Goal: Task Accomplishment & Management: Manage account settings

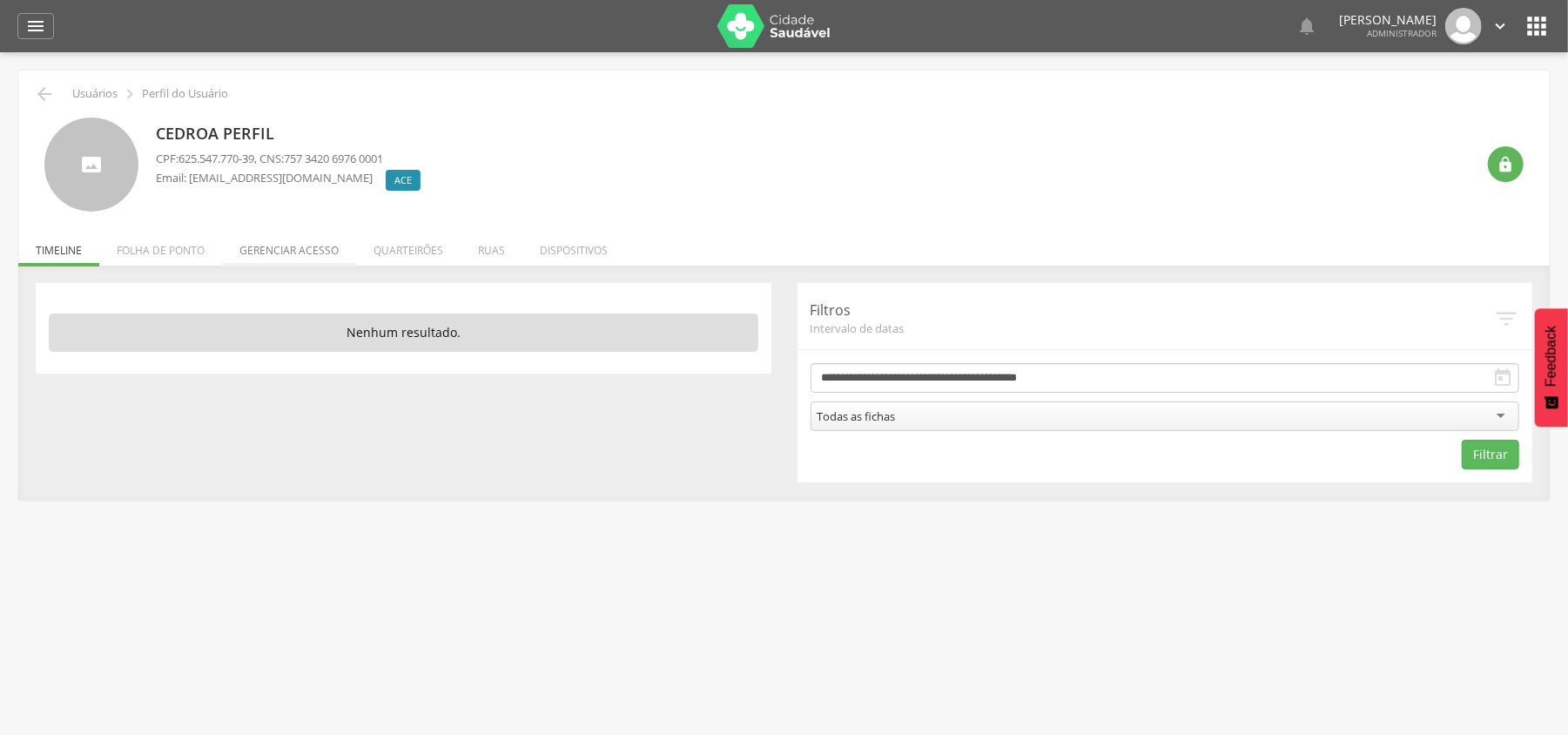
click at [308, 248] on li "Gerenciar acesso" at bounding box center [289, 245] width 134 height 41
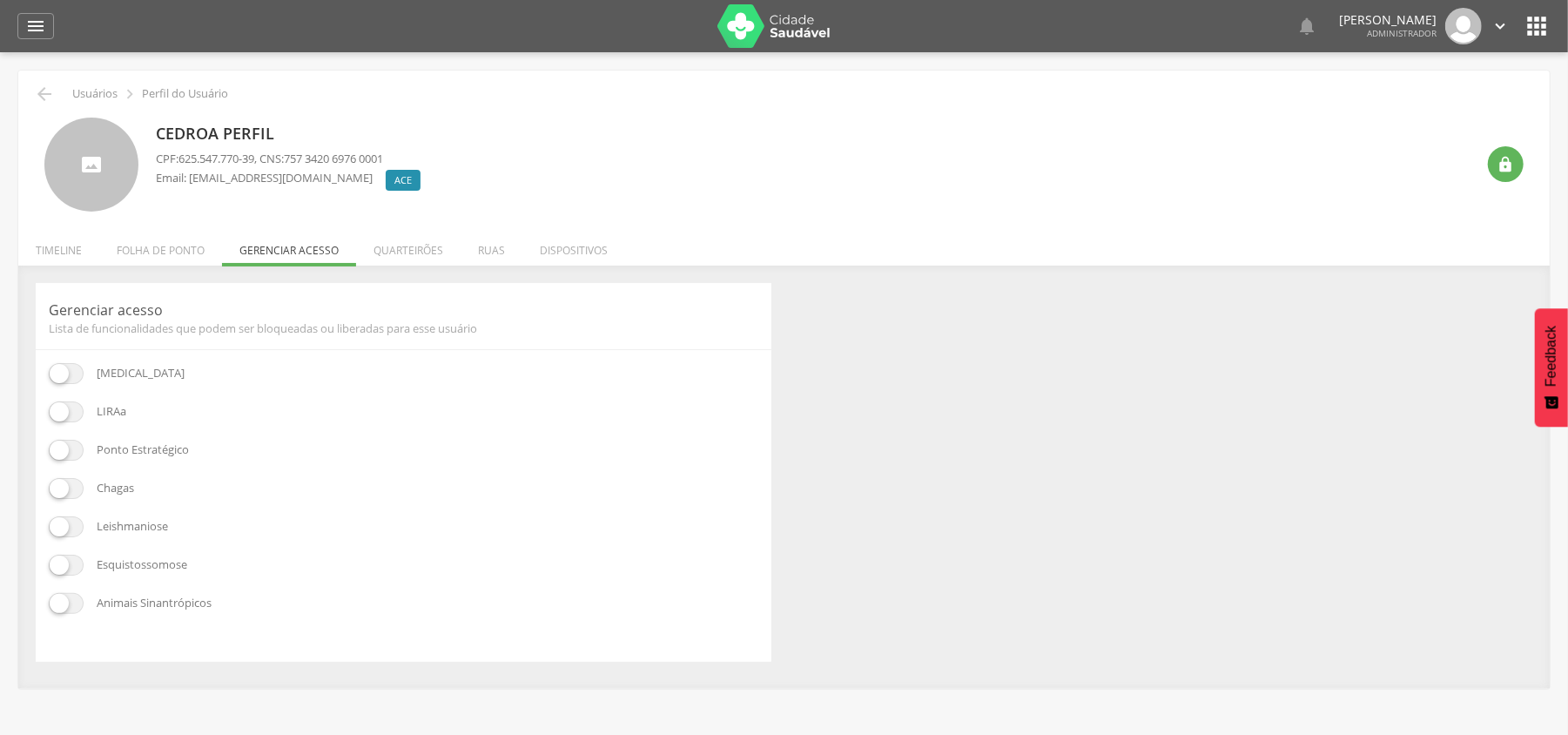
click at [102, 404] on p "LIRAa" at bounding box center [111, 412] width 30 height 21
click at [53, 418] on span at bounding box center [66, 412] width 35 height 21
click at [64, 450] on span at bounding box center [66, 450] width 35 height 21
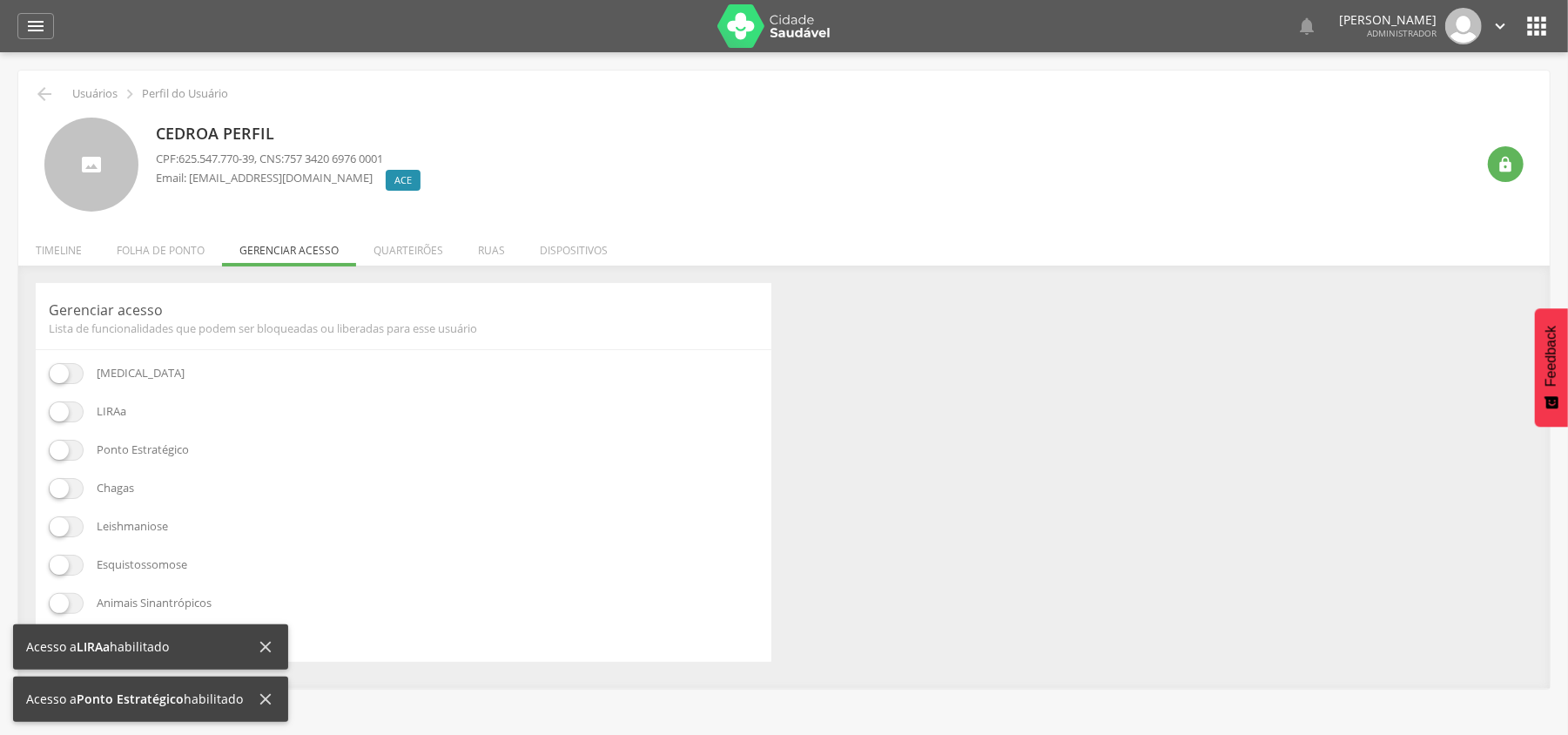
click at [416, 247] on li "Quarteirões" at bounding box center [408, 245] width 104 height 41
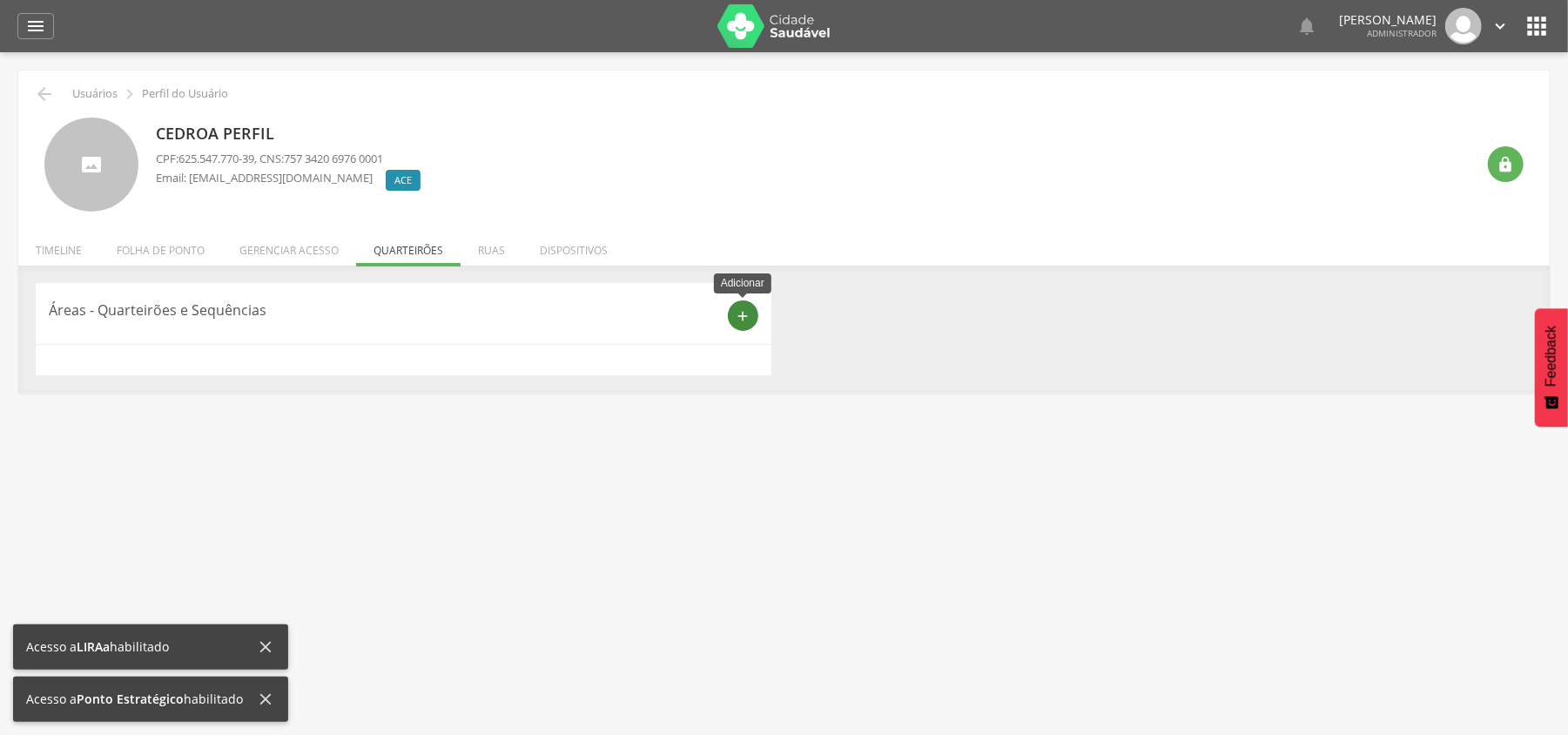
click at [736, 321] on icon "add" at bounding box center [742, 315] width 15 height 15
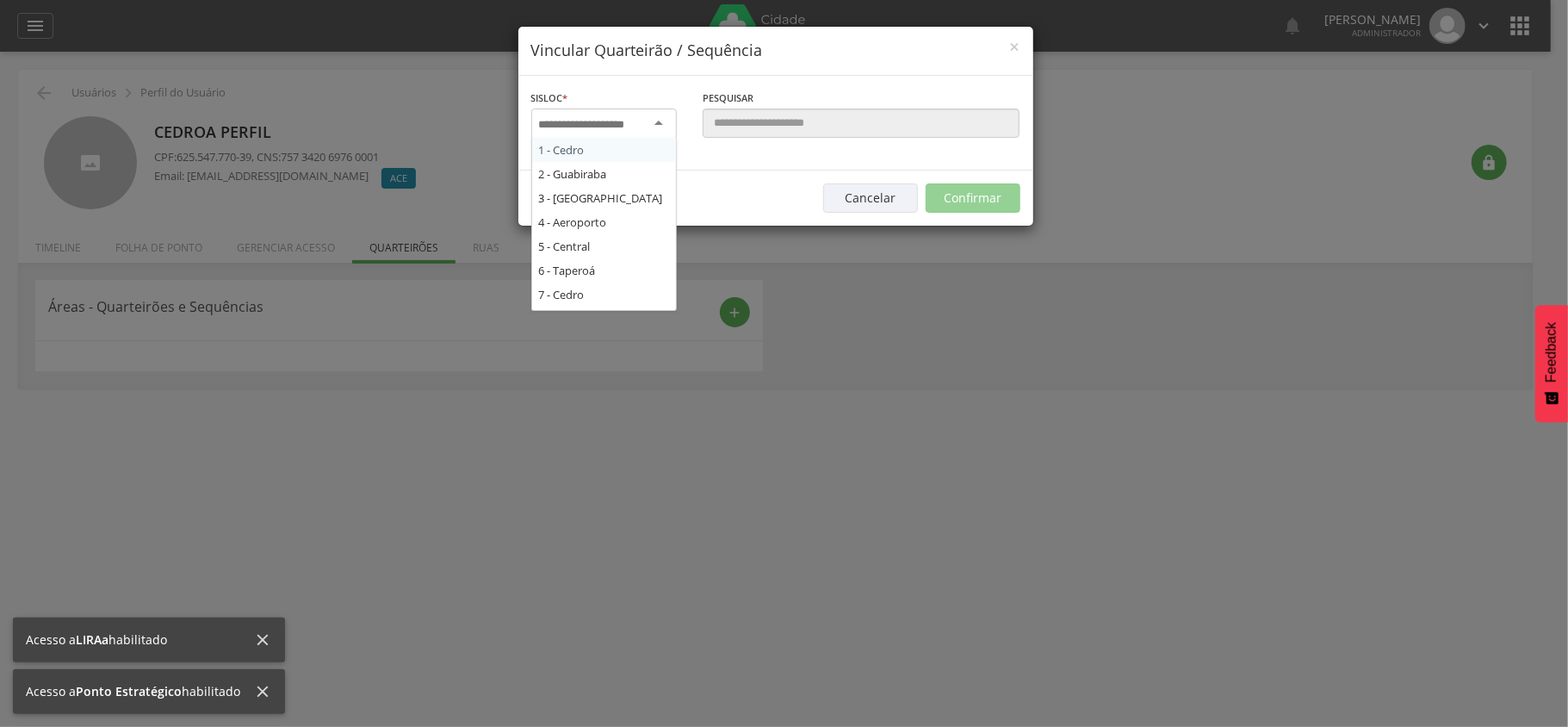
click at [587, 114] on div at bounding box center [604, 124] width 145 height 31
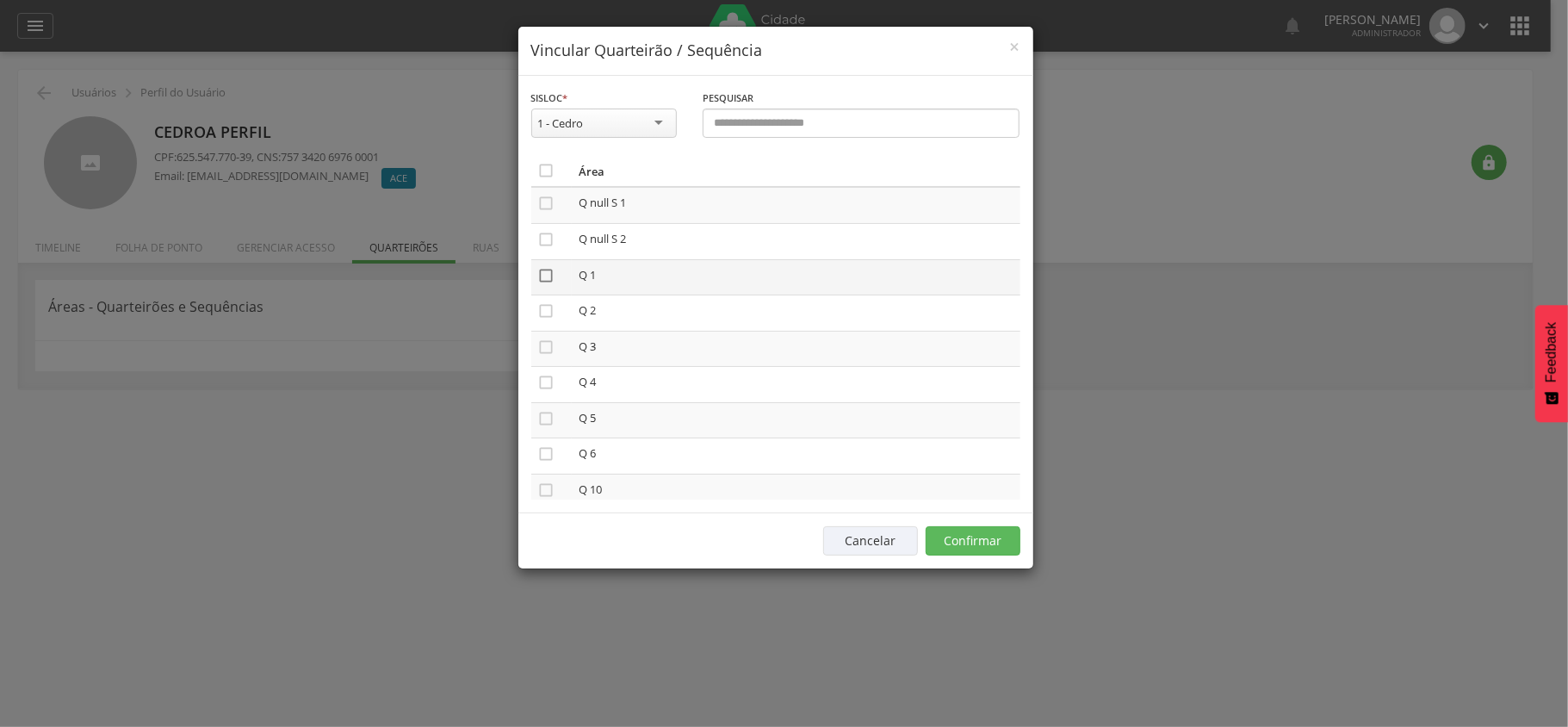
click at [542, 282] on icon "" at bounding box center [546, 275] width 17 height 17
click at [552, 457] on icon "" at bounding box center [546, 454] width 17 height 17
click at [975, 553] on button "Confirmar" at bounding box center [973, 541] width 94 height 30
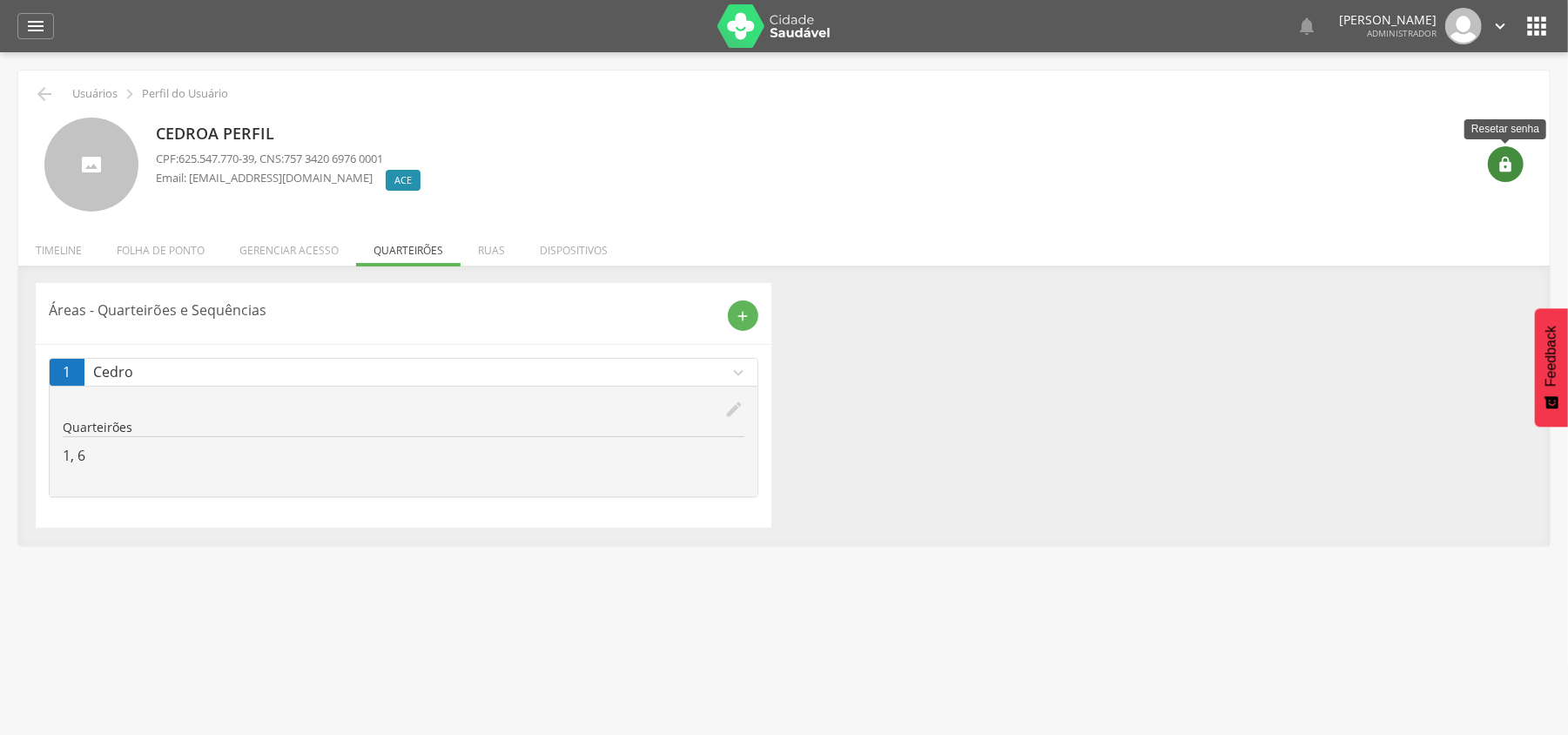
click at [1497, 164] on icon "" at bounding box center [1505, 164] width 17 height 17
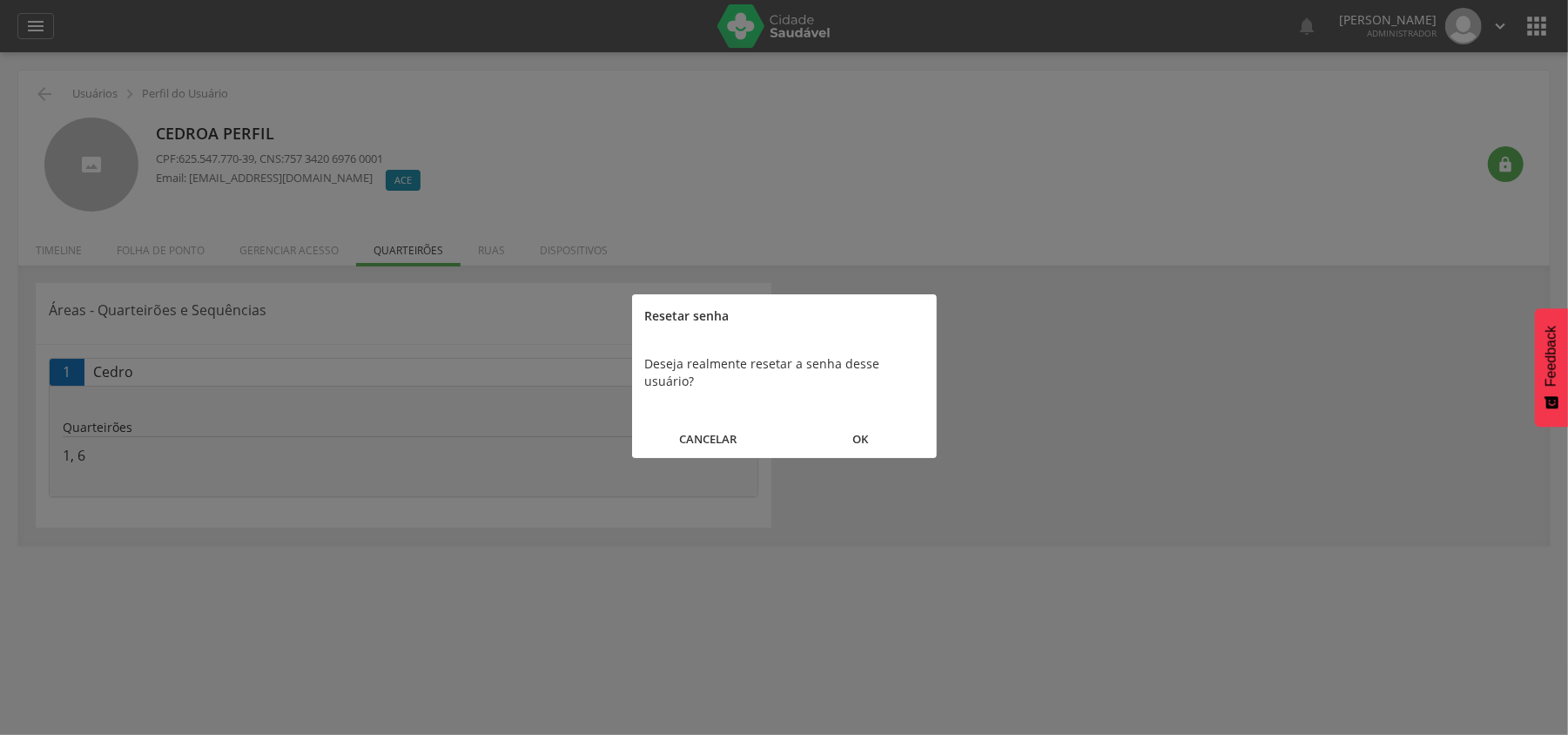
click at [860, 422] on button "OK" at bounding box center [861, 439] width 153 height 37
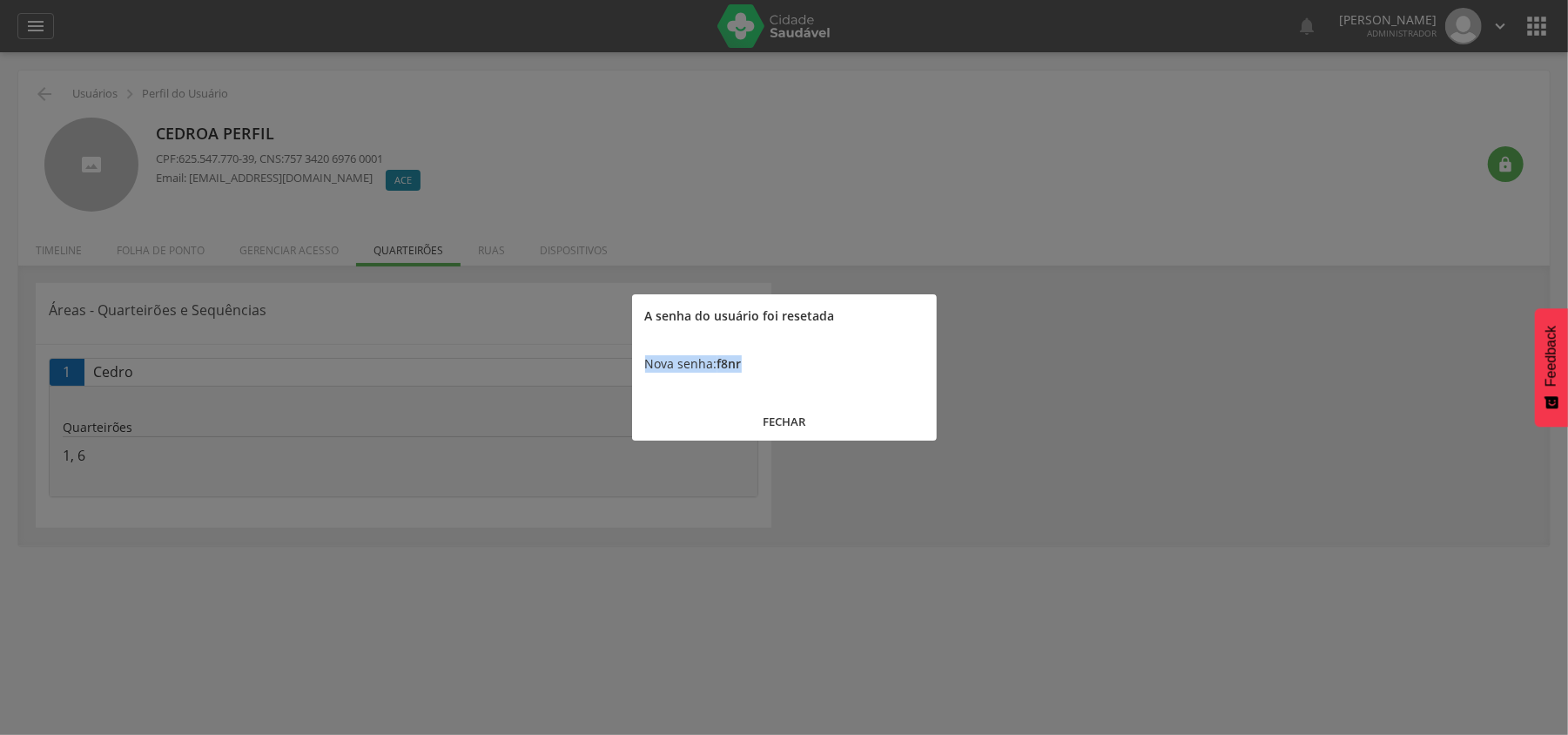
drag, startPoint x: 745, startPoint y: 361, endPoint x: 646, endPoint y: 357, distance: 99.1
click at [646, 357] on div "Nova senha: f8nr" at bounding box center [784, 364] width 305 height 53
copy div "Nova senha: f8nr"
click at [773, 418] on button "FECHAR" at bounding box center [784, 422] width 305 height 37
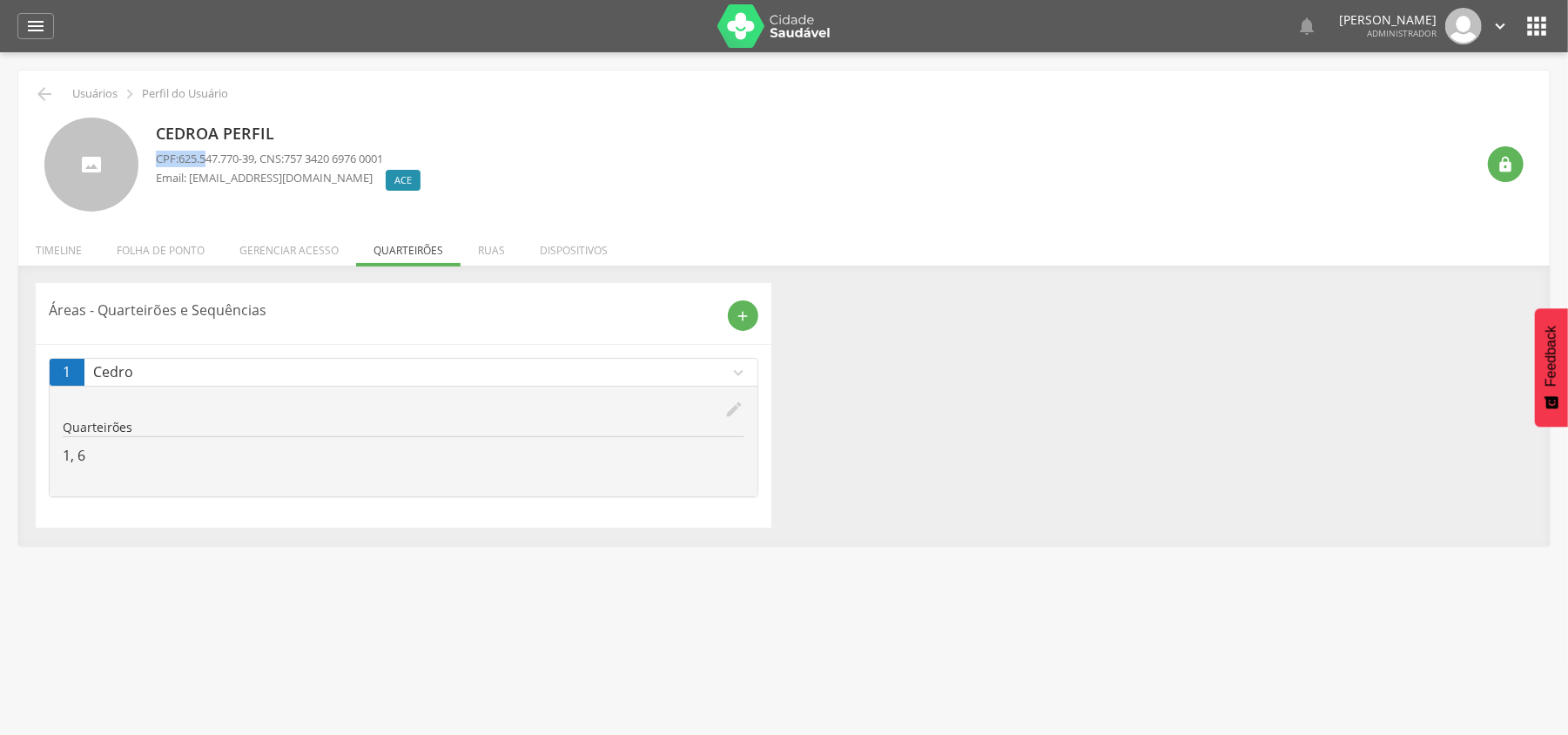
drag, startPoint x: 157, startPoint y: 157, endPoint x: 210, endPoint y: 157, distance: 53.0
click at [210, 157] on p "CPF: 625.547.770-39 , CNS: 757 3420 6976 0001" at bounding box center [292, 159] width 273 height 16
drag, startPoint x: 161, startPoint y: 131, endPoint x: 169, endPoint y: 141, distance: 12.8
click at [255, 154] on div "Cedroa Perfil CPF: 625.547.770-39 , CNS: 757 3420 6976 0001 Email: cedroa@gmail…" at bounding box center [292, 164] width 273 height 95
click at [163, 137] on p "Cedroa Perfil" at bounding box center [292, 134] width 273 height 23
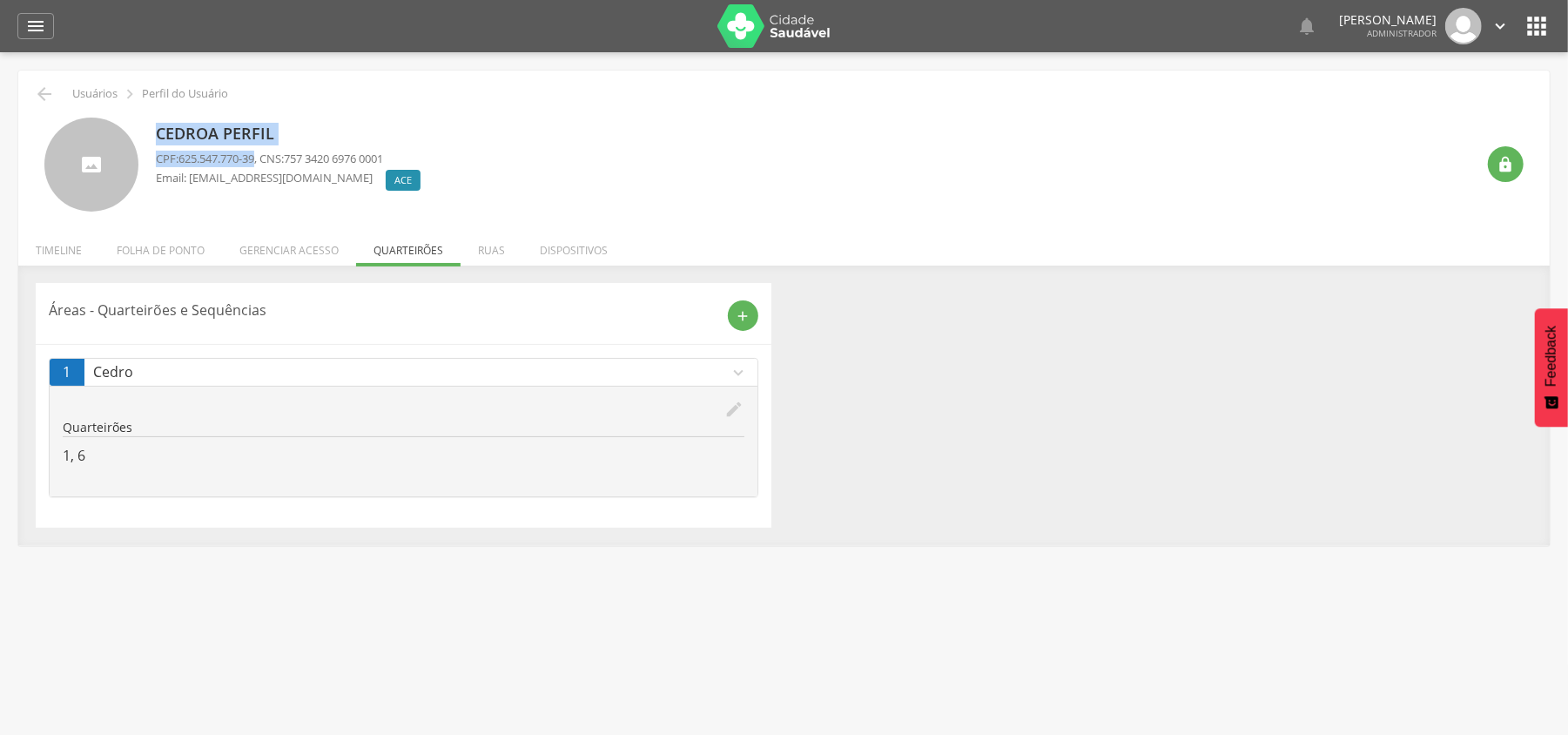
drag, startPoint x: 154, startPoint y: 134, endPoint x: 262, endPoint y: 155, distance: 110.0
click at [262, 155] on div "Cedroa Perfil CPF: 625.547.770-39 , CNS: 757 3420 6976 0001 Email: cedroa@gmail…" at bounding box center [784, 164] width 1479 height 95
copy div "Cedroa Perfil CPF: 625.547.770-39"
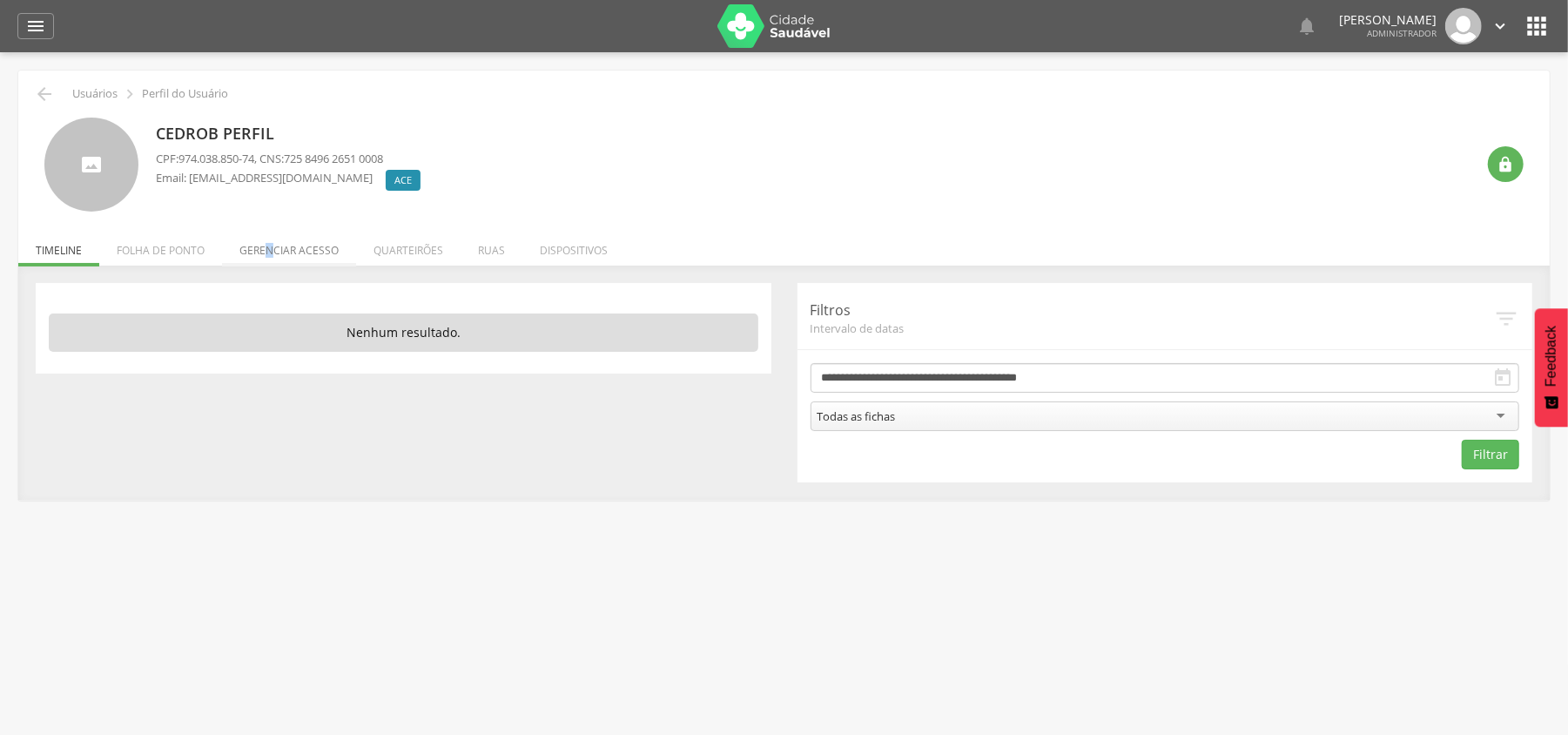
click at [270, 244] on li "Gerenciar acesso" at bounding box center [289, 245] width 134 height 41
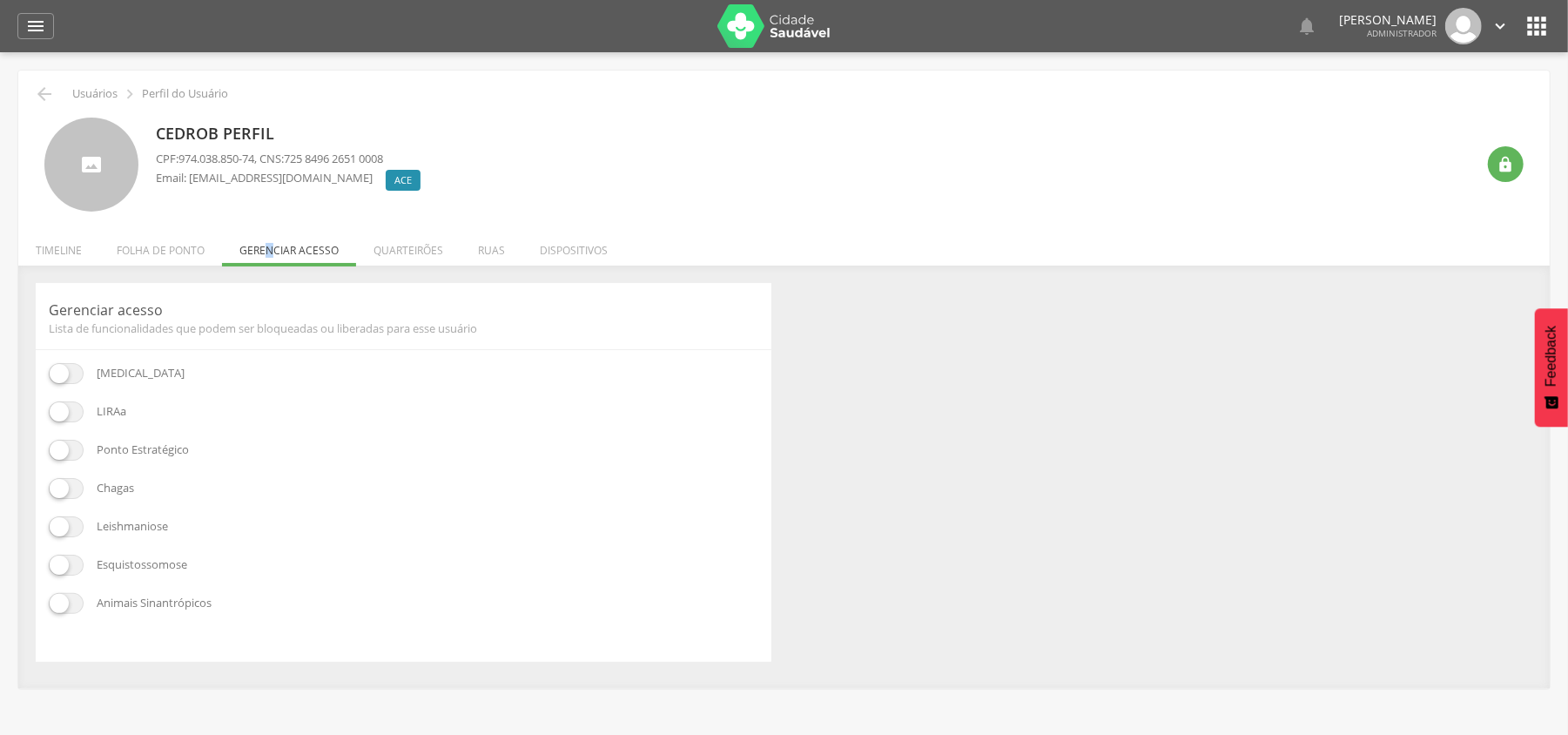
drag, startPoint x: 49, startPoint y: 410, endPoint x: 56, endPoint y: 422, distance: 13.9
click at [50, 410] on span at bounding box center [66, 412] width 35 height 21
click at [66, 454] on span at bounding box center [66, 450] width 35 height 21
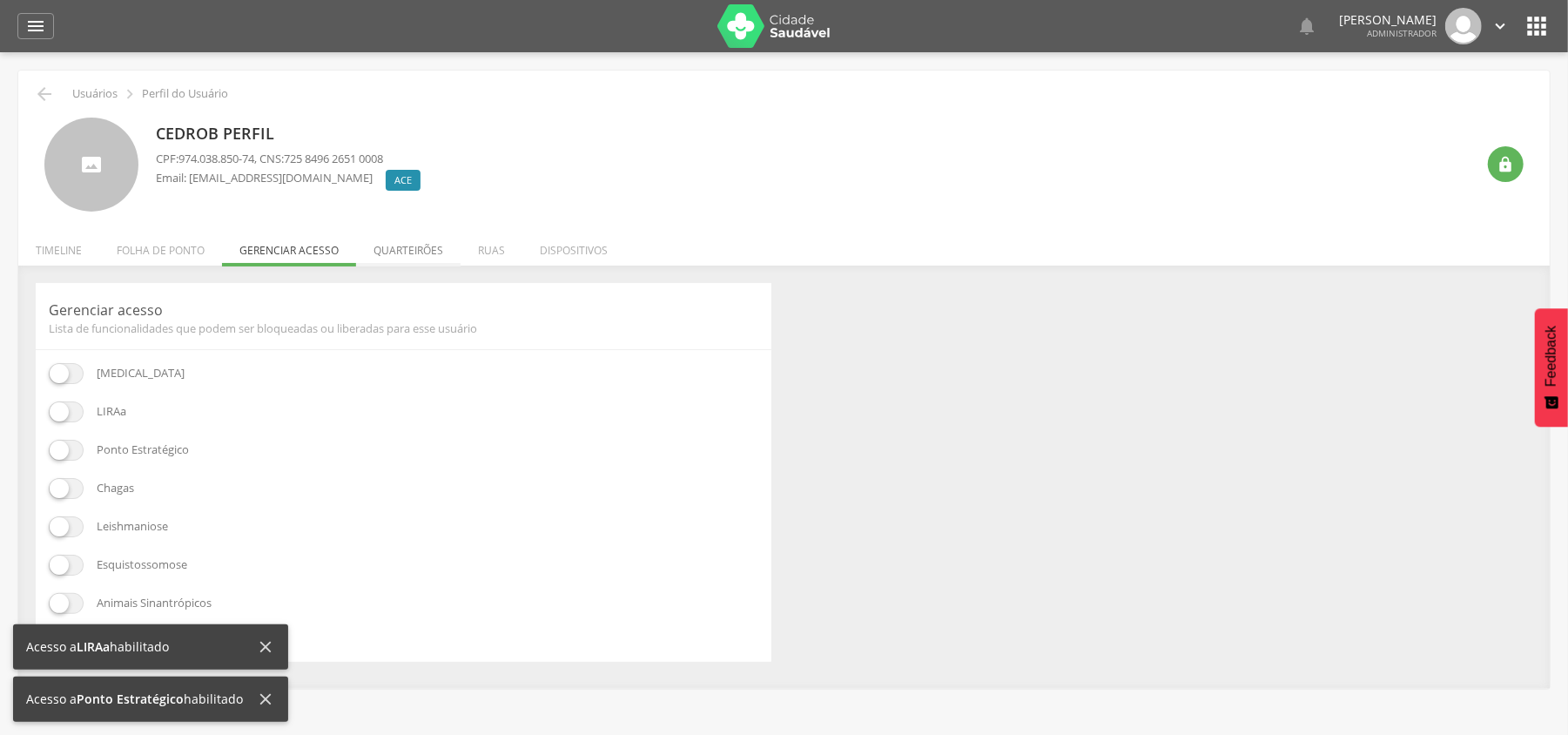
click at [435, 242] on li "Quarteirões" at bounding box center [408, 245] width 104 height 41
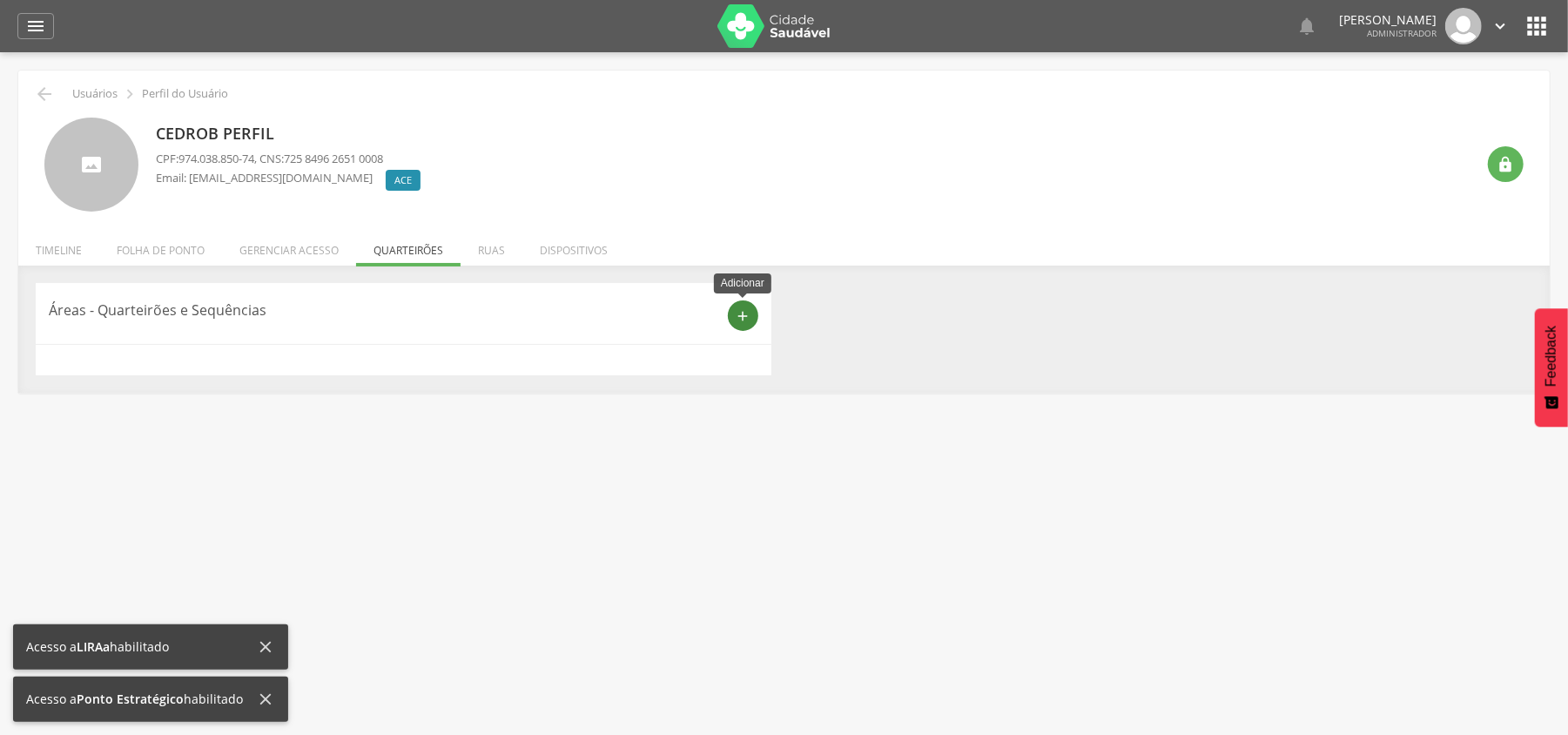
click at [752, 325] on div "add" at bounding box center [744, 316] width 31 height 31
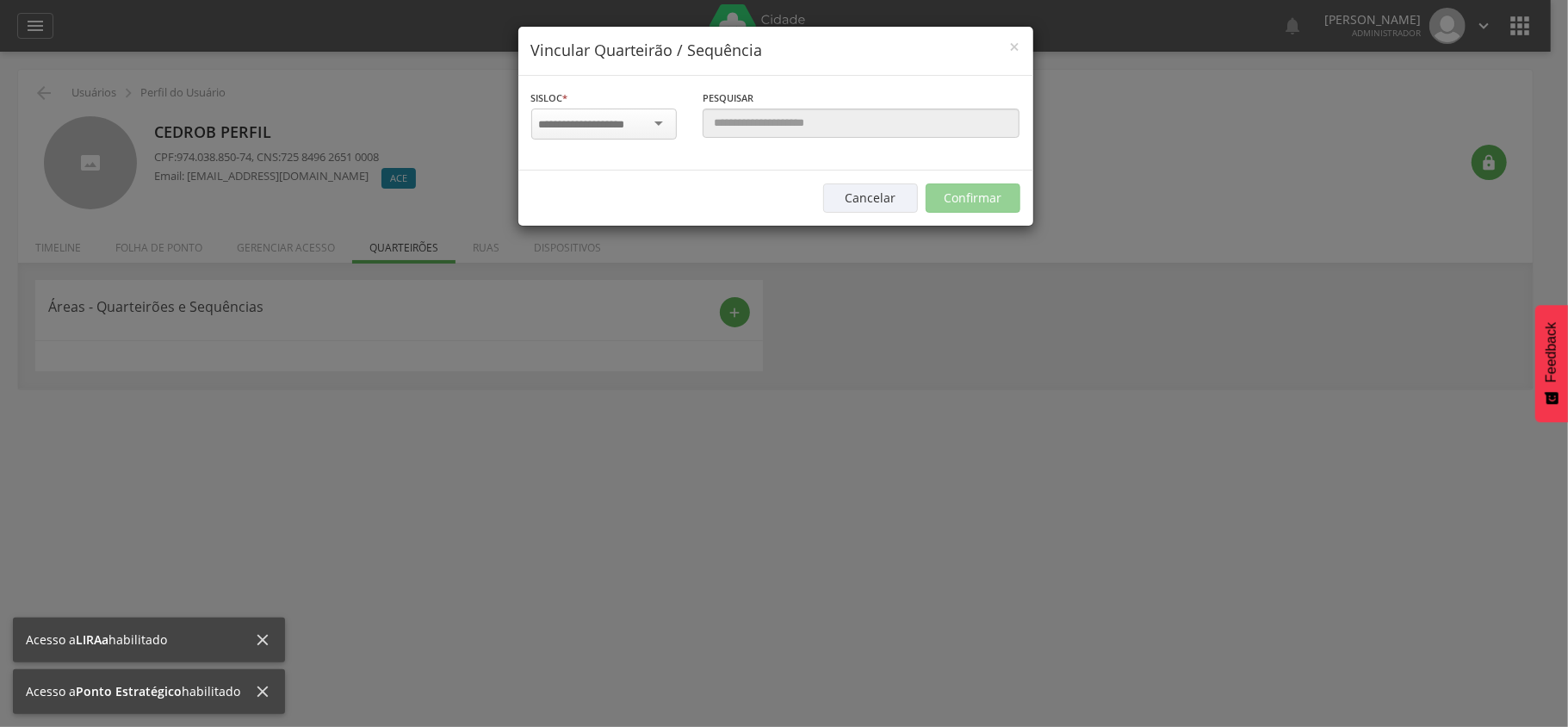
click at [590, 121] on input "select-one" at bounding box center [593, 124] width 109 height 15
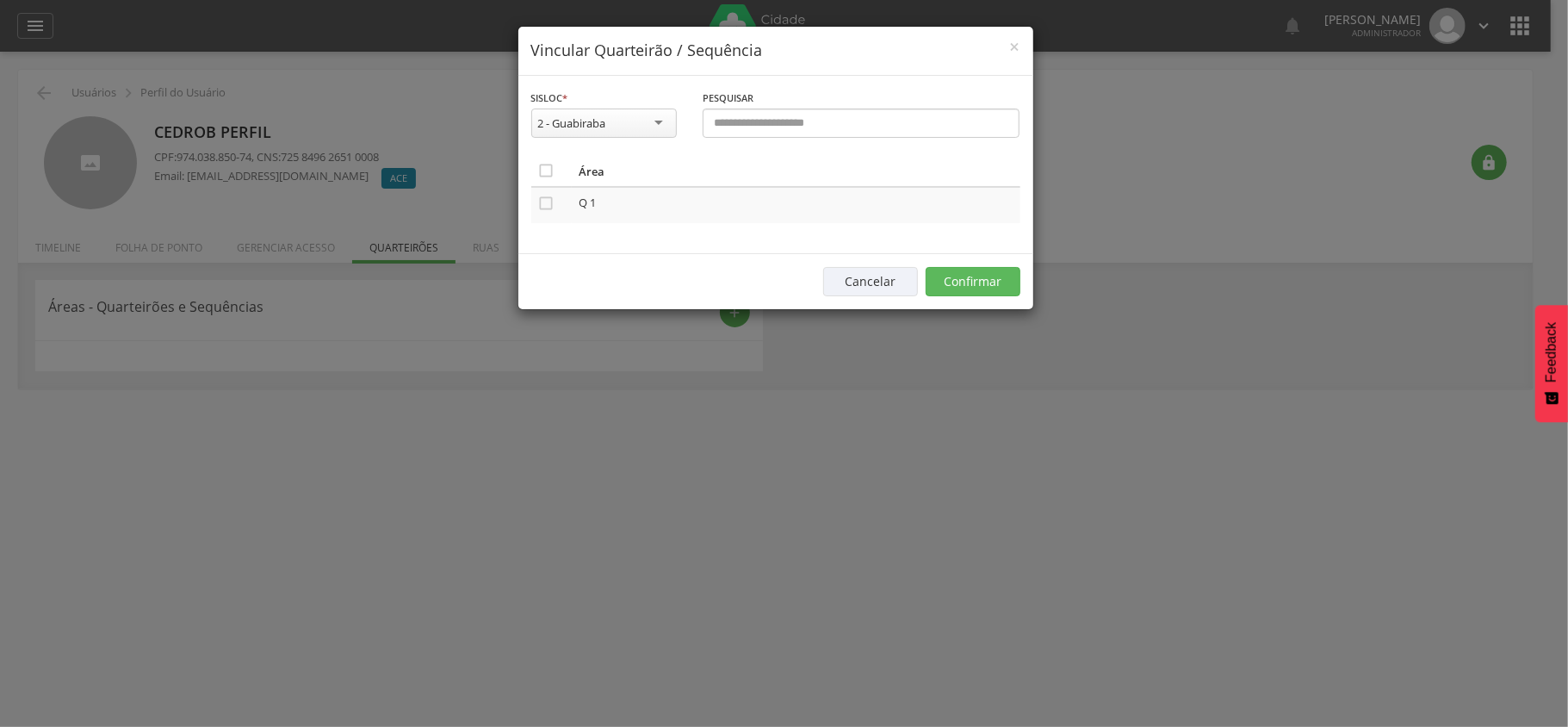
click at [603, 126] on div "2 - Guabiraba" at bounding box center [572, 122] width 68 height 15
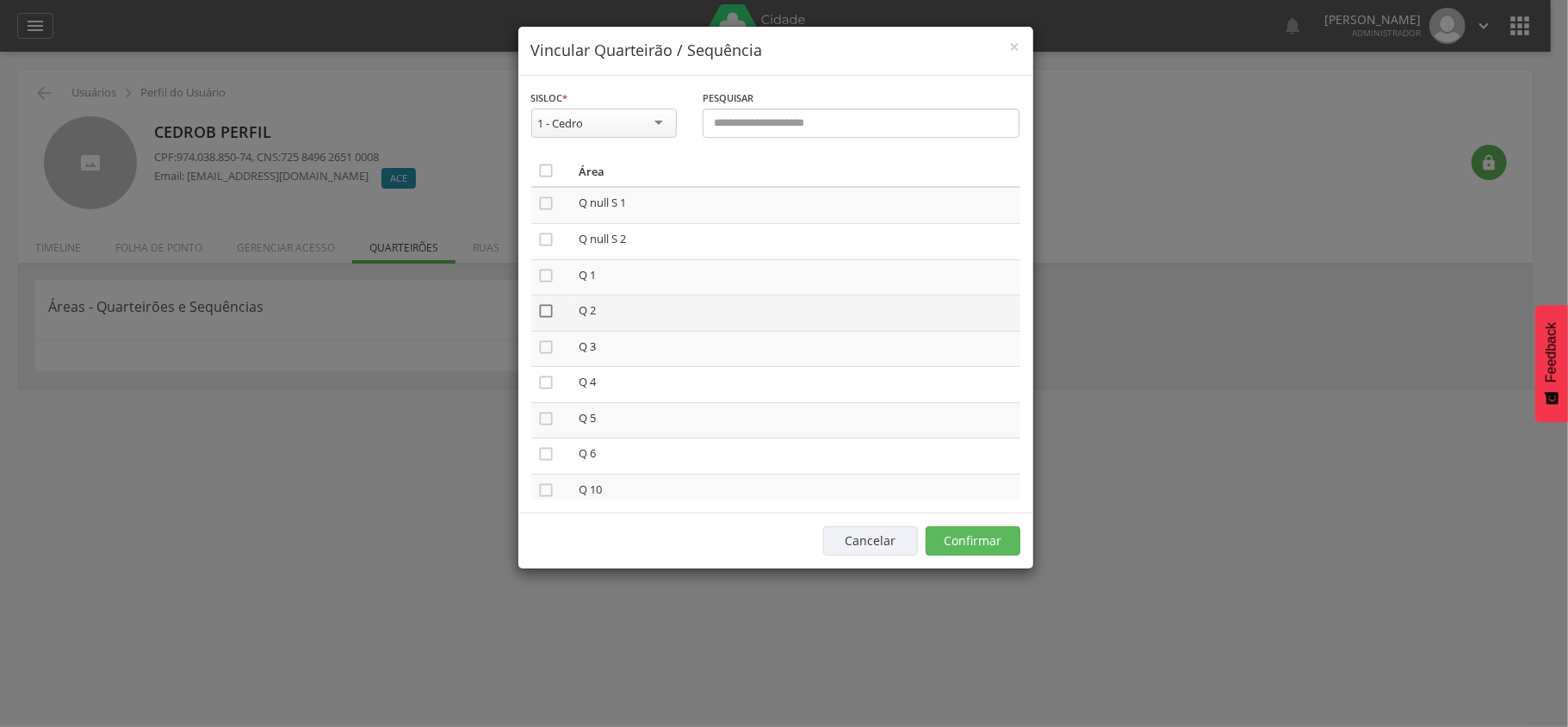
click at [542, 318] on icon "" at bounding box center [546, 311] width 17 height 17
click at [551, 277] on icon "" at bounding box center [546, 275] width 17 height 17
click at [965, 558] on div "Cancelar Confirmar" at bounding box center [775, 540] width 515 height 56
click at [969, 545] on button "Confirmar" at bounding box center [973, 541] width 94 height 30
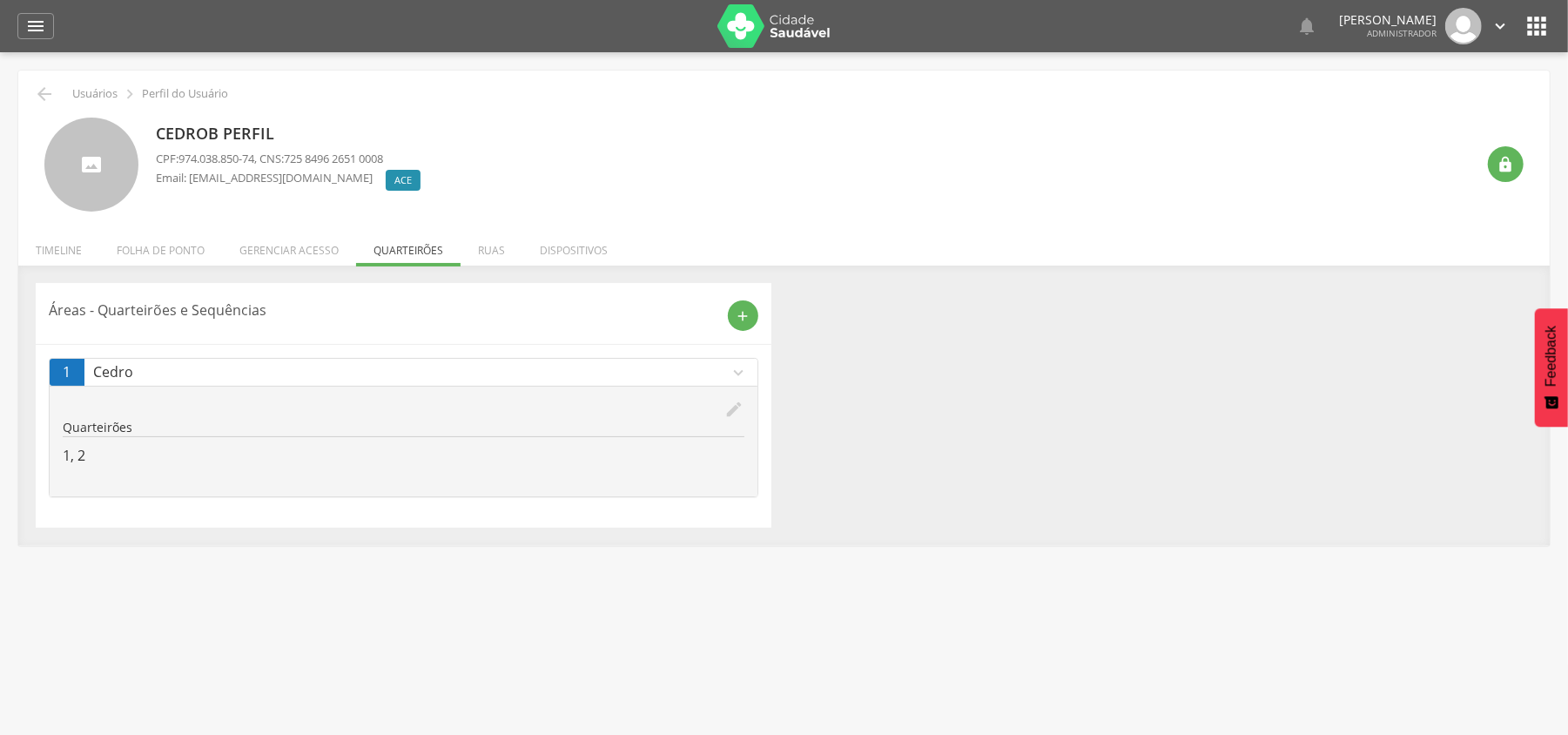
click at [1278, 190] on div "Cedrob Perfil CPF: 974.038.850-74 , CNS: 725 8496 2651 0008 Email: cedrob@gmail…" at bounding box center [815, 164] width 1319 height 95
click at [1506, 164] on icon "" at bounding box center [1505, 164] width 17 height 17
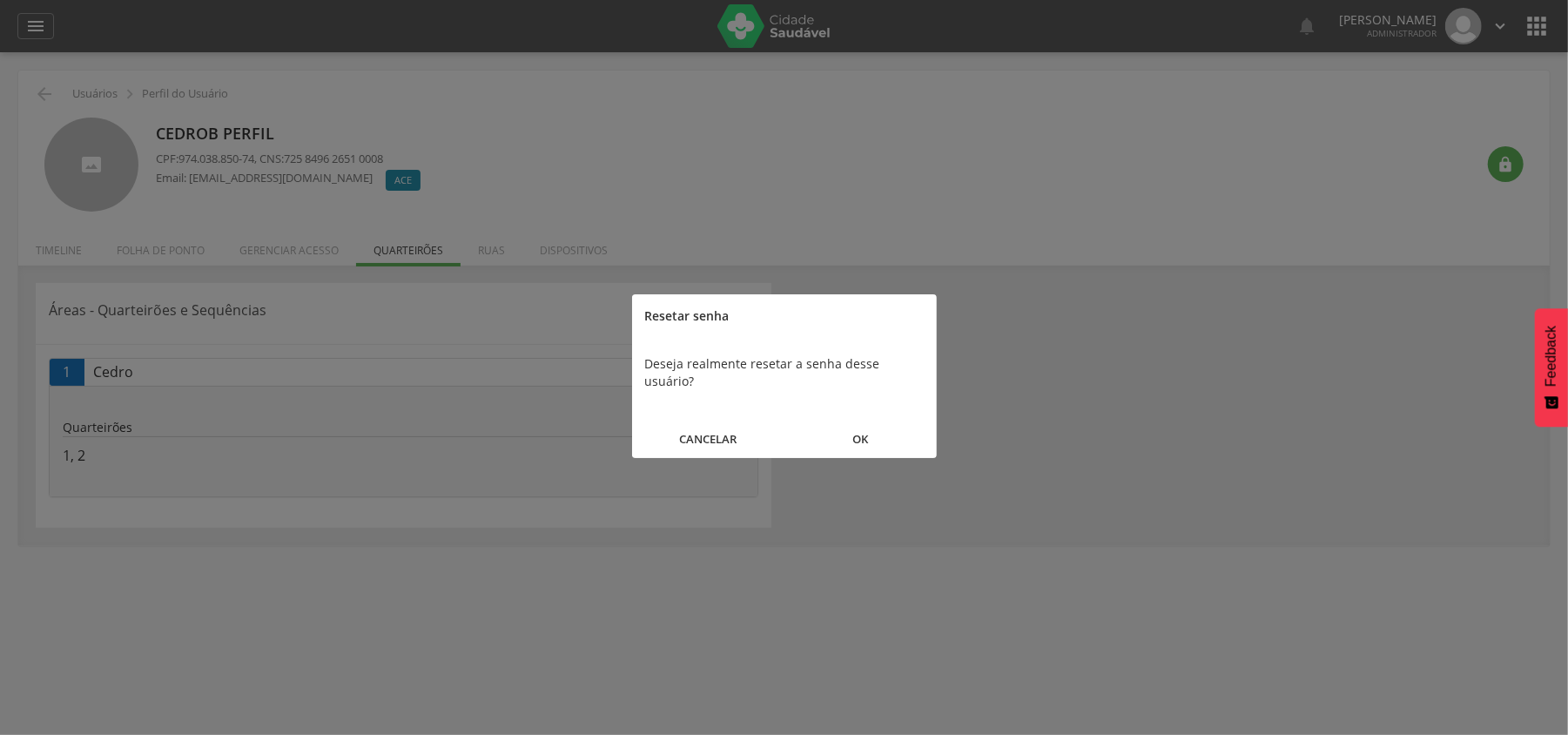
click at [858, 422] on button "OK" at bounding box center [861, 439] width 153 height 37
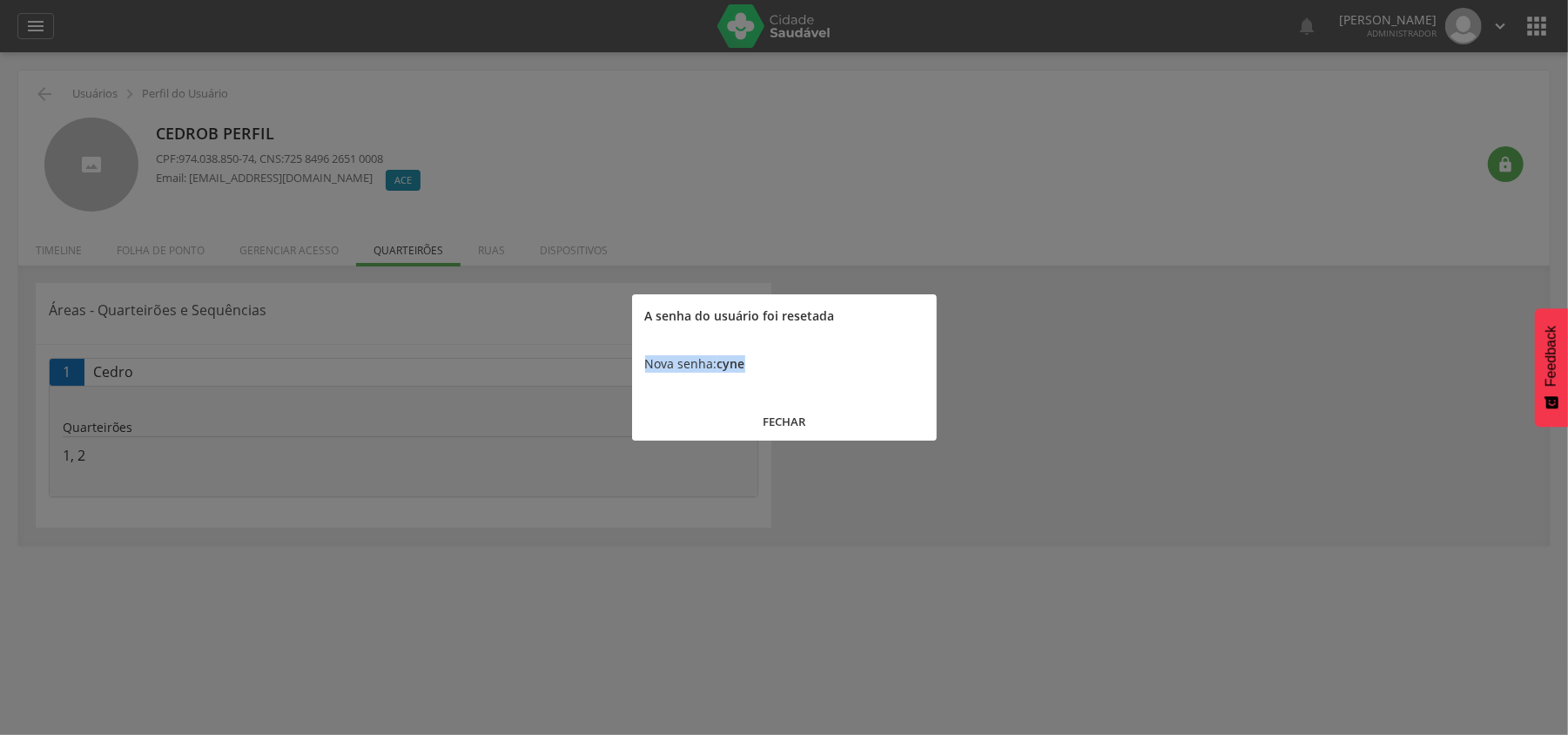
drag, startPoint x: 766, startPoint y: 370, endPoint x: 635, endPoint y: 350, distance: 132.5
click at [635, 350] on div "Nova senha: cyne" at bounding box center [784, 364] width 305 height 53
copy div "Nova senha: cyne"
drag, startPoint x: 784, startPoint y: 418, endPoint x: 0, endPoint y: 125, distance: 837.0
click at [777, 418] on button "FECHAR" at bounding box center [784, 422] width 305 height 37
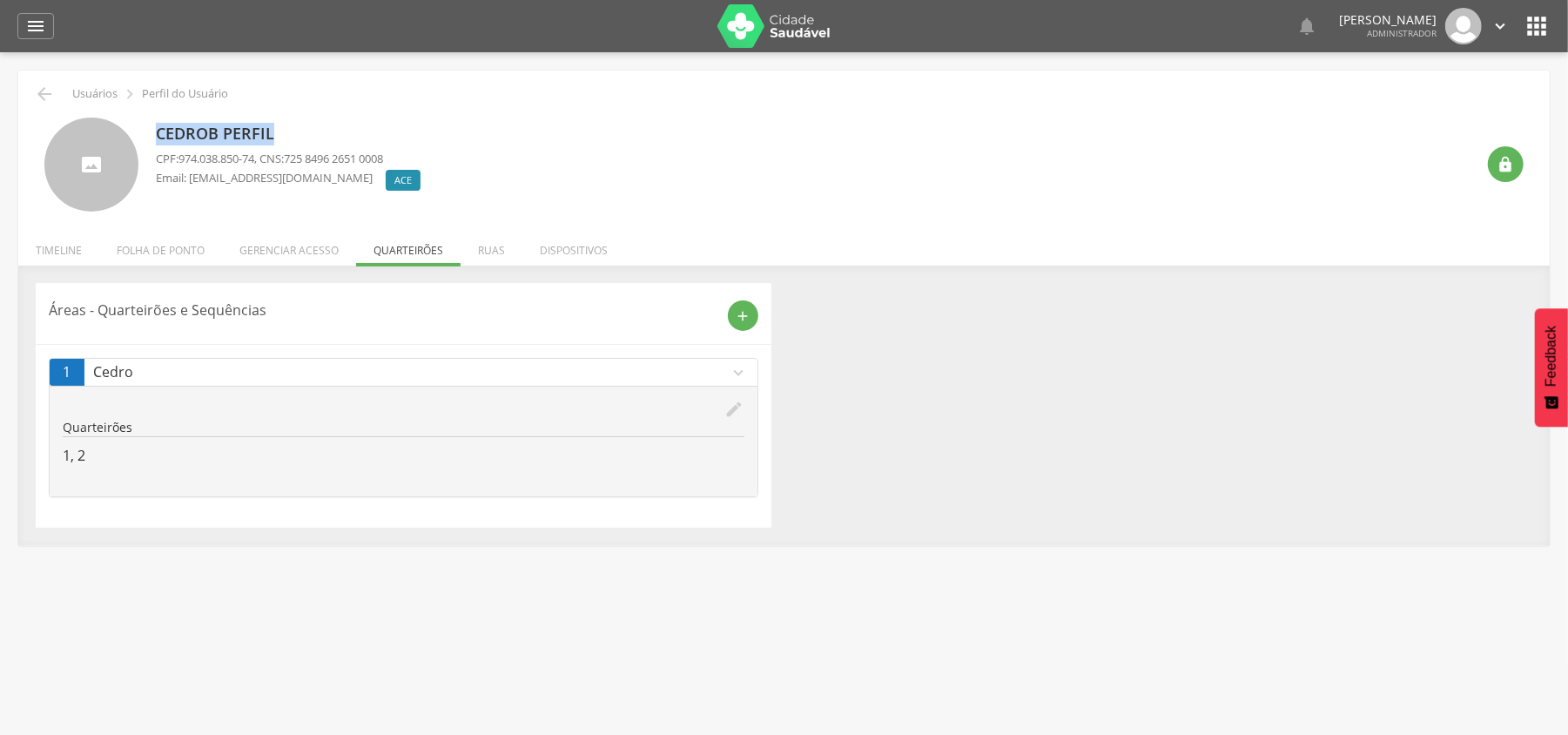
drag, startPoint x: 160, startPoint y: 134, endPoint x: 273, endPoint y: 130, distance: 113.1
click at [273, 130] on p "Cedrob Perfil" at bounding box center [292, 134] width 273 height 23
click at [242, 137] on p "Cedrob Perfil" at bounding box center [292, 134] width 273 height 23
click at [169, 134] on p "Cedrob Perfil" at bounding box center [292, 134] width 273 height 23
click at [158, 134] on p "Cedrob Perfil" at bounding box center [292, 134] width 273 height 23
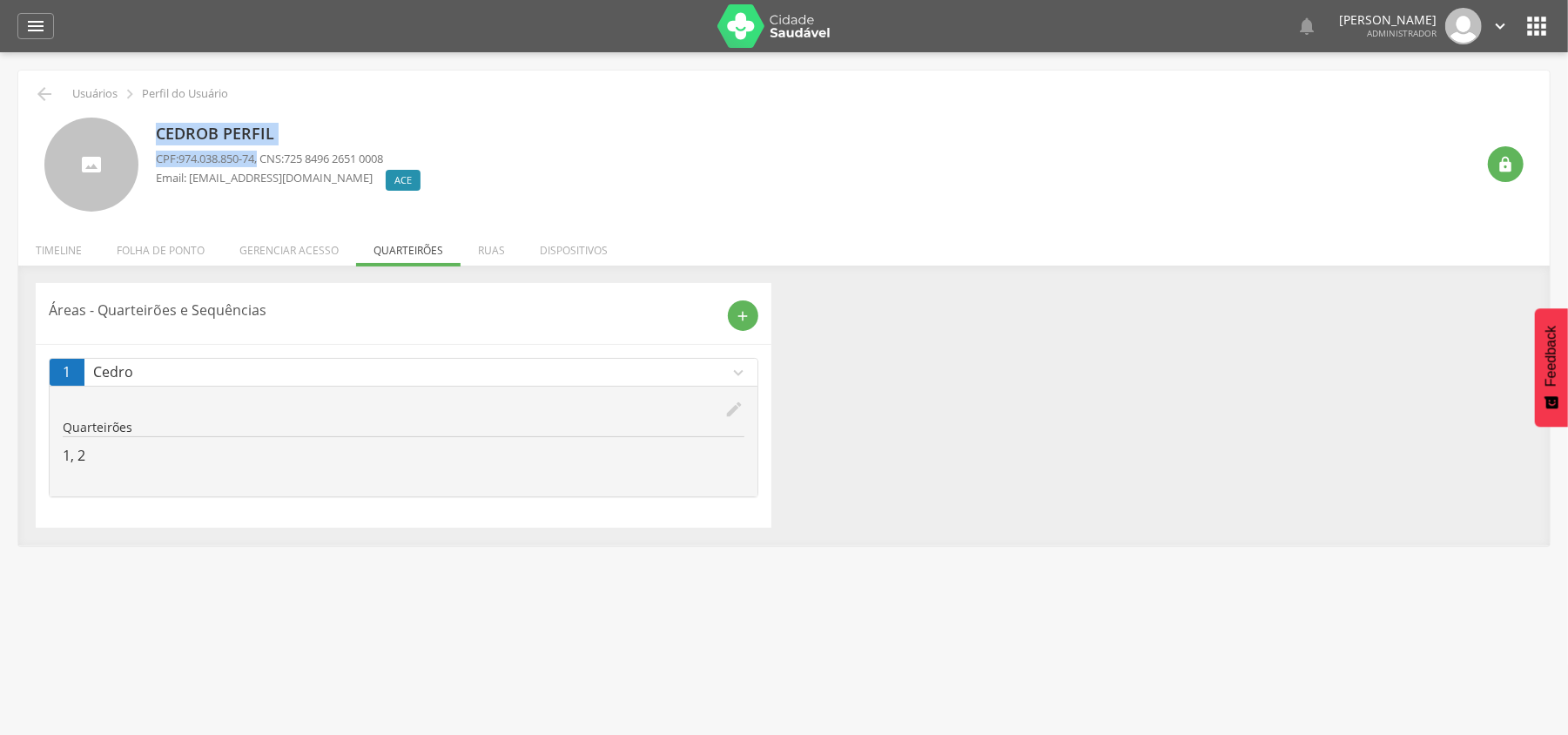
drag, startPoint x: 171, startPoint y: 133, endPoint x: 262, endPoint y: 150, distance: 92.6
click at [262, 150] on div "Cedrob Perfil CPF: 974.038.850-74 , CNS: 725 8496 2651 0008 Email: cedrob@gmail…" at bounding box center [292, 164] width 273 height 95
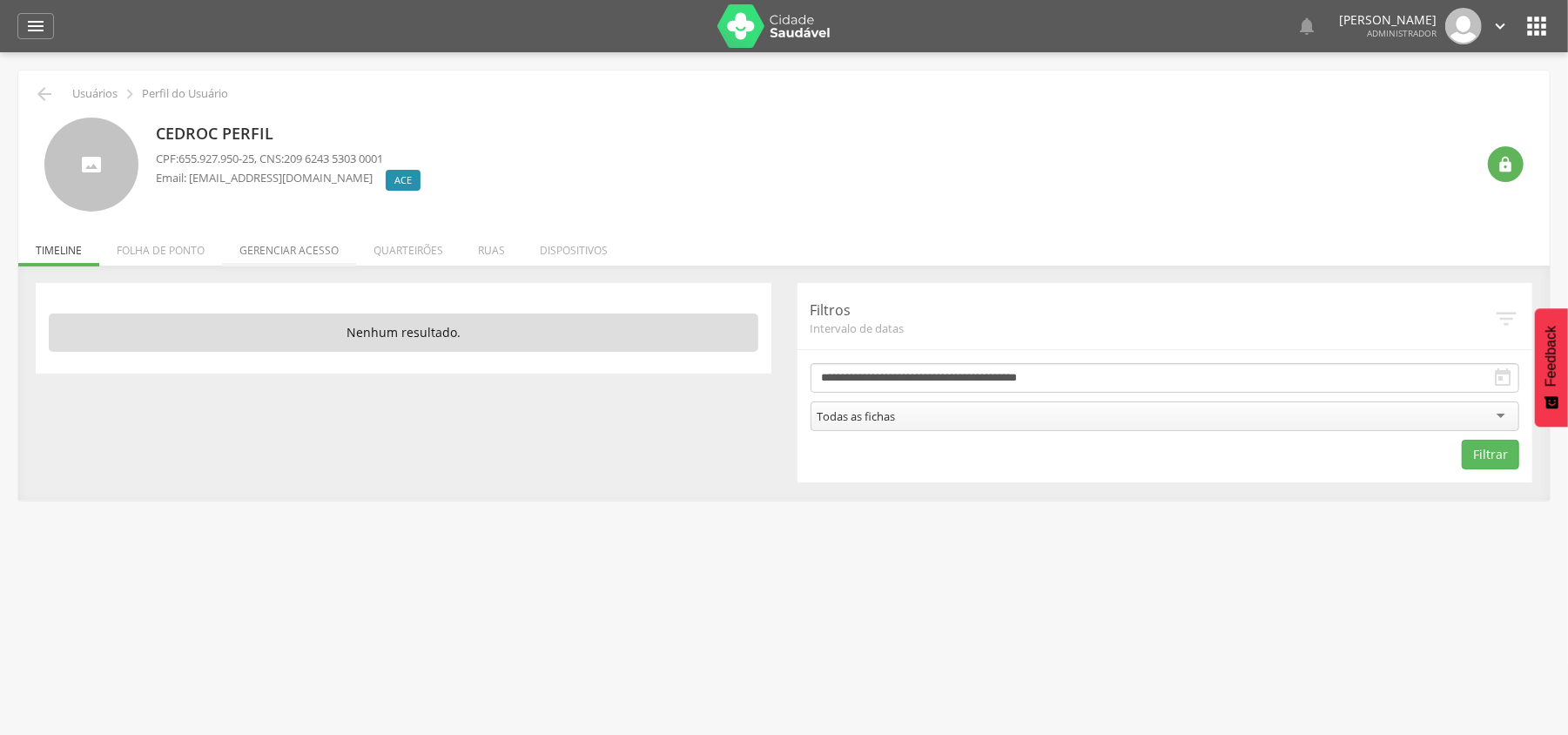
click at [284, 244] on li "Gerenciar acesso" at bounding box center [289, 245] width 134 height 41
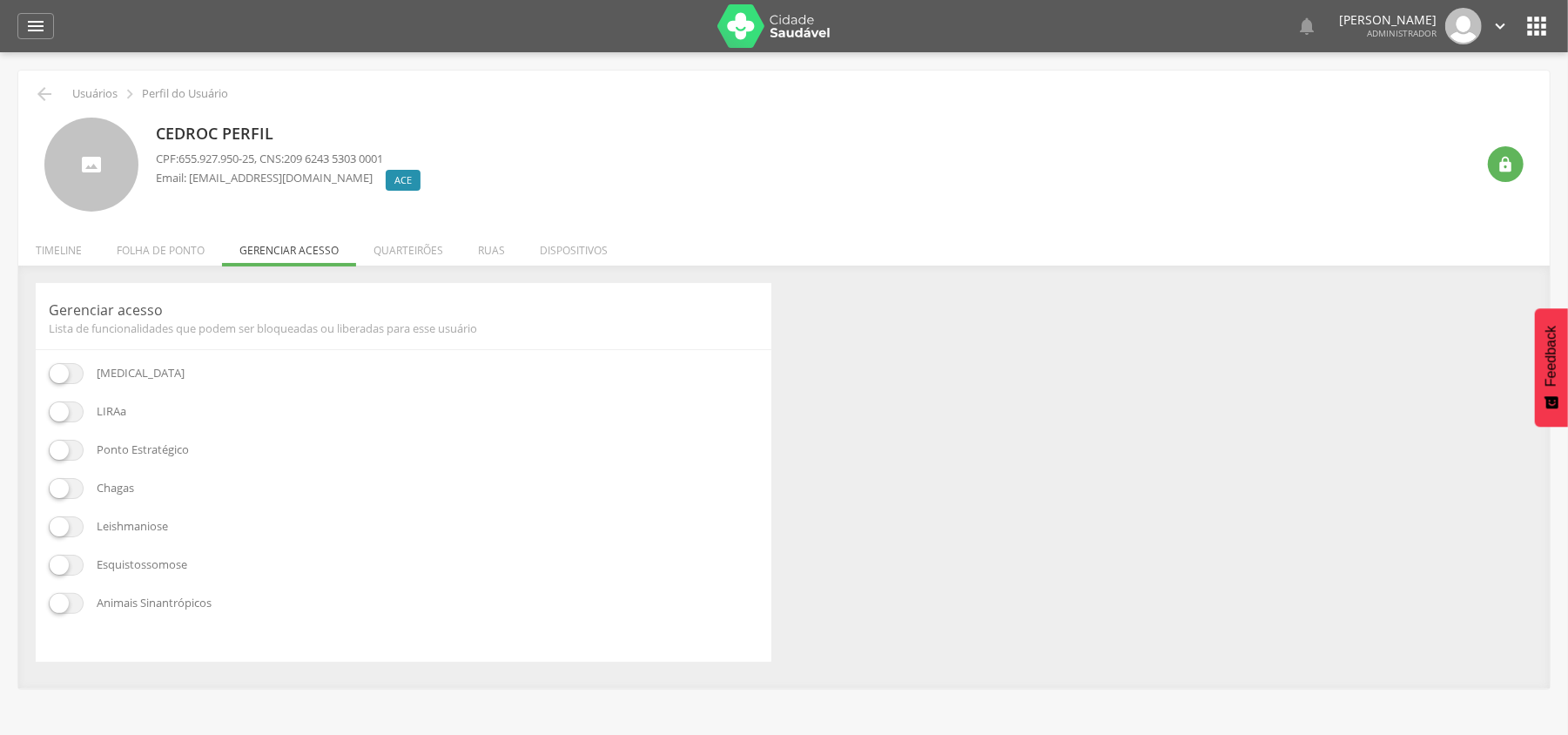
click at [60, 420] on span at bounding box center [66, 412] width 35 height 21
click at [64, 454] on span at bounding box center [66, 450] width 35 height 21
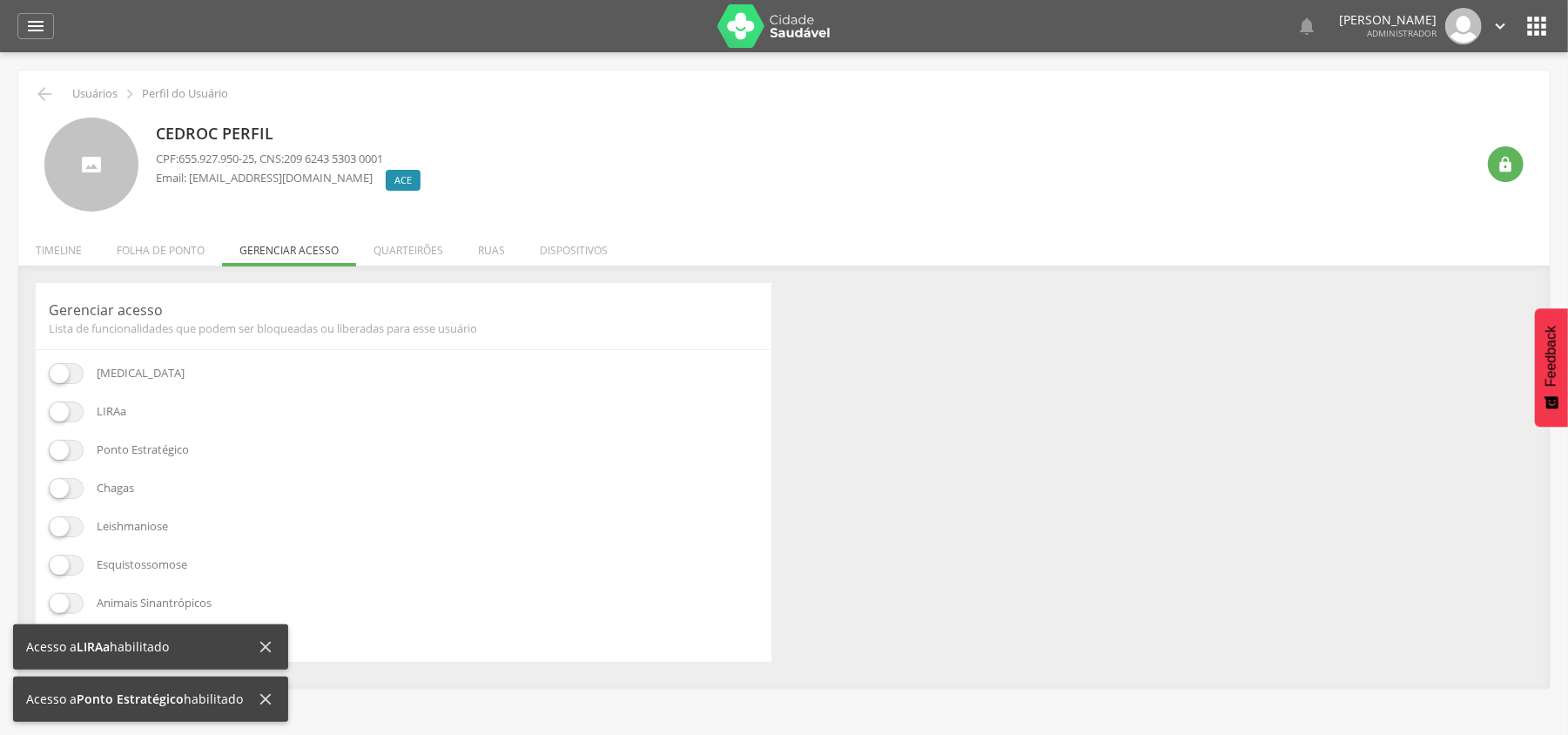
drag, startPoint x: 406, startPoint y: 244, endPoint x: 459, endPoint y: 322, distance: 94.3
click at [405, 245] on li "Quarteirões" at bounding box center [408, 245] width 104 height 41
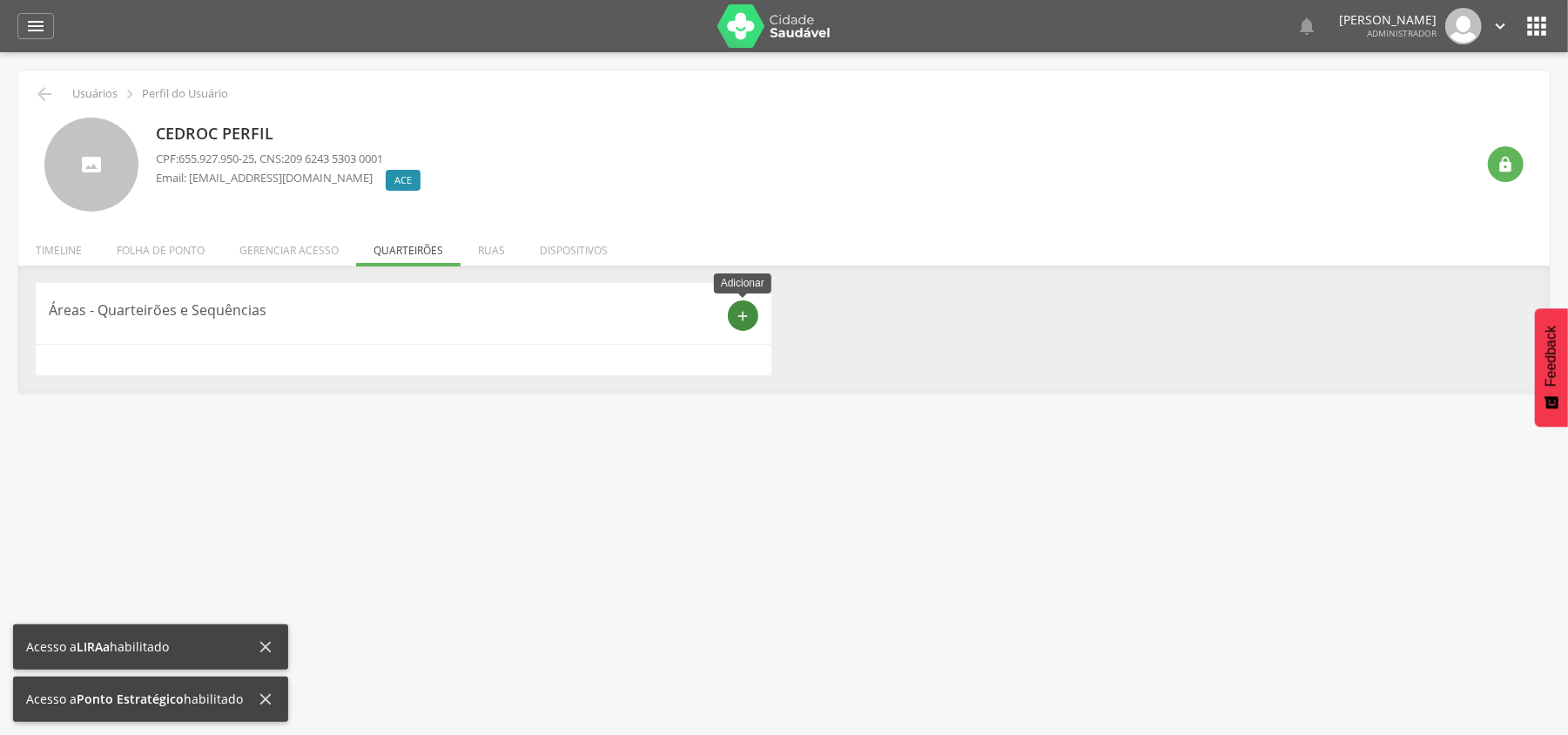
click at [746, 318] on icon "add" at bounding box center [742, 315] width 15 height 15
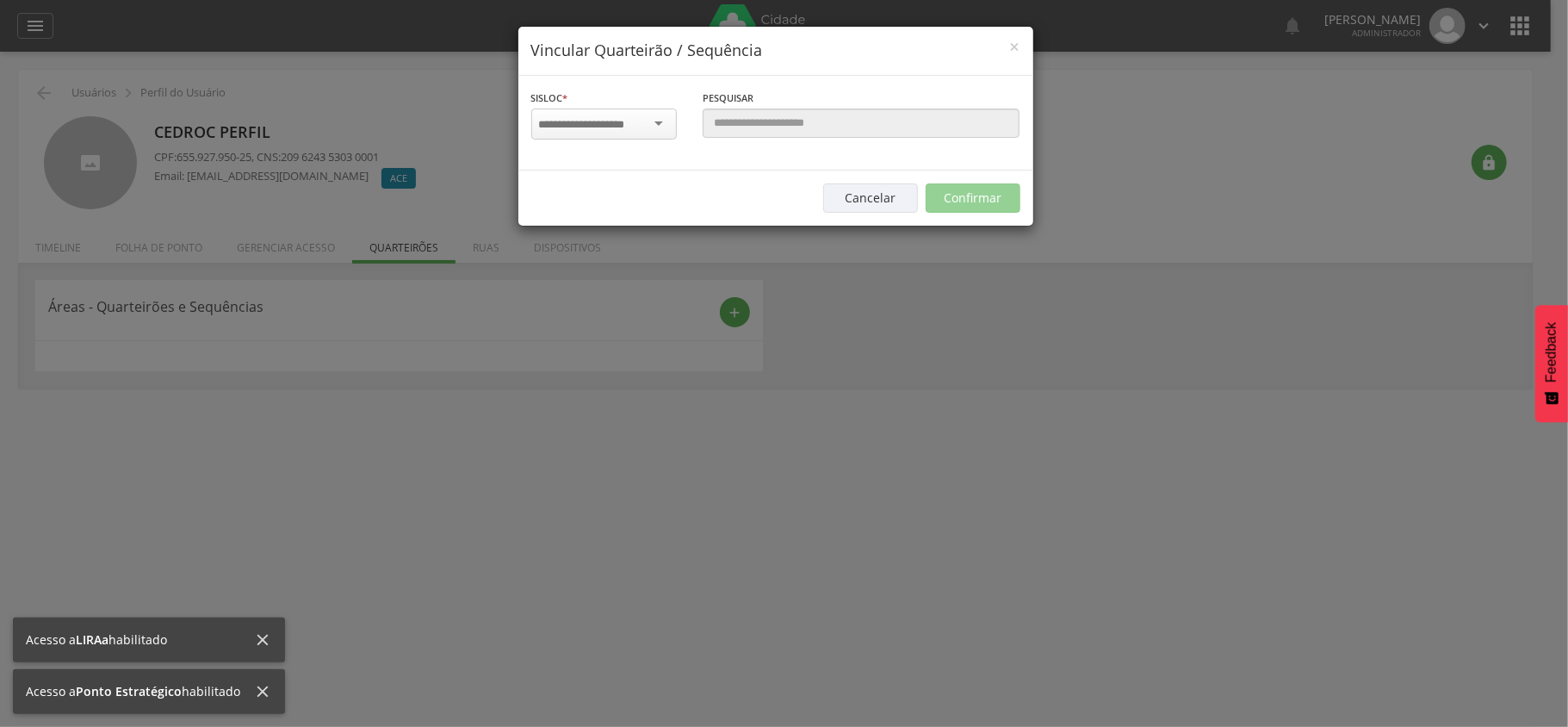
click at [596, 120] on input "select-one" at bounding box center [593, 124] width 109 height 15
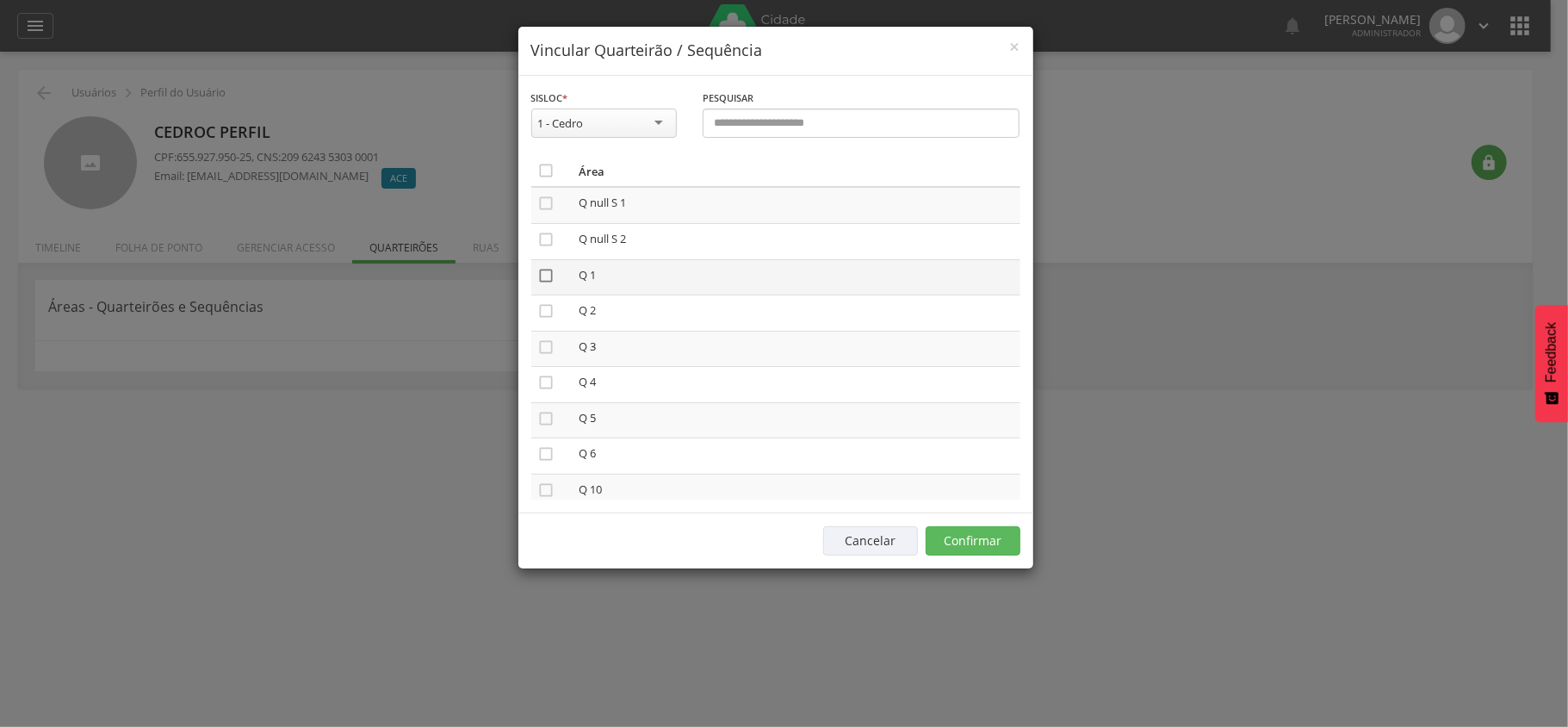
click at [550, 283] on icon "" at bounding box center [546, 275] width 17 height 17
click at [552, 277] on icon "" at bounding box center [546, 275] width 17 height 17
click at [549, 350] on icon "" at bounding box center [546, 347] width 17 height 17
click at [548, 310] on icon "" at bounding box center [546, 311] width 17 height 17
click at [965, 533] on button "Confirmar" at bounding box center [973, 541] width 94 height 30
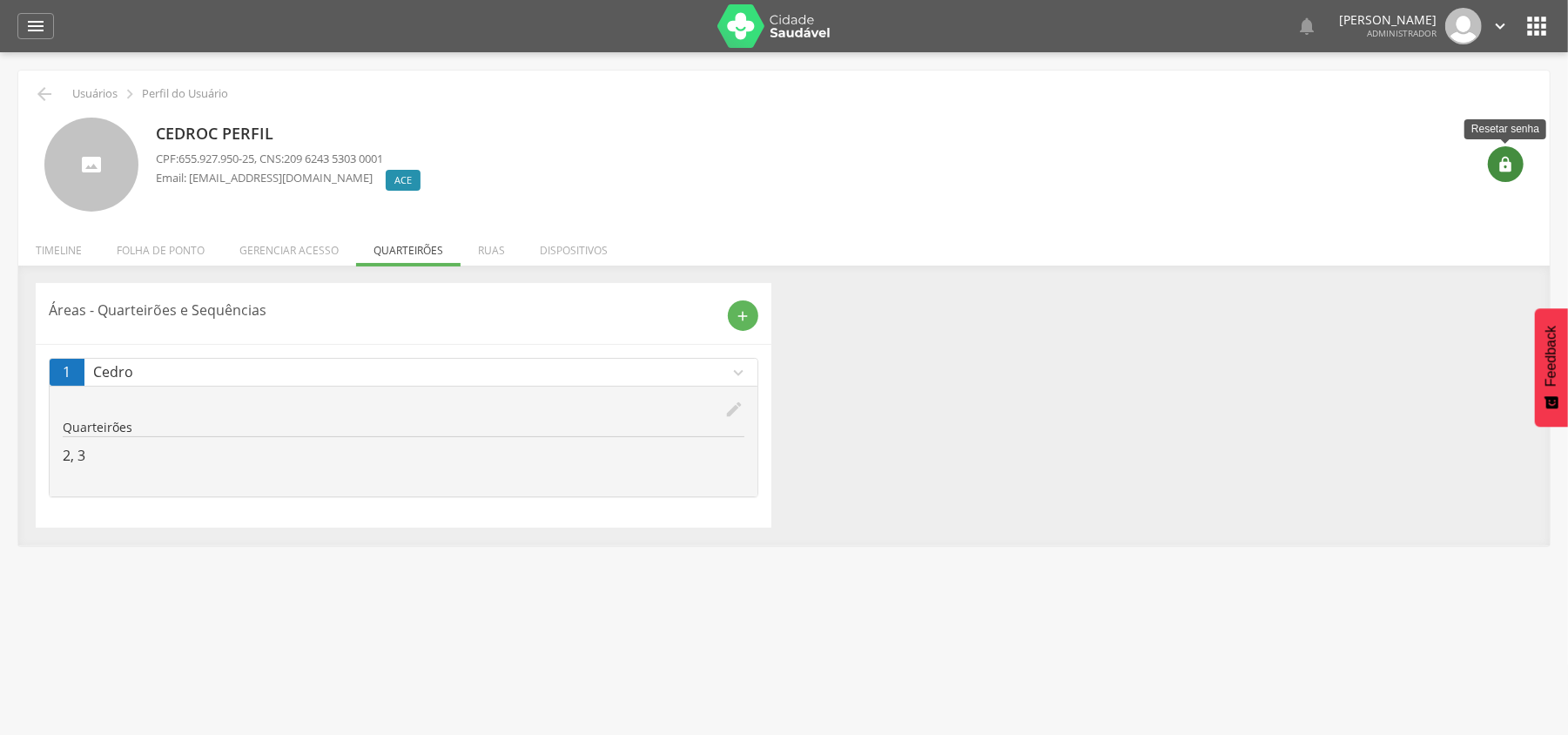
click at [1504, 164] on icon "" at bounding box center [1505, 164] width 17 height 17
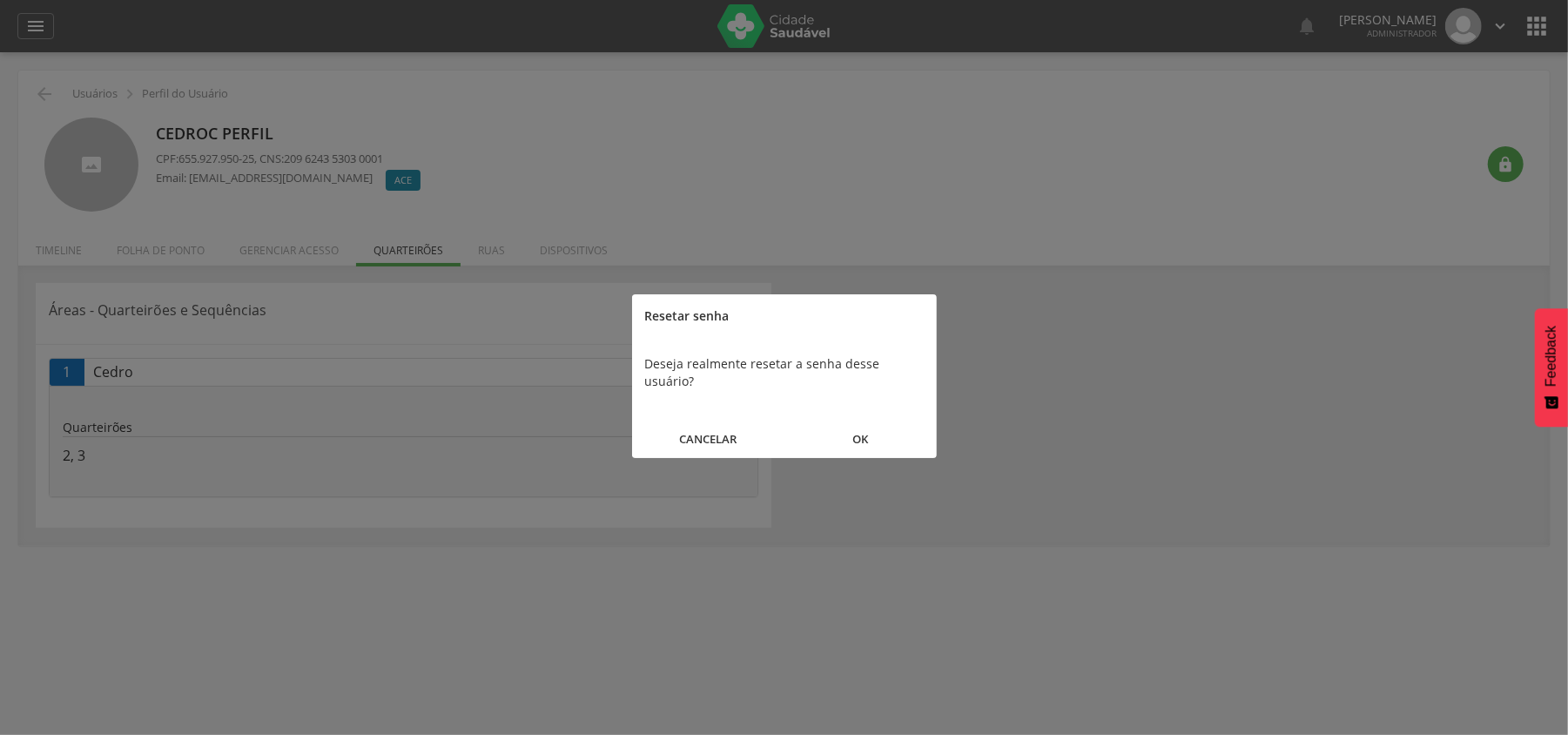
click at [865, 422] on button "OK" at bounding box center [861, 439] width 153 height 37
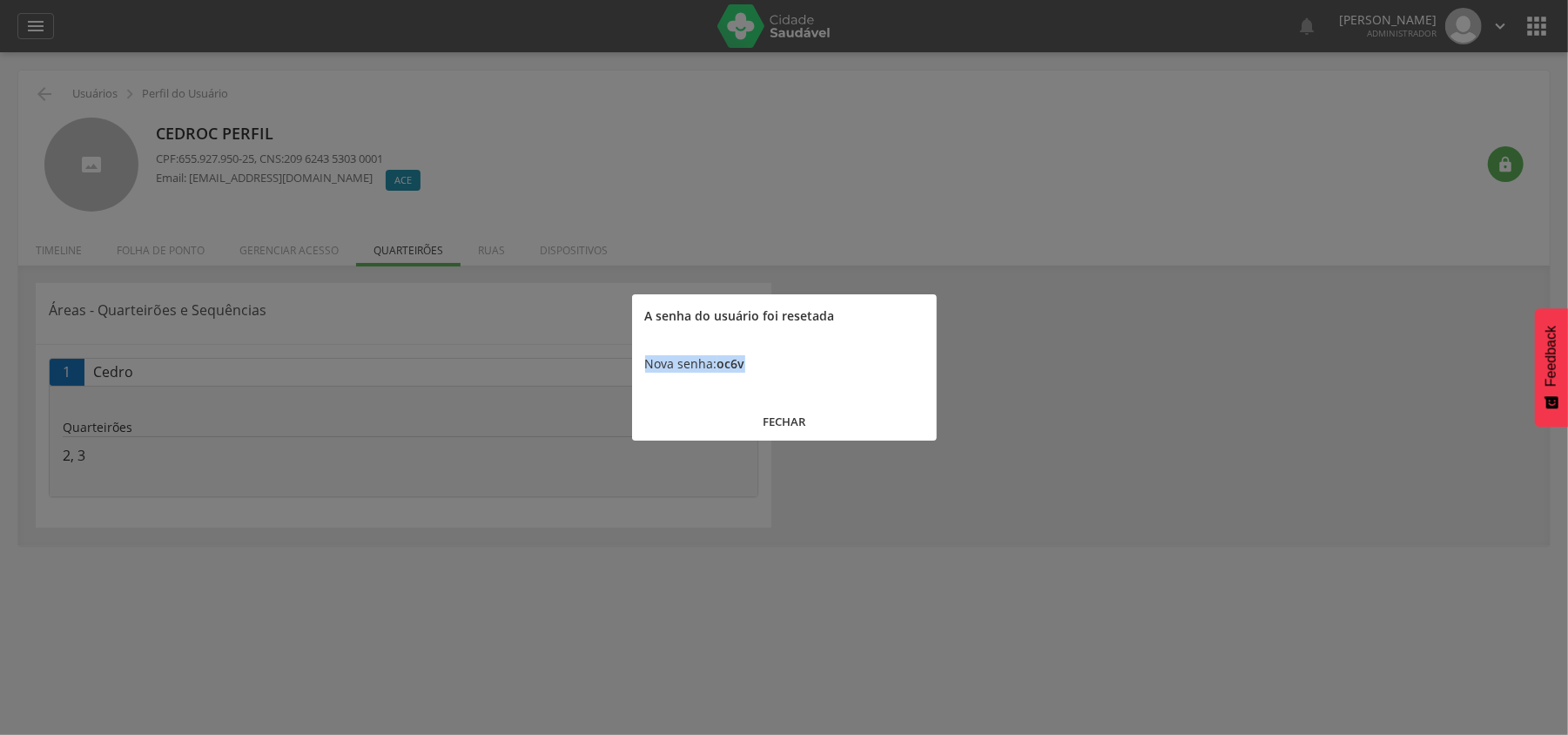
drag, startPoint x: 645, startPoint y: 366, endPoint x: 761, endPoint y: 359, distance: 116.2
click at [761, 359] on div "Nova senha: oc6v" at bounding box center [784, 364] width 305 height 53
copy div "Nova senha: oc6v"
click at [785, 419] on button "FECHAR" at bounding box center [784, 422] width 305 height 37
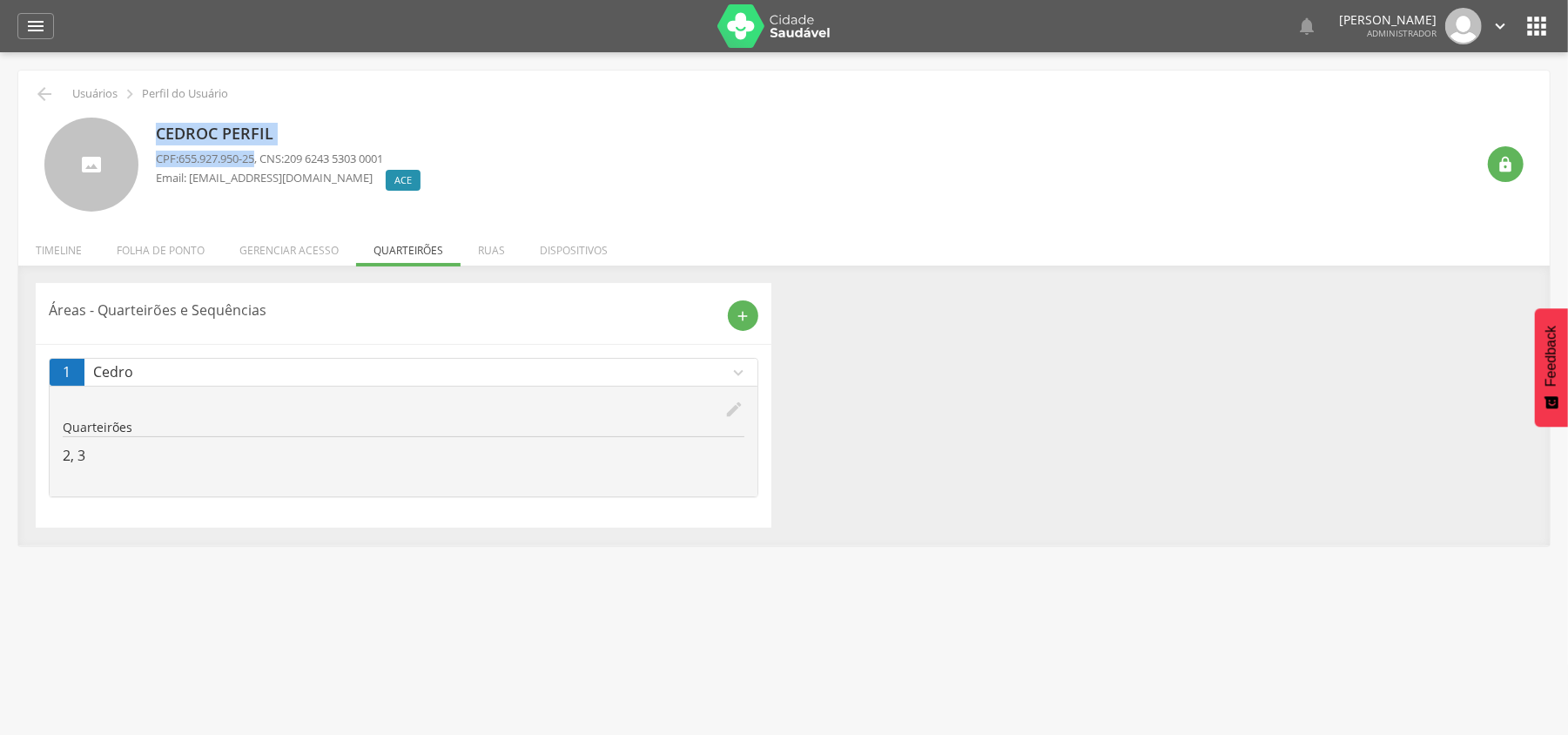
drag, startPoint x: 155, startPoint y: 133, endPoint x: 261, endPoint y: 158, distance: 108.9
click at [261, 158] on div "Cedroc Perfil CPF: 655.927.950-25 , CNS: 209 6243 5303 0001 Email: cedroc@gmail…" at bounding box center [292, 164] width 273 height 95
copy div "Cedroc Perfil CPF: 655.927.950-25"
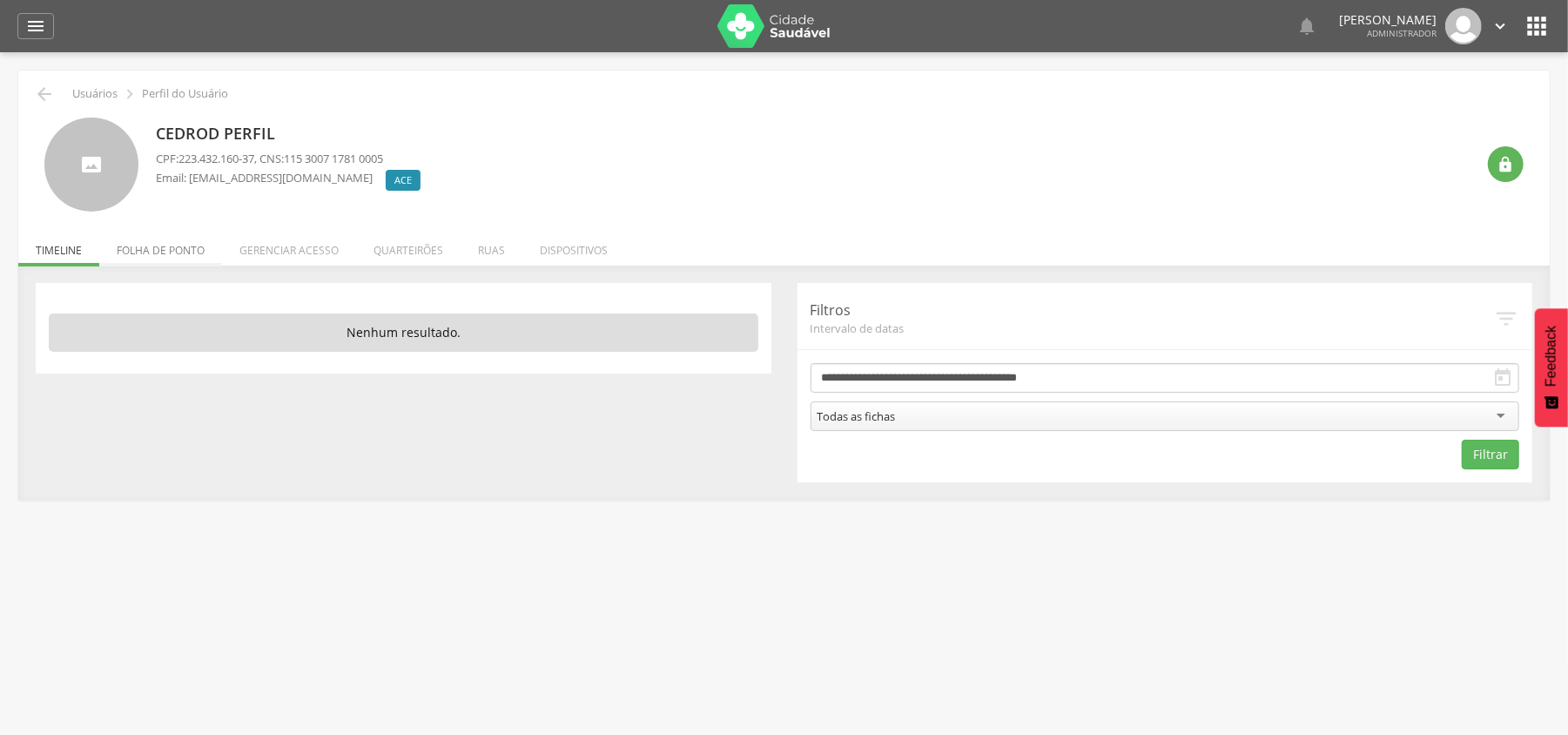
click at [159, 249] on li "Folha de ponto" at bounding box center [160, 245] width 123 height 41
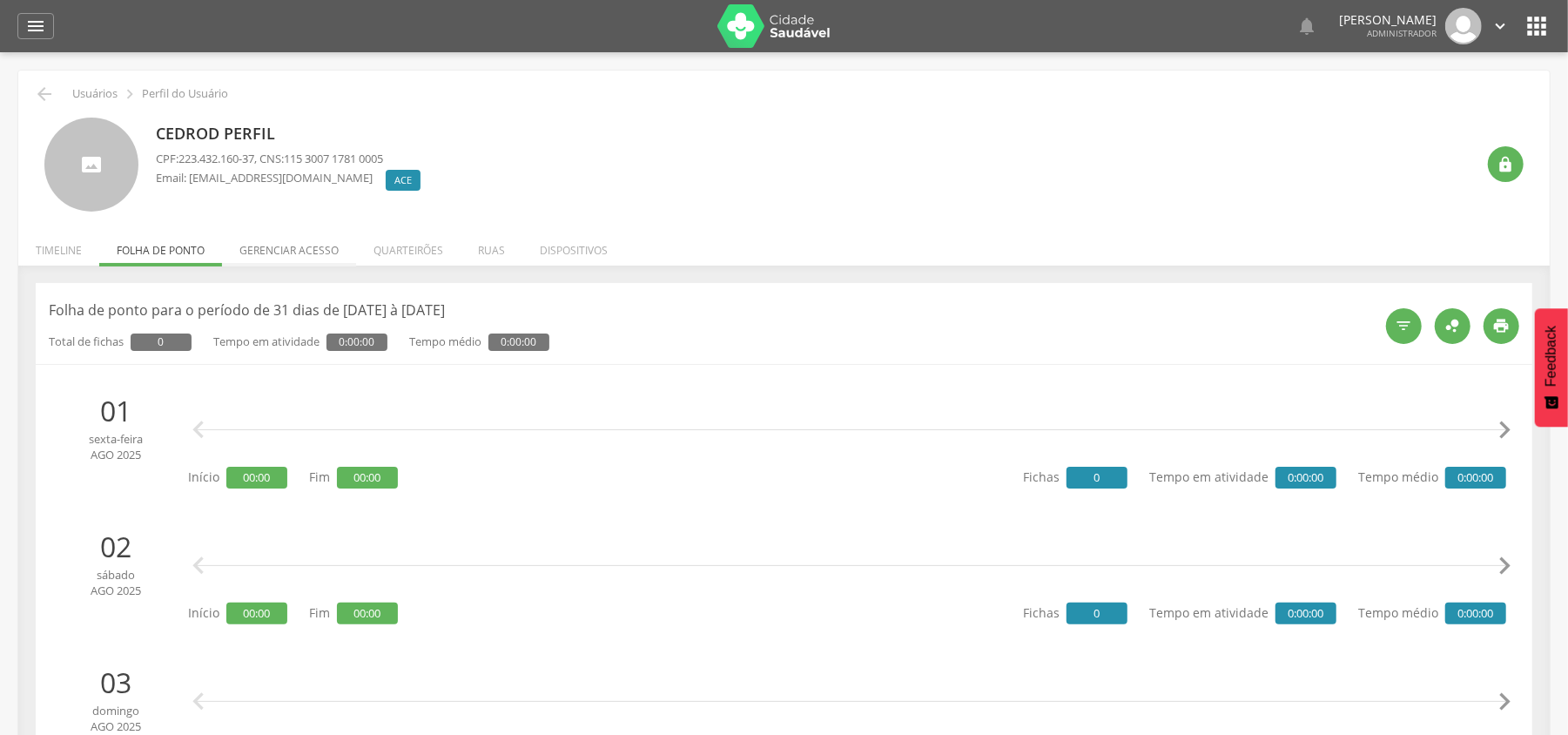
click at [277, 244] on li "Gerenciar acesso" at bounding box center [289, 245] width 134 height 41
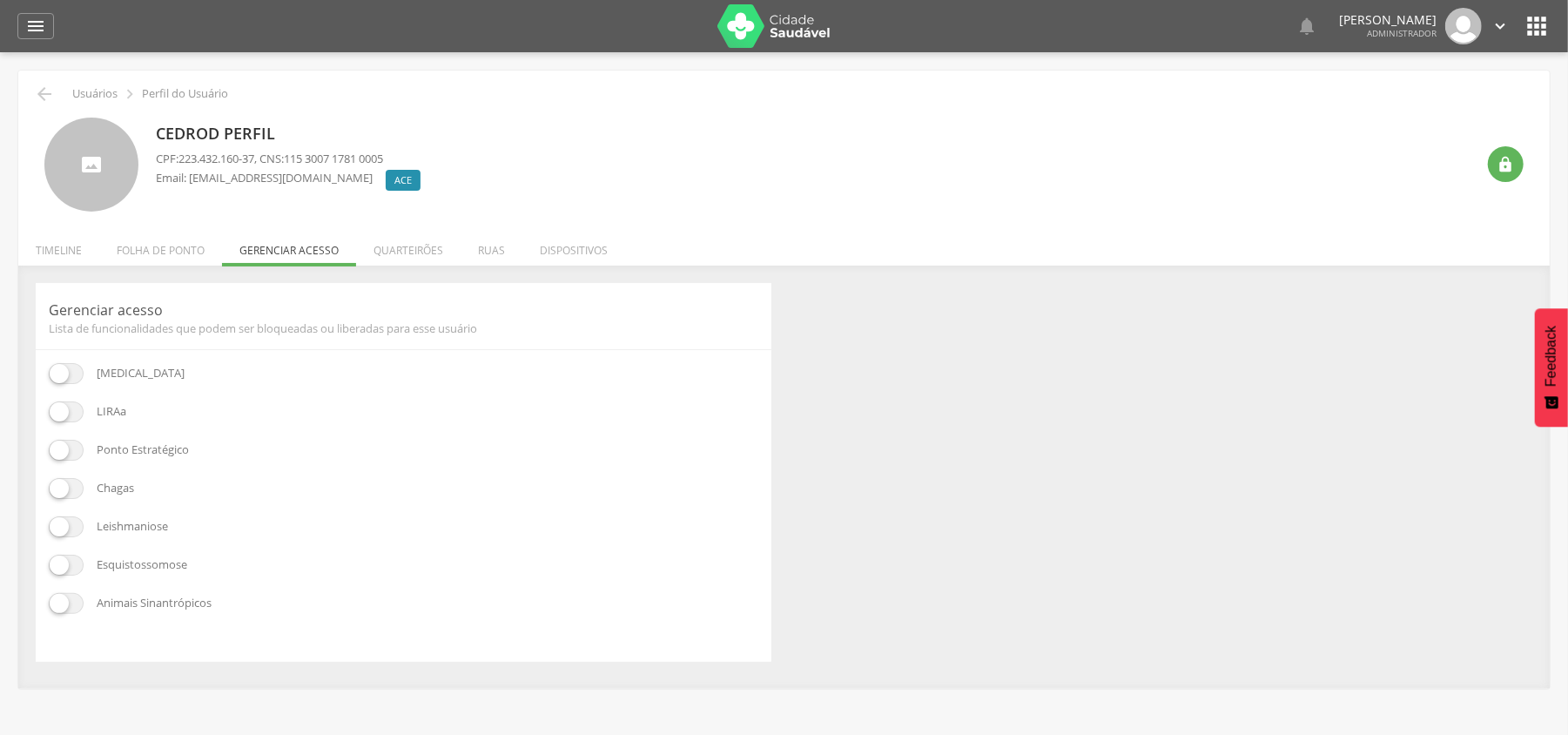
click at [74, 405] on span at bounding box center [66, 412] width 35 height 21
click at [61, 451] on span at bounding box center [66, 450] width 35 height 21
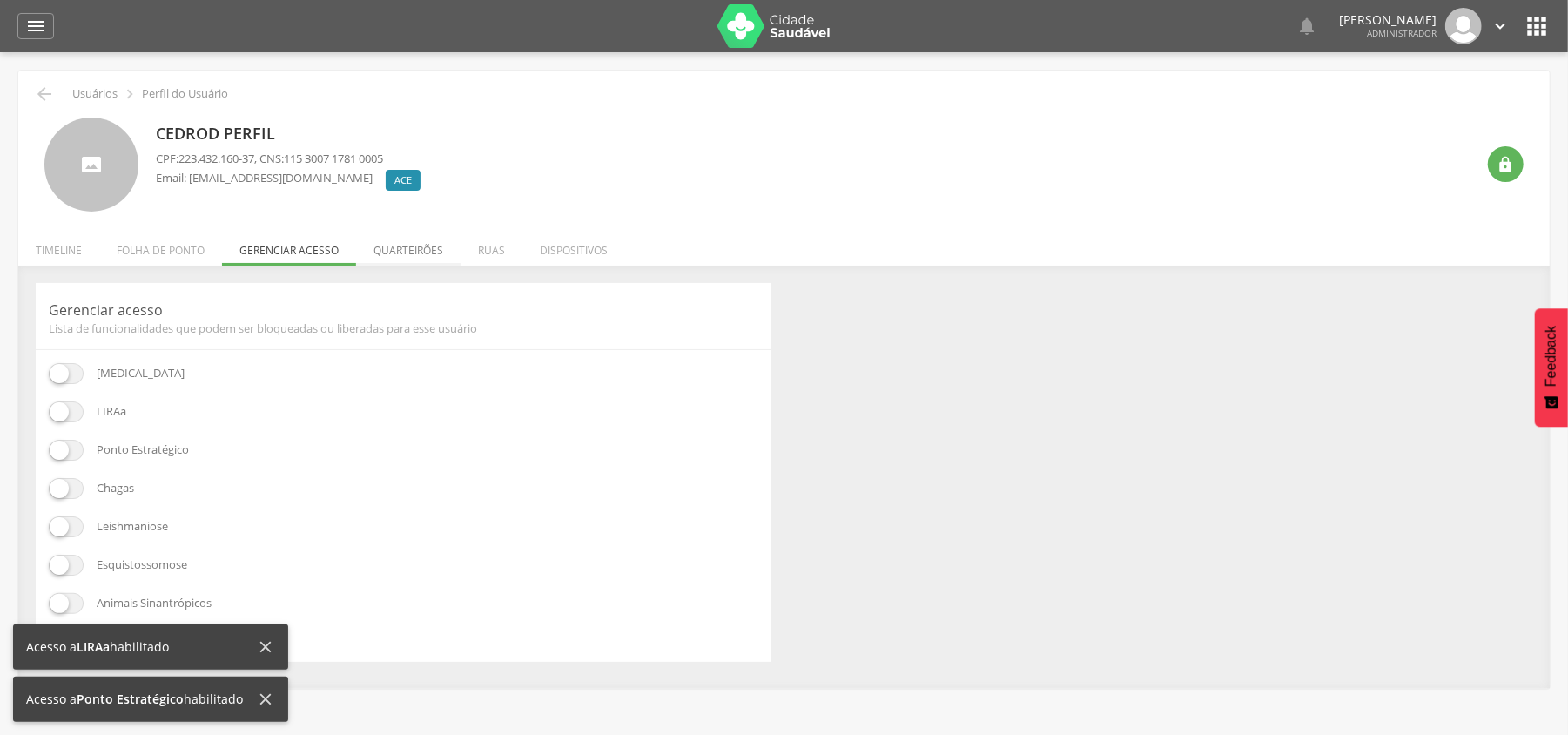
click at [404, 239] on li "Quarteirões" at bounding box center [408, 245] width 104 height 41
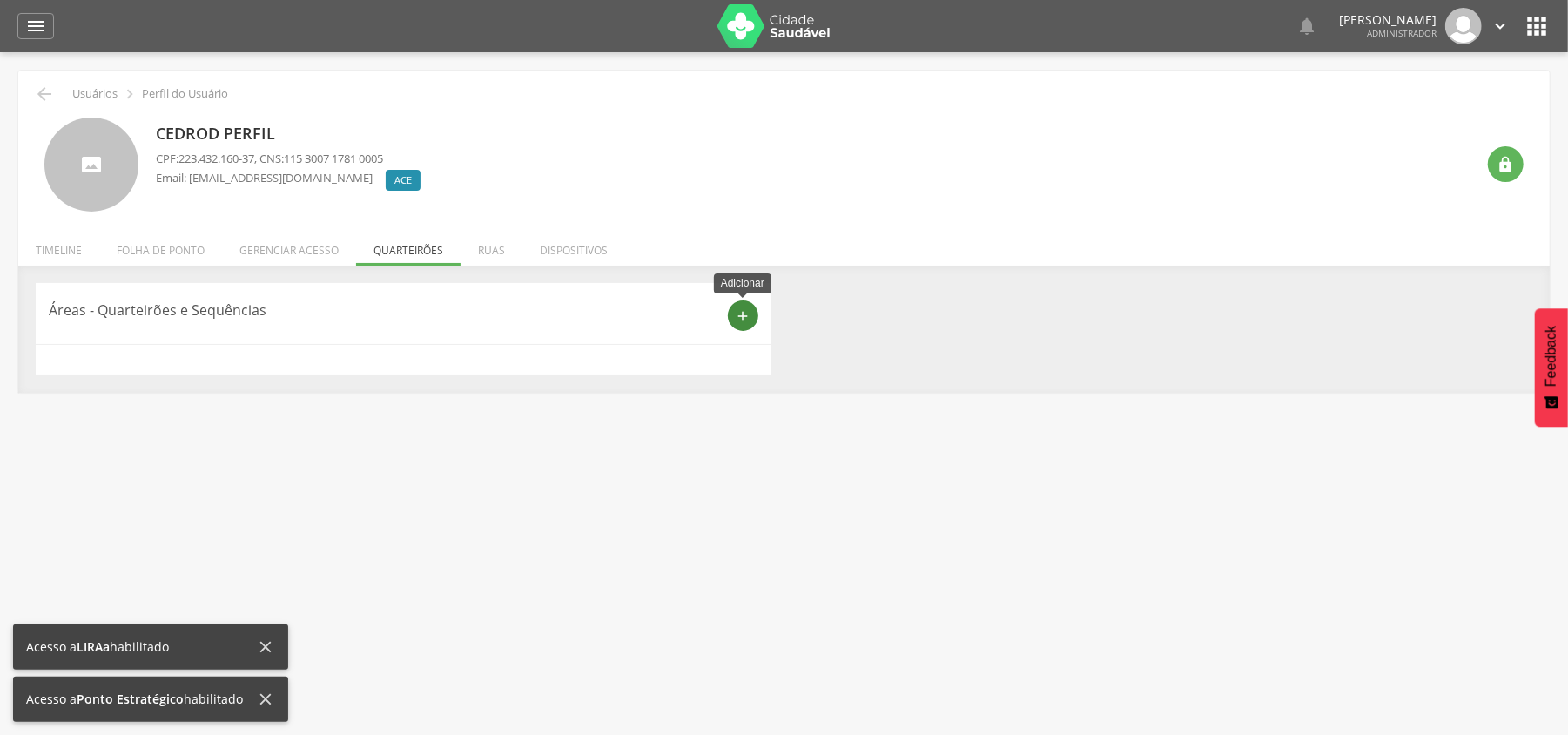
click at [732, 321] on div "add" at bounding box center [744, 316] width 31 height 31
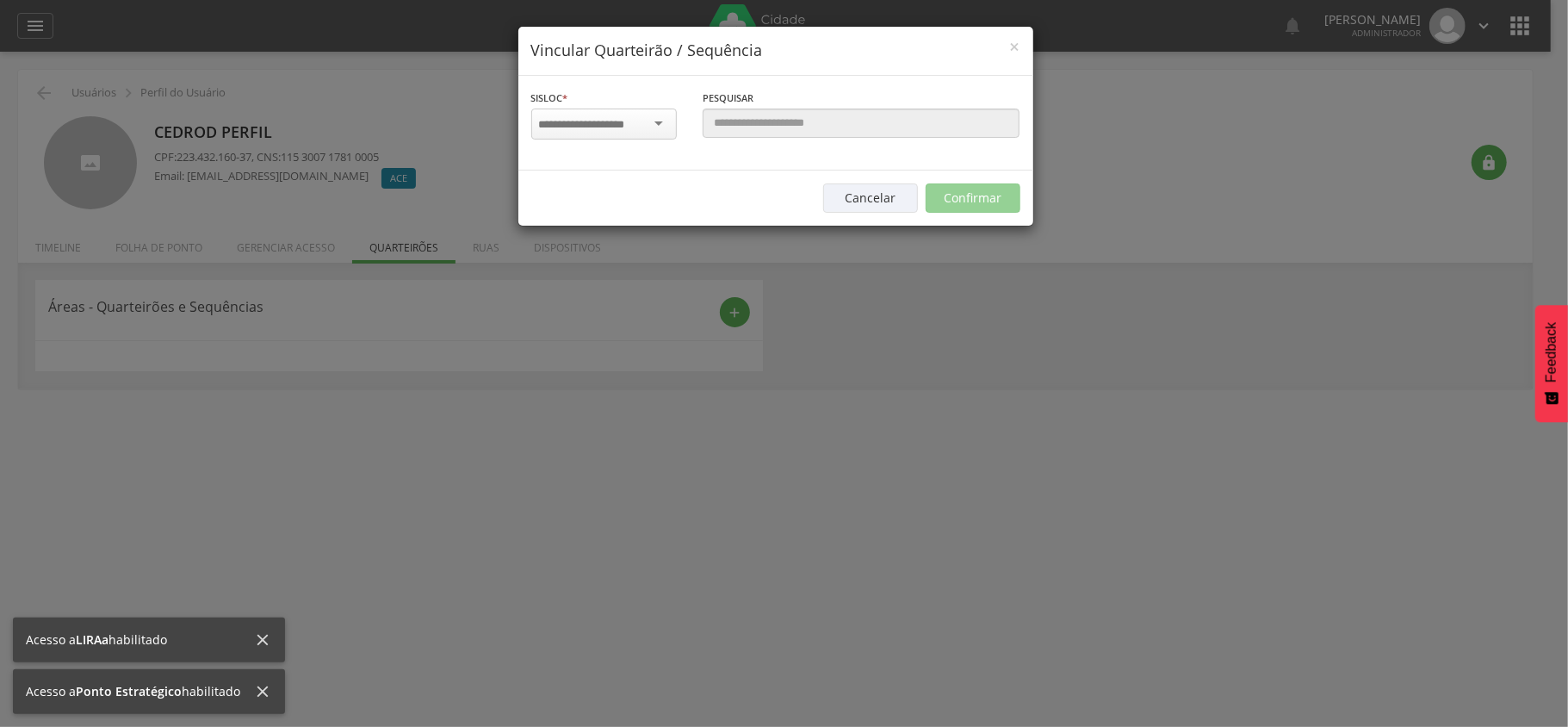
click at [608, 122] on input "select-one" at bounding box center [593, 124] width 109 height 15
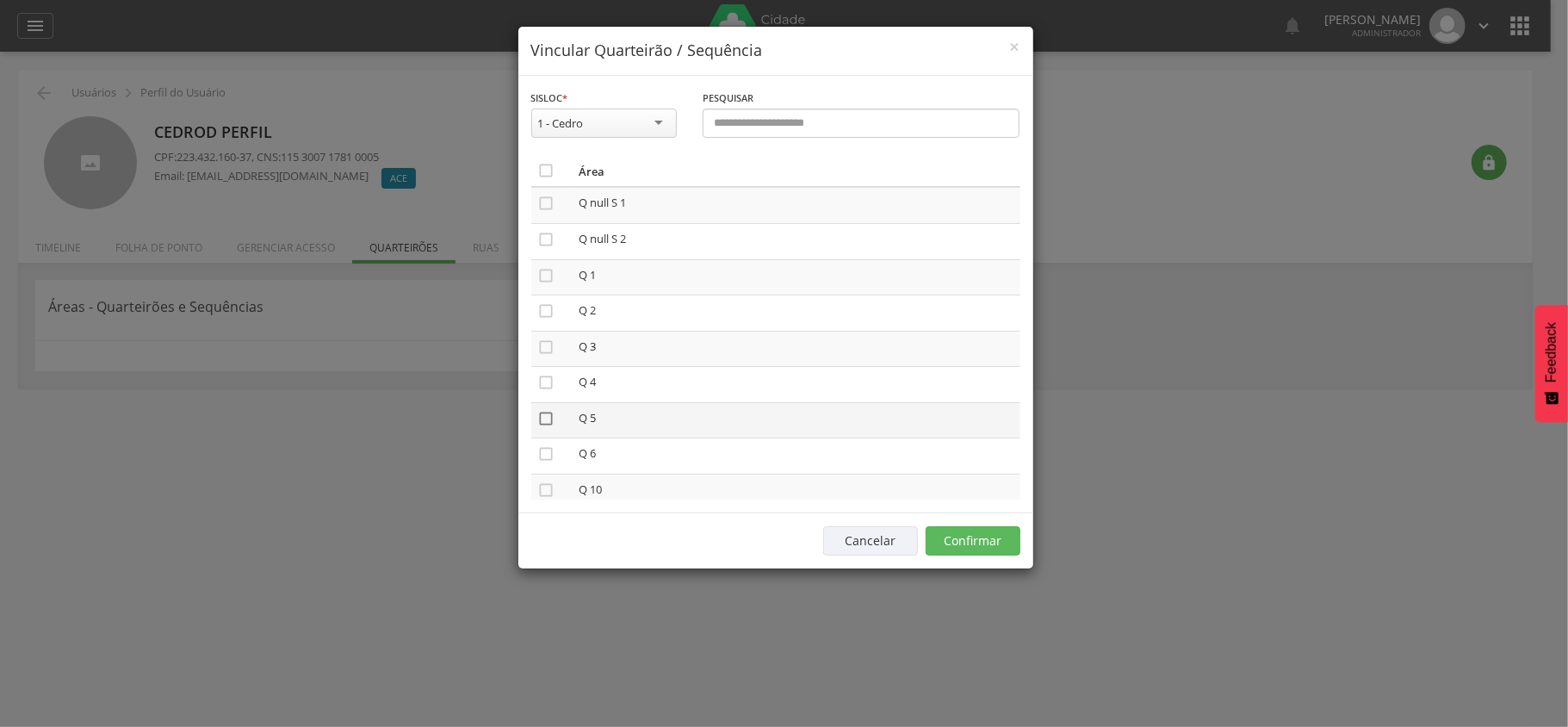
click at [549, 422] on icon "" at bounding box center [546, 418] width 17 height 17
click at [551, 385] on icon "" at bounding box center [546, 382] width 17 height 17
click at [935, 528] on button "Confirmar" at bounding box center [973, 541] width 94 height 30
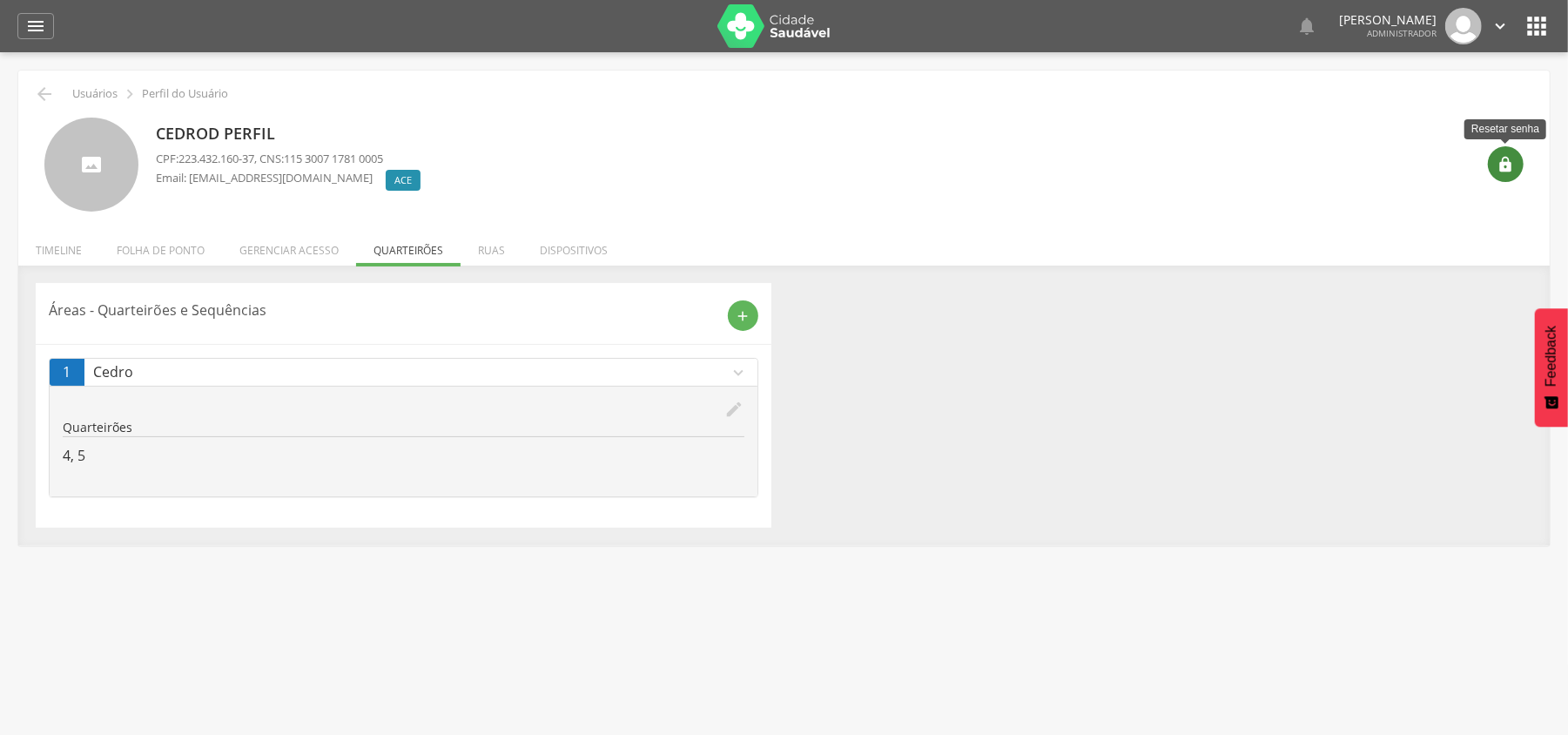
click at [1509, 156] on icon "" at bounding box center [1505, 164] width 17 height 17
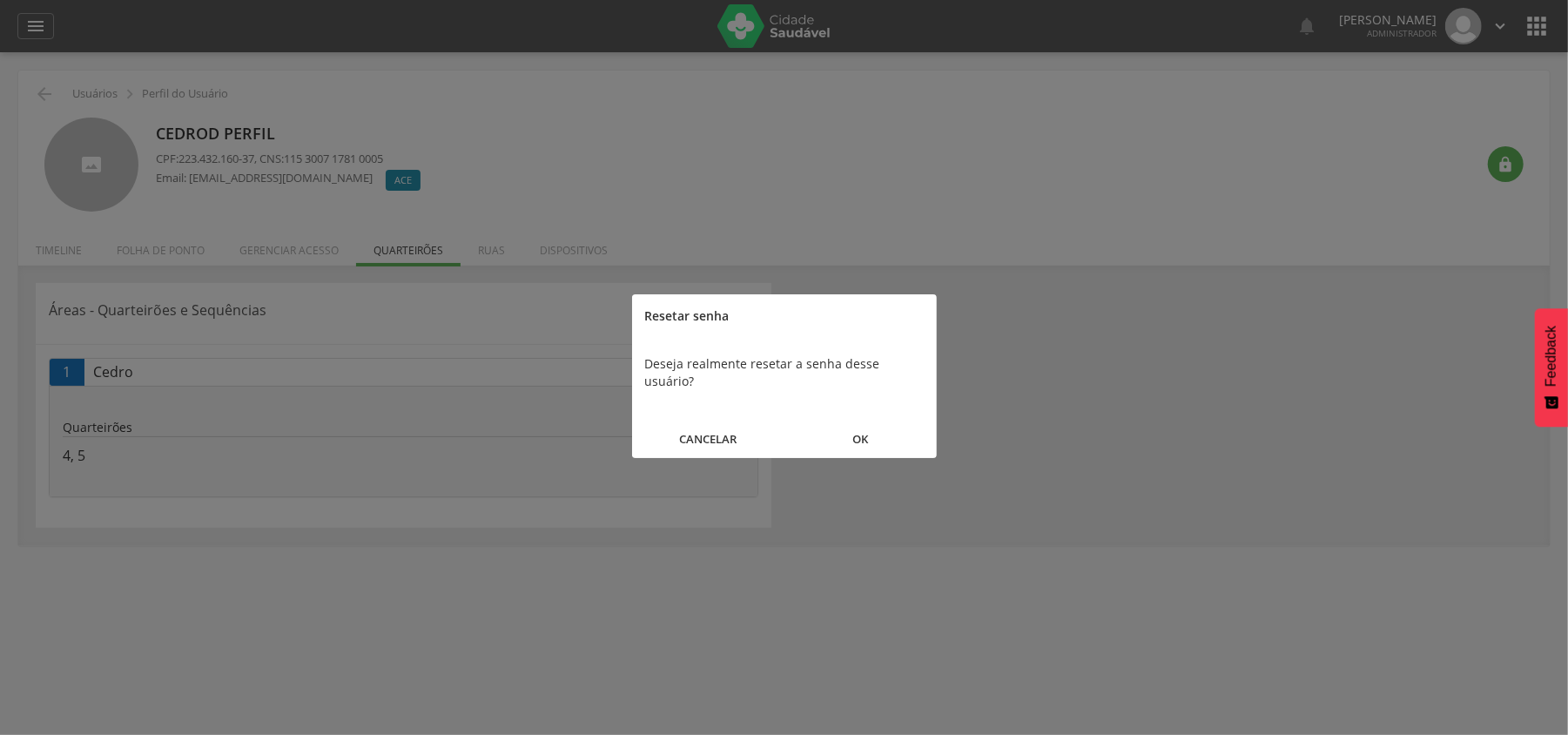
click at [865, 421] on button "OK" at bounding box center [861, 439] width 153 height 37
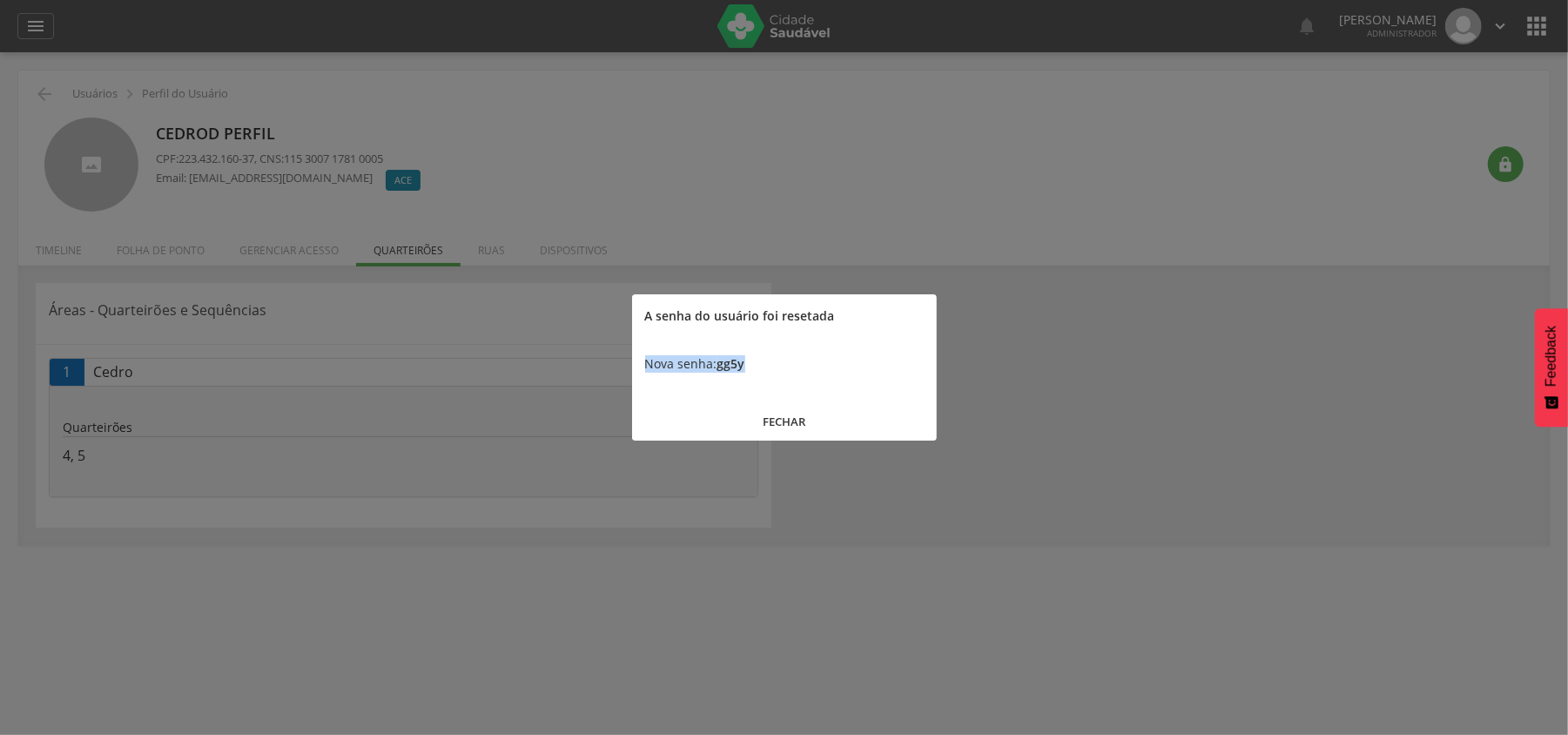
drag, startPoint x: 756, startPoint y: 370, endPoint x: 645, endPoint y: 357, distance: 111.8
click at [645, 357] on div "Nova senha: gg5y" at bounding box center [784, 364] width 305 height 53
copy div "Nova senha: gg5y"
click at [787, 412] on button "FECHAR" at bounding box center [784, 422] width 305 height 37
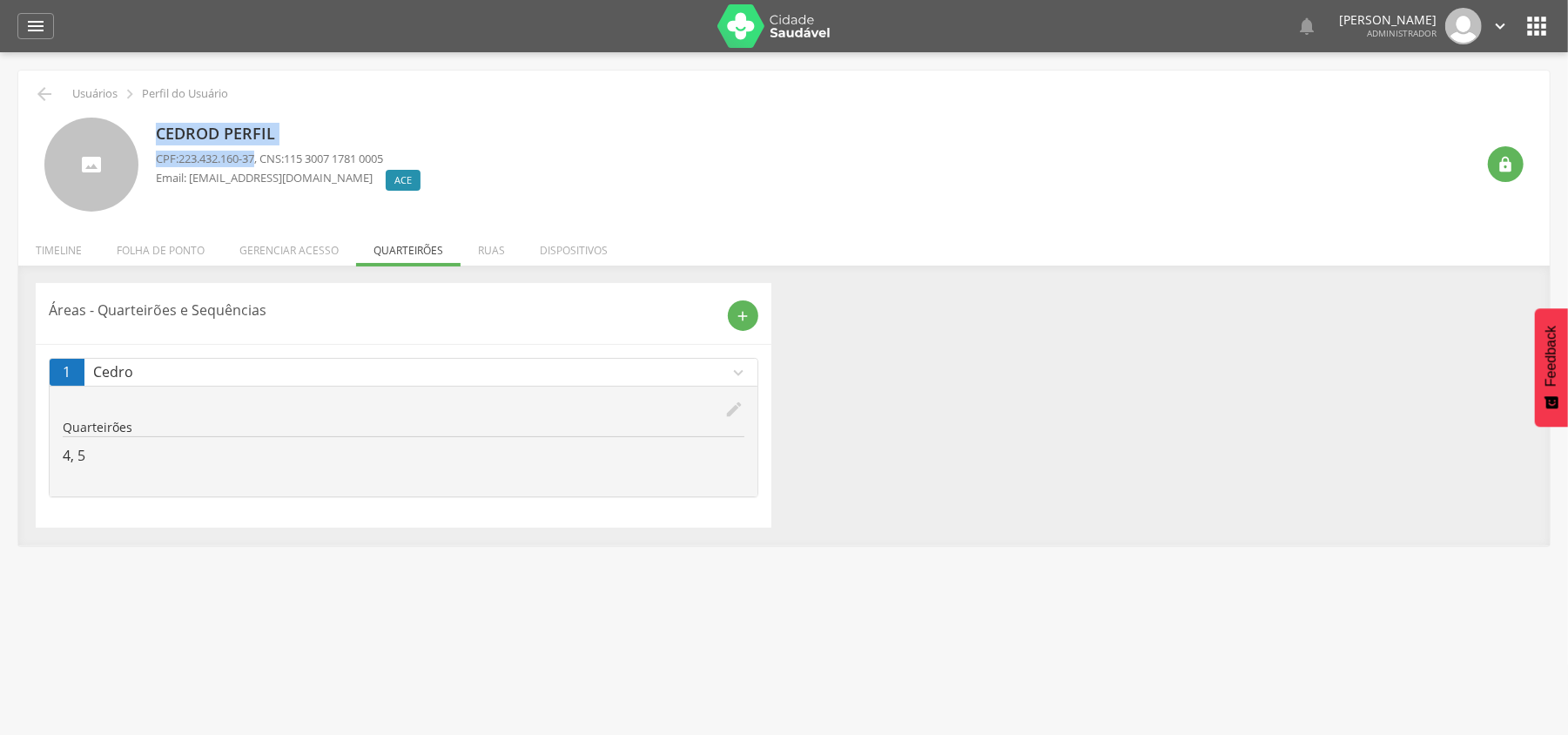
drag, startPoint x: 155, startPoint y: 130, endPoint x: 262, endPoint y: 164, distance: 112.3
click at [262, 164] on div "Cedrod Perfil CPF: 223.432.160-37 , CNS: 115 3007 1781 0005 Email: cedrod@gmail…" at bounding box center [292, 164] width 273 height 95
copy div "Cedrod Perfil CPF: 223.432.160-37"
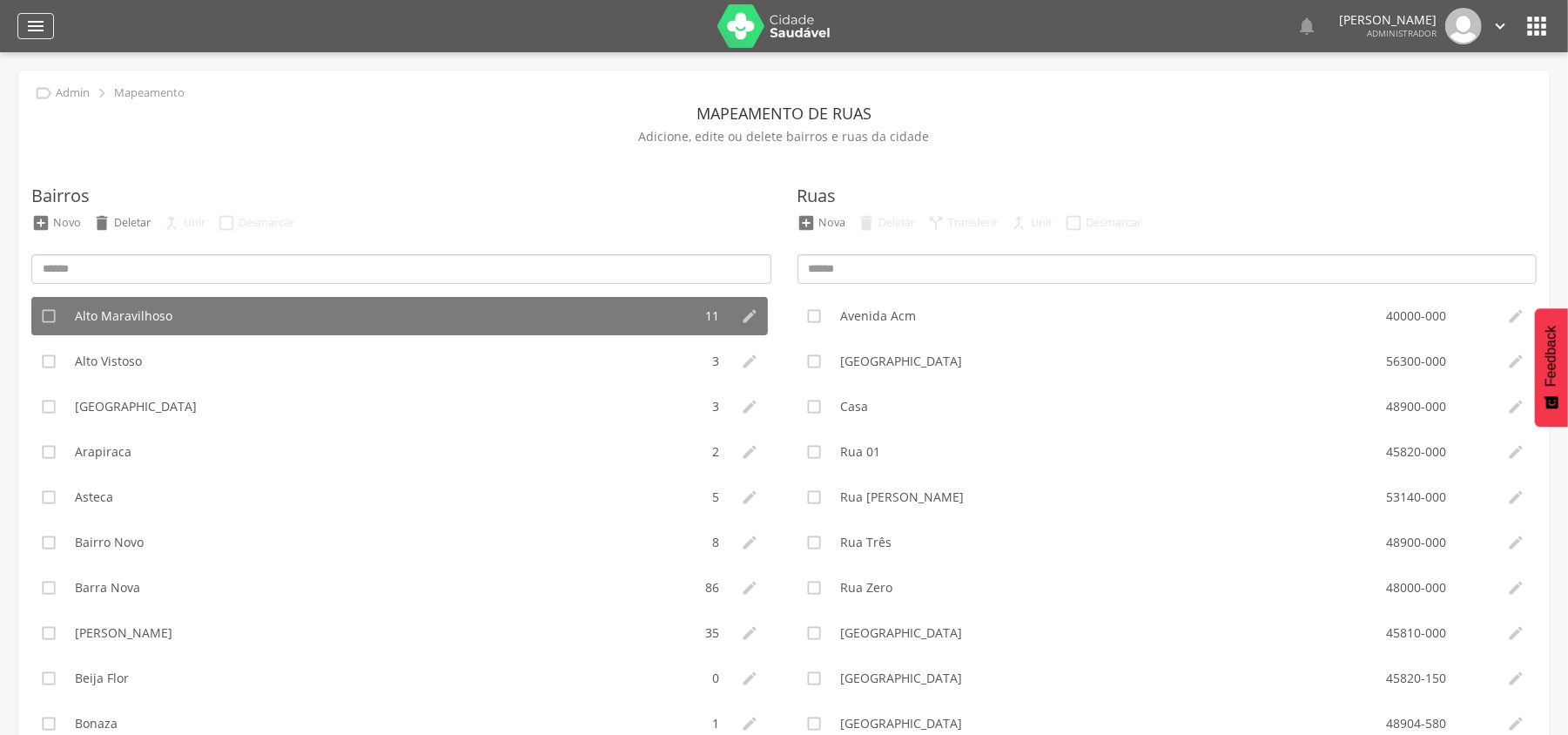
click at [30, 21] on icon "" at bounding box center [35, 25] width 21 height 21
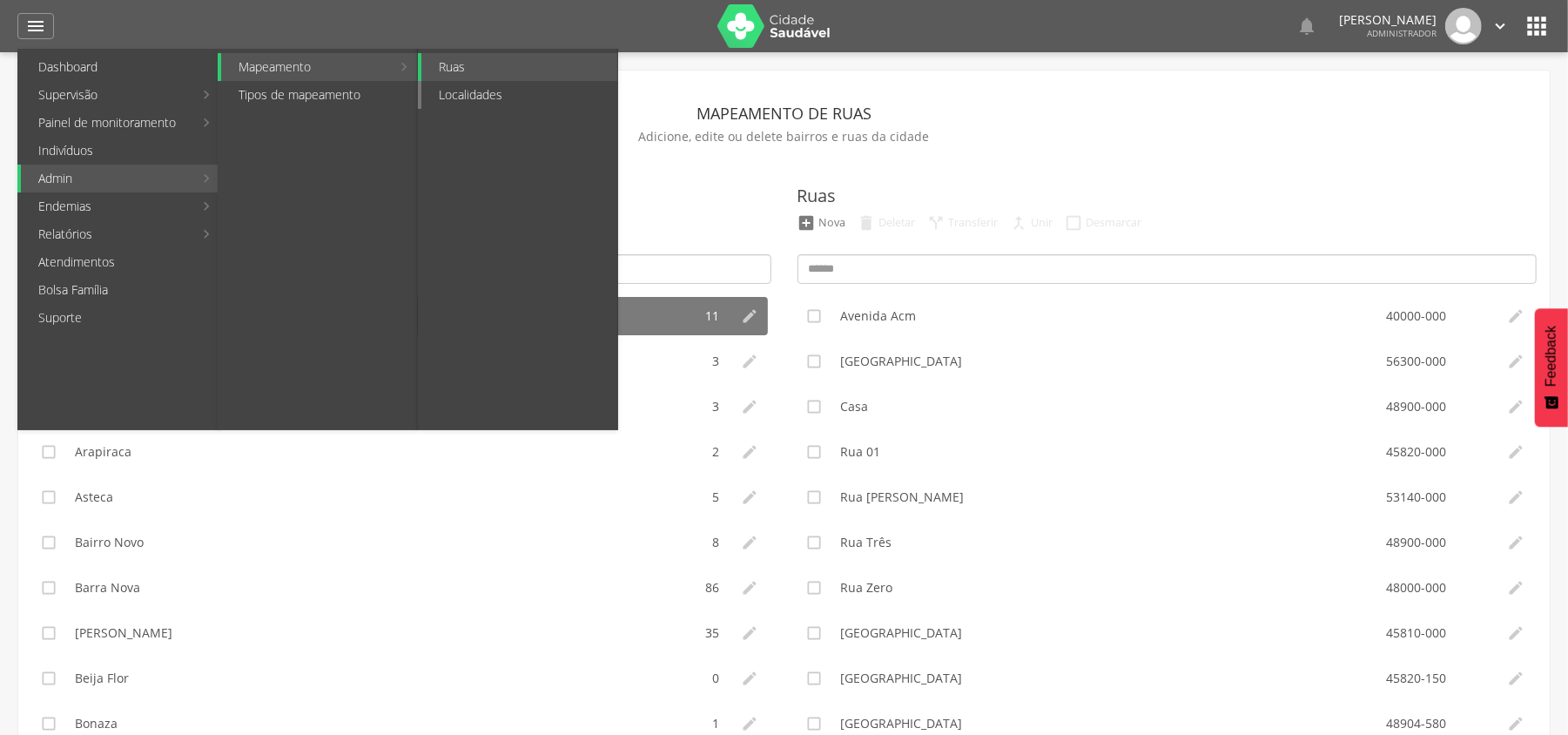
click at [480, 89] on link "Localidades" at bounding box center [519, 94] width 196 height 28
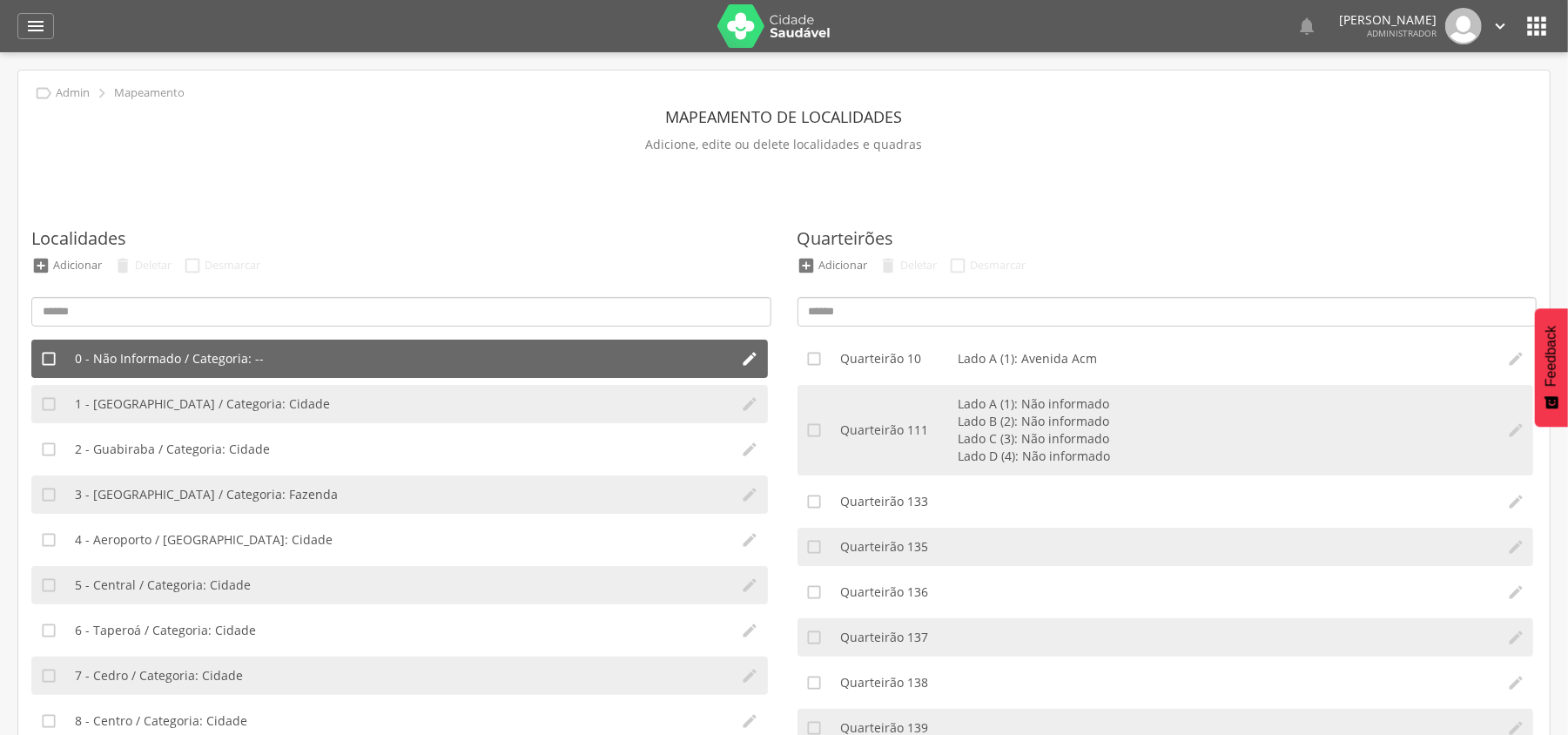
click at [238, 343] on li "0 - Não Informado / Categoria: --" at bounding box center [399, 359] width 666 height 38
click at [169, 360] on span "0 - Não Informado / Categoria: --" at bounding box center [169, 358] width 189 height 17
click at [742, 360] on icon "" at bounding box center [750, 358] width 17 height 17
type input "**********"
type input "*"
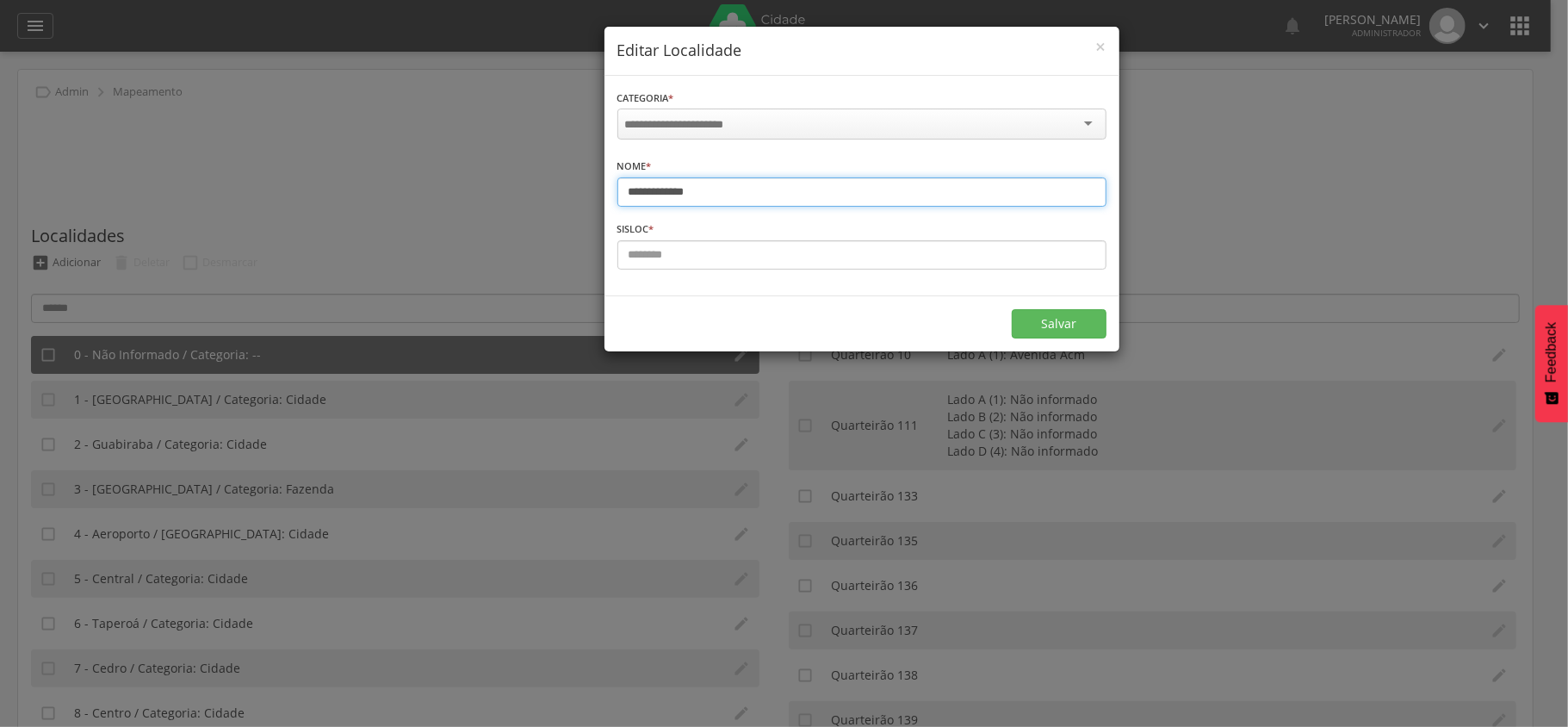
click at [694, 190] on input "**********" at bounding box center [861, 192] width 489 height 30
drag, startPoint x: 735, startPoint y: 191, endPoint x: 508, endPoint y: 191, distance: 227.0
click at [508, 191] on div "**********" at bounding box center [784, 363] width 1568 height 727
type input "*****"
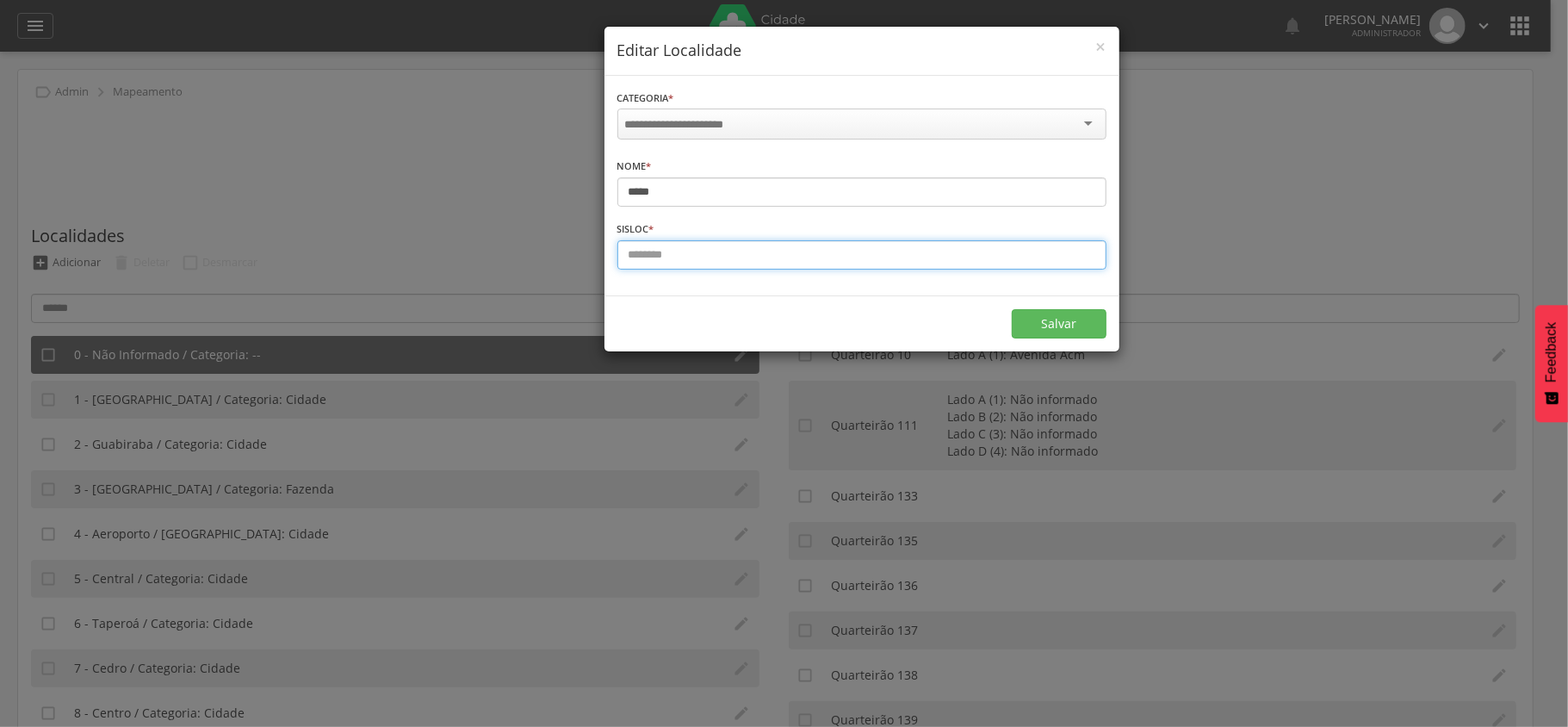
click at [685, 241] on input "text" at bounding box center [861, 255] width 489 height 30
type input "*"
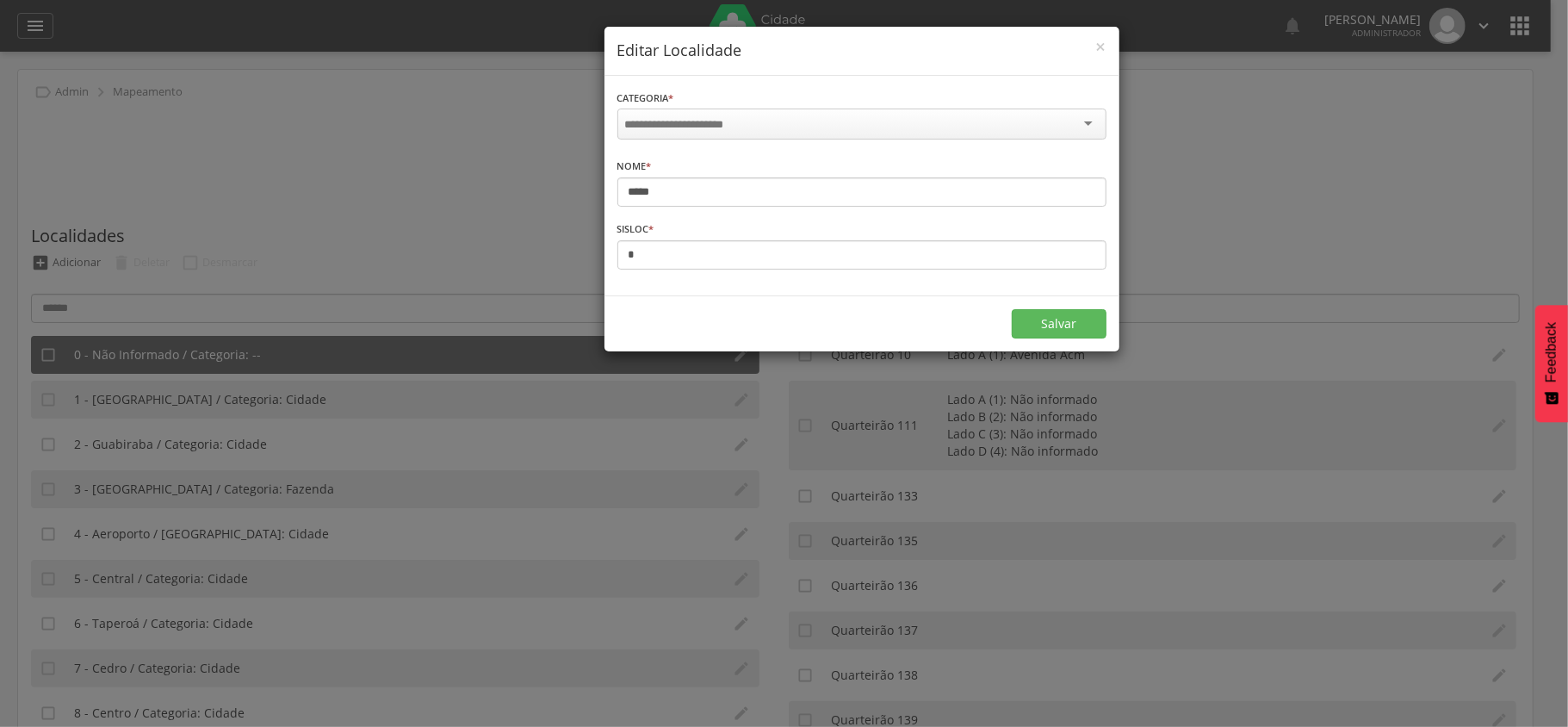
click at [759, 104] on div "Categoria * Informe a categoria" at bounding box center [861, 117] width 489 height 56
click at [747, 119] on input "select-one" at bounding box center [691, 124] width 131 height 15
click at [1079, 319] on button "Salvar" at bounding box center [1059, 322] width 94 height 30
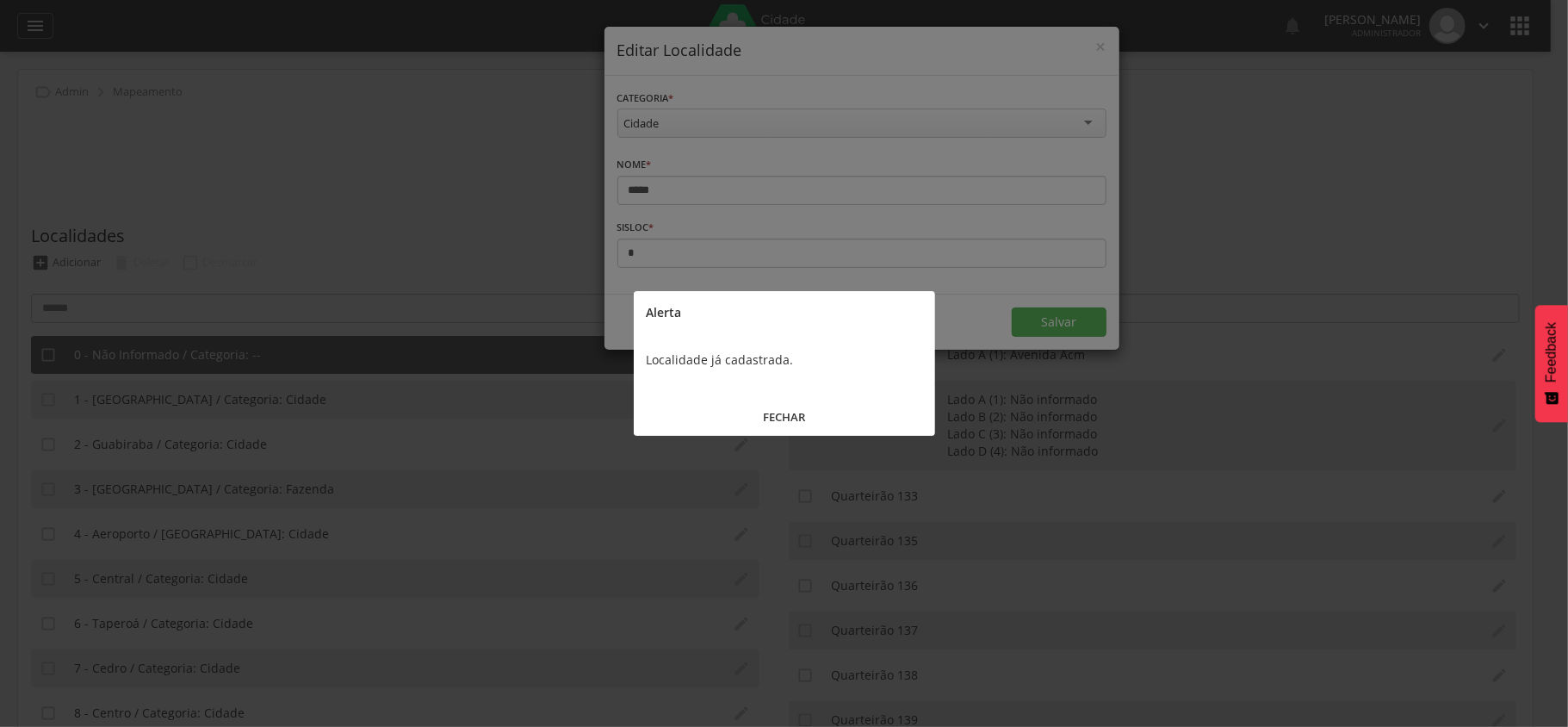
click at [793, 414] on button "FECHAR" at bounding box center [785, 417] width 302 height 37
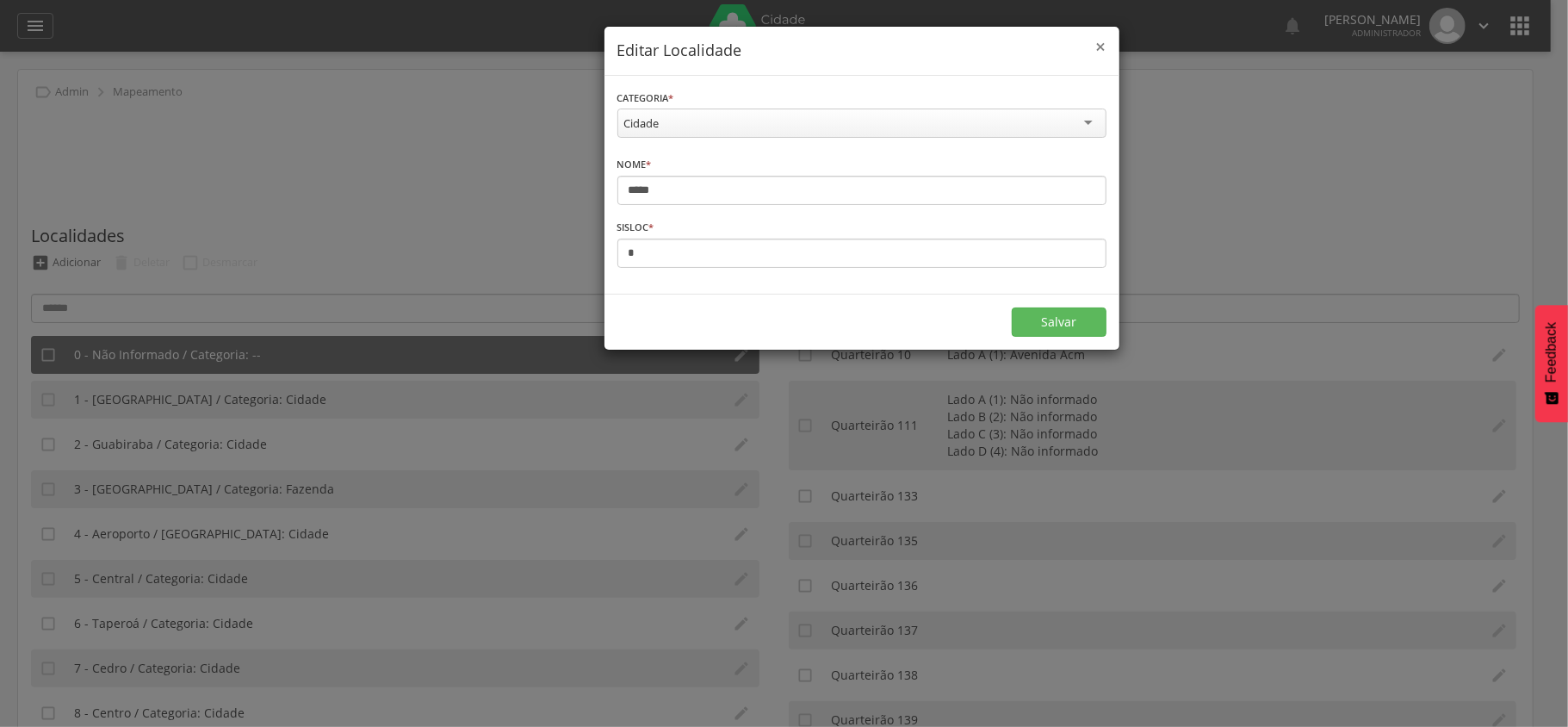
click at [1102, 46] on span "×" at bounding box center [1102, 46] width 11 height 24
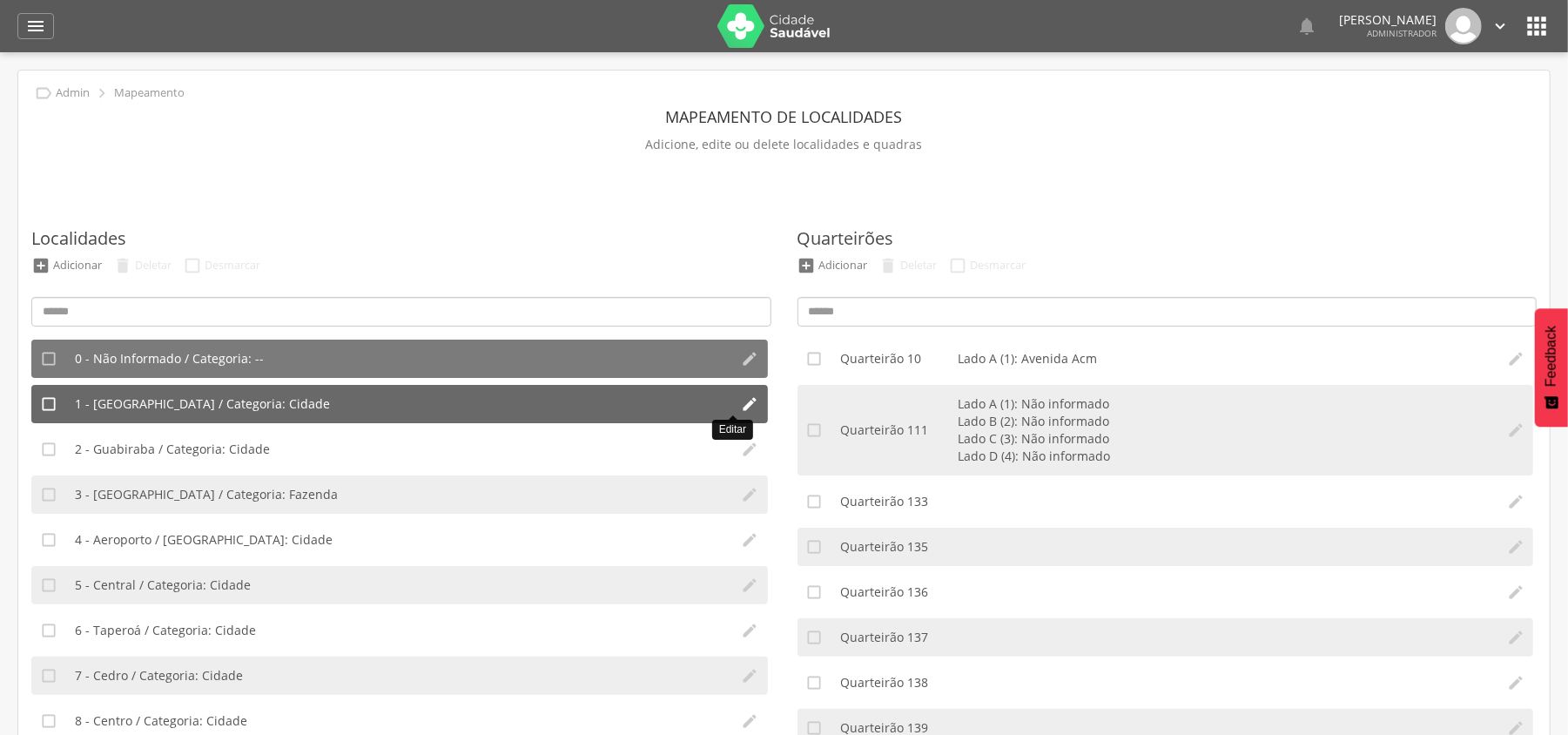
click at [742, 402] on icon "" at bounding box center [750, 403] width 17 height 17
type input "**********"
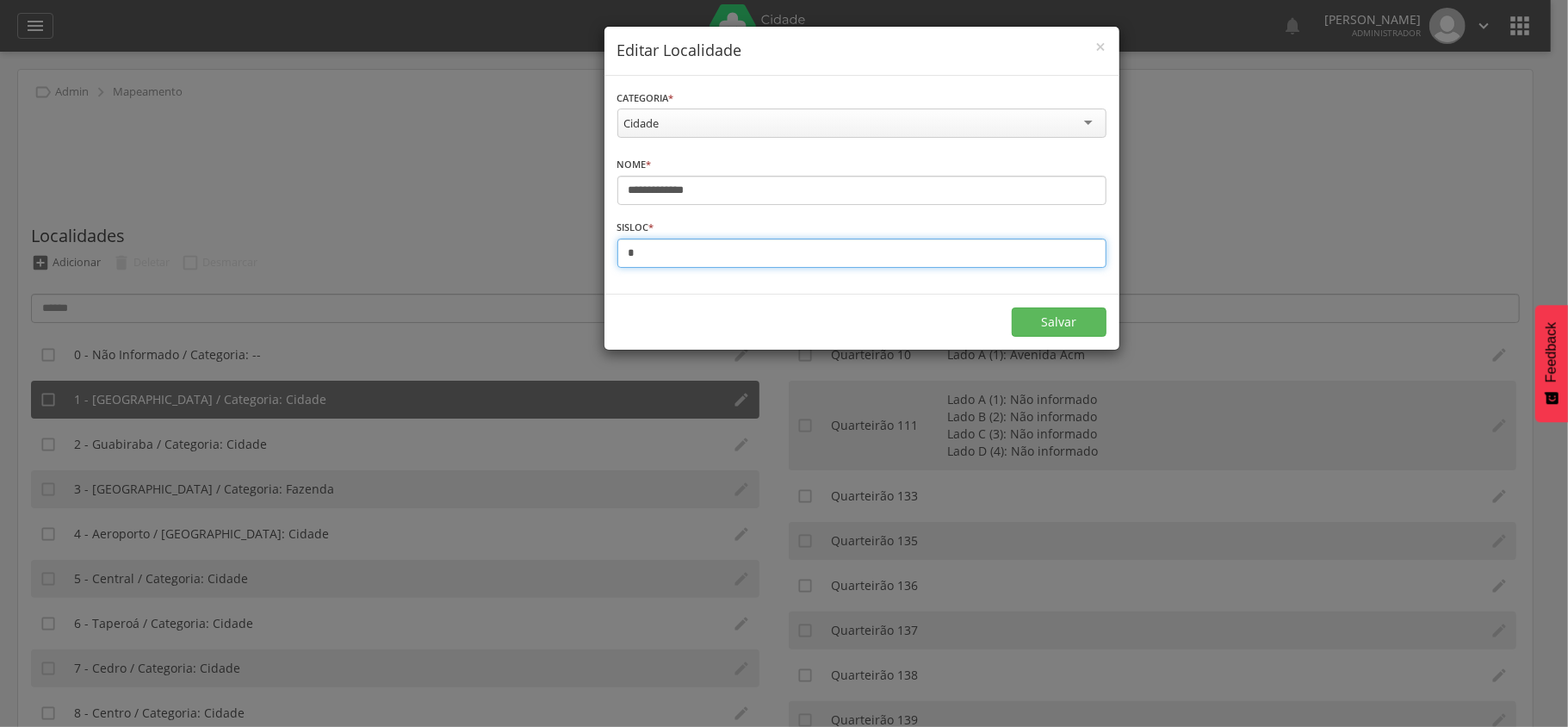
click at [661, 253] on input "*" at bounding box center [861, 253] width 489 height 30
type input "**"
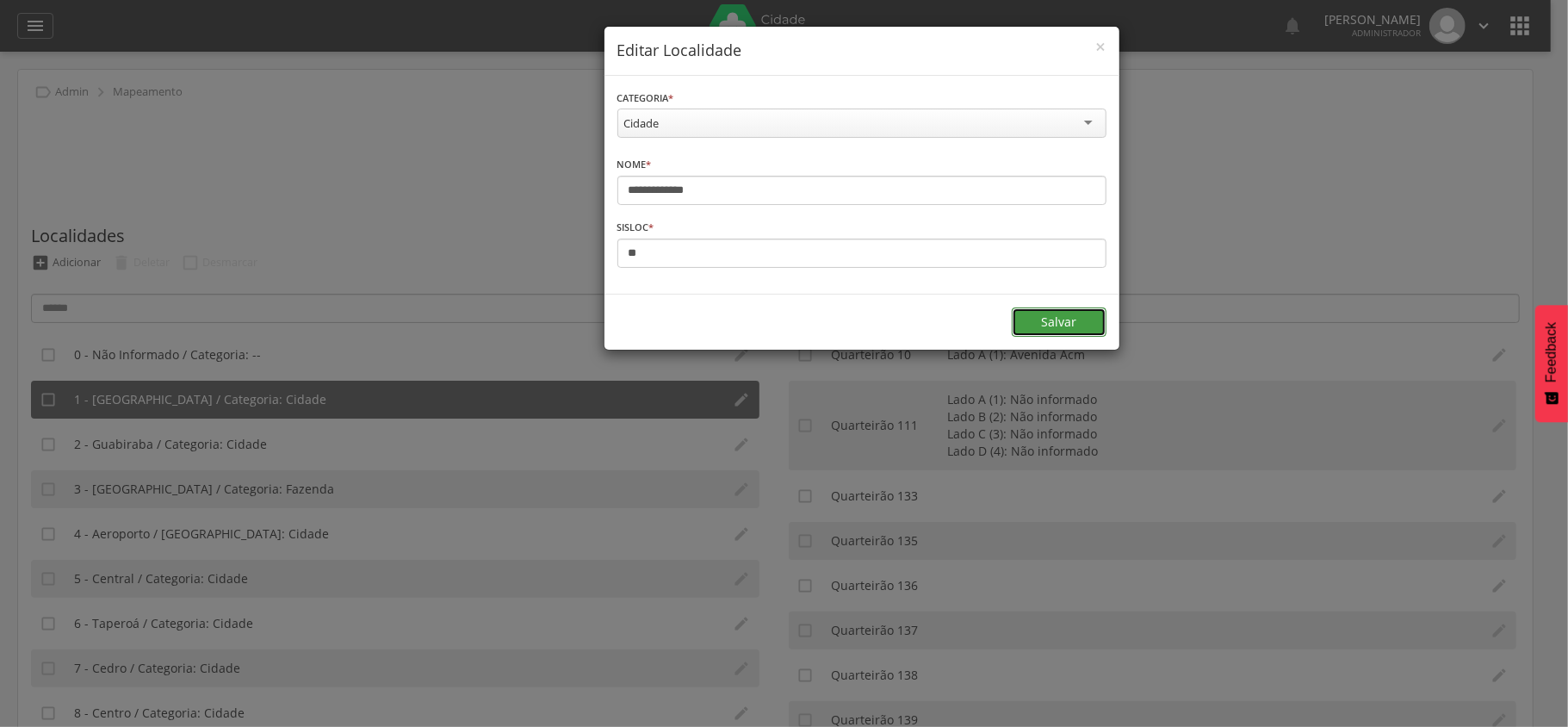
click at [1081, 337] on button "Salvar" at bounding box center [1059, 322] width 94 height 30
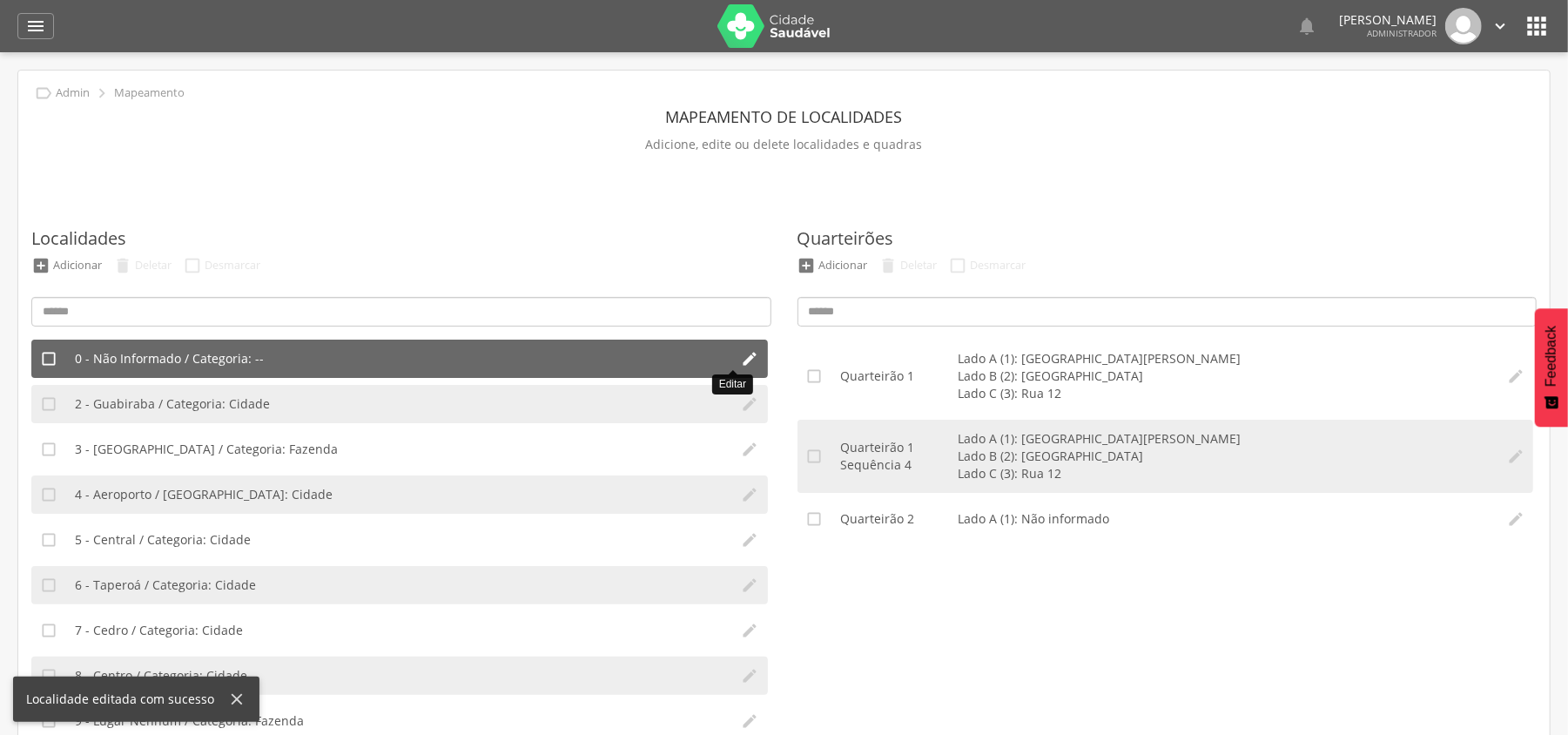
click at [742, 355] on icon "" at bounding box center [750, 358] width 17 height 17
type input "**********"
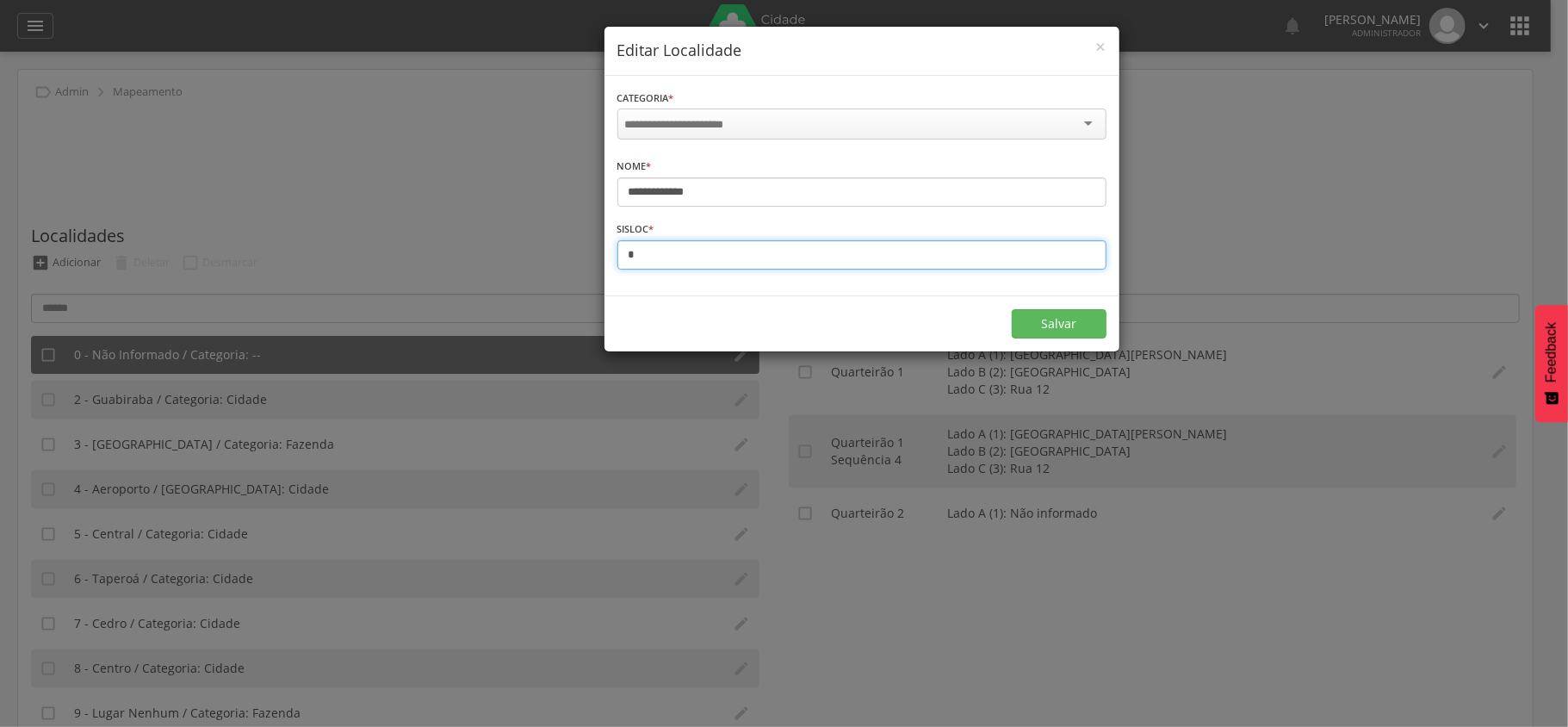
drag, startPoint x: 651, startPoint y: 242, endPoint x: 568, endPoint y: 242, distance: 83.0
click at [568, 242] on div "**********" at bounding box center [784, 363] width 1568 height 727
type input "*"
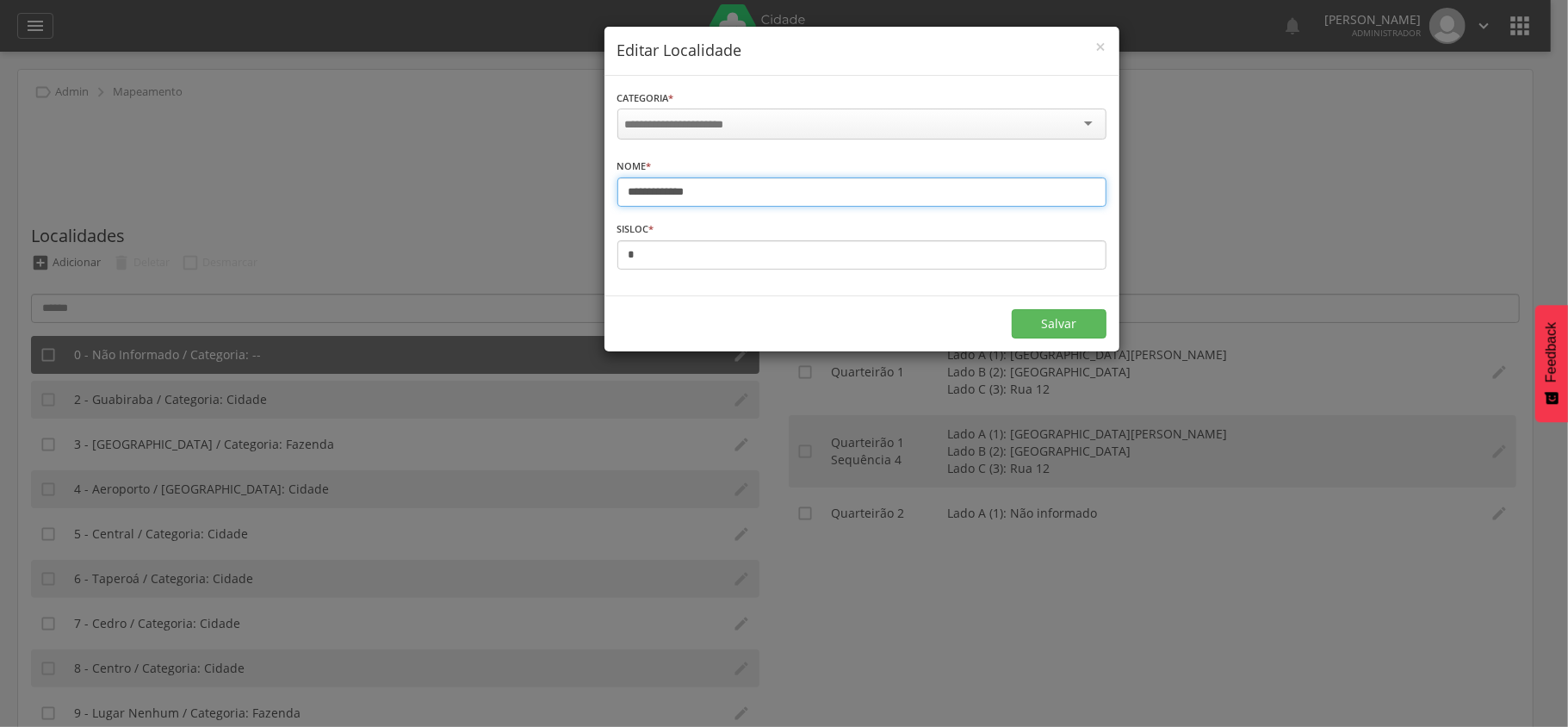
drag, startPoint x: 707, startPoint y: 195, endPoint x: 503, endPoint y: 195, distance: 204.0
click at [503, 195] on div "**********" at bounding box center [784, 363] width 1568 height 727
type input "*****"
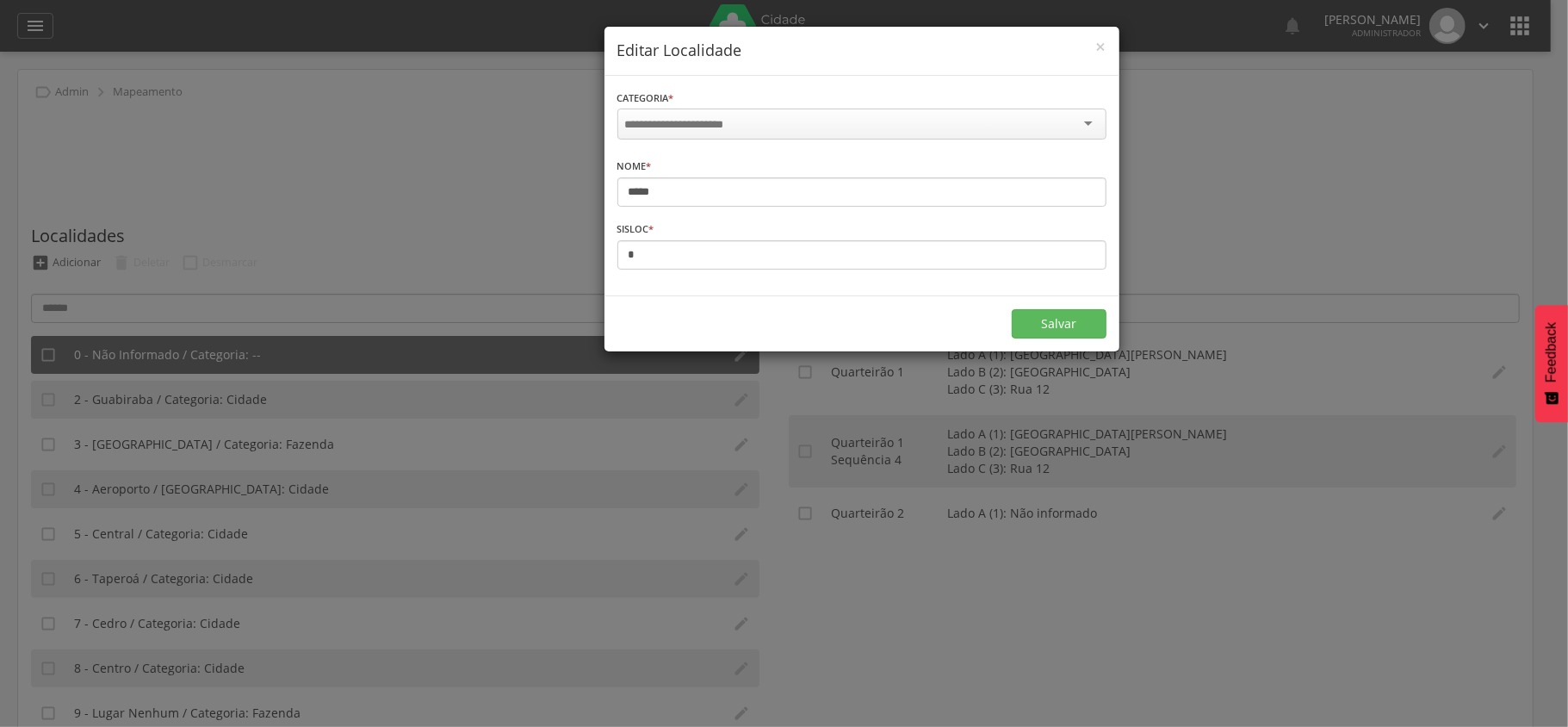
click at [704, 119] on input "select-one" at bounding box center [691, 124] width 131 height 15
drag, startPoint x: 1041, startPoint y: 323, endPoint x: 413, endPoint y: 405, distance: 633.3
click at [1038, 322] on button "Salvar" at bounding box center [1059, 322] width 94 height 30
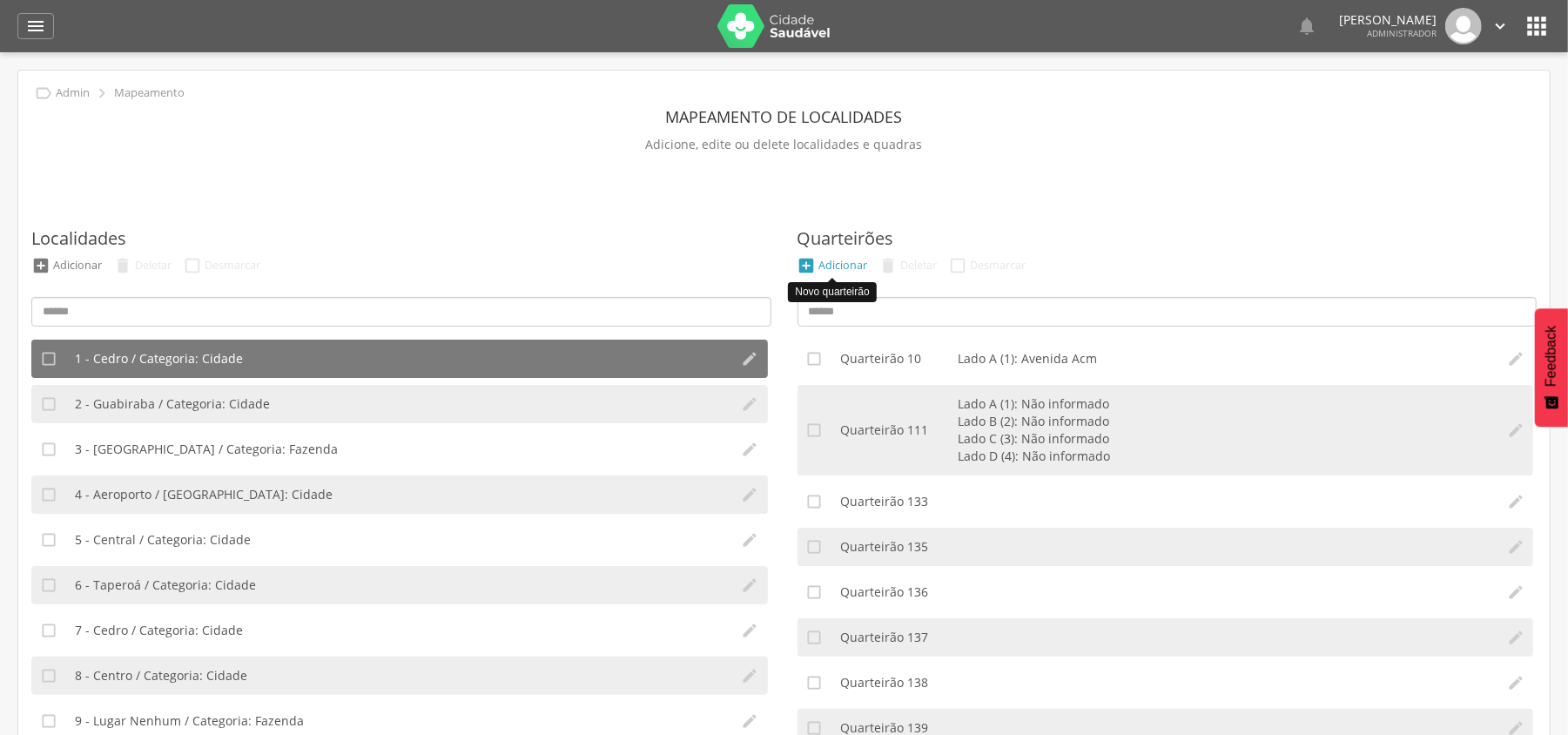
click at [836, 264] on div "Adicionar" at bounding box center [843, 265] width 49 height 15
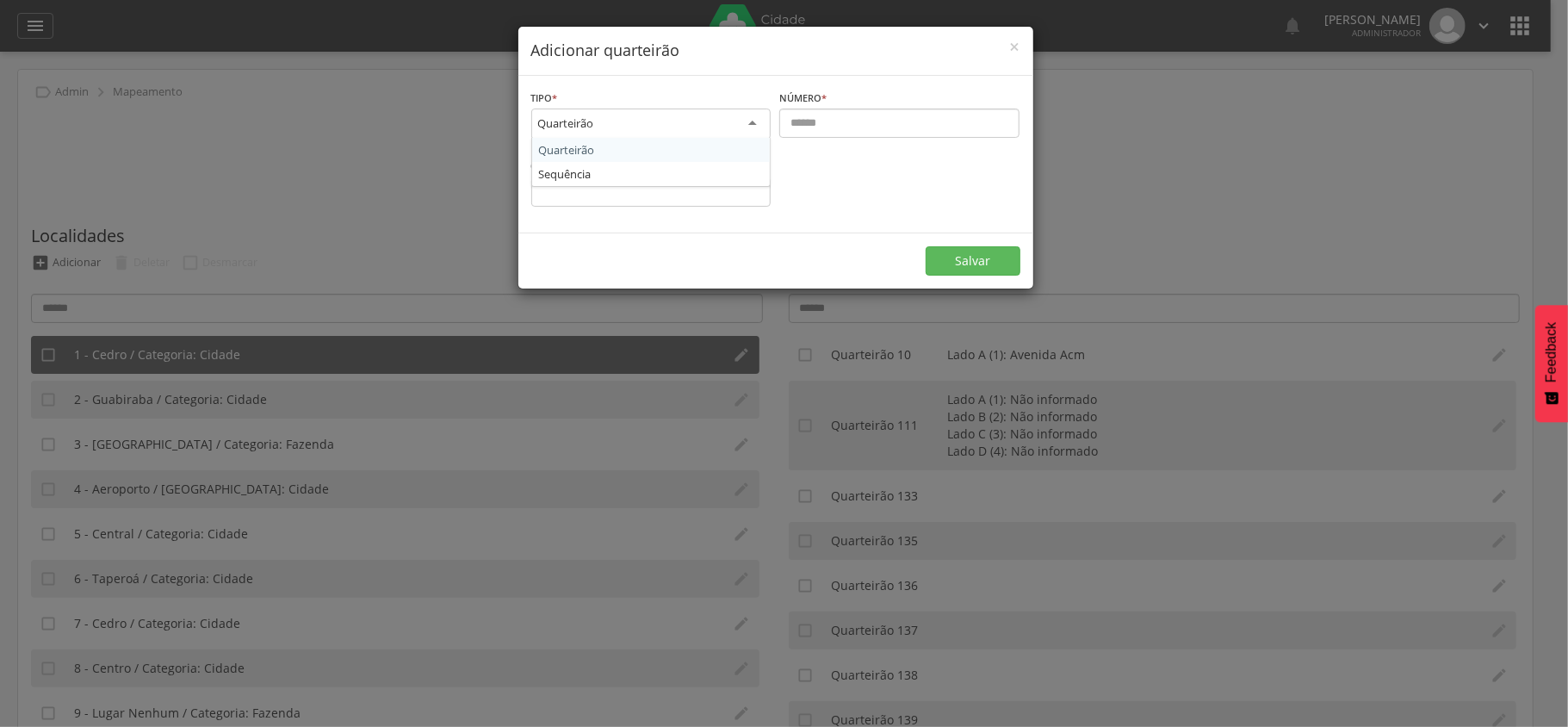
click at [656, 122] on div "Quarteirão" at bounding box center [652, 124] width 241 height 31
click at [833, 126] on input "text" at bounding box center [900, 123] width 241 height 30
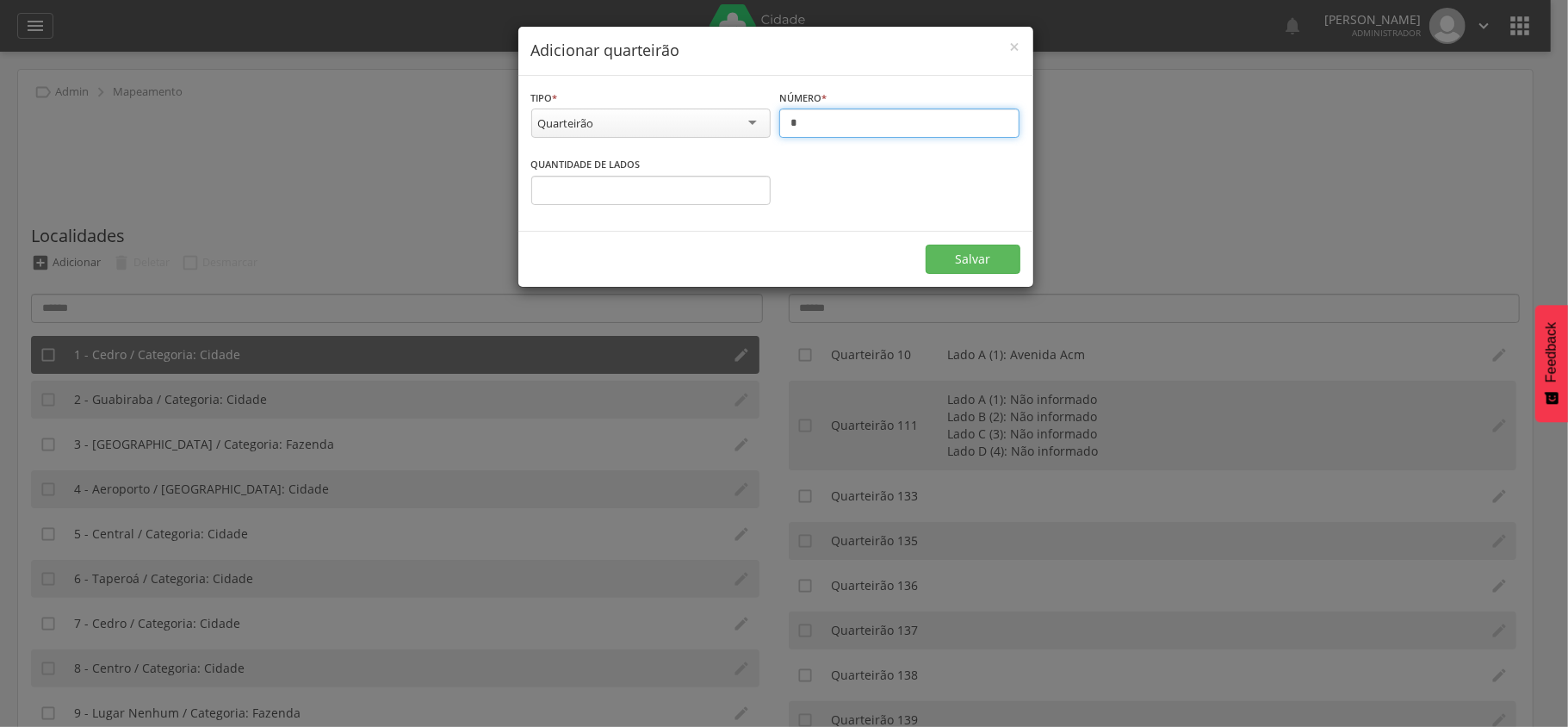
type input "*"
click at [938, 260] on button "Salvar" at bounding box center [973, 259] width 94 height 30
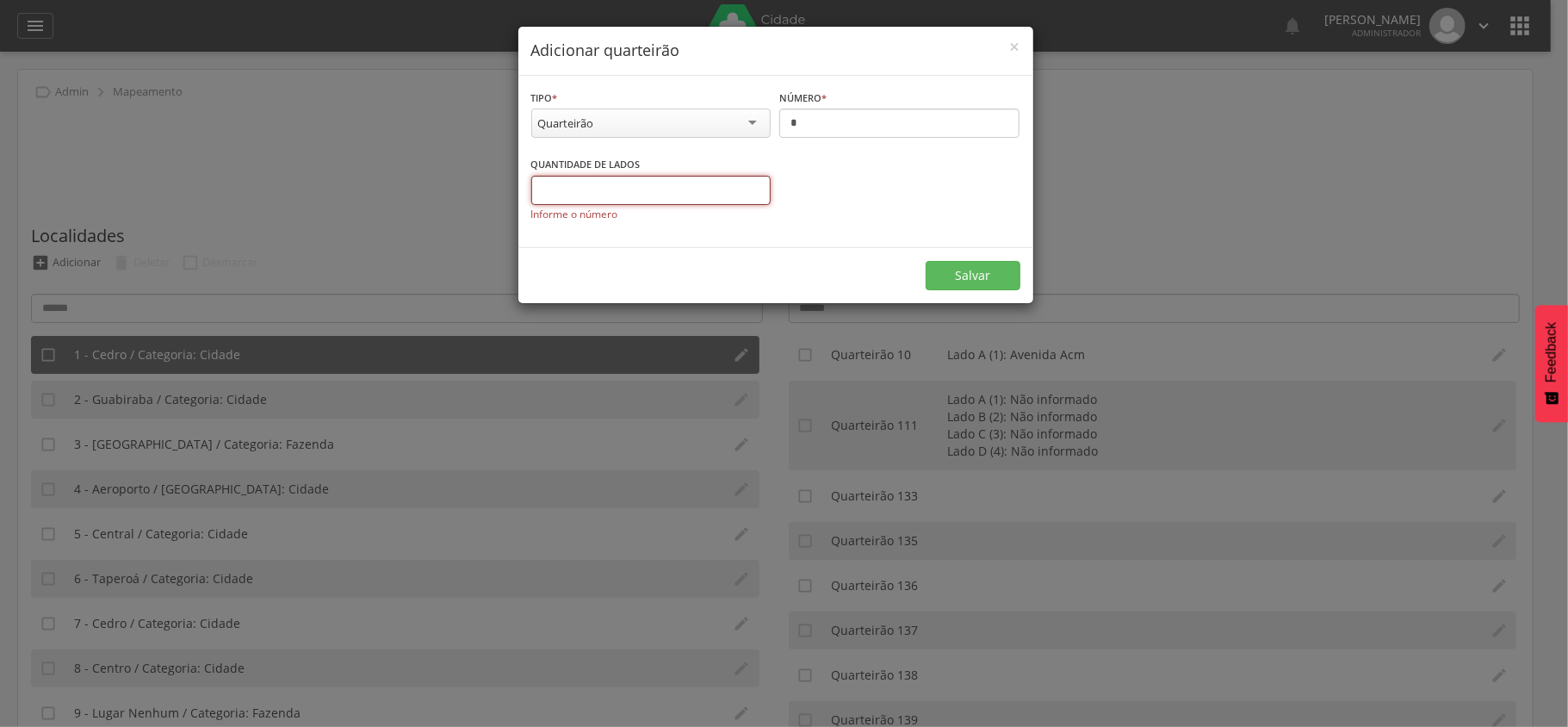
click at [752, 188] on input "*" at bounding box center [652, 191] width 241 height 30
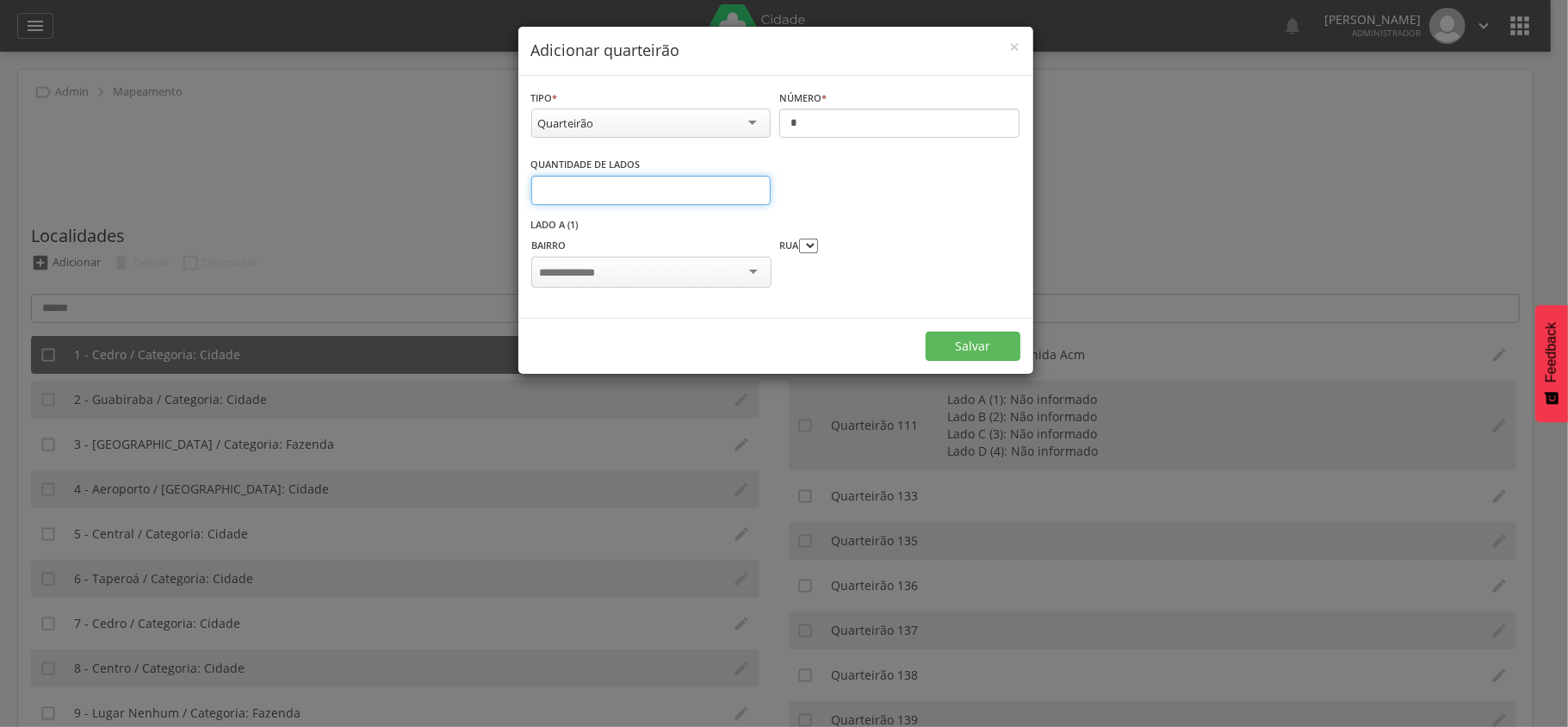
click at [752, 187] on input "*" at bounding box center [652, 191] width 241 height 30
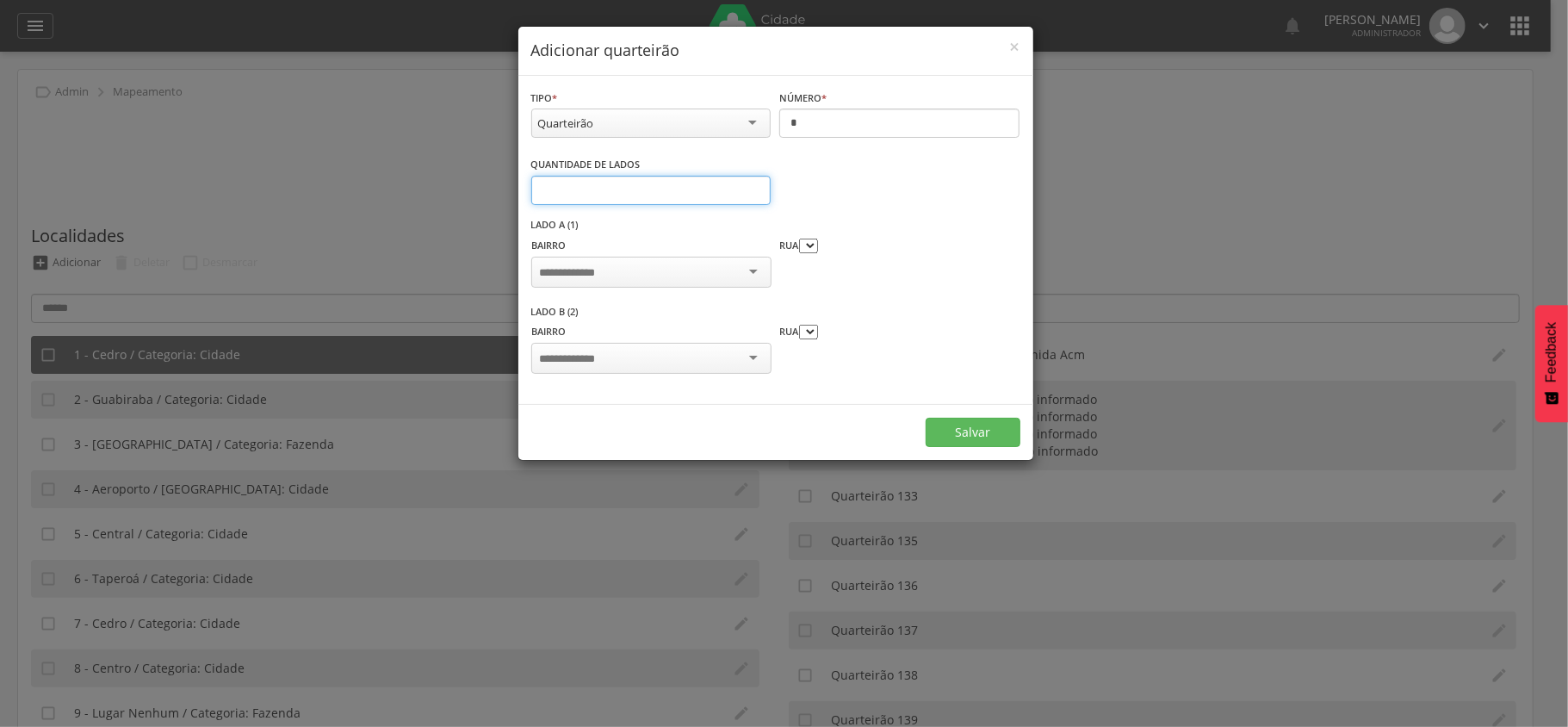
type input "*"
click at [752, 187] on input "*" at bounding box center [652, 191] width 241 height 30
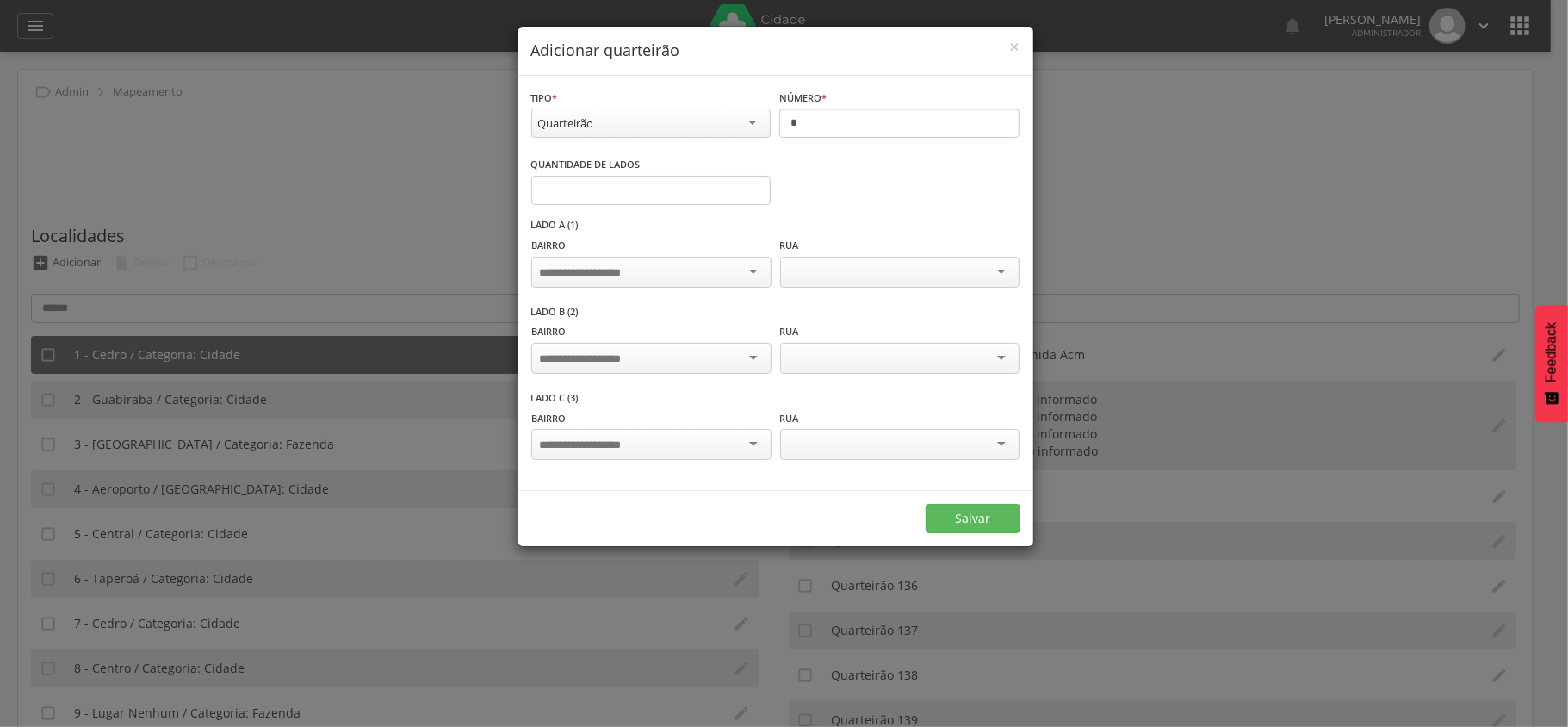
click at [691, 262] on div at bounding box center [651, 272] width 240 height 31
type input "*****"
drag, startPoint x: 636, startPoint y: 304, endPoint x: 665, endPoint y: 304, distance: 29.0
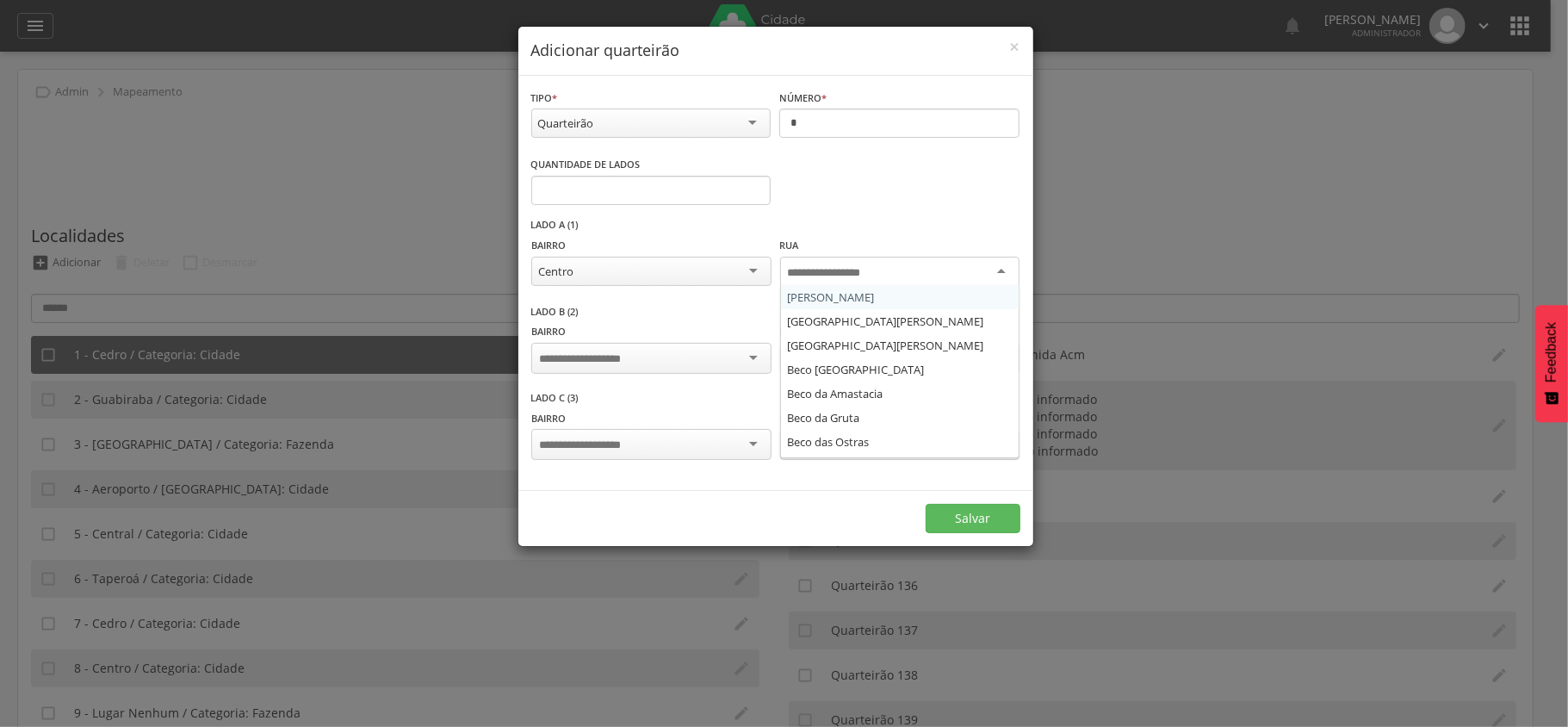
click at [824, 279] on input "select-one" at bounding box center [837, 272] width 100 height 15
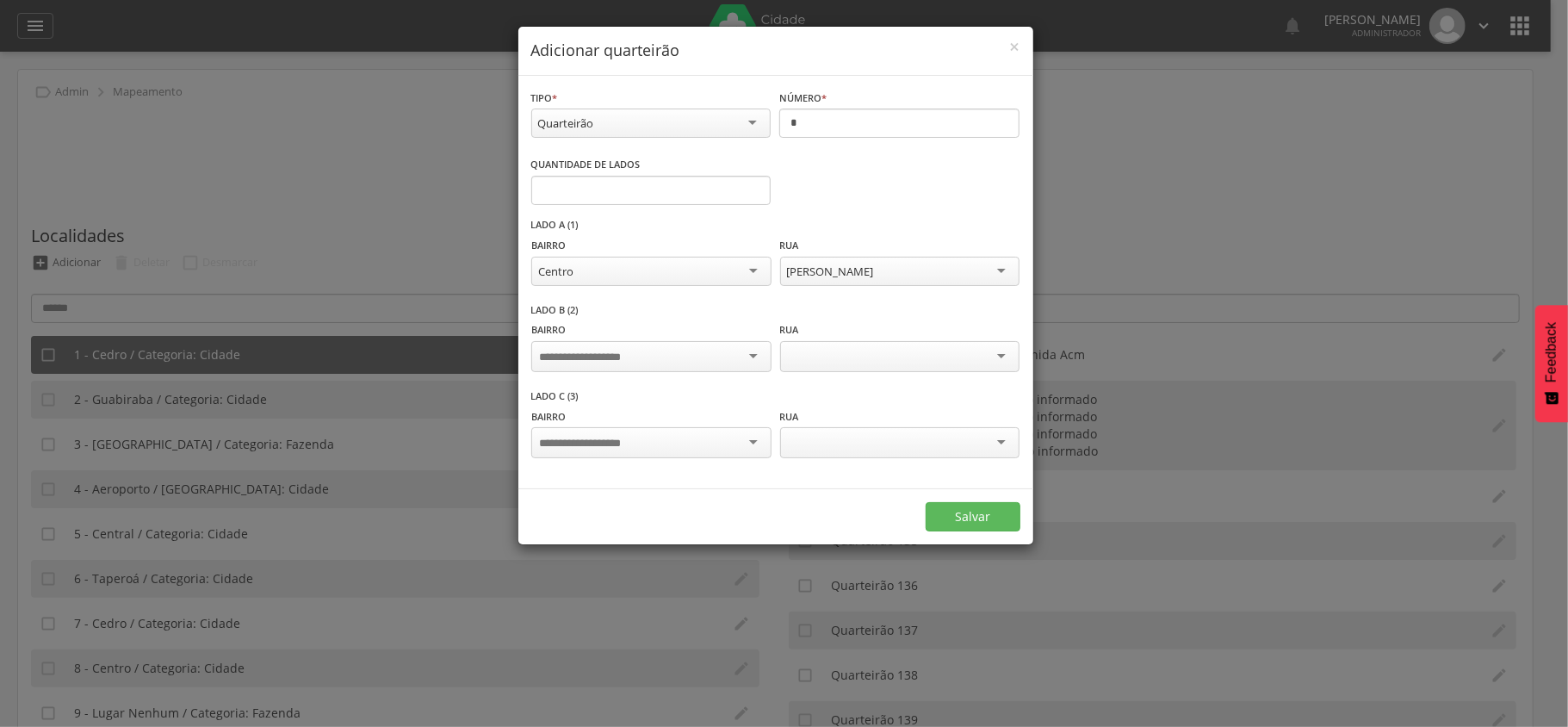
click at [640, 356] on input "select-one" at bounding box center [593, 357] width 108 height 15
type input "*****"
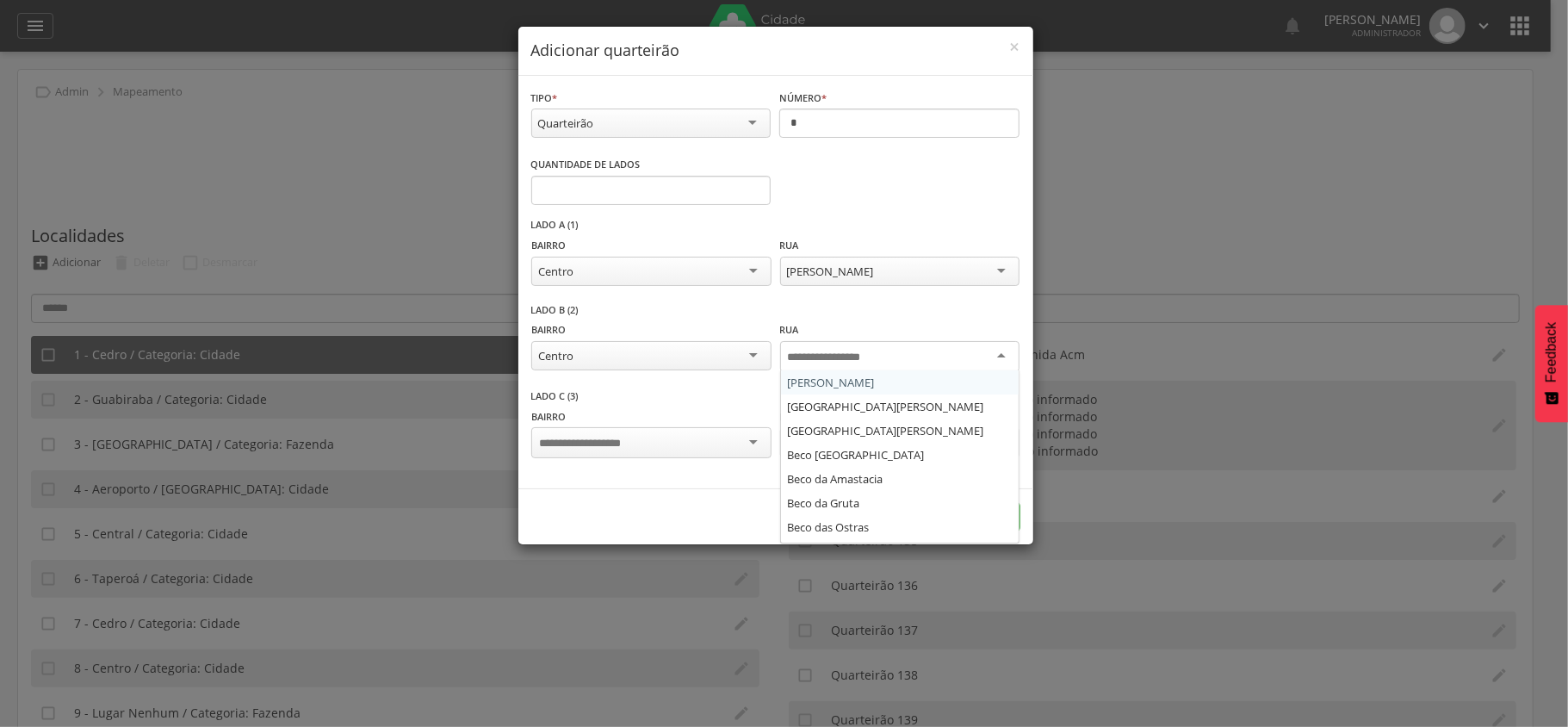
click at [846, 356] on input "select-one" at bounding box center [837, 357] width 100 height 15
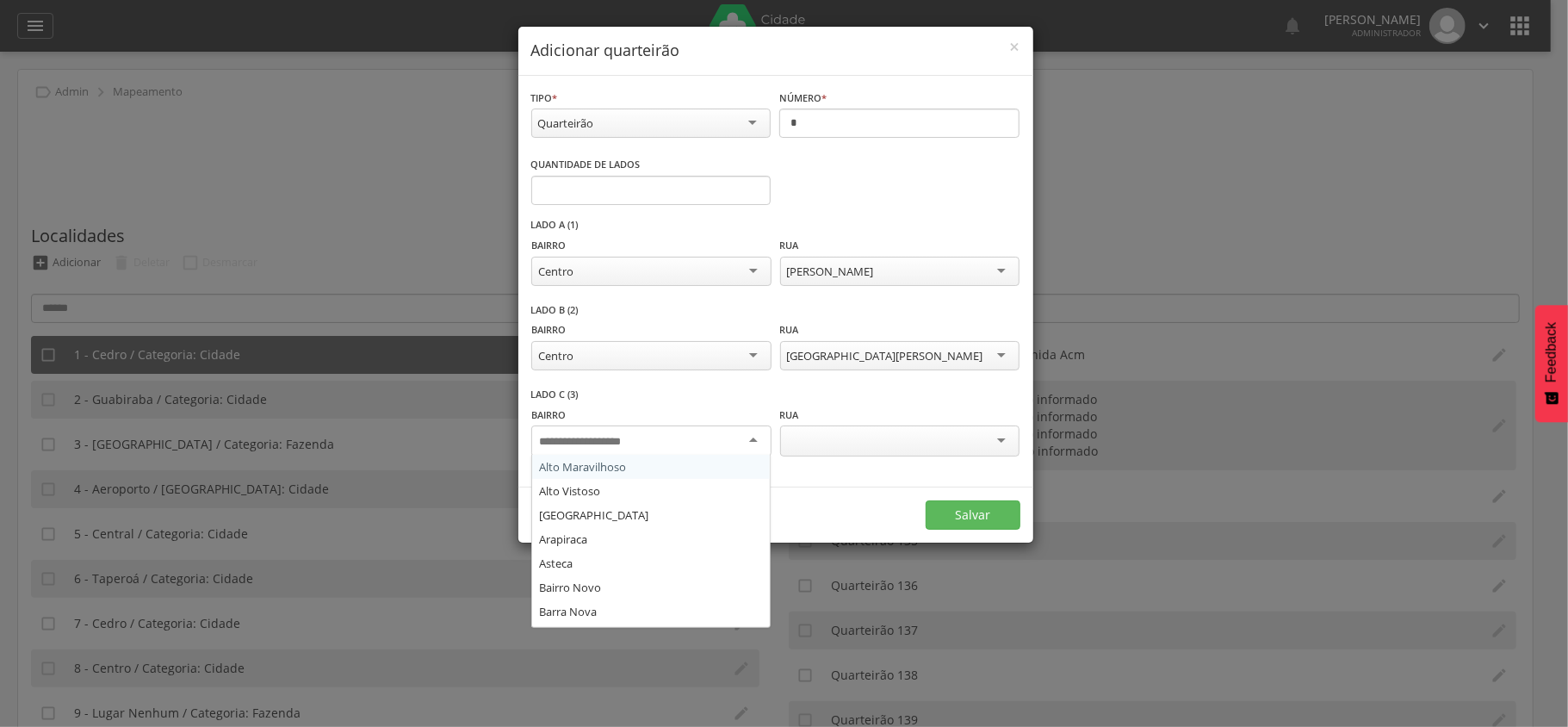
click at [658, 441] on div at bounding box center [651, 441] width 240 height 31
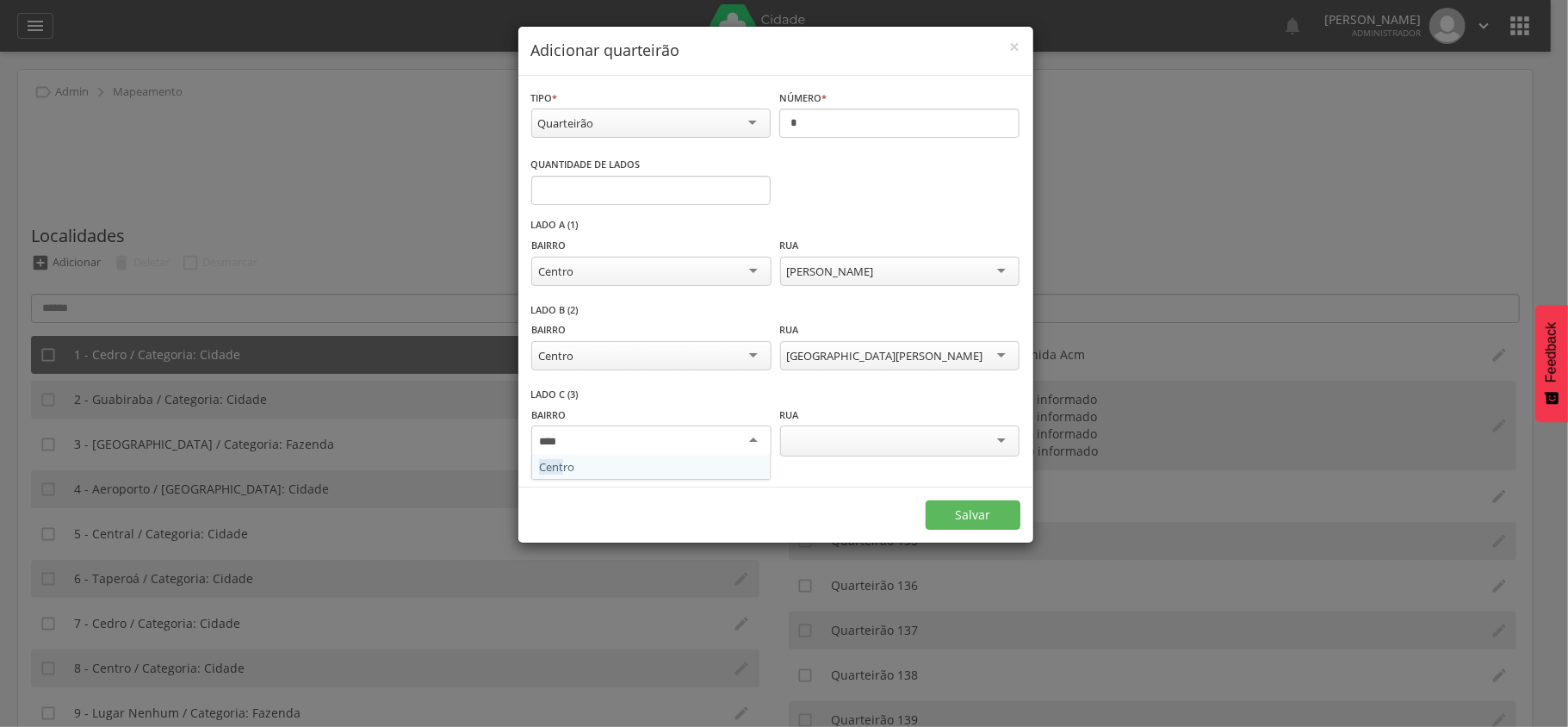
type input "*****"
click at [868, 447] on div at bounding box center [900, 441] width 240 height 31
click at [868, 447] on input "select-one" at bounding box center [837, 441] width 100 height 15
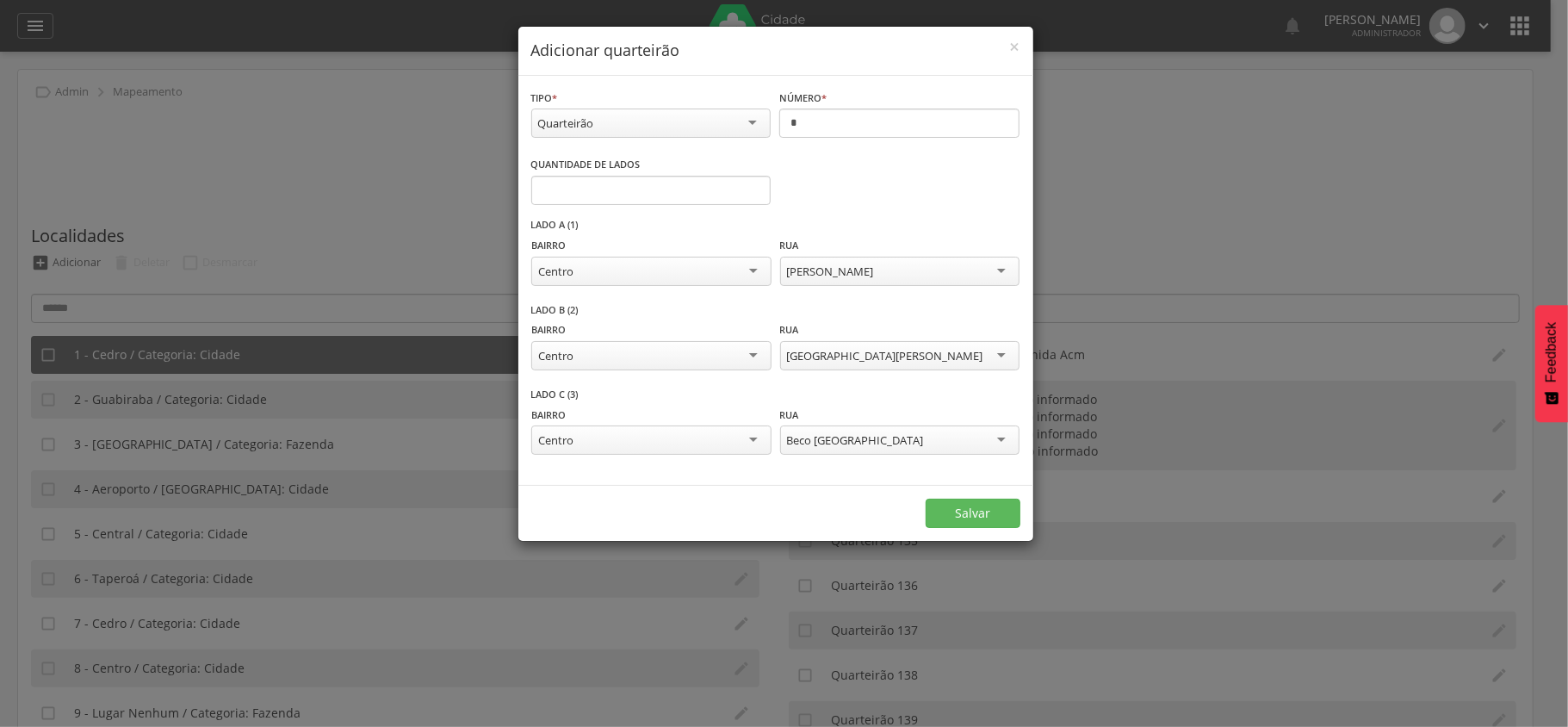
click at [884, 439] on div "Beco Sao Jose" at bounding box center [900, 440] width 240 height 30
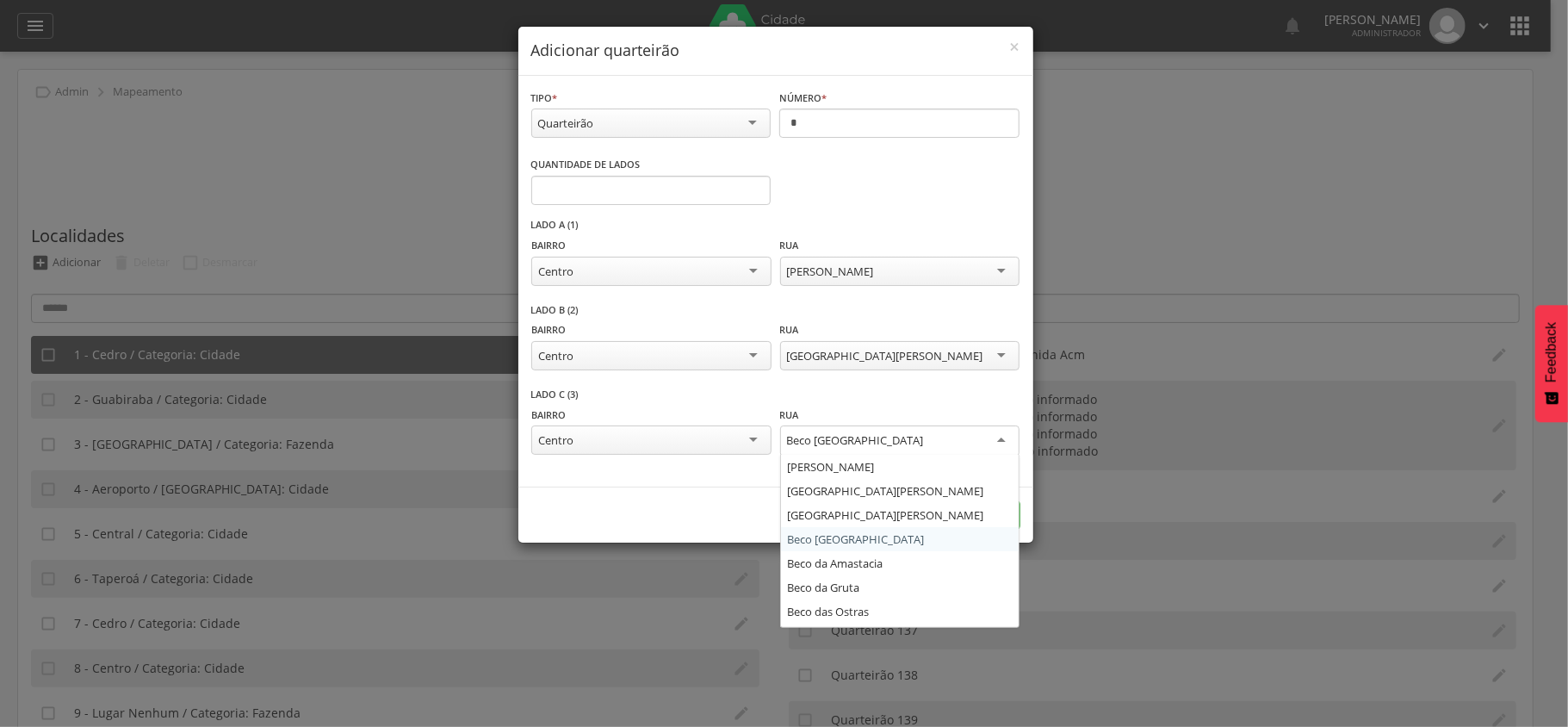
click at [859, 539] on form "**********" at bounding box center [775, 309] width 515 height 468
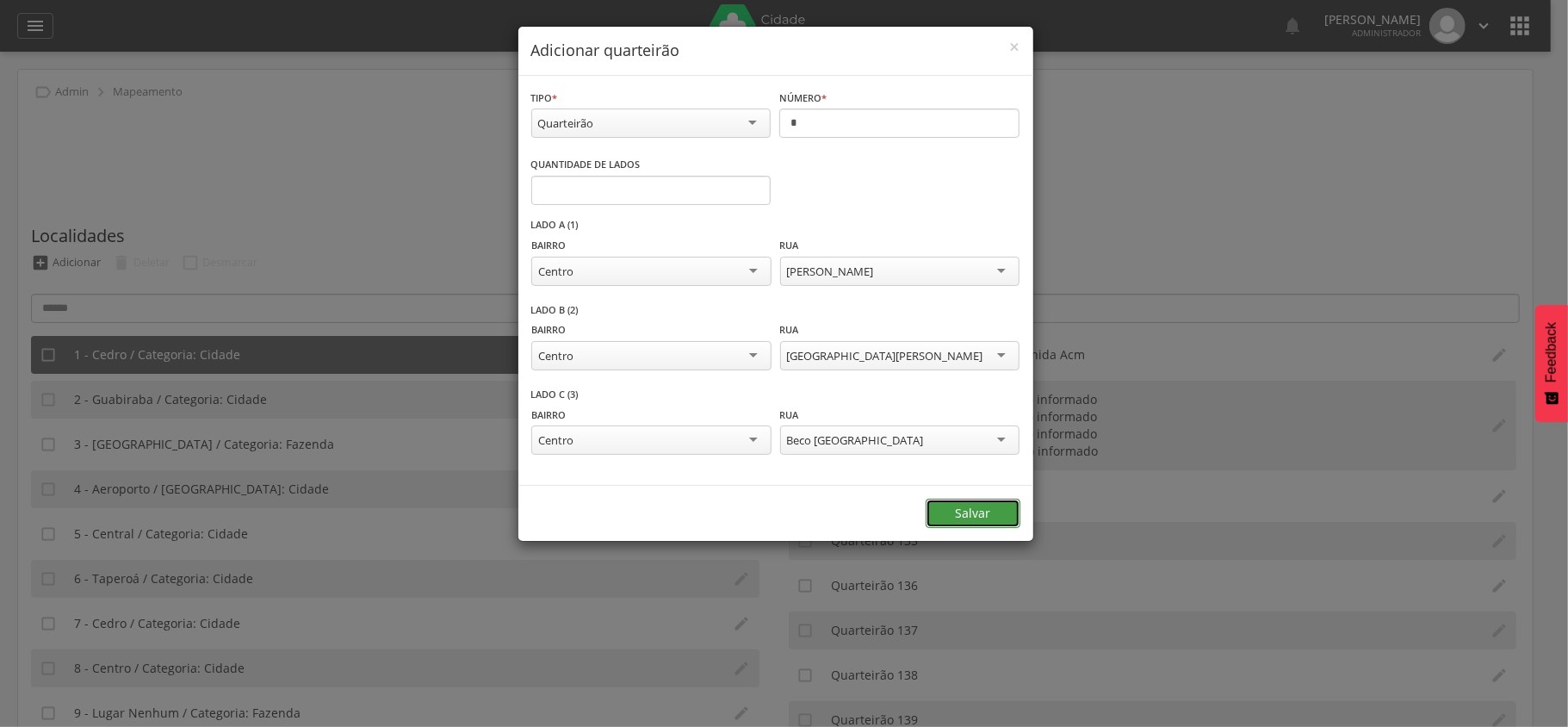
drag, startPoint x: 972, startPoint y: 512, endPoint x: 930, endPoint y: 509, distance: 42.1
click at [973, 512] on button "Salvar" at bounding box center [973, 513] width 94 height 30
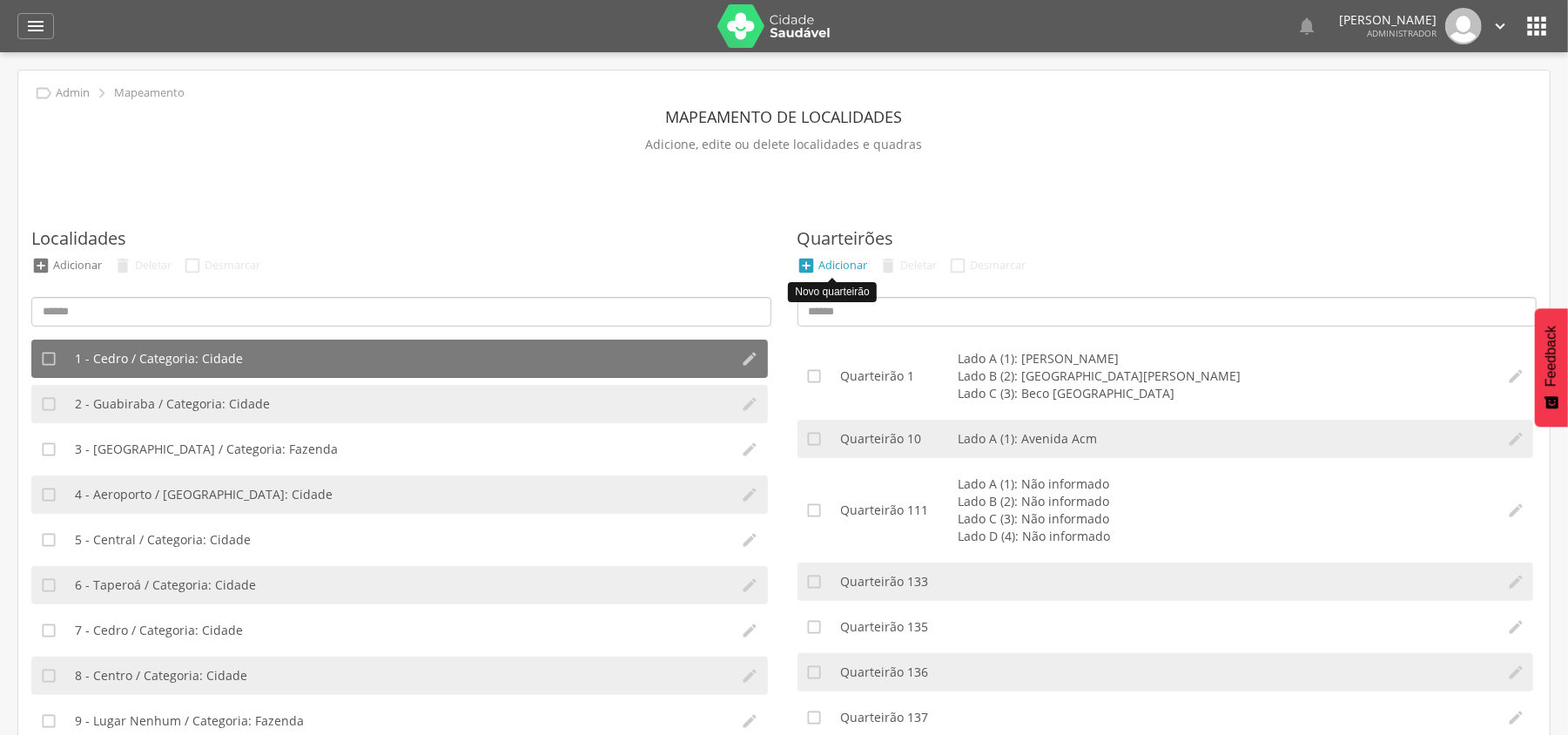
click at [831, 262] on div "Adicionar" at bounding box center [843, 265] width 49 height 15
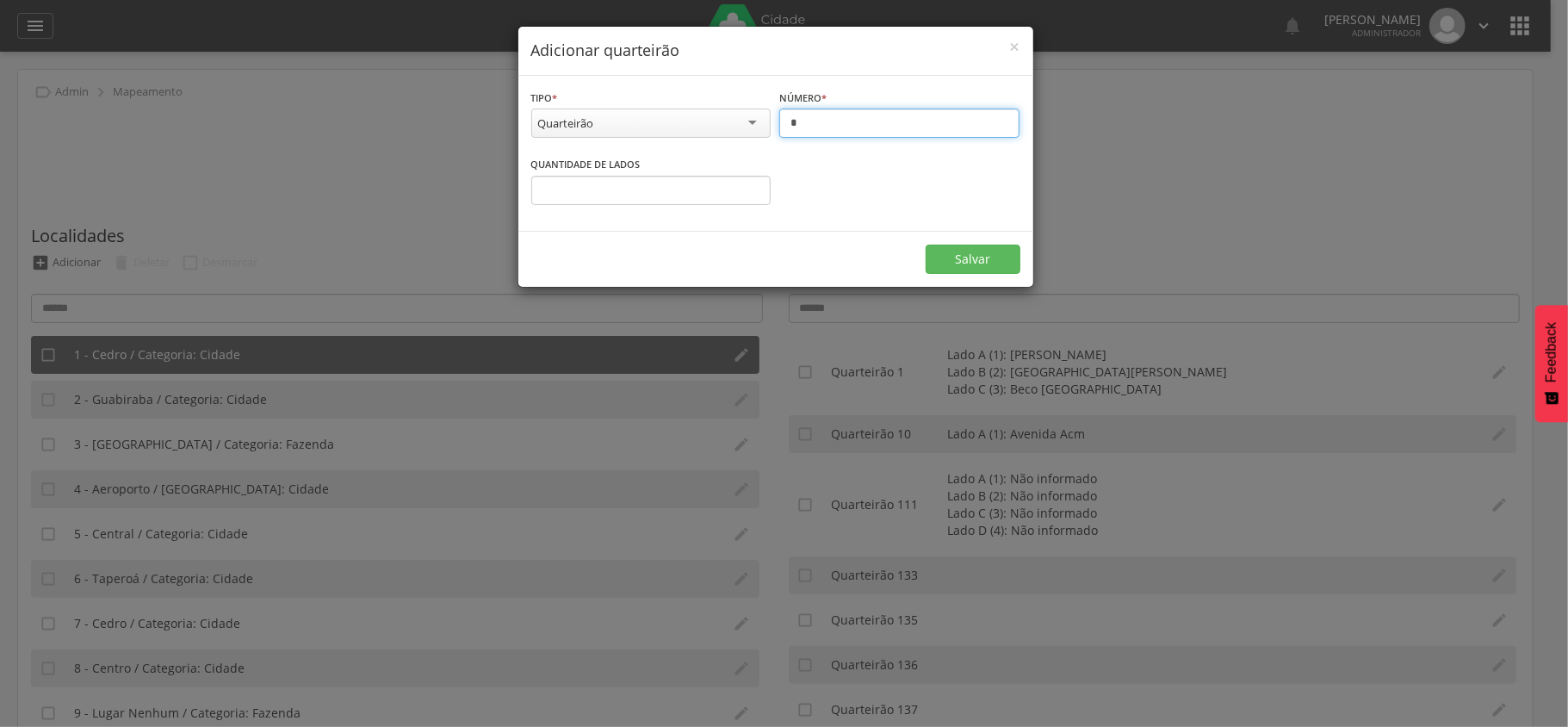
click at [851, 128] on input "*" at bounding box center [900, 123] width 241 height 30
type input "*"
click at [641, 186] on input "*" at bounding box center [652, 191] width 241 height 30
click at [748, 198] on input "*" at bounding box center [652, 191] width 241 height 30
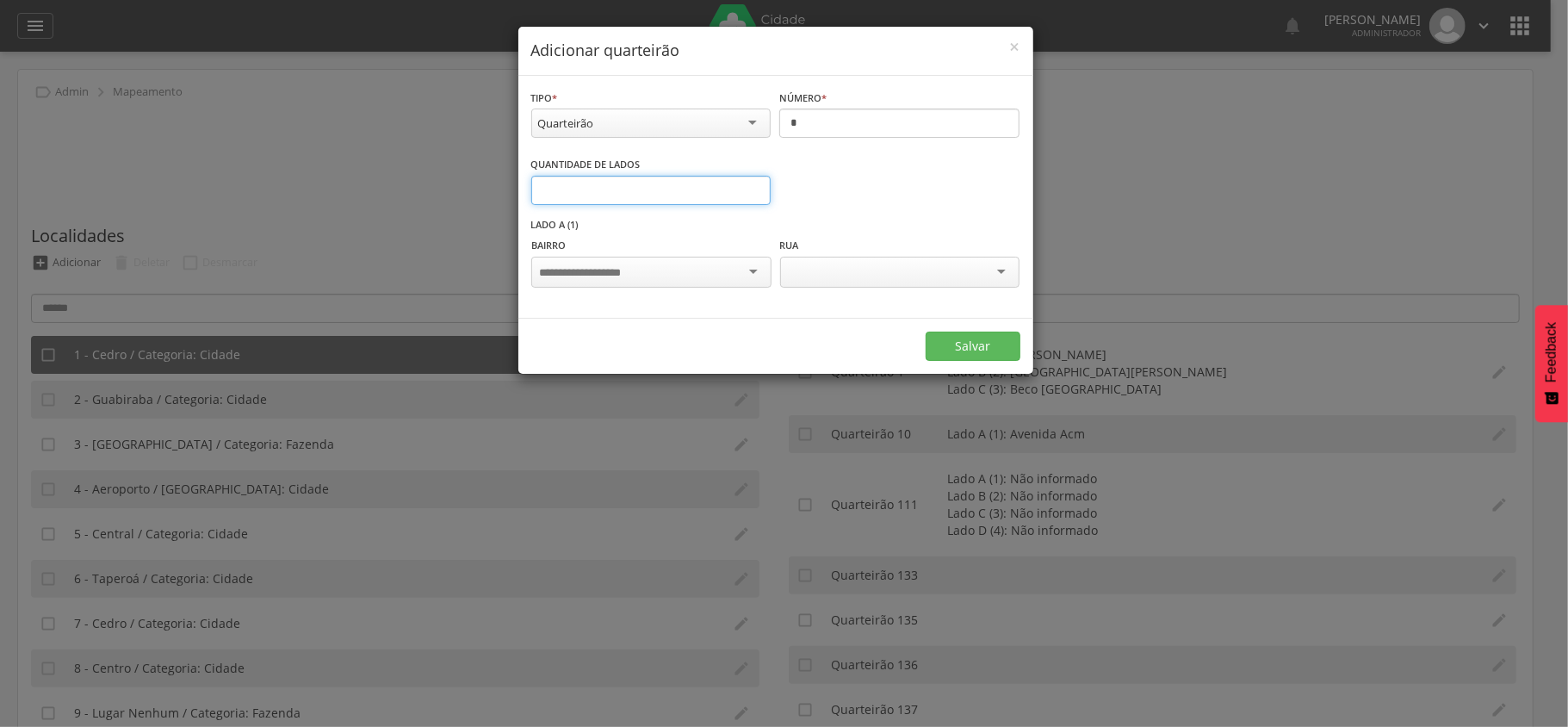
click at [748, 197] on input "*" at bounding box center [652, 191] width 241 height 30
click at [752, 184] on input "*" at bounding box center [652, 191] width 241 height 30
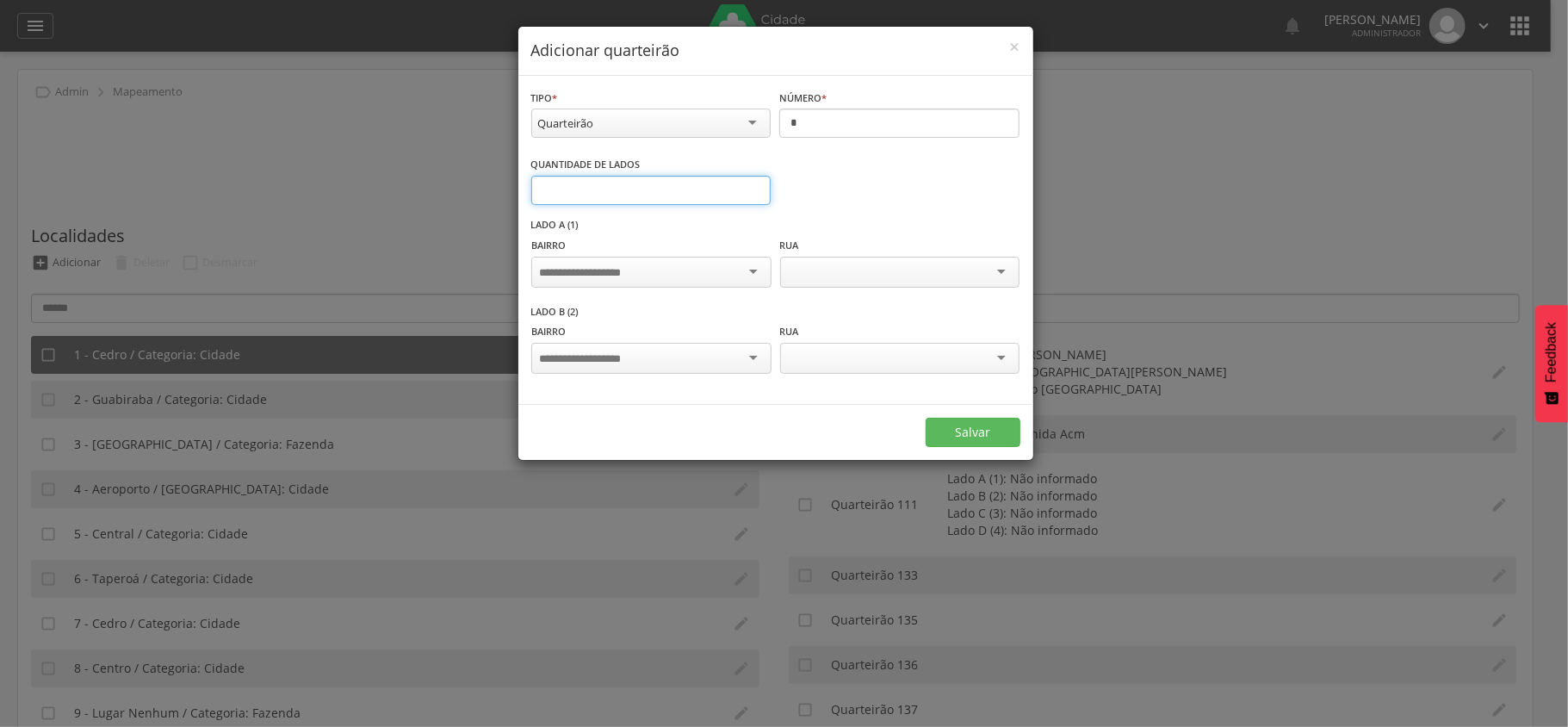
type input "*"
click at [752, 184] on input "*" at bounding box center [652, 191] width 241 height 30
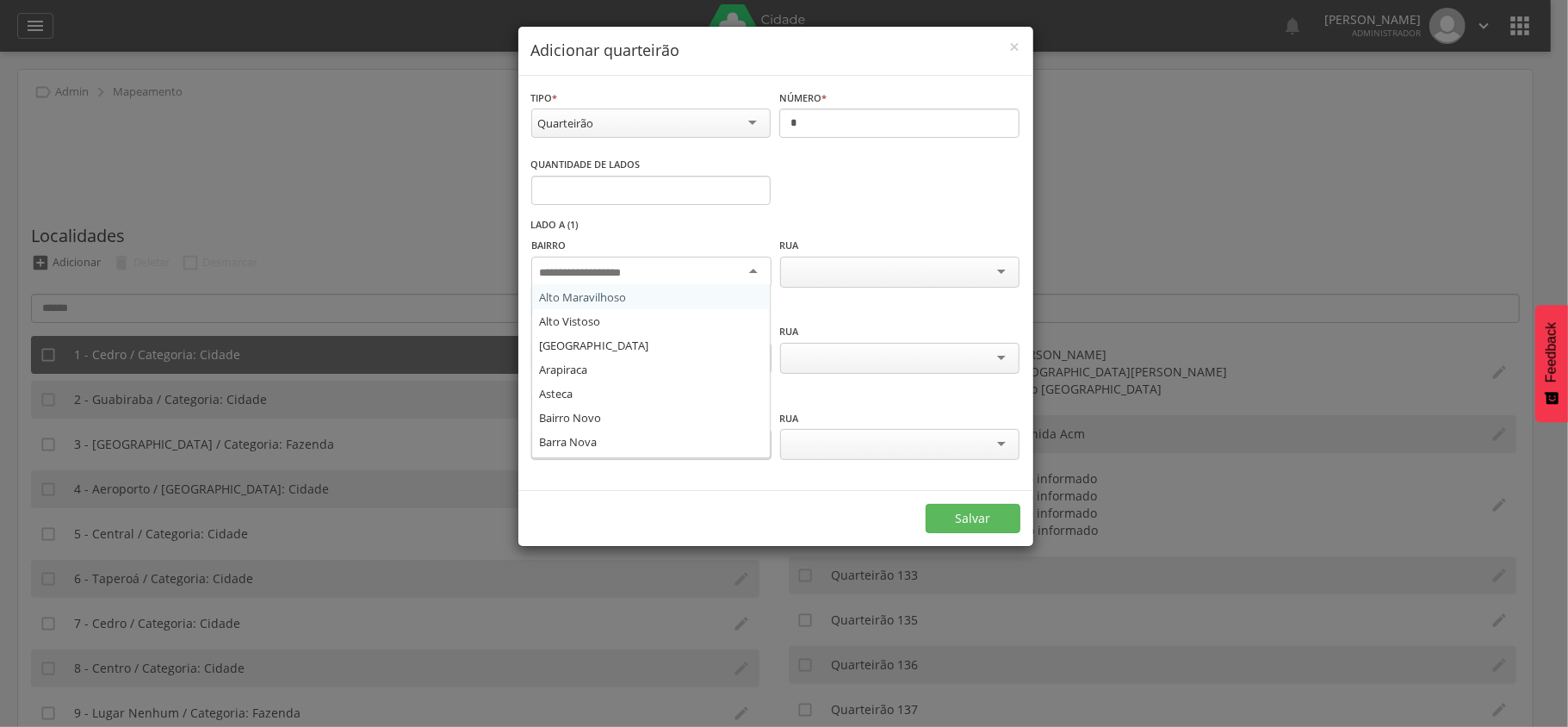
click at [646, 270] on input "select-one" at bounding box center [593, 272] width 108 height 15
type input "******"
click at [850, 283] on div at bounding box center [900, 272] width 240 height 31
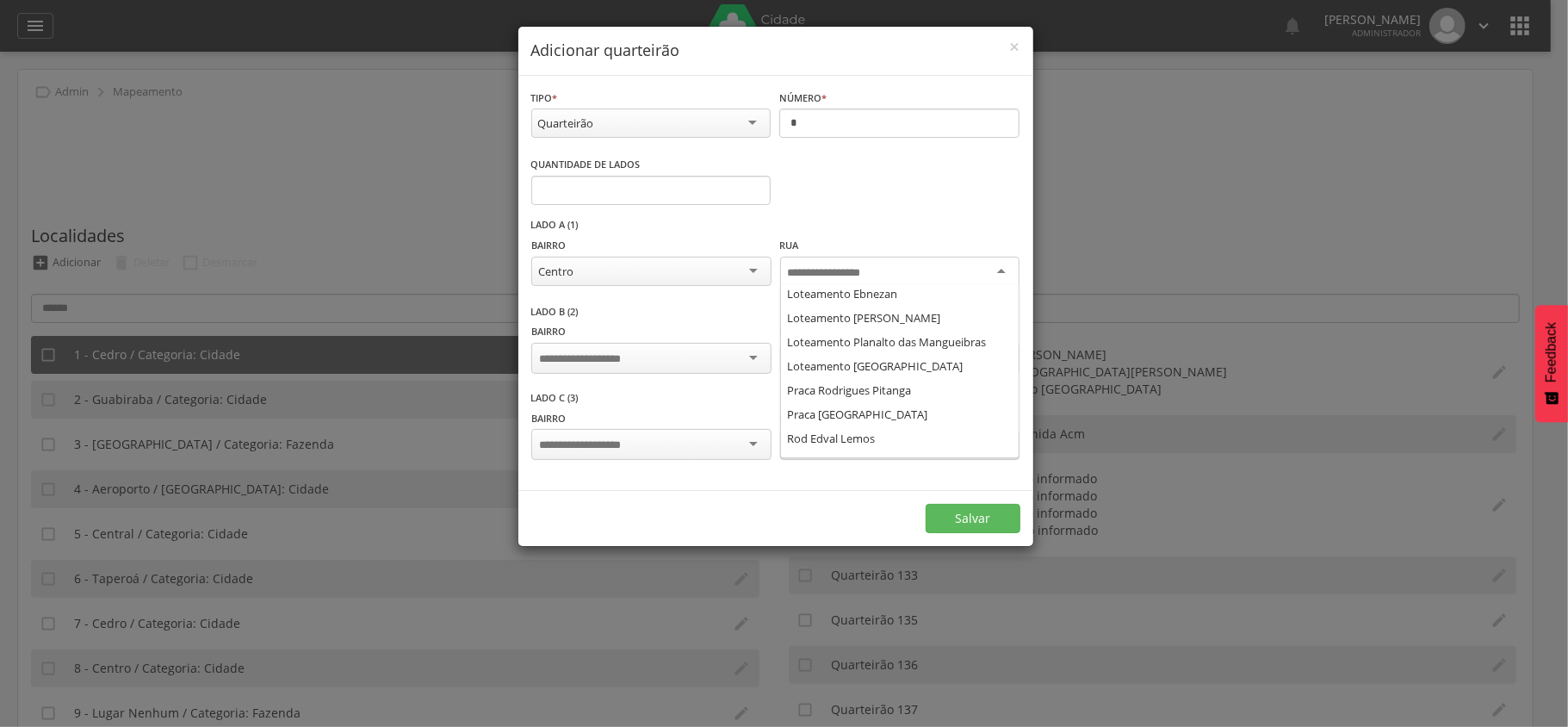
scroll to position [459, 0]
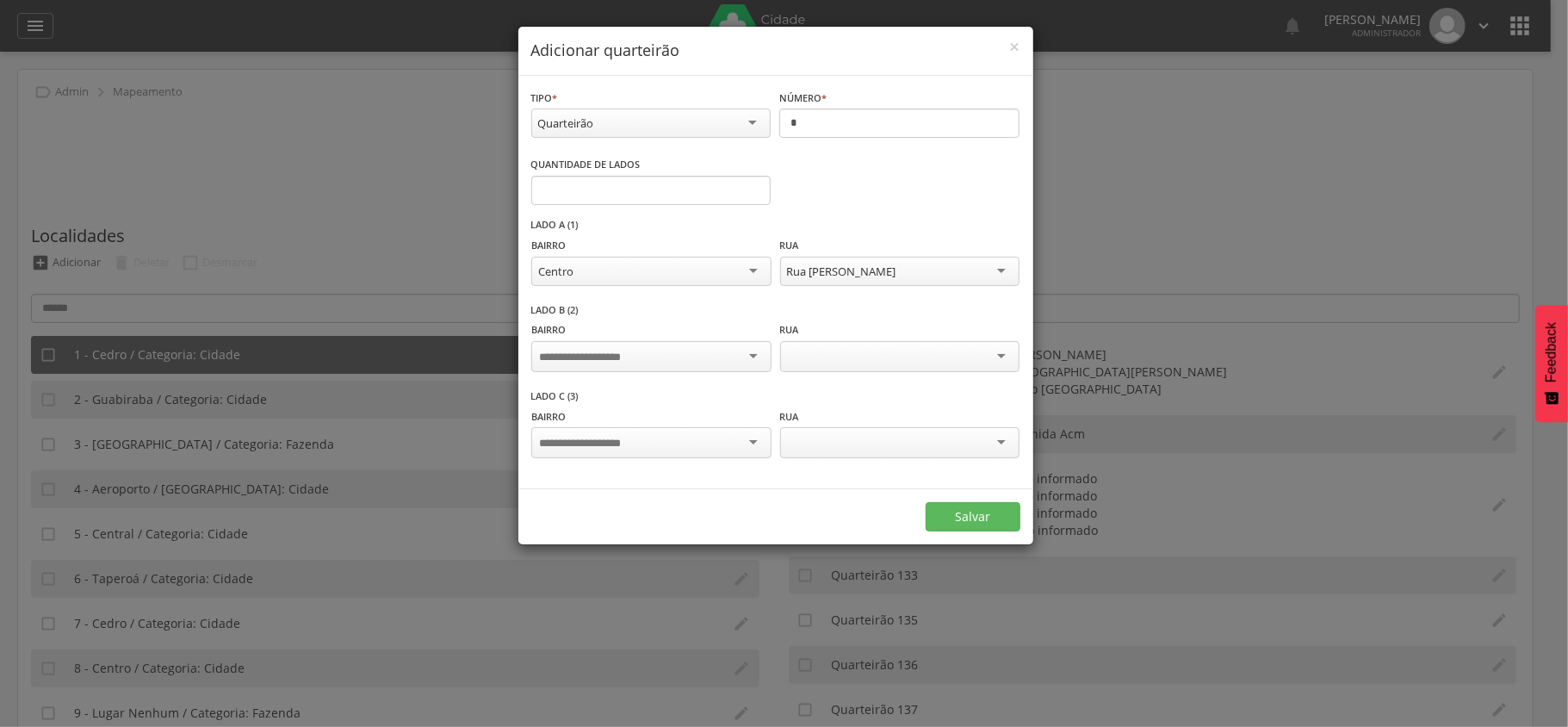
click at [677, 362] on div at bounding box center [651, 357] width 240 height 31
type input "*****"
click at [814, 359] on input "select-one" at bounding box center [837, 357] width 100 height 15
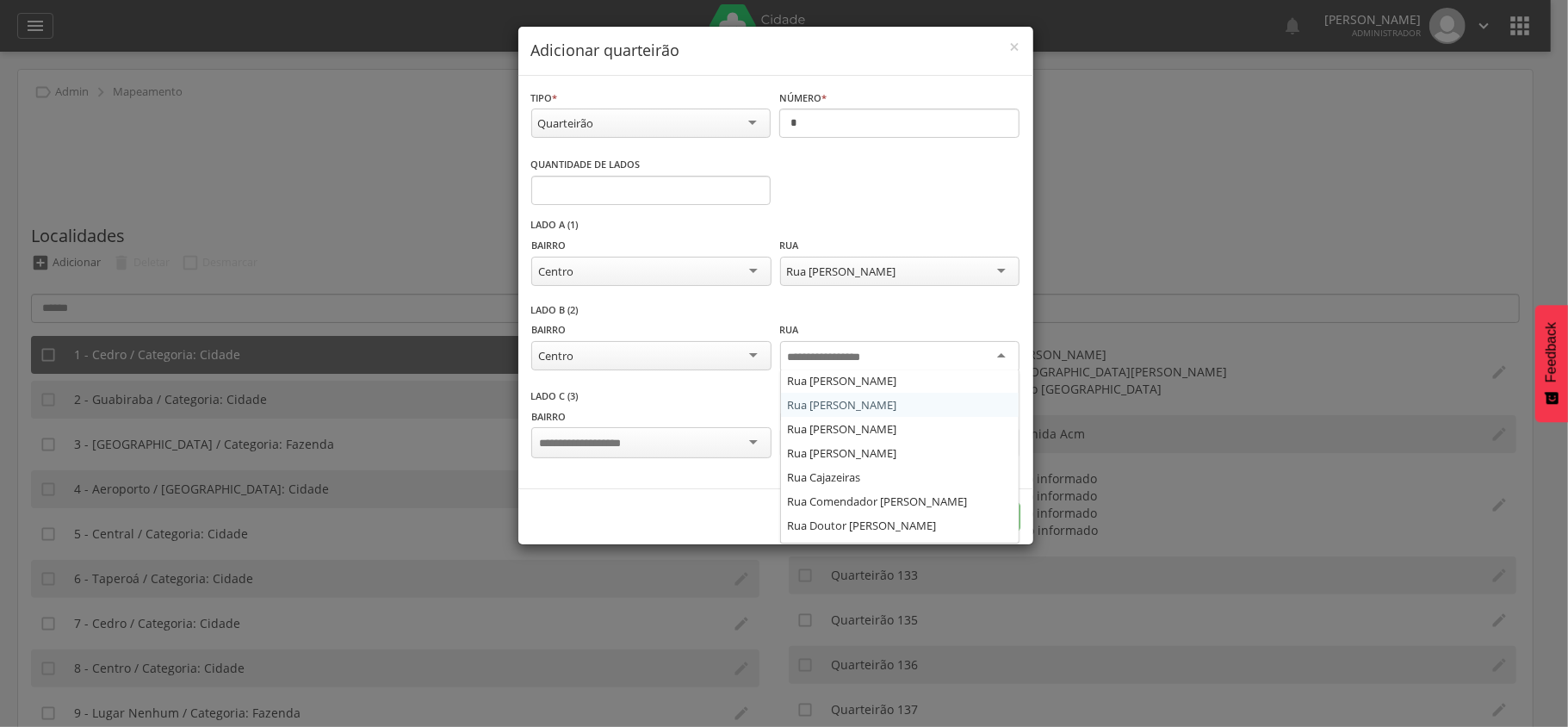
scroll to position [574, 0]
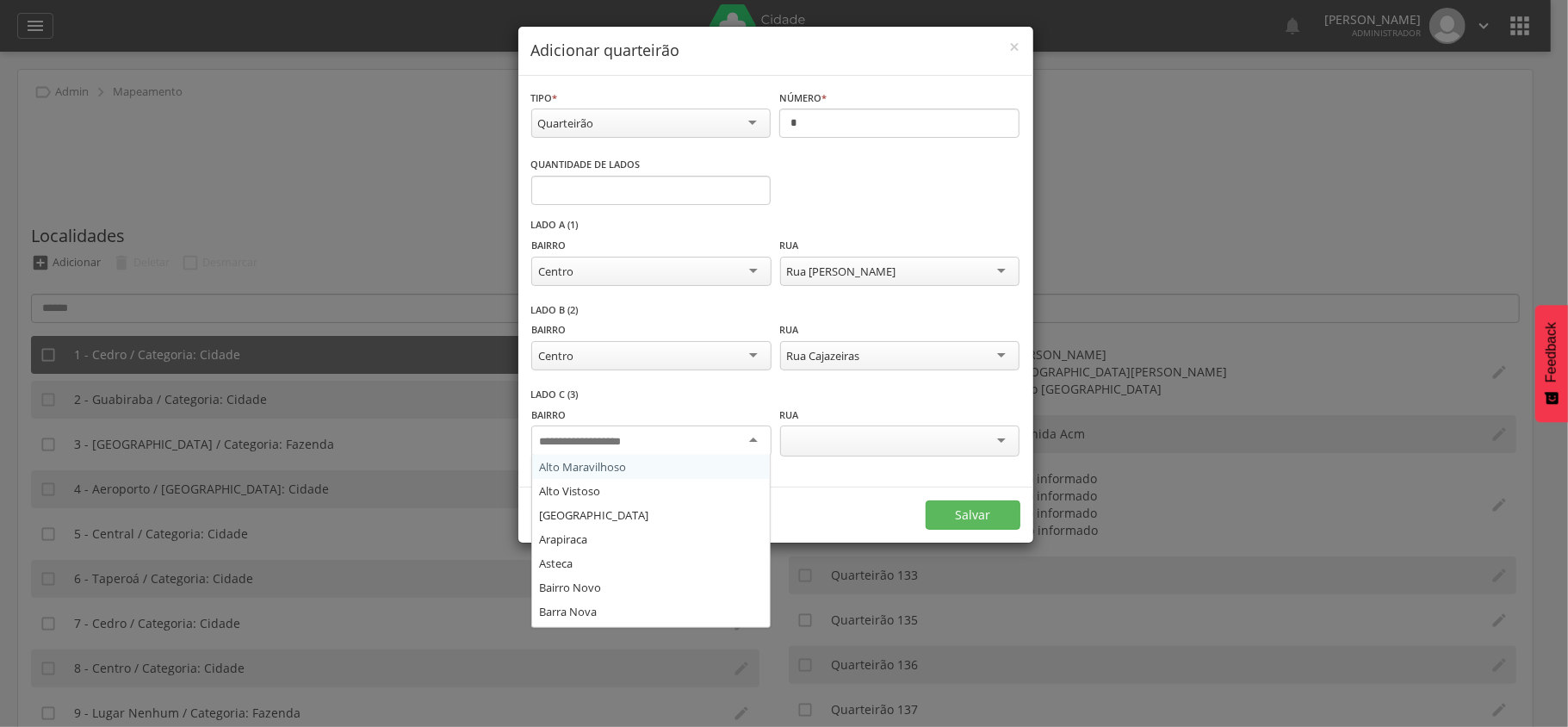
click at [645, 448] on input "select-one" at bounding box center [593, 441] width 108 height 15
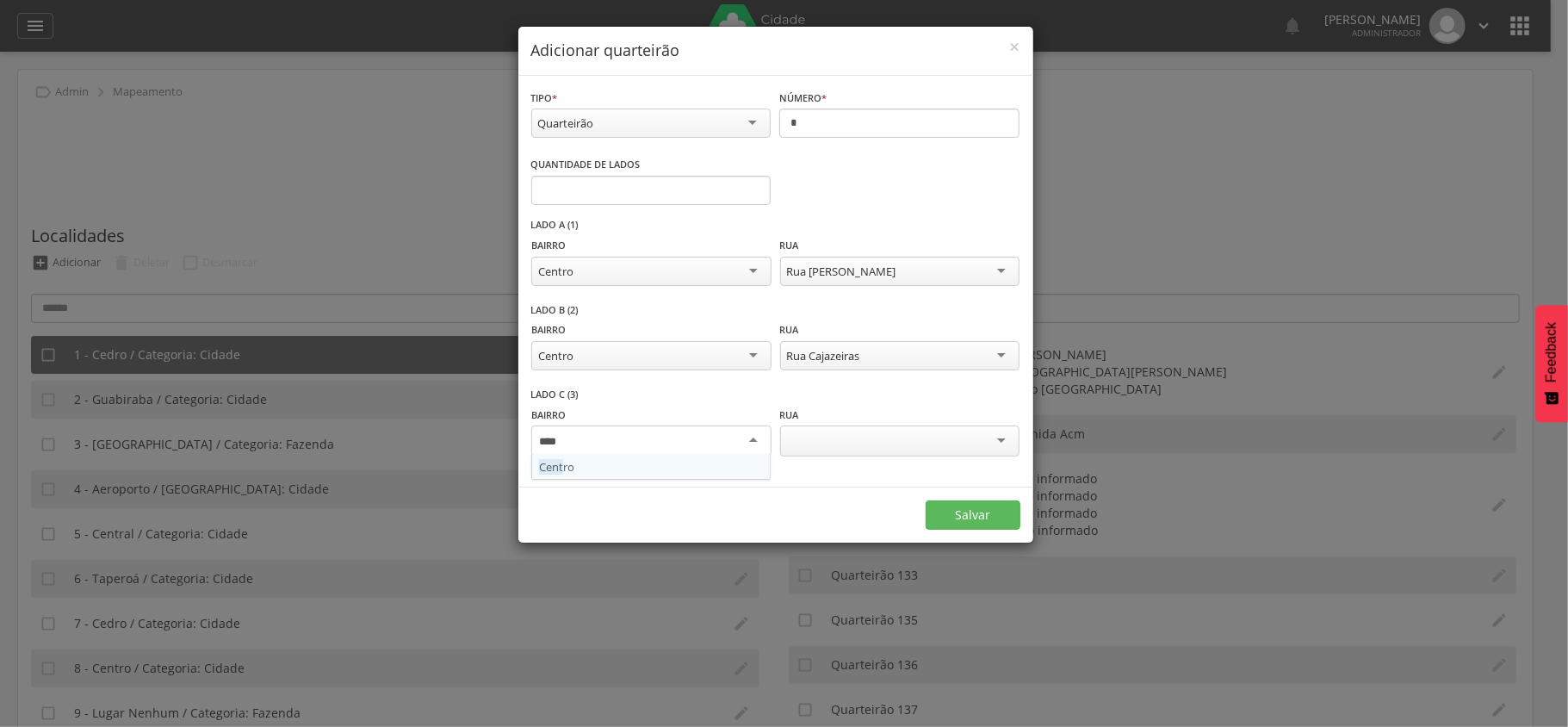
type input "*****"
click at [813, 428] on div at bounding box center [900, 441] width 240 height 31
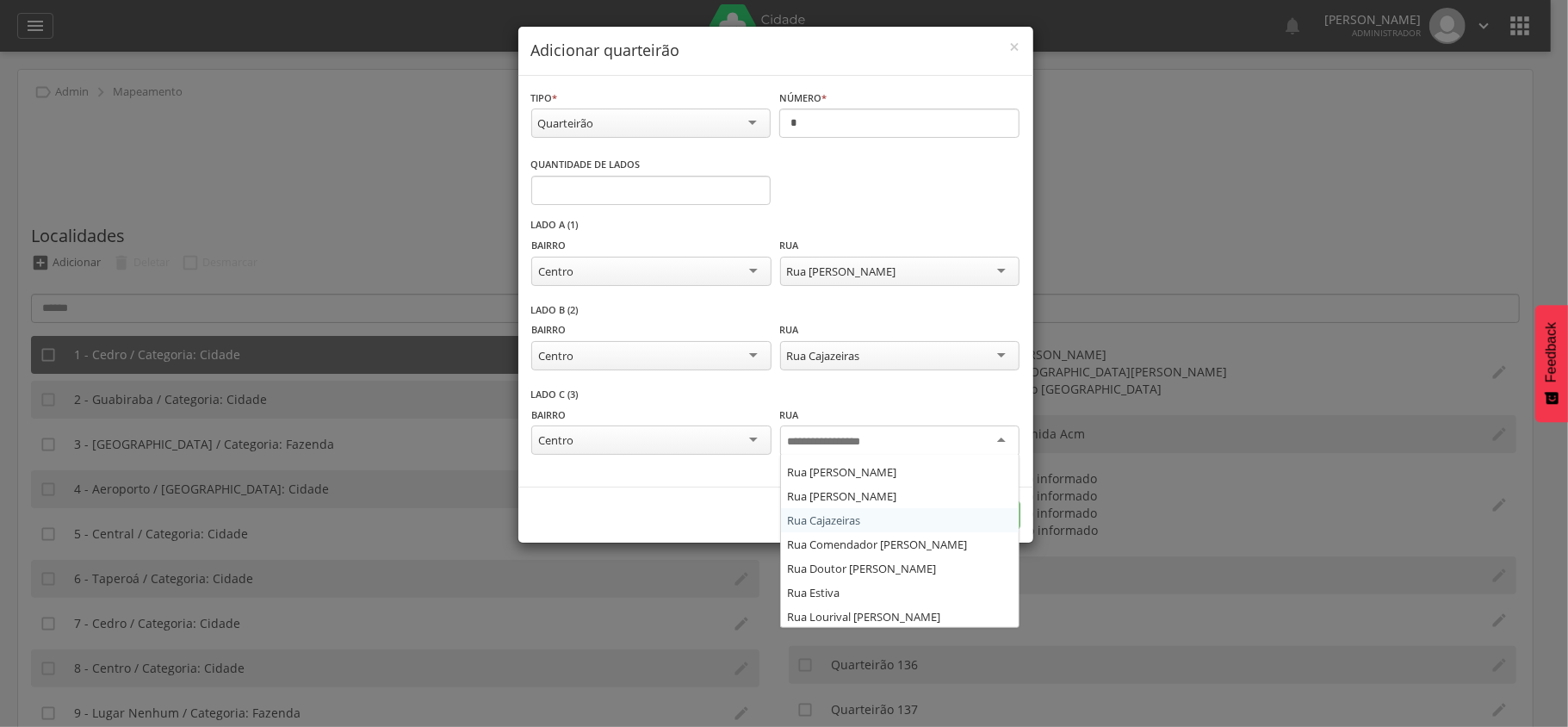
scroll to position [913, 0]
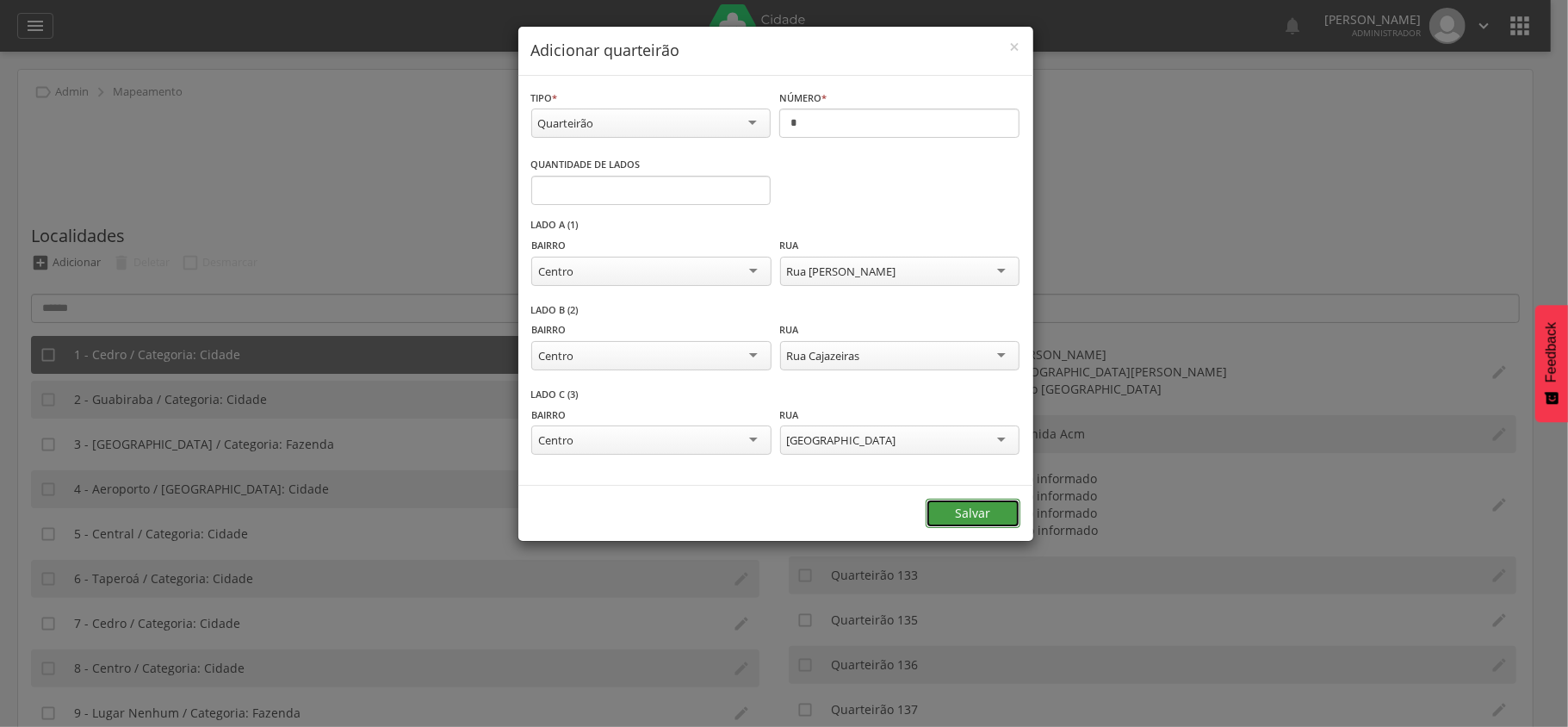
click at [958, 519] on button "Salvar" at bounding box center [973, 513] width 94 height 30
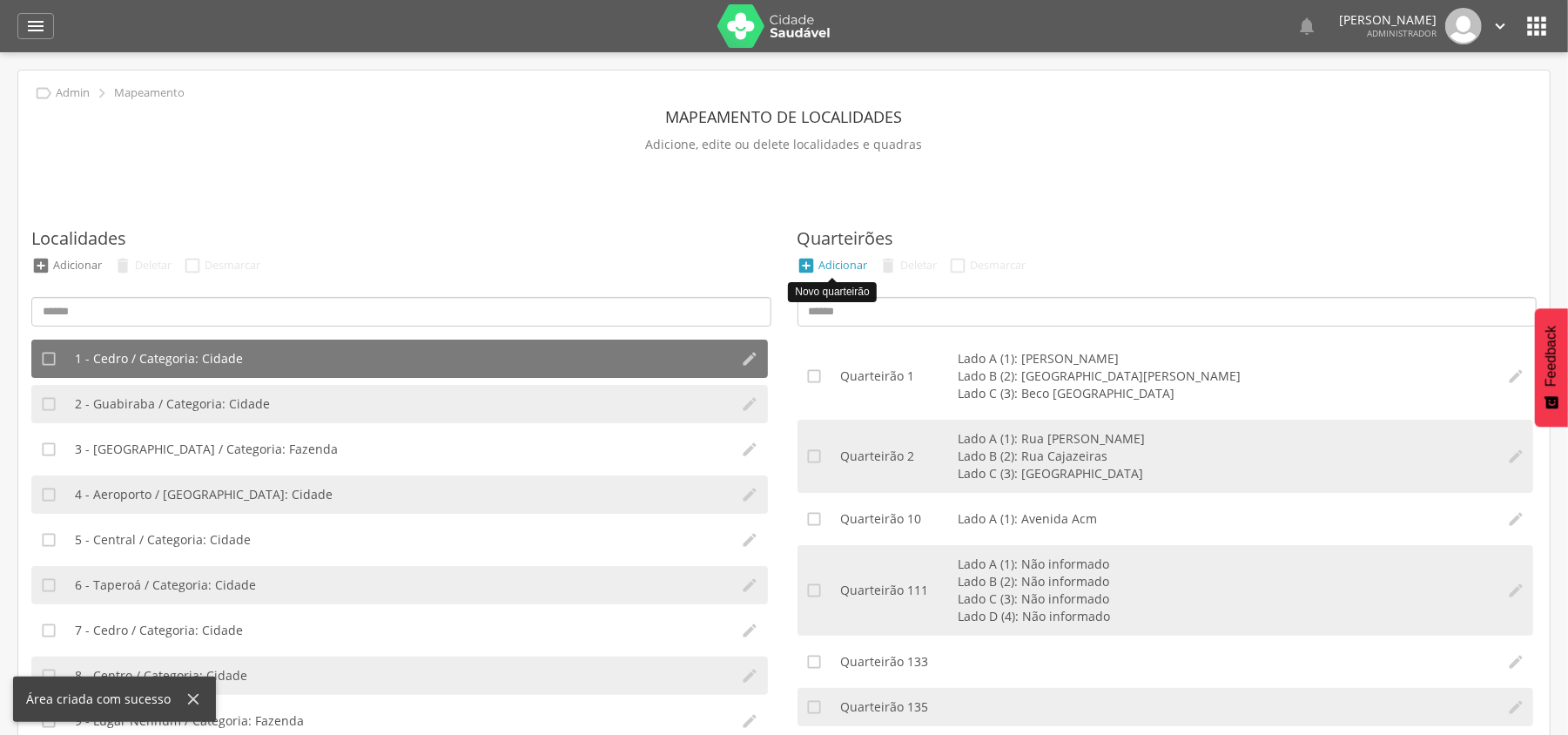
click at [835, 258] on div "Adicionar" at bounding box center [843, 265] width 49 height 15
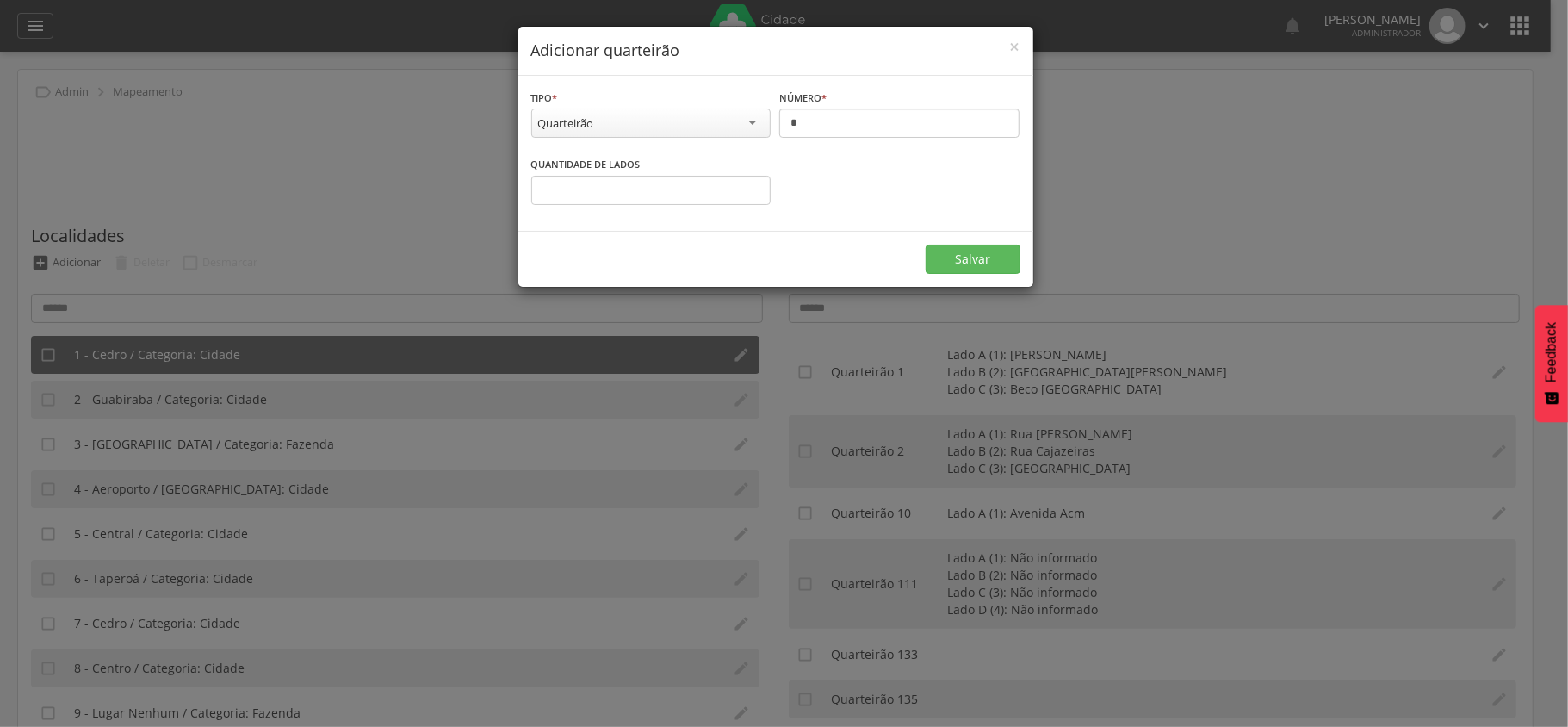
click at [686, 122] on div "Quarteirão" at bounding box center [652, 123] width 241 height 30
click at [838, 122] on input "*" at bounding box center [900, 123] width 241 height 30
type input "*"
click at [610, 186] on input "*" at bounding box center [652, 191] width 241 height 30
click at [754, 190] on input "*" at bounding box center [652, 191] width 241 height 30
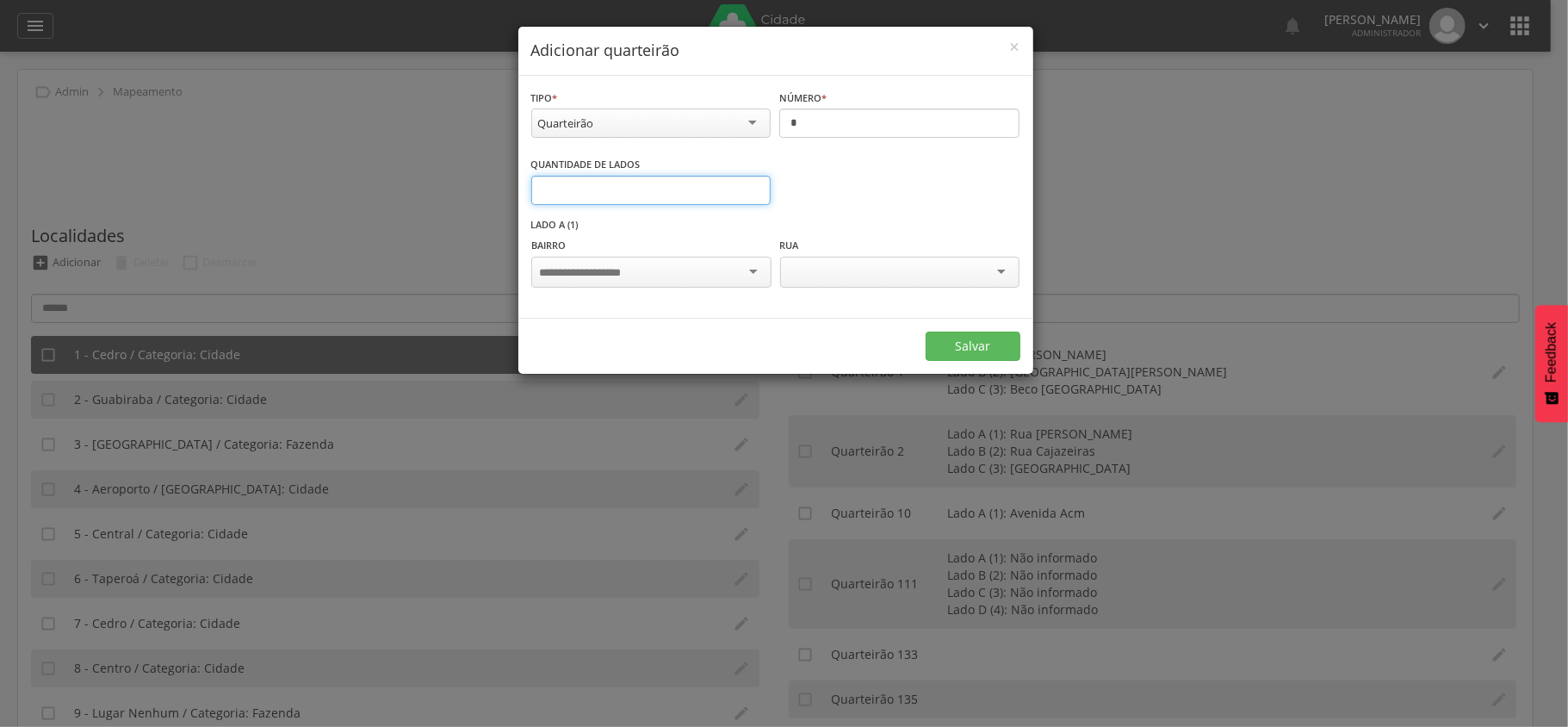
click at [754, 190] on input "*" at bounding box center [652, 191] width 241 height 30
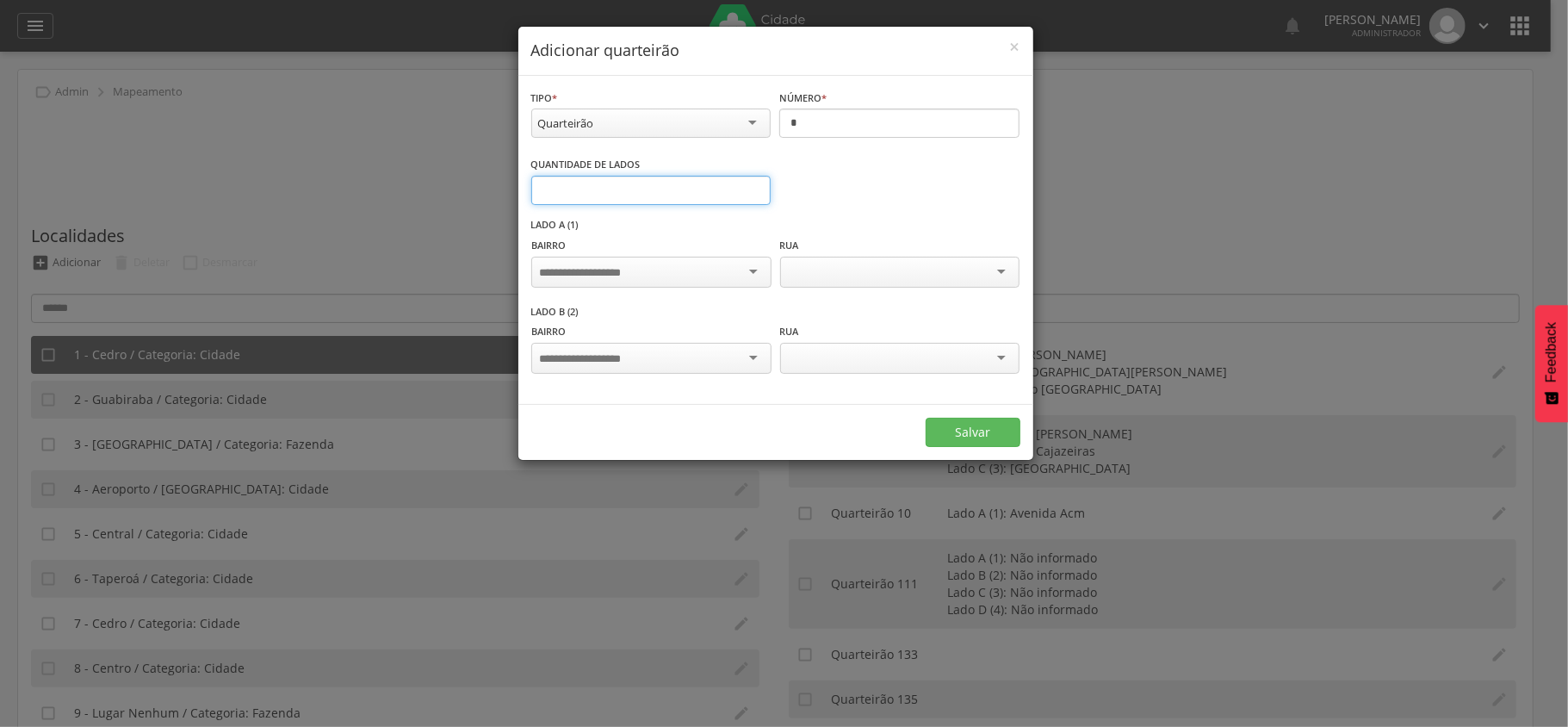
click at [754, 190] on input "*" at bounding box center [652, 191] width 241 height 30
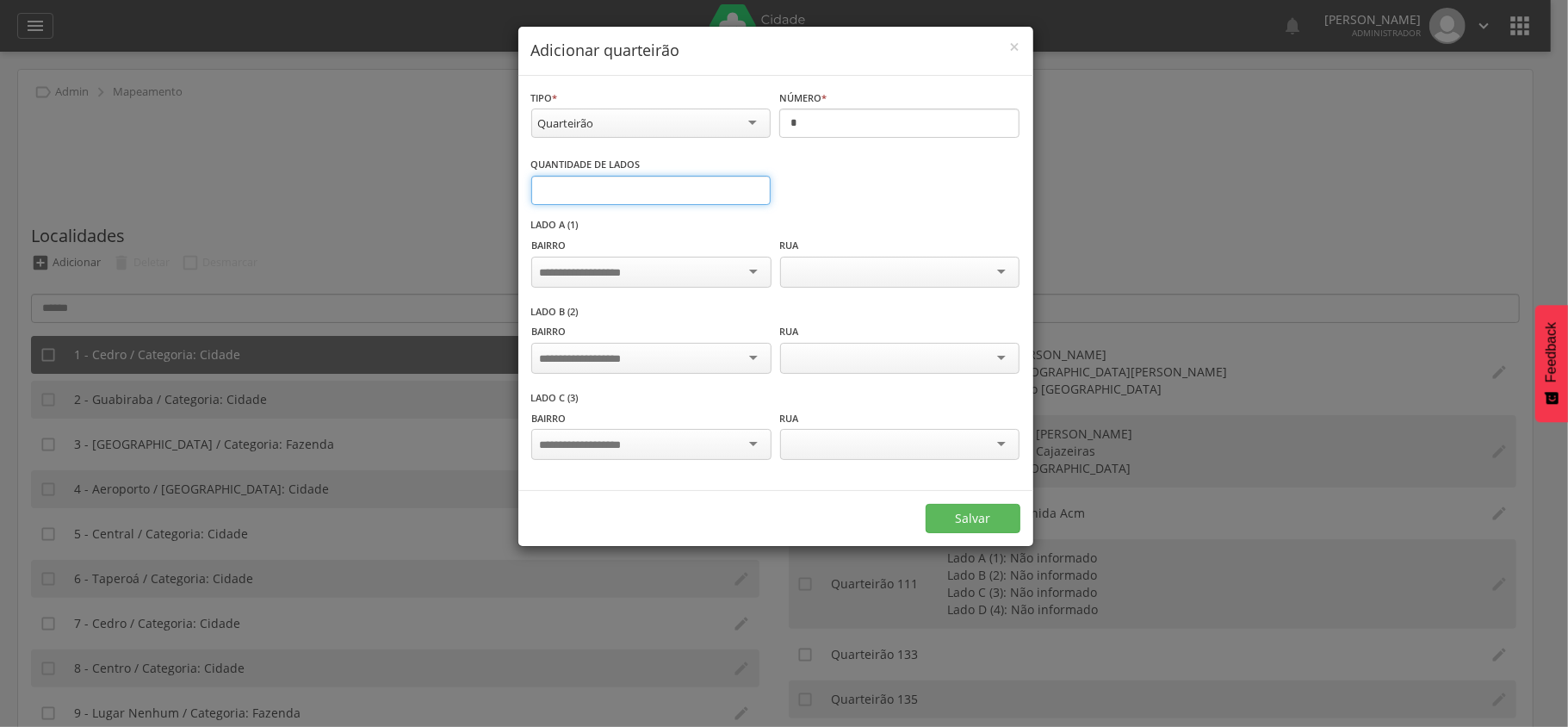
type input "*"
click at [754, 190] on input "*" at bounding box center [652, 191] width 241 height 30
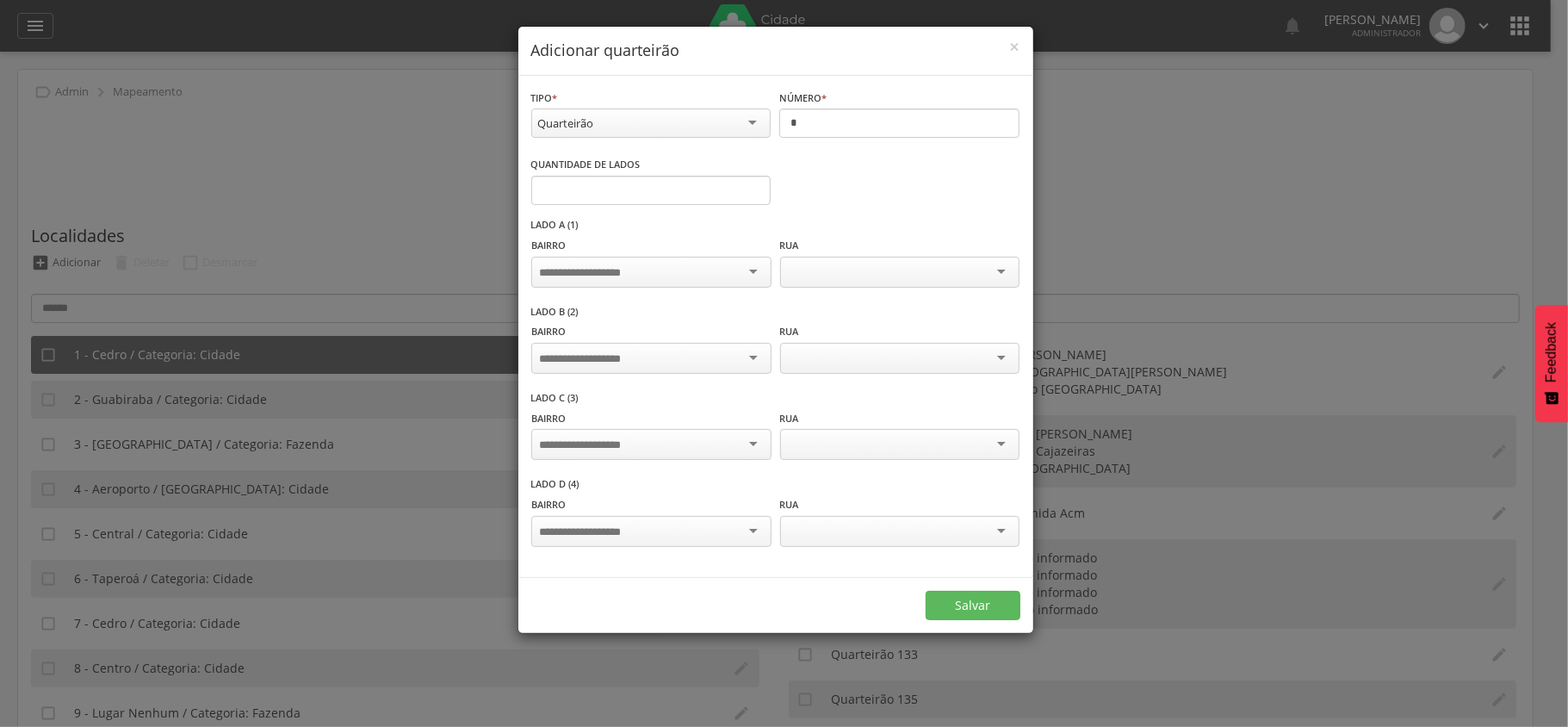
click at [658, 256] on div "Bairro" at bounding box center [651, 264] width 240 height 56
click at [640, 270] on input "select-one" at bounding box center [593, 272] width 108 height 15
click at [842, 273] on input "select-one" at bounding box center [837, 272] width 100 height 15
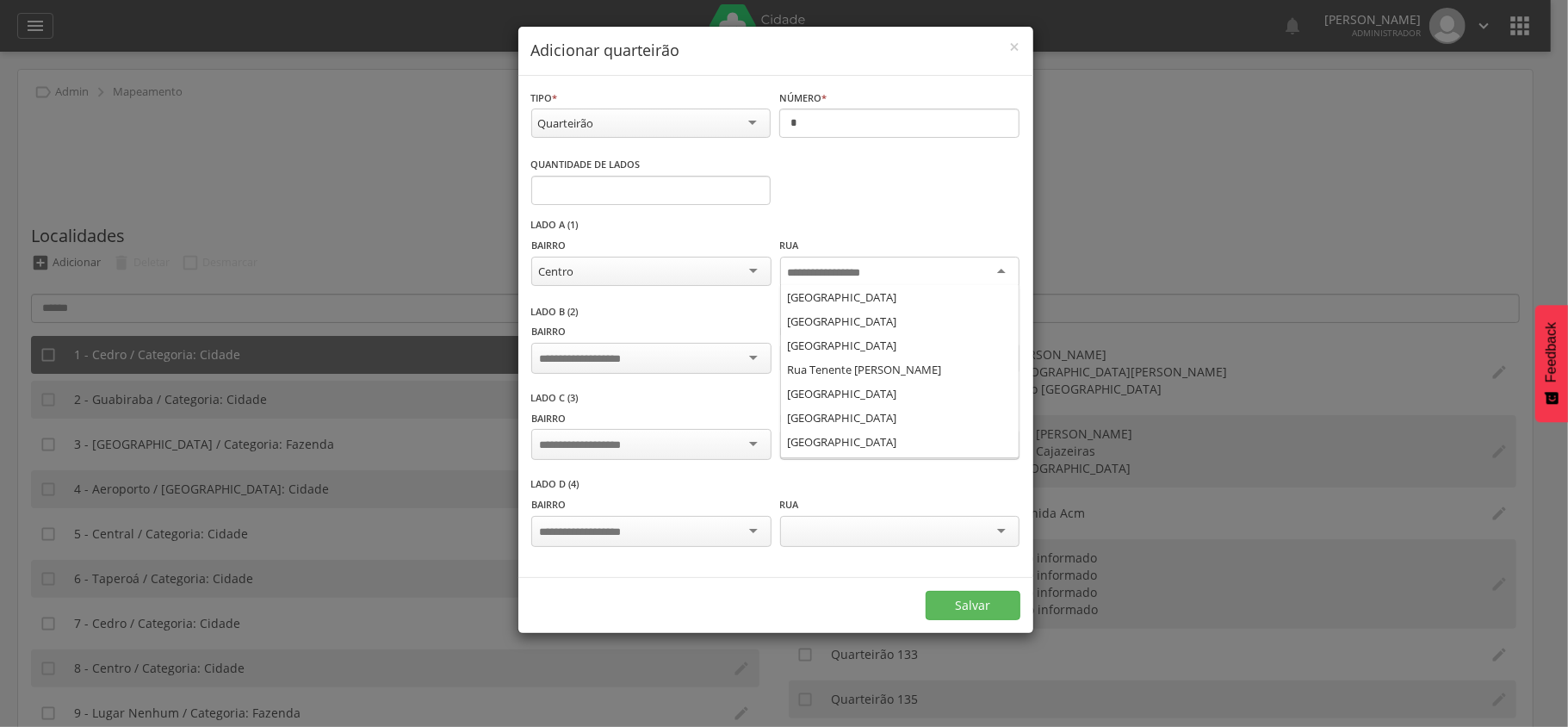
scroll to position [913, 0]
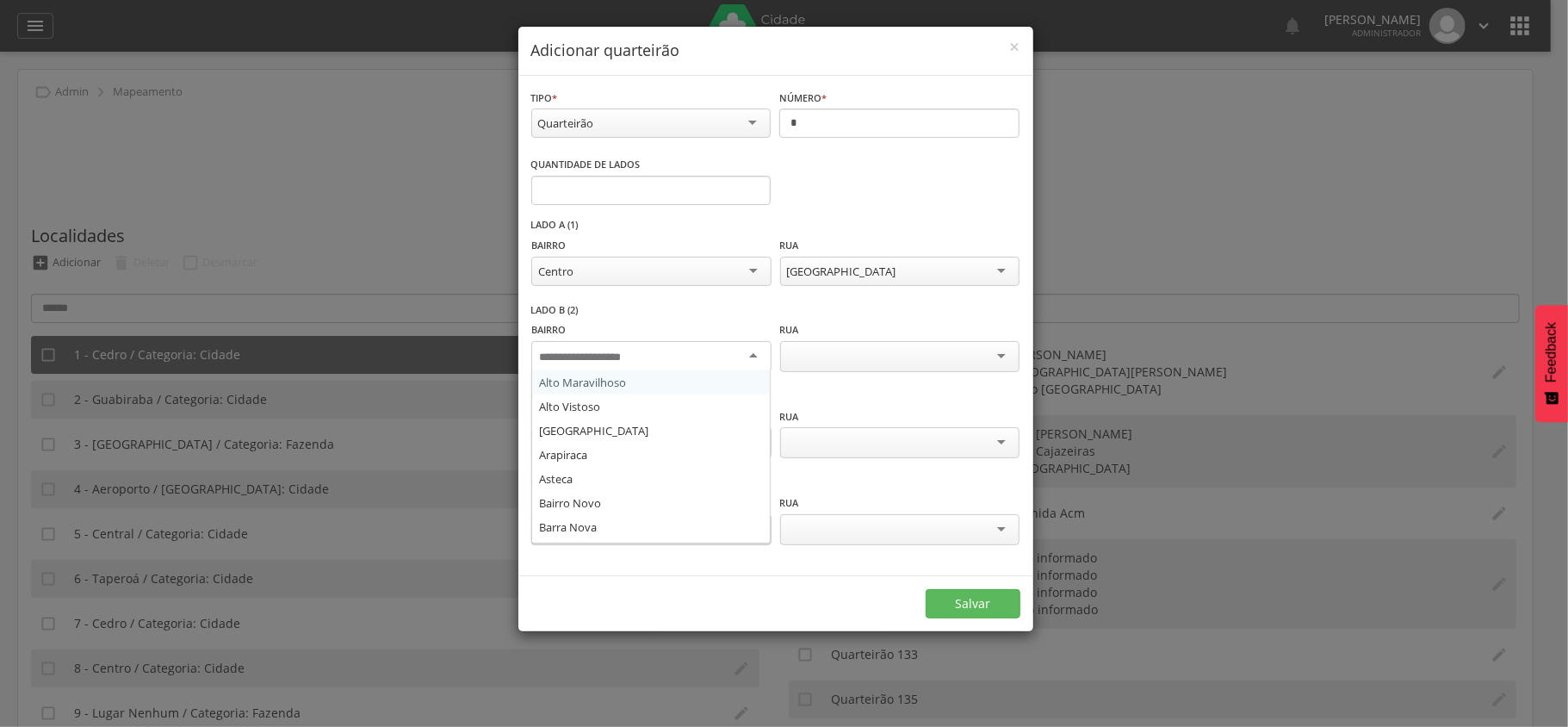
click at [661, 352] on div at bounding box center [651, 357] width 240 height 31
type input "*****"
click at [800, 345] on div at bounding box center [900, 357] width 240 height 31
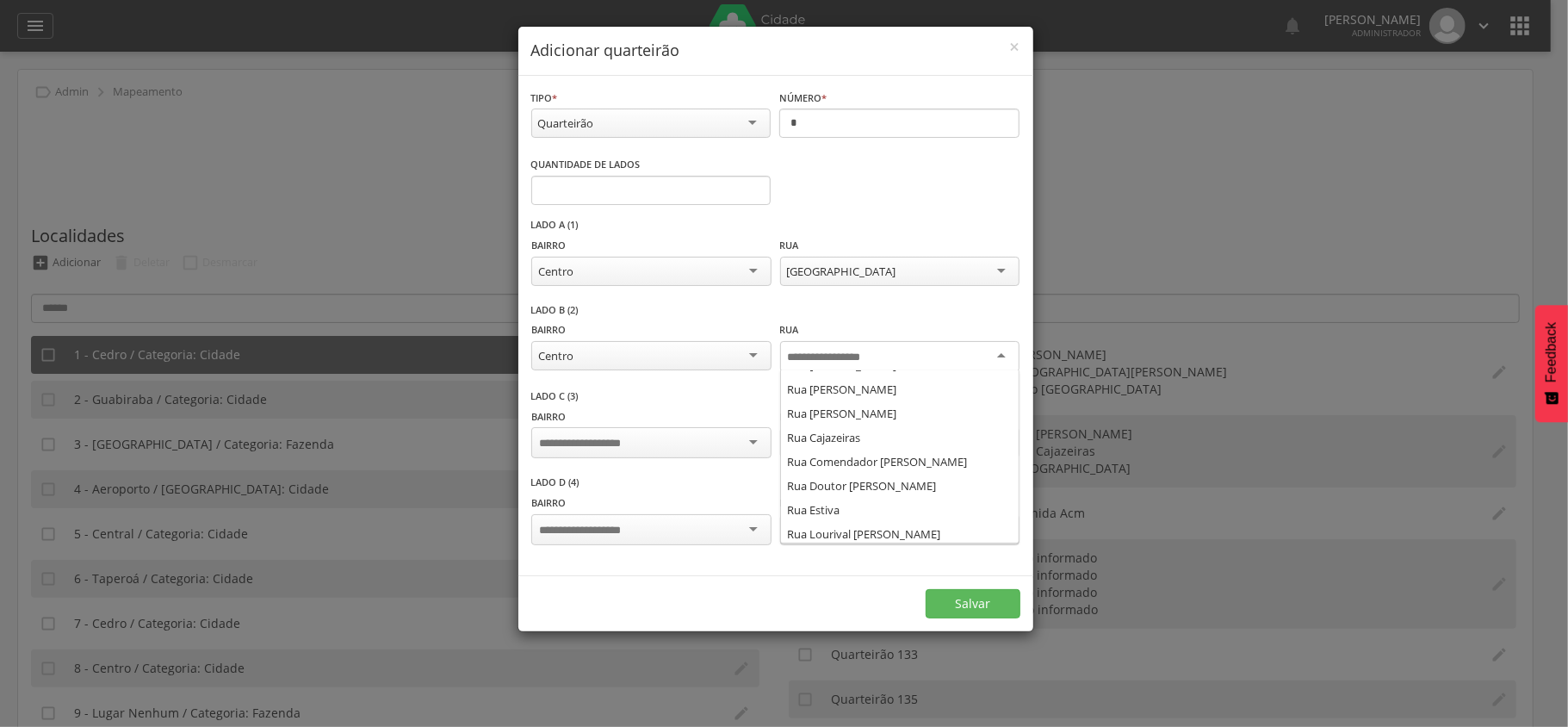
scroll to position [574, 0]
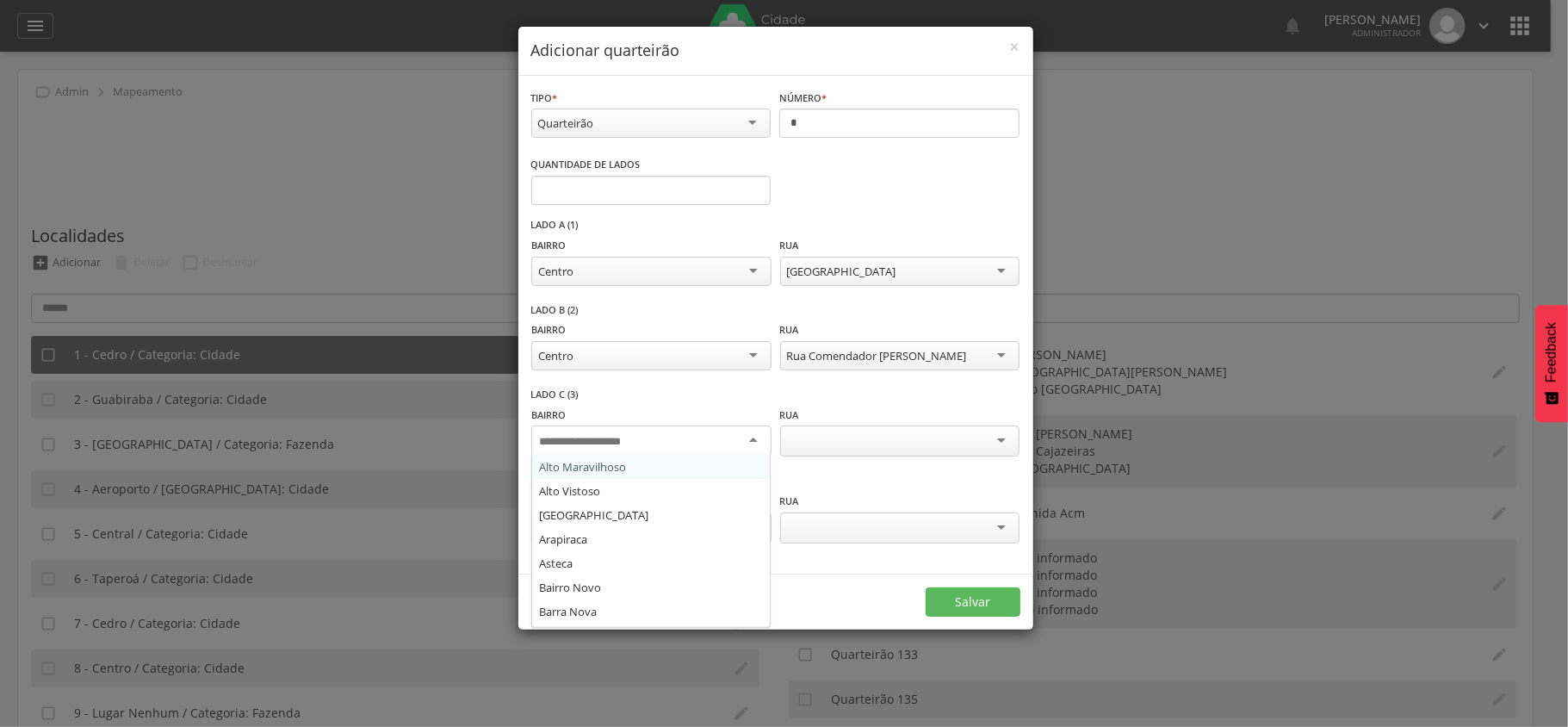
click at [645, 435] on input "select-one" at bounding box center [593, 441] width 108 height 15
type input "*****"
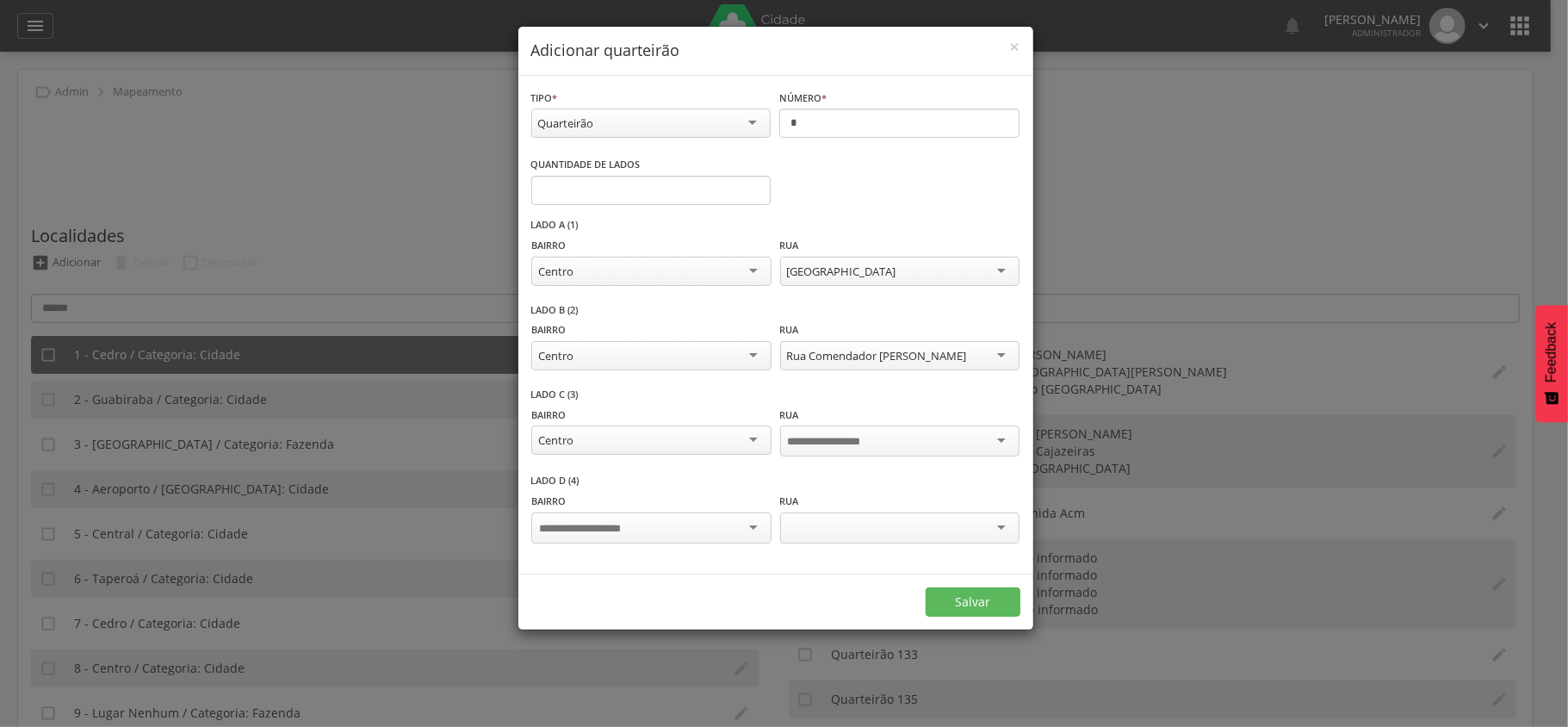
click at [826, 448] on input "select-one" at bounding box center [837, 441] width 100 height 15
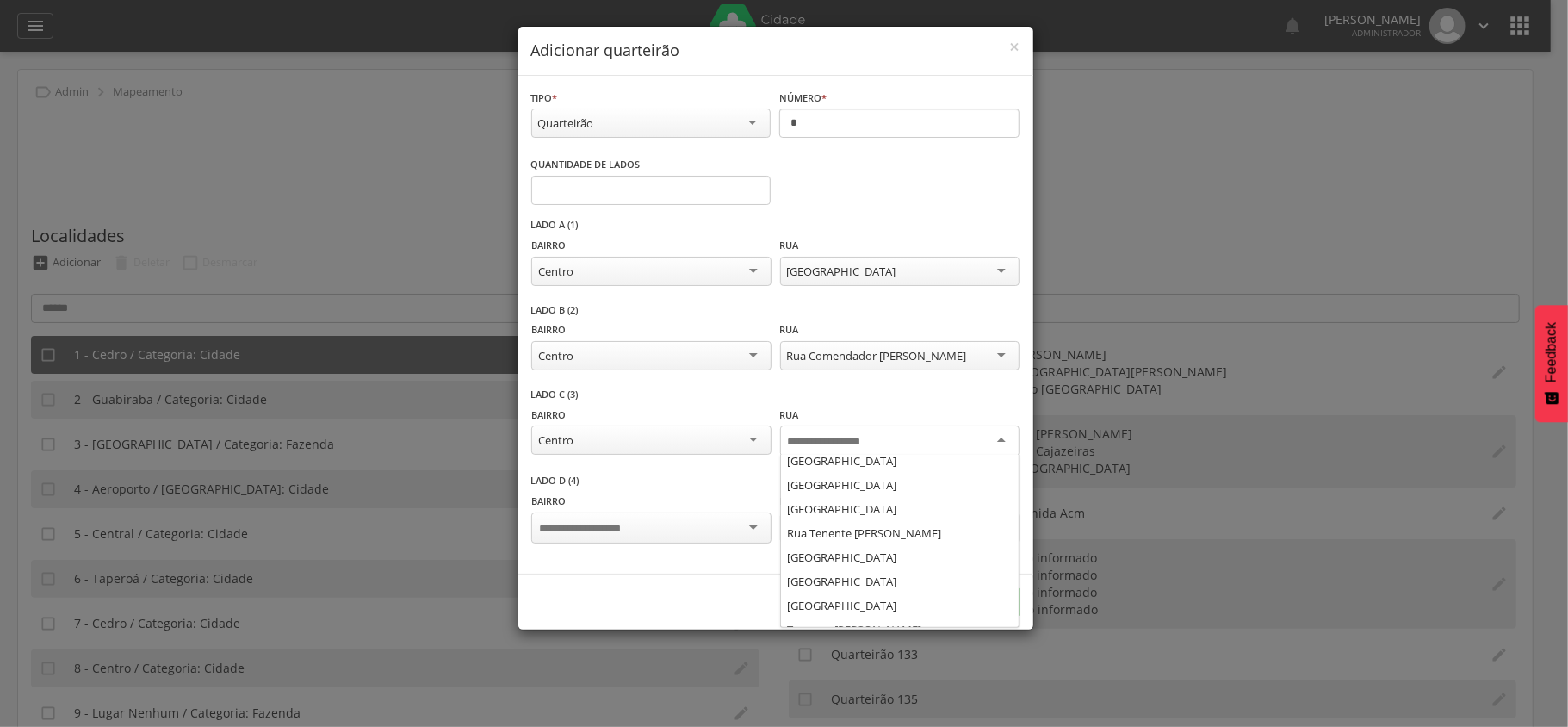
scroll to position [913, 0]
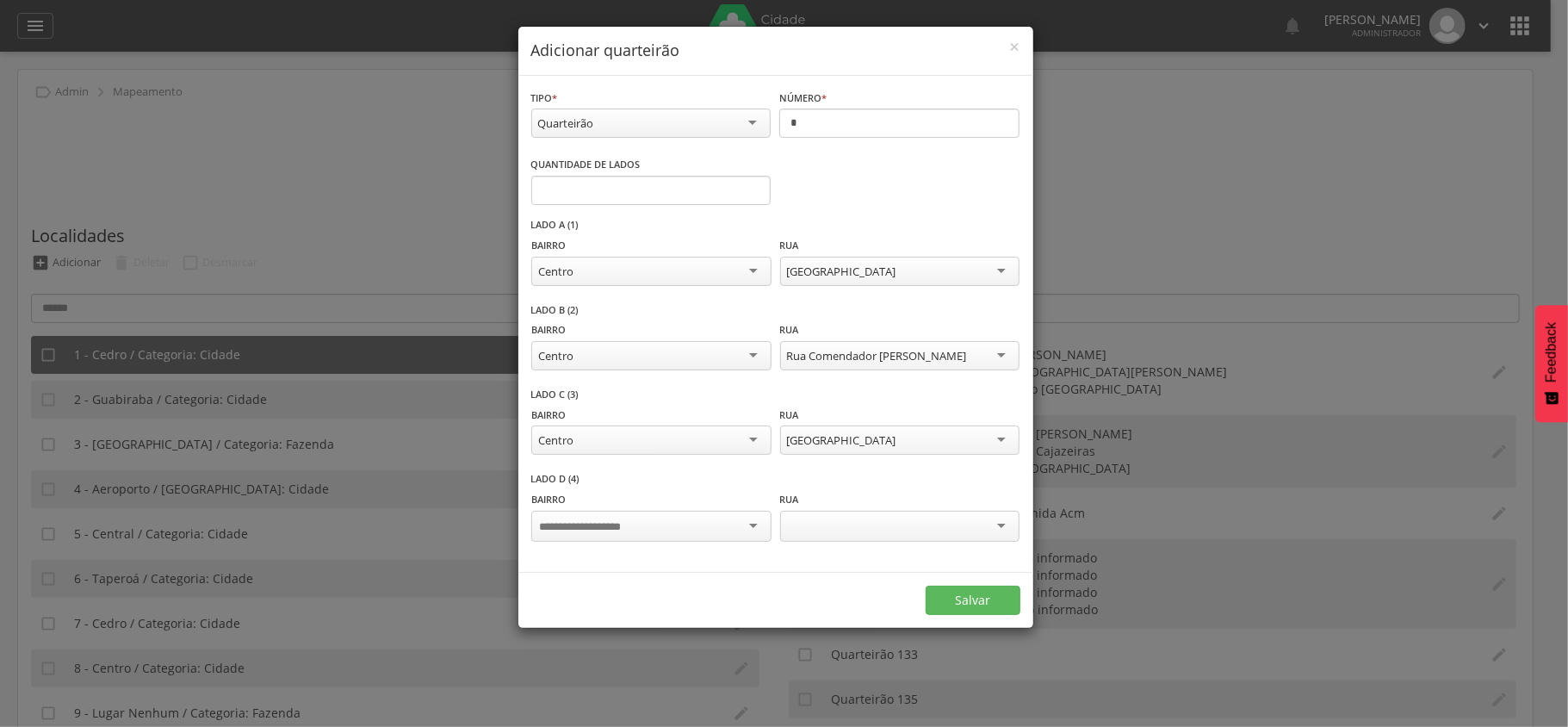
click at [612, 539] on div at bounding box center [651, 527] width 240 height 31
type input "*****"
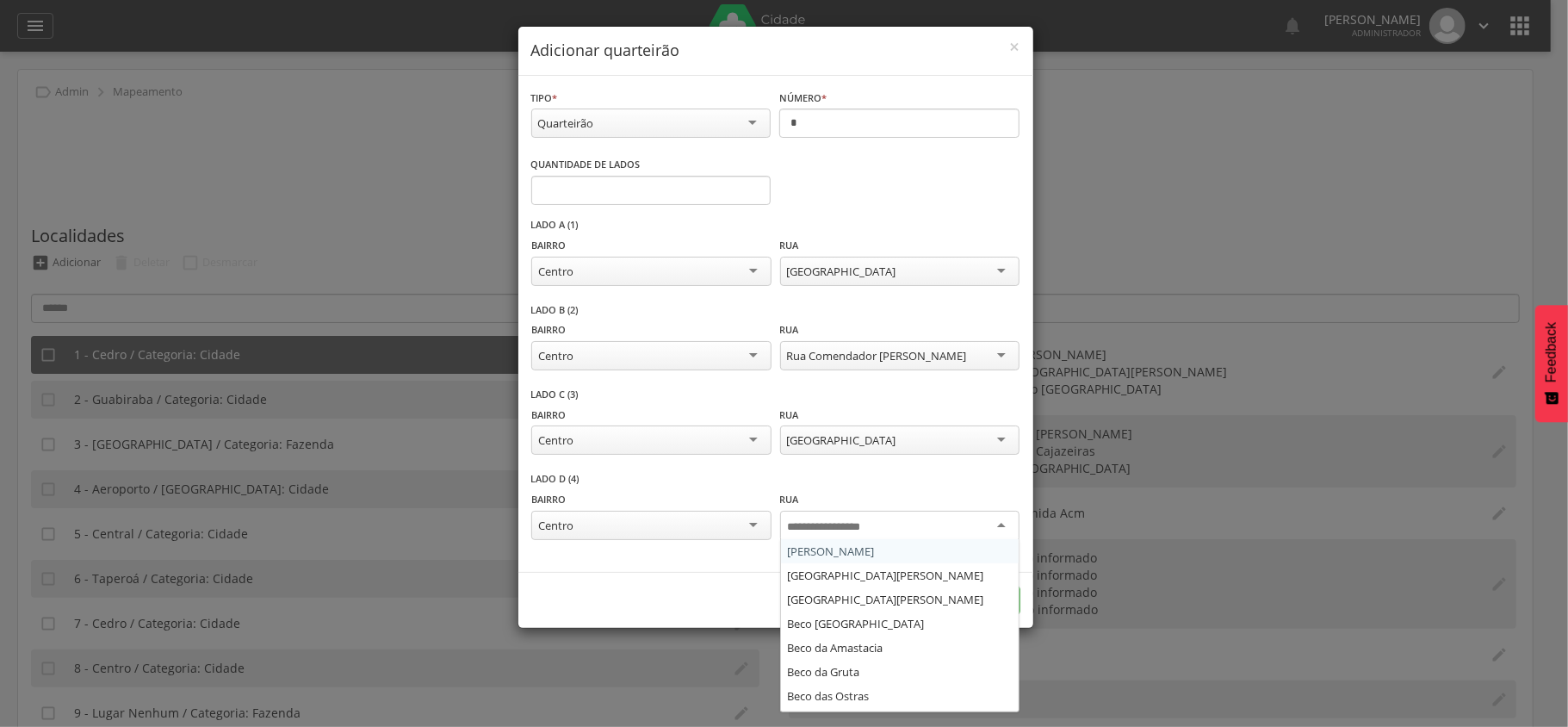
click at [820, 529] on input "select-one" at bounding box center [837, 527] width 100 height 15
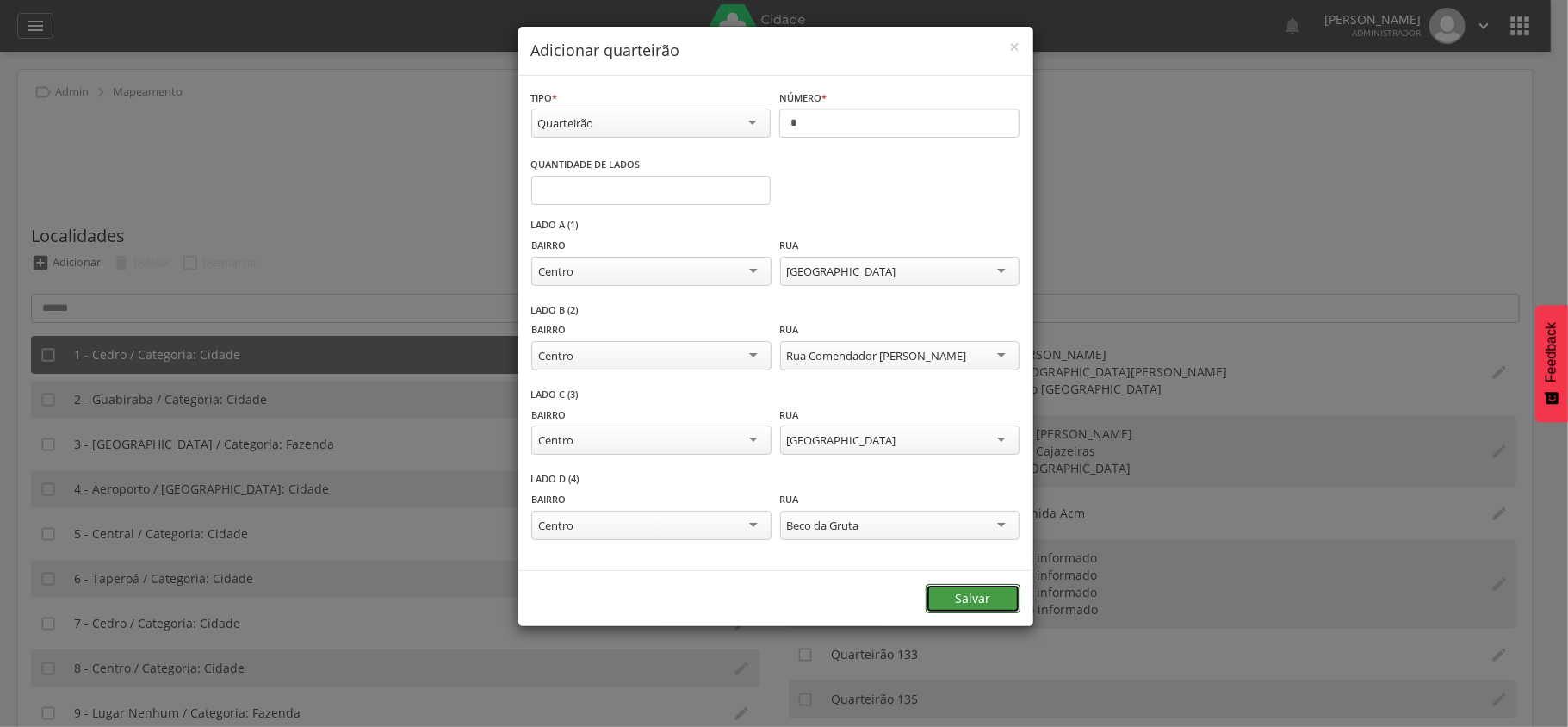
drag, startPoint x: 962, startPoint y: 594, endPoint x: 937, endPoint y: 573, distance: 32.6
click at [963, 595] on button "Salvar" at bounding box center [973, 598] width 94 height 30
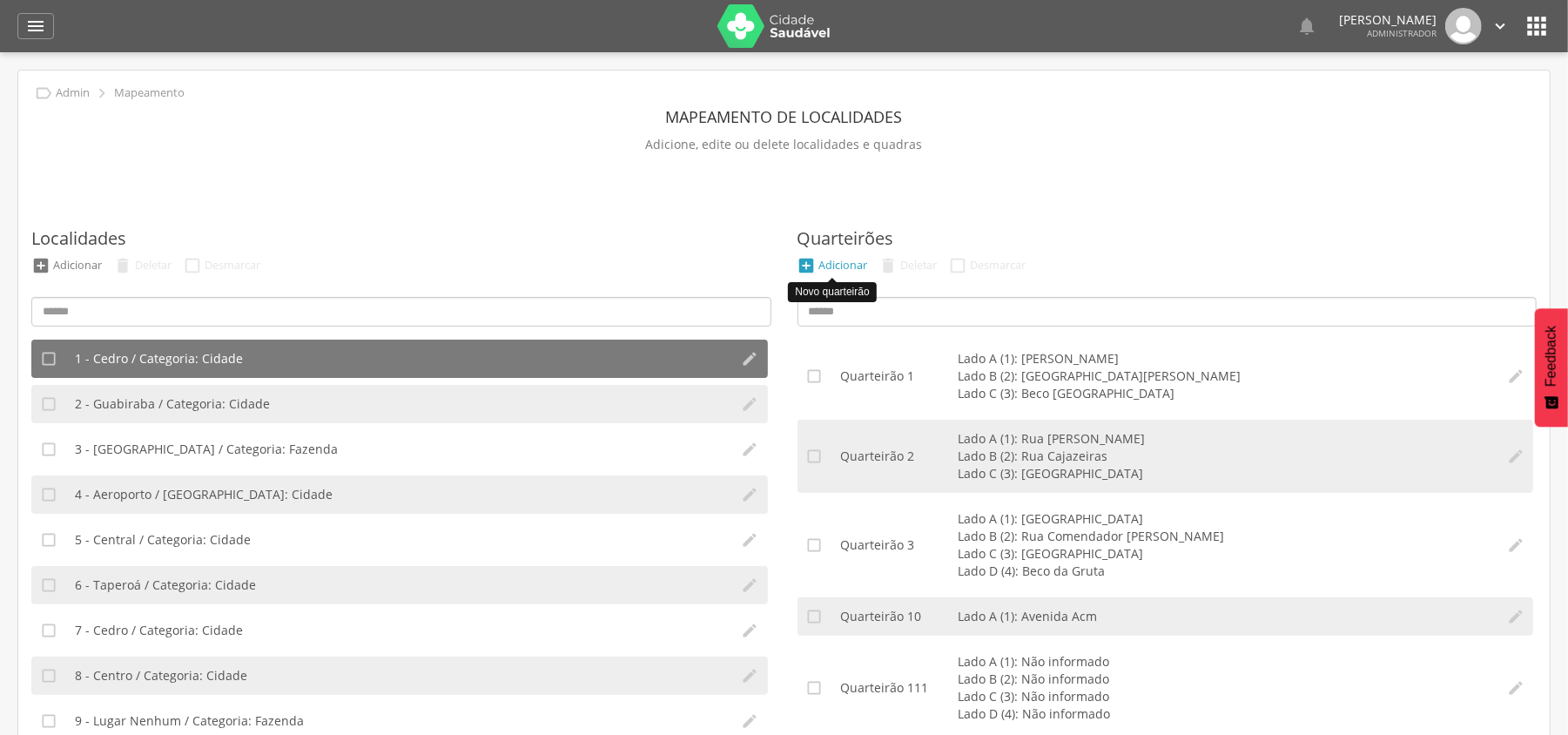
click at [850, 264] on div "Adicionar" at bounding box center [843, 265] width 49 height 15
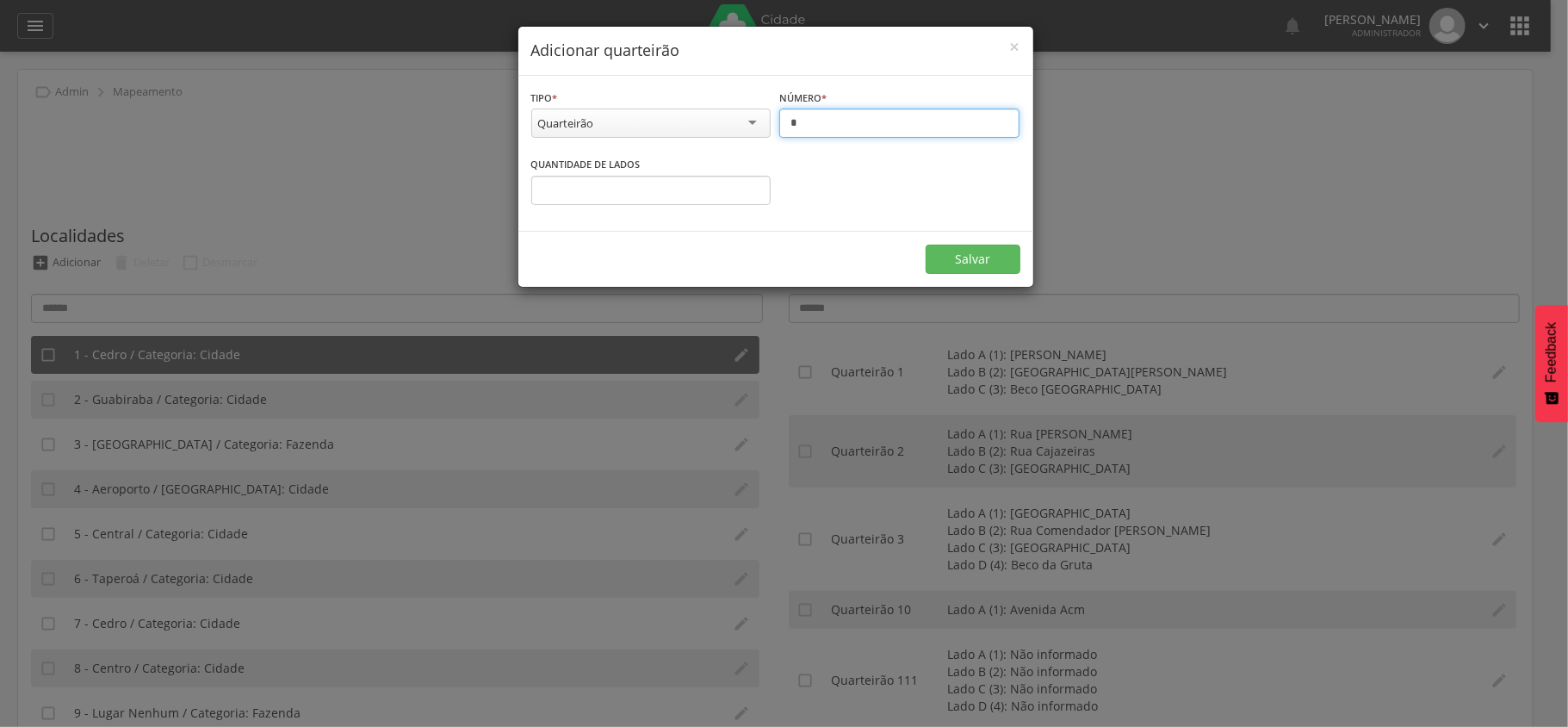
click at [838, 122] on input "*" at bounding box center [900, 123] width 241 height 30
type input "*"
click at [638, 184] on input "*" at bounding box center [652, 191] width 241 height 30
click at [756, 190] on input "*" at bounding box center [652, 191] width 241 height 30
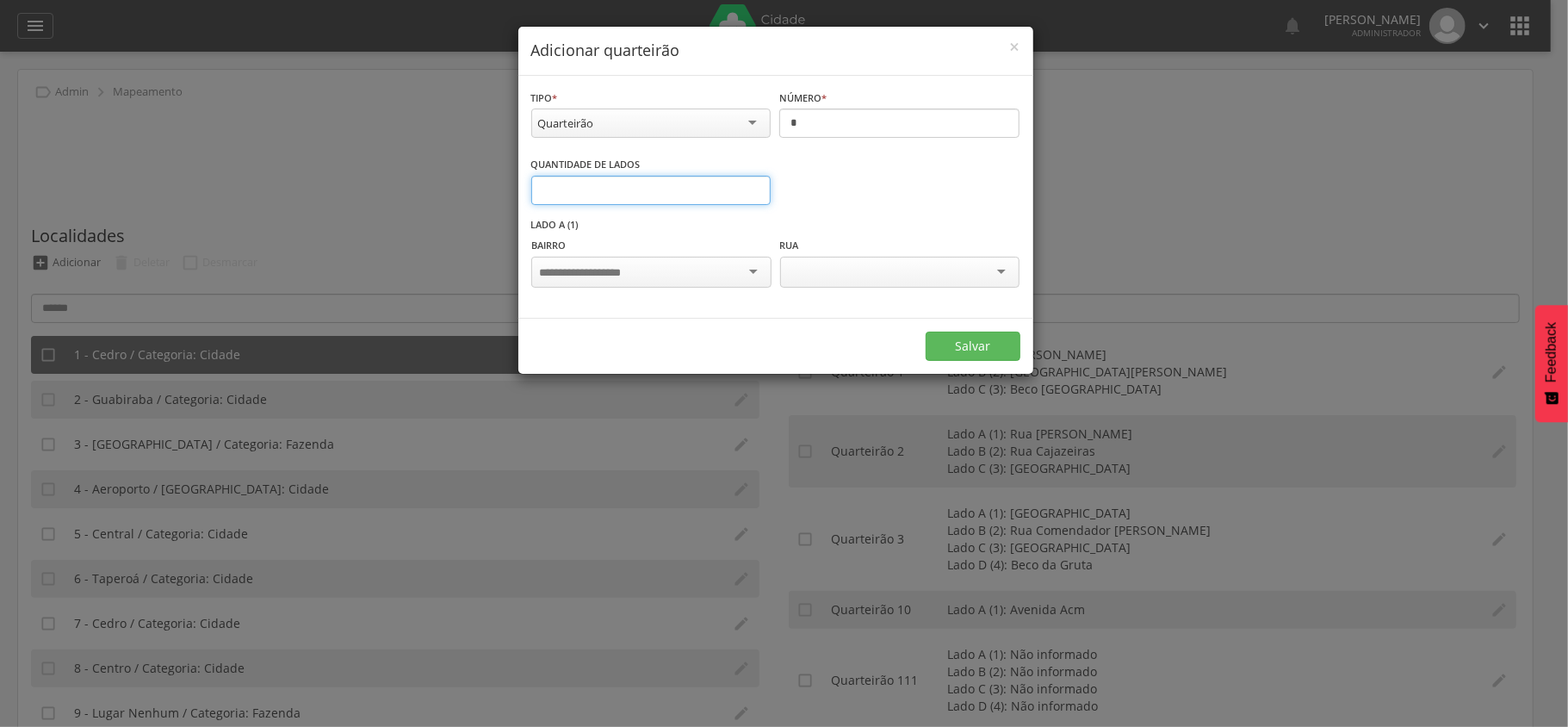
click at [756, 190] on input "*" at bounding box center [652, 191] width 241 height 30
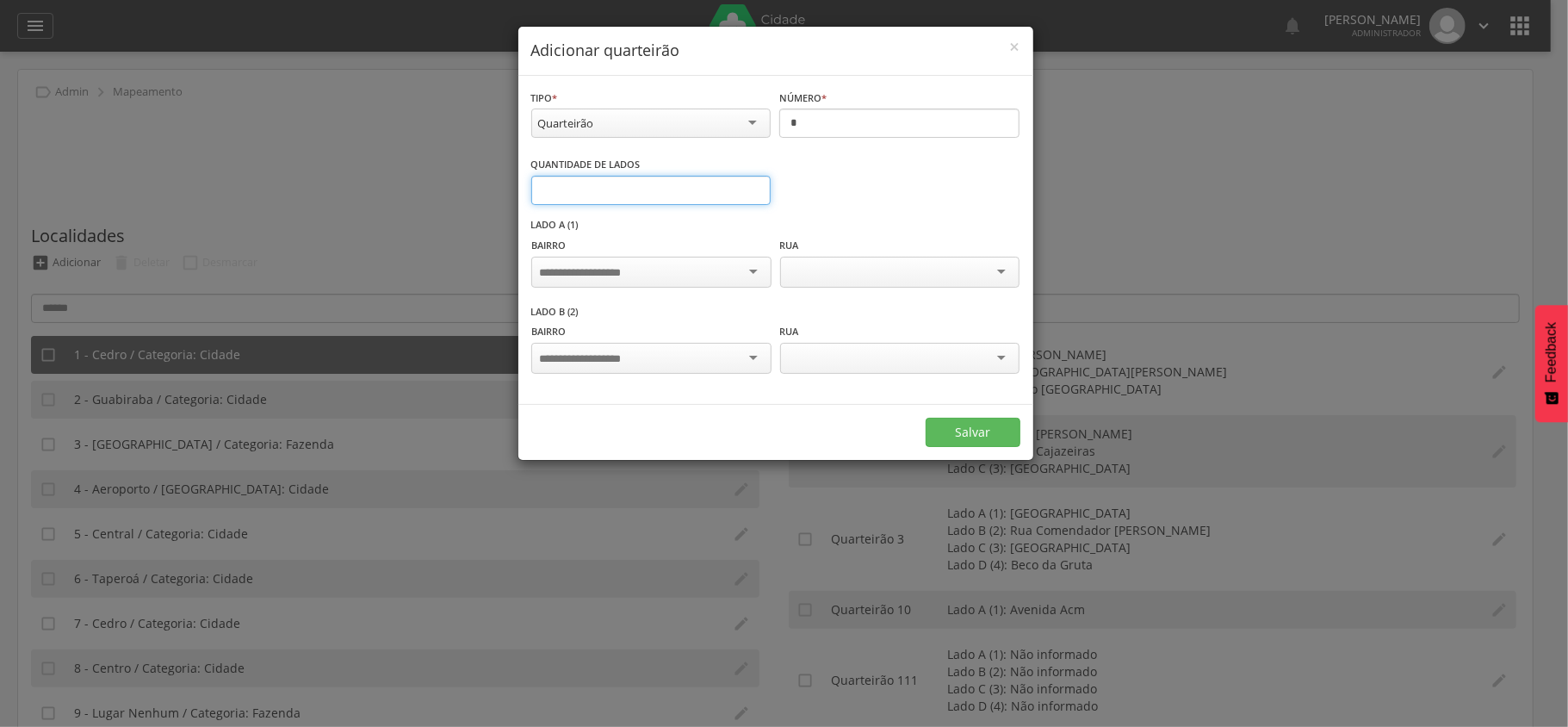
type input "*"
click at [756, 190] on input "*" at bounding box center [652, 191] width 241 height 30
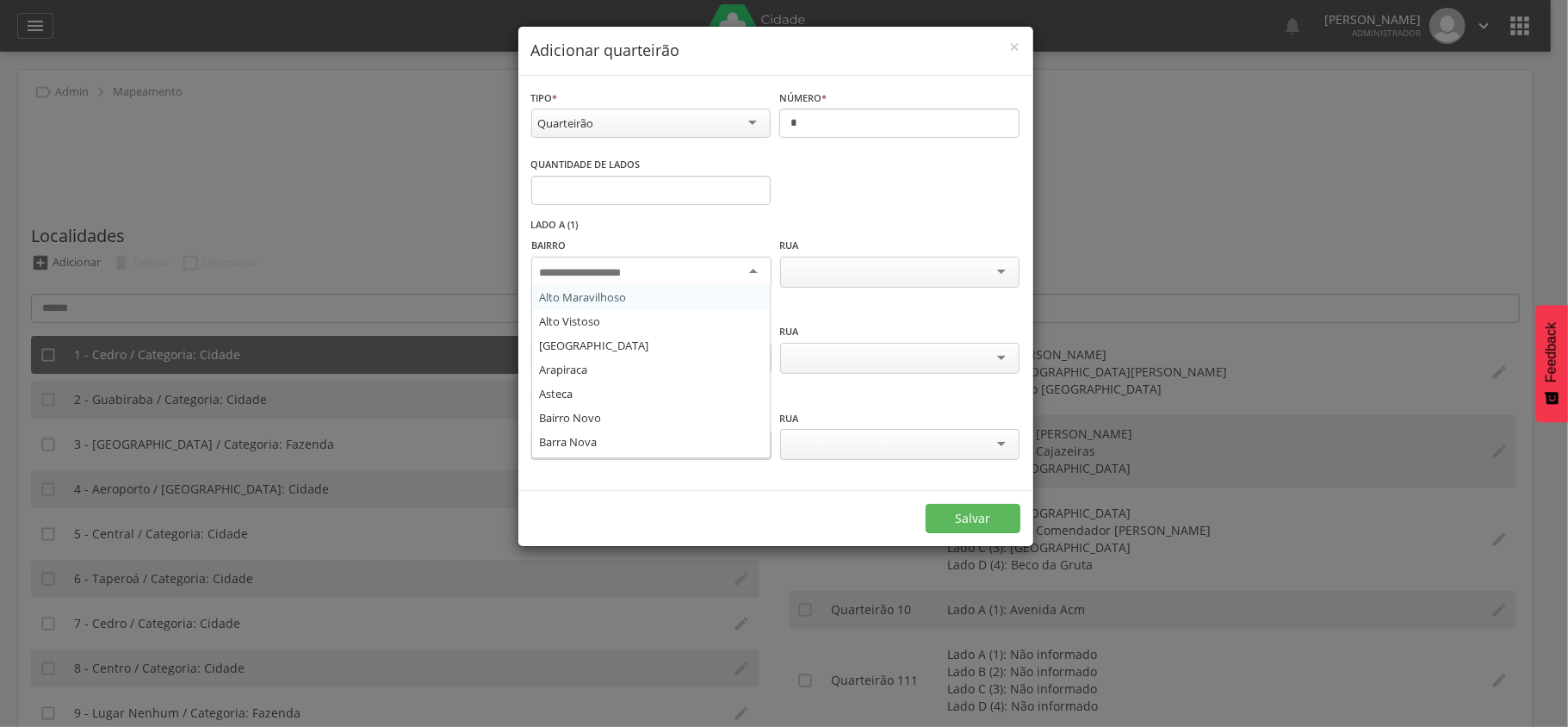
click at [679, 270] on div at bounding box center [651, 272] width 240 height 31
type input "*****"
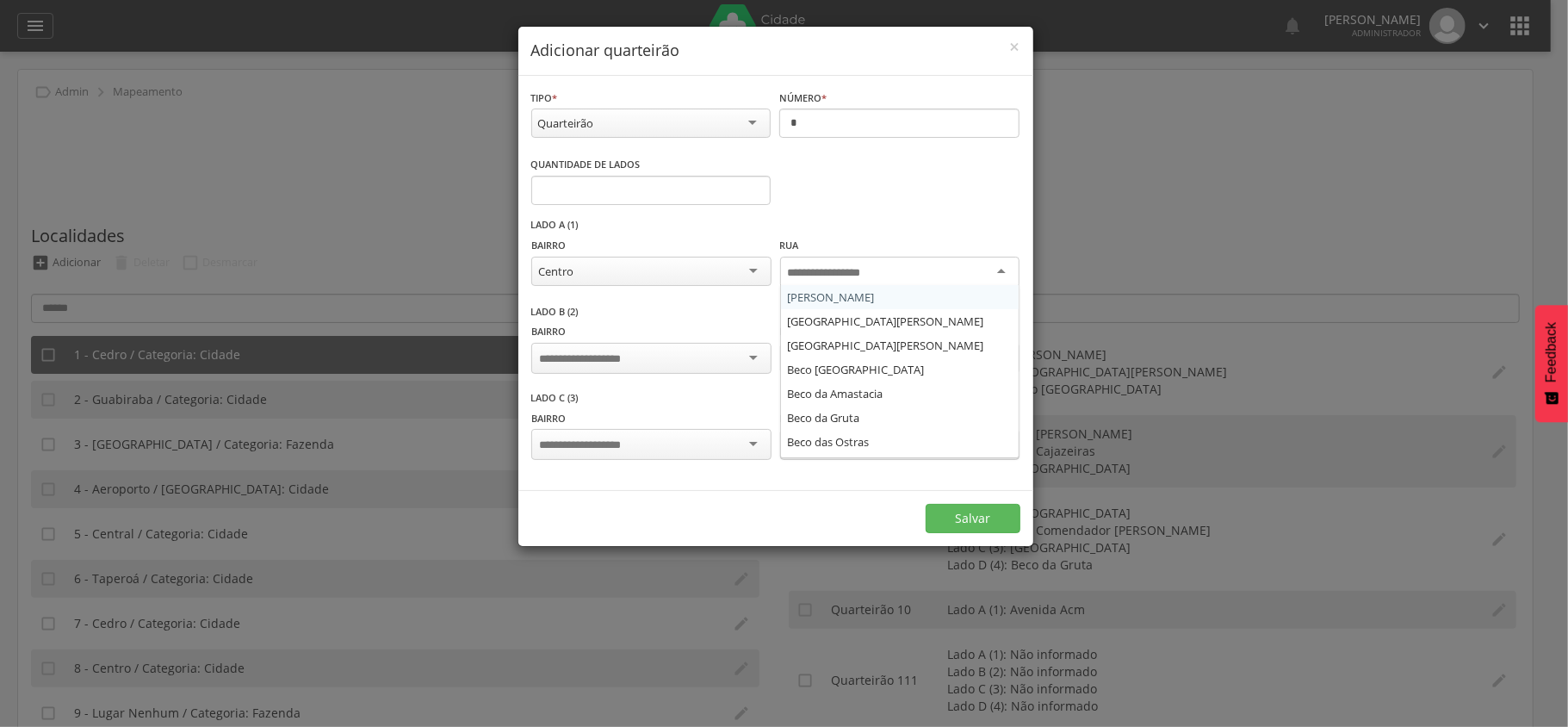
click at [825, 273] on input "select-one" at bounding box center [837, 272] width 100 height 15
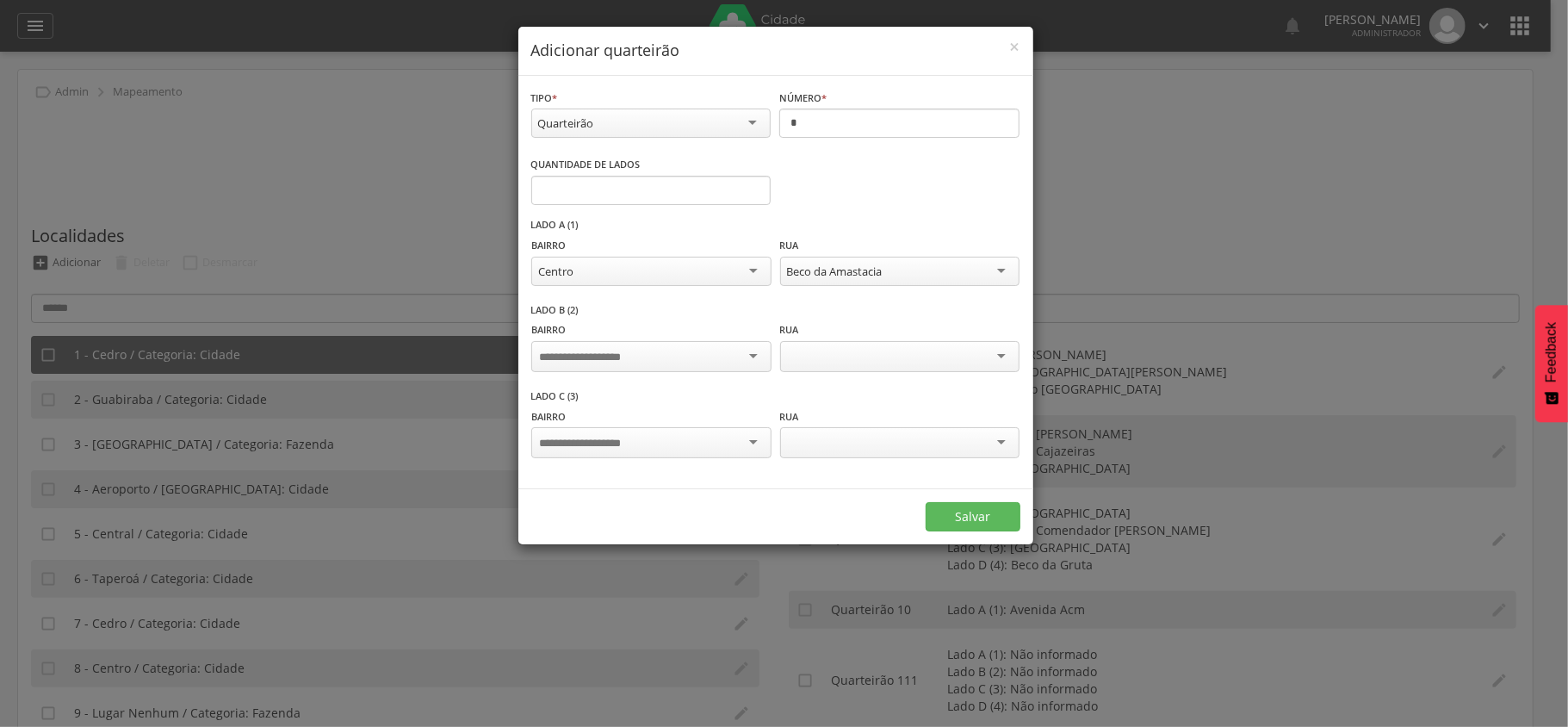
click at [628, 345] on div at bounding box center [651, 357] width 240 height 31
type input "*****"
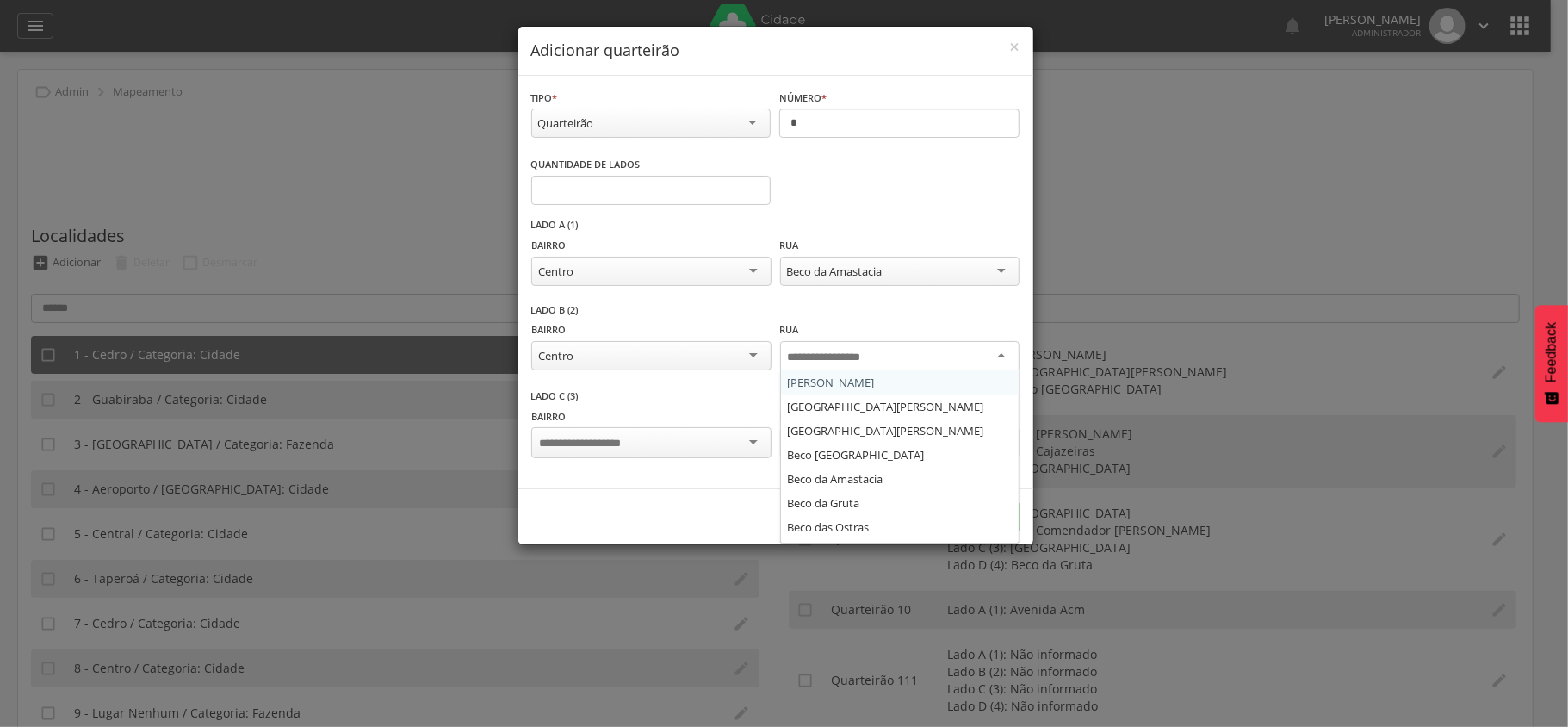
click at [854, 359] on input "select-one" at bounding box center [837, 357] width 100 height 15
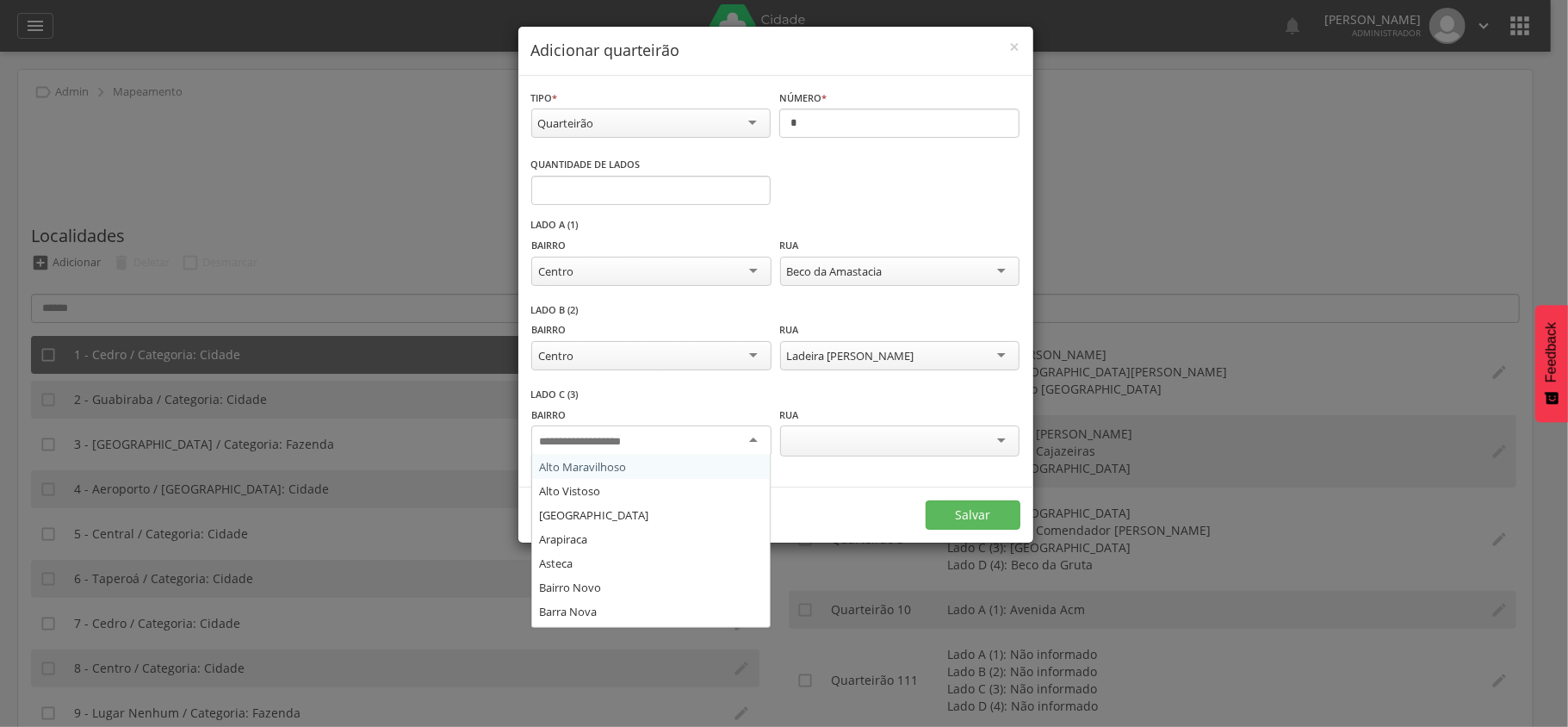
click at [614, 452] on div at bounding box center [651, 441] width 240 height 31
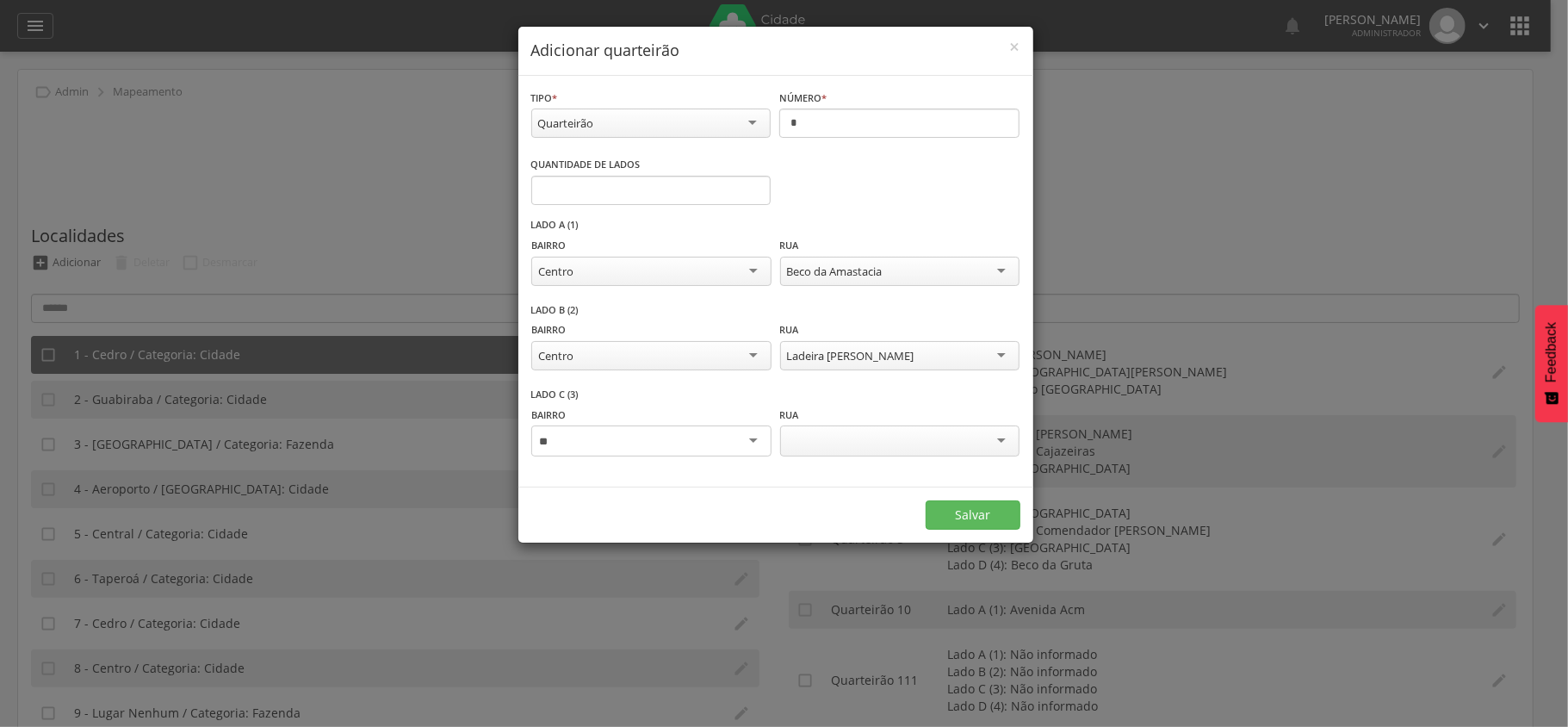
click at [614, 452] on div at bounding box center [651, 441] width 240 height 31
type input "*****"
click at [816, 438] on input "select-one" at bounding box center [837, 441] width 100 height 15
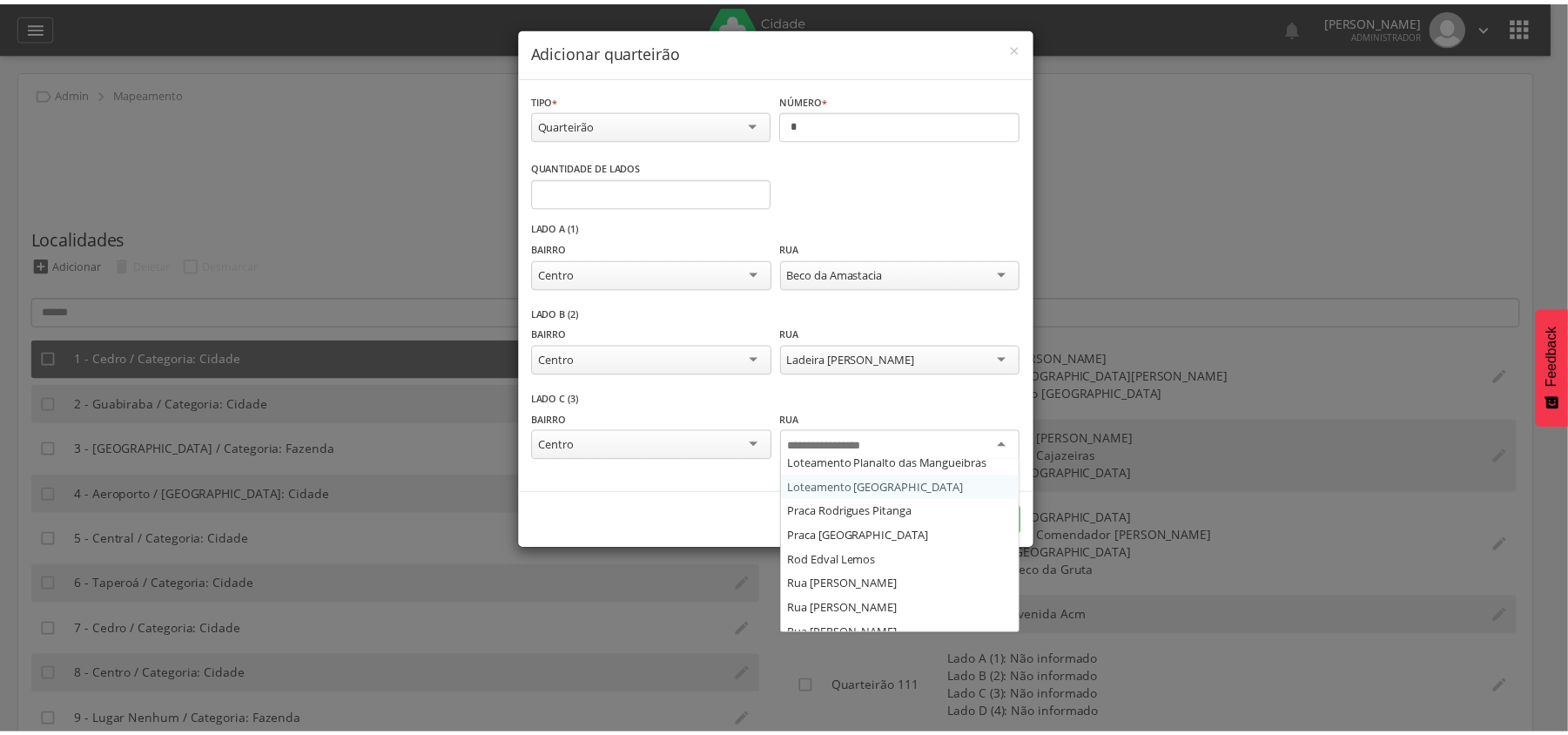
scroll to position [464, 0]
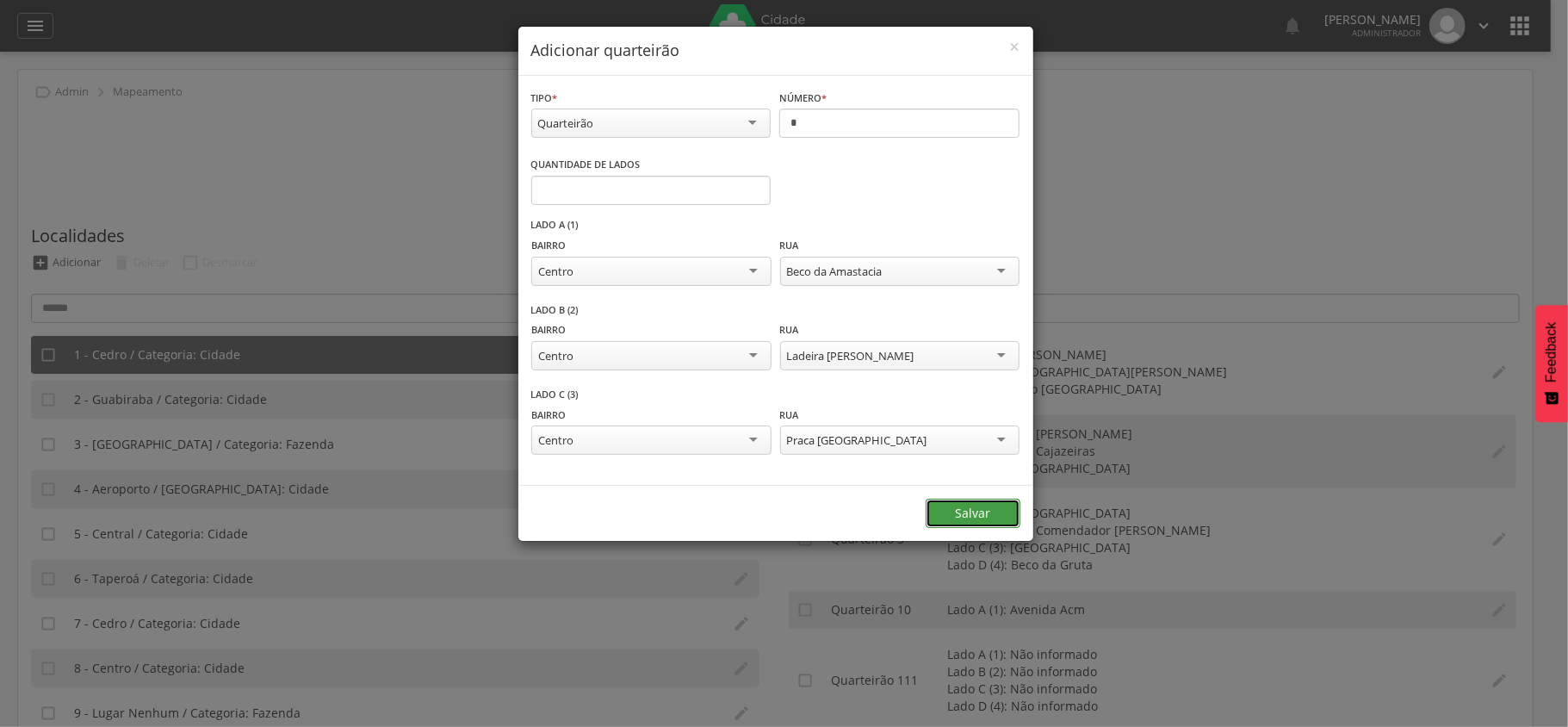
click at [986, 521] on button "Salvar" at bounding box center [973, 513] width 94 height 30
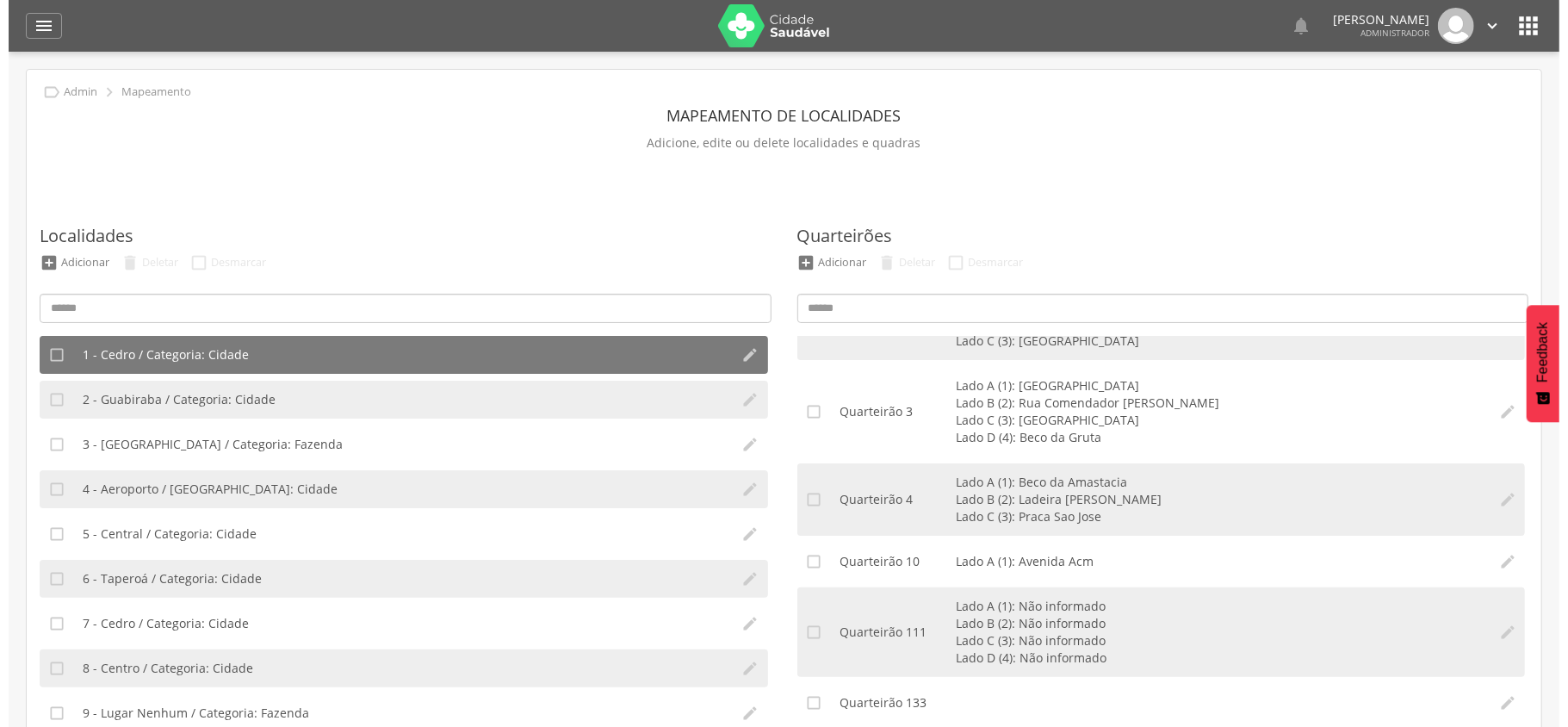
scroll to position [115, 0]
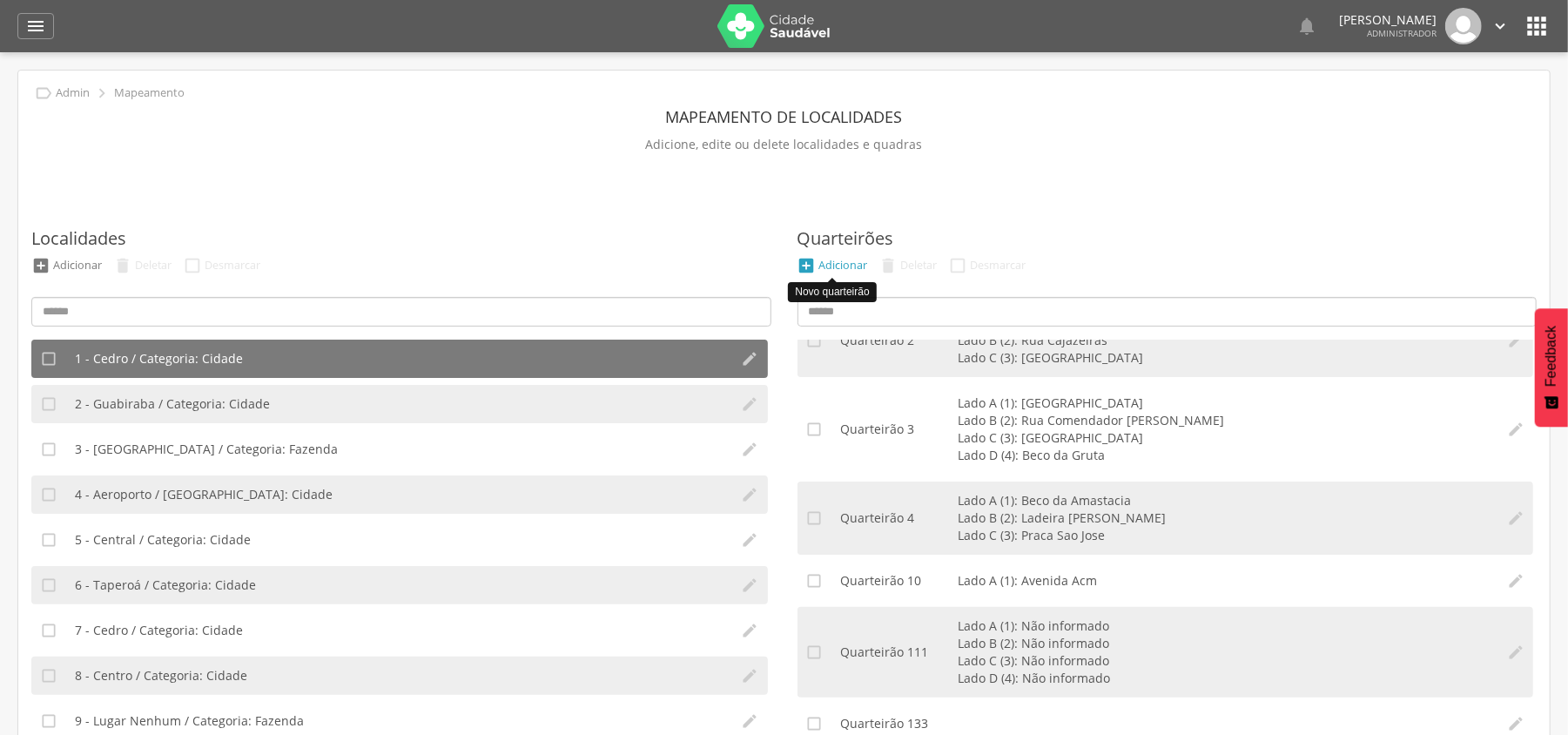
click at [847, 259] on div "Adicionar" at bounding box center [843, 265] width 49 height 15
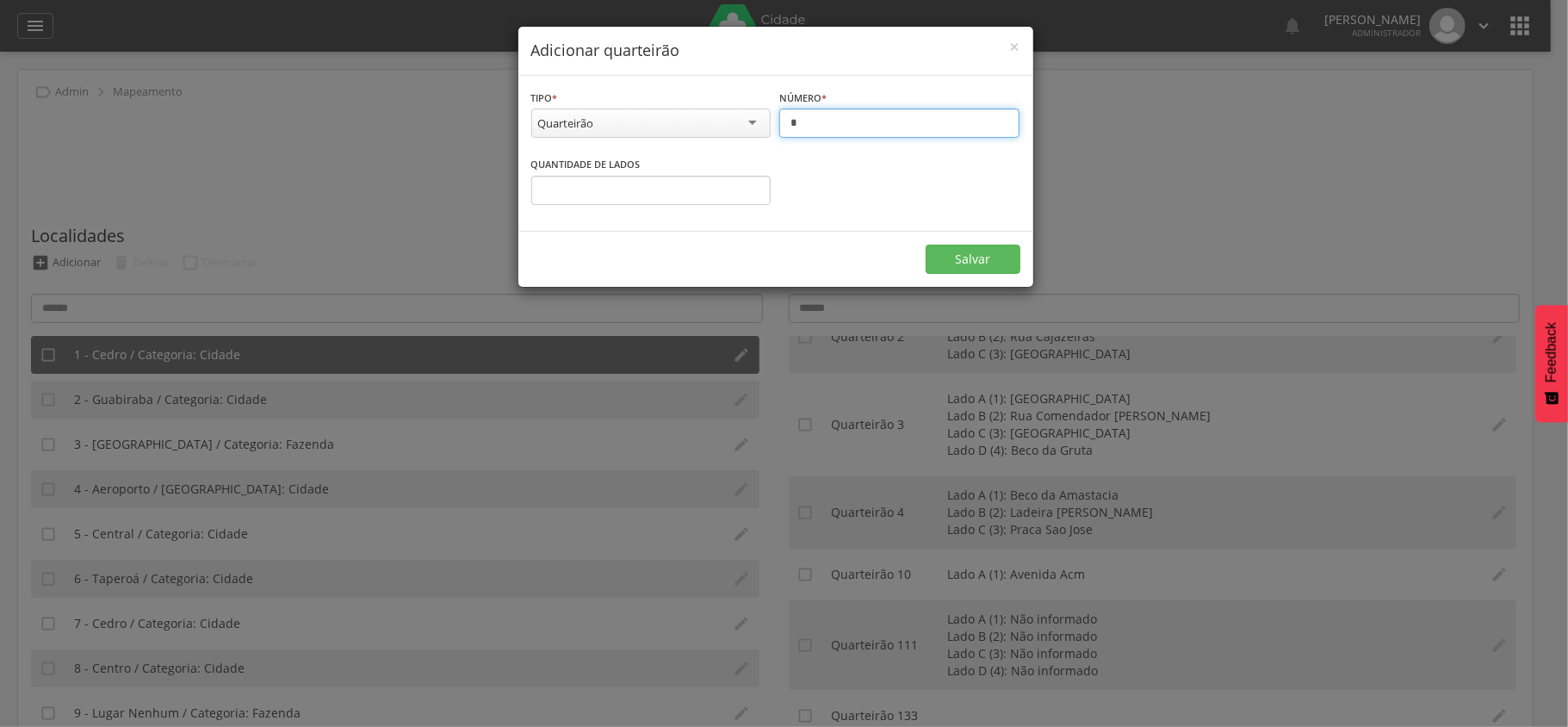
click at [838, 119] on input "*" at bounding box center [900, 123] width 241 height 30
type input "*"
click at [634, 191] on input "*" at bounding box center [652, 191] width 241 height 30
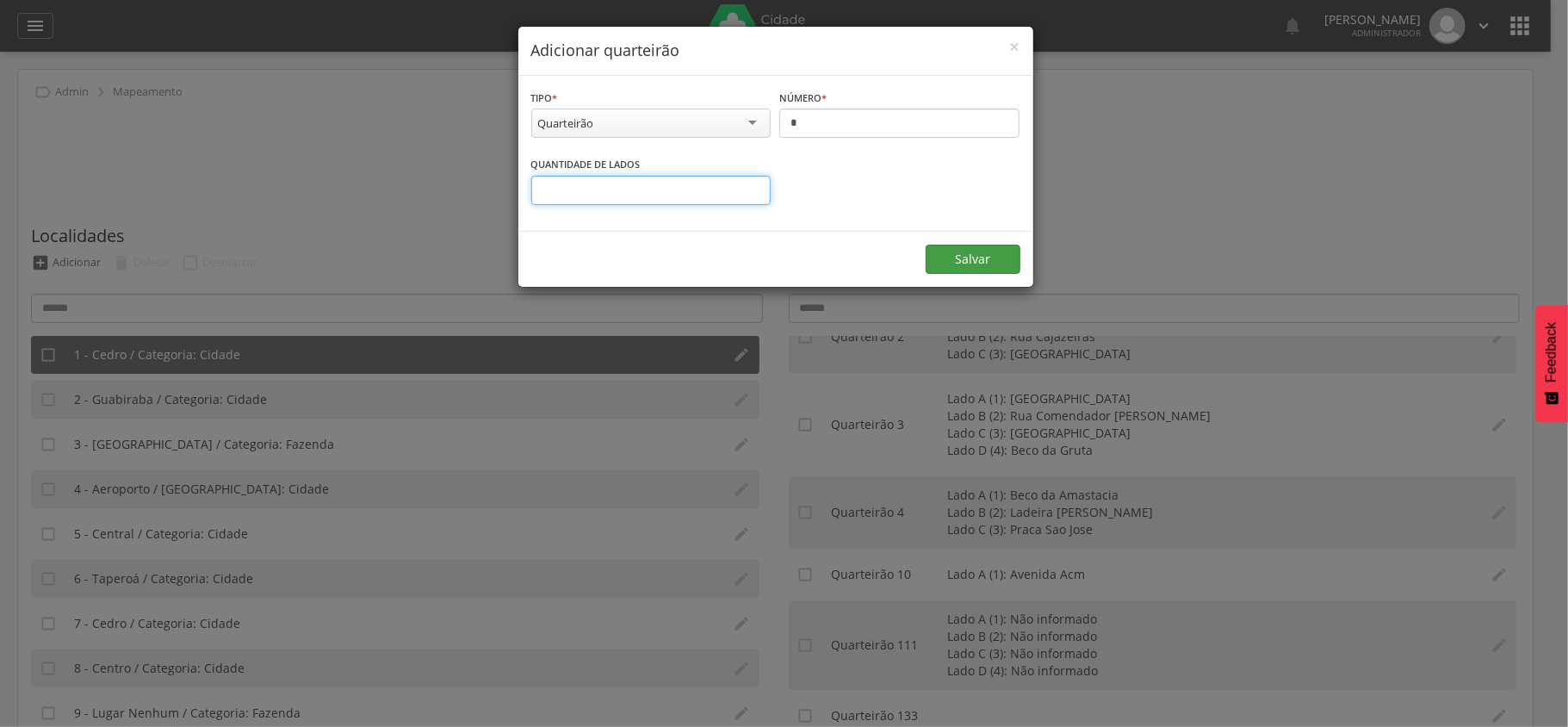
type input "*"
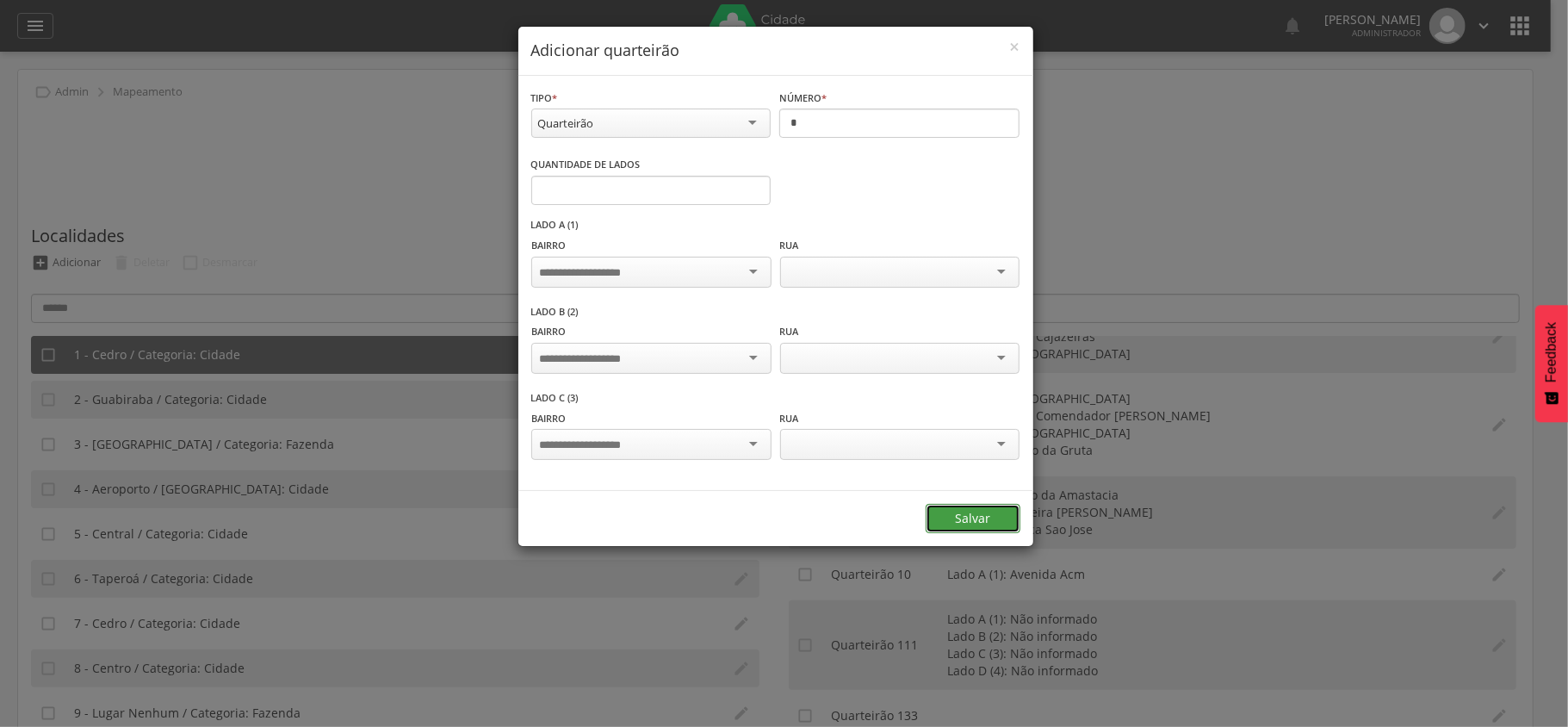
click at [983, 263] on form "**********" at bounding box center [775, 311] width 515 height 471
click at [674, 266] on div at bounding box center [651, 272] width 240 height 31
type input "*****"
click at [886, 265] on input "select-one" at bounding box center [837, 272] width 100 height 15
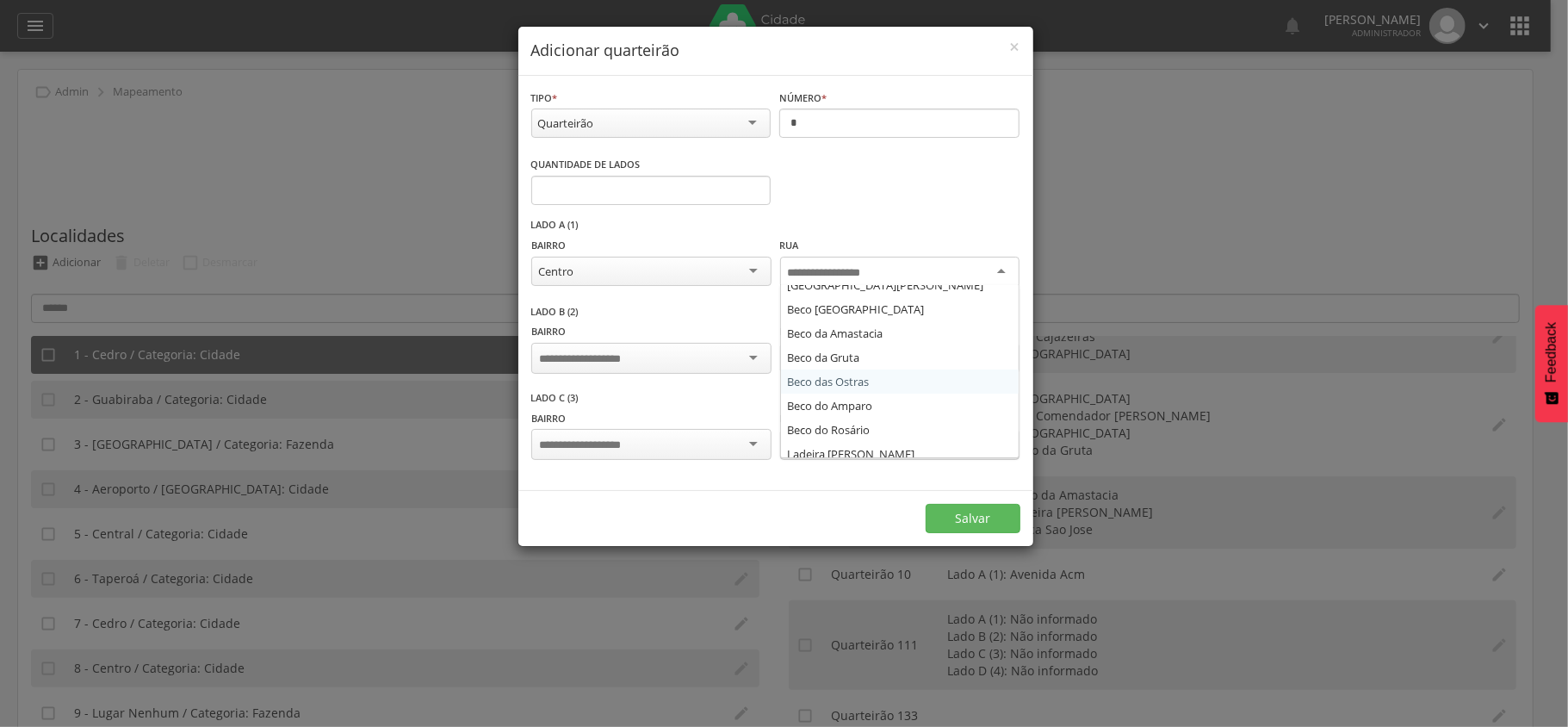
scroll to position [115, 0]
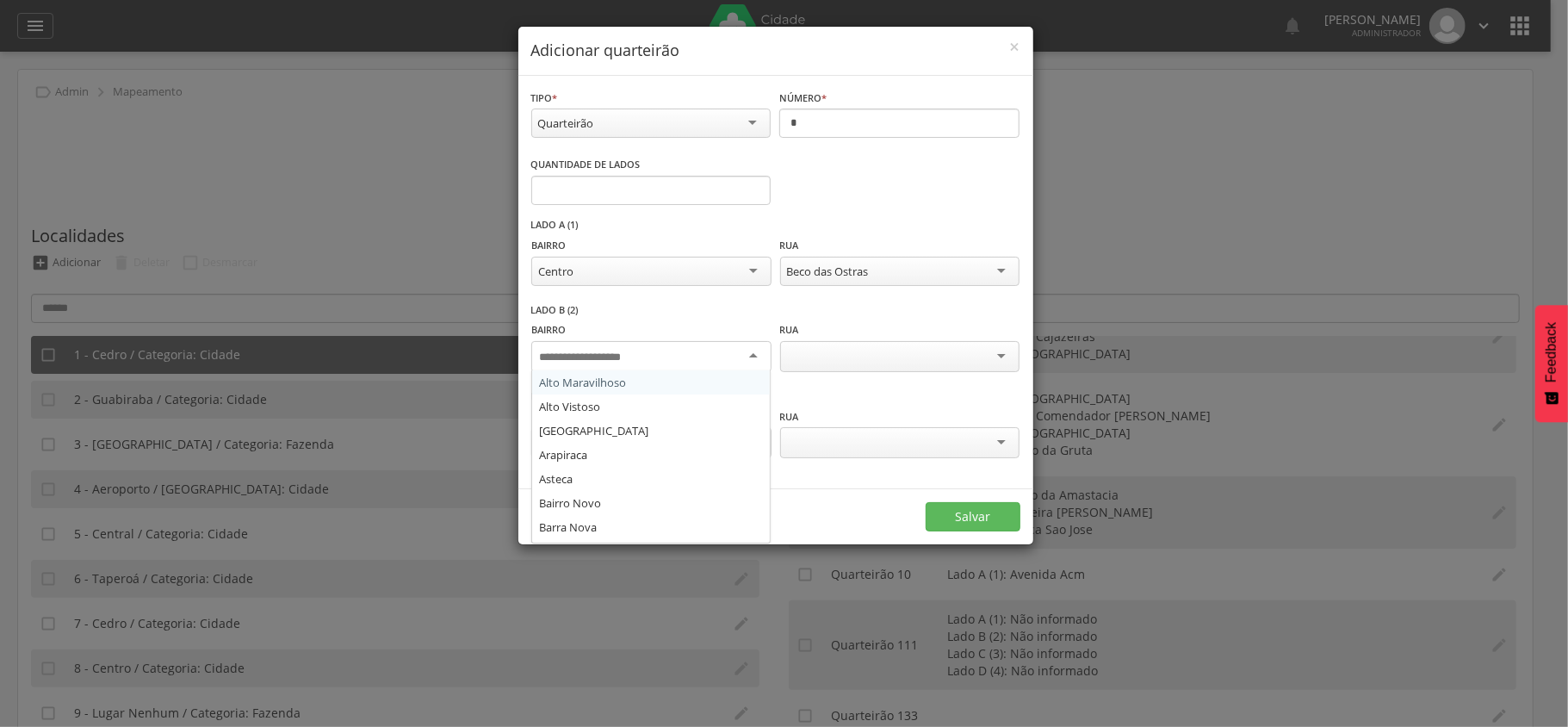
click at [672, 350] on div at bounding box center [651, 357] width 240 height 31
type input "***"
click at [914, 359] on div at bounding box center [900, 357] width 240 height 31
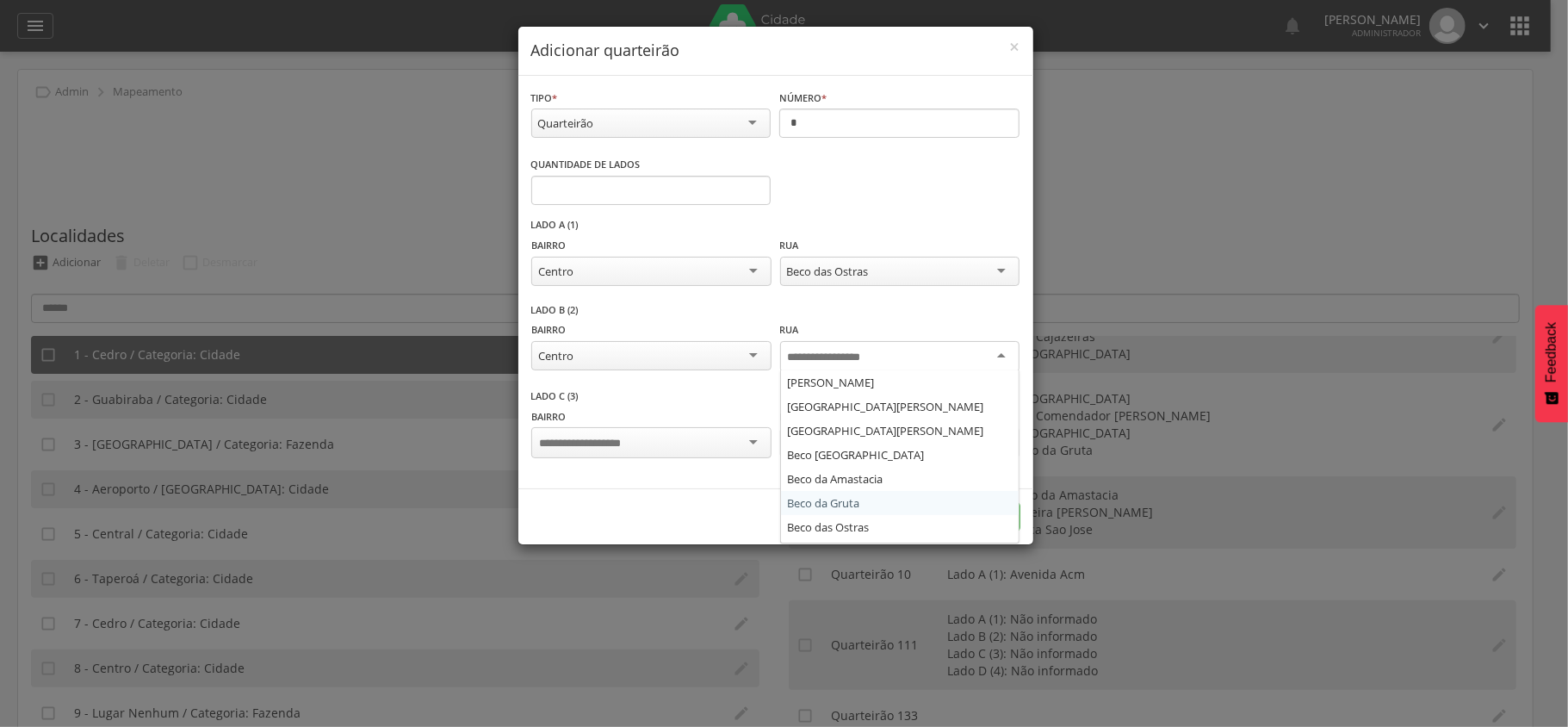
scroll to position [229, 0]
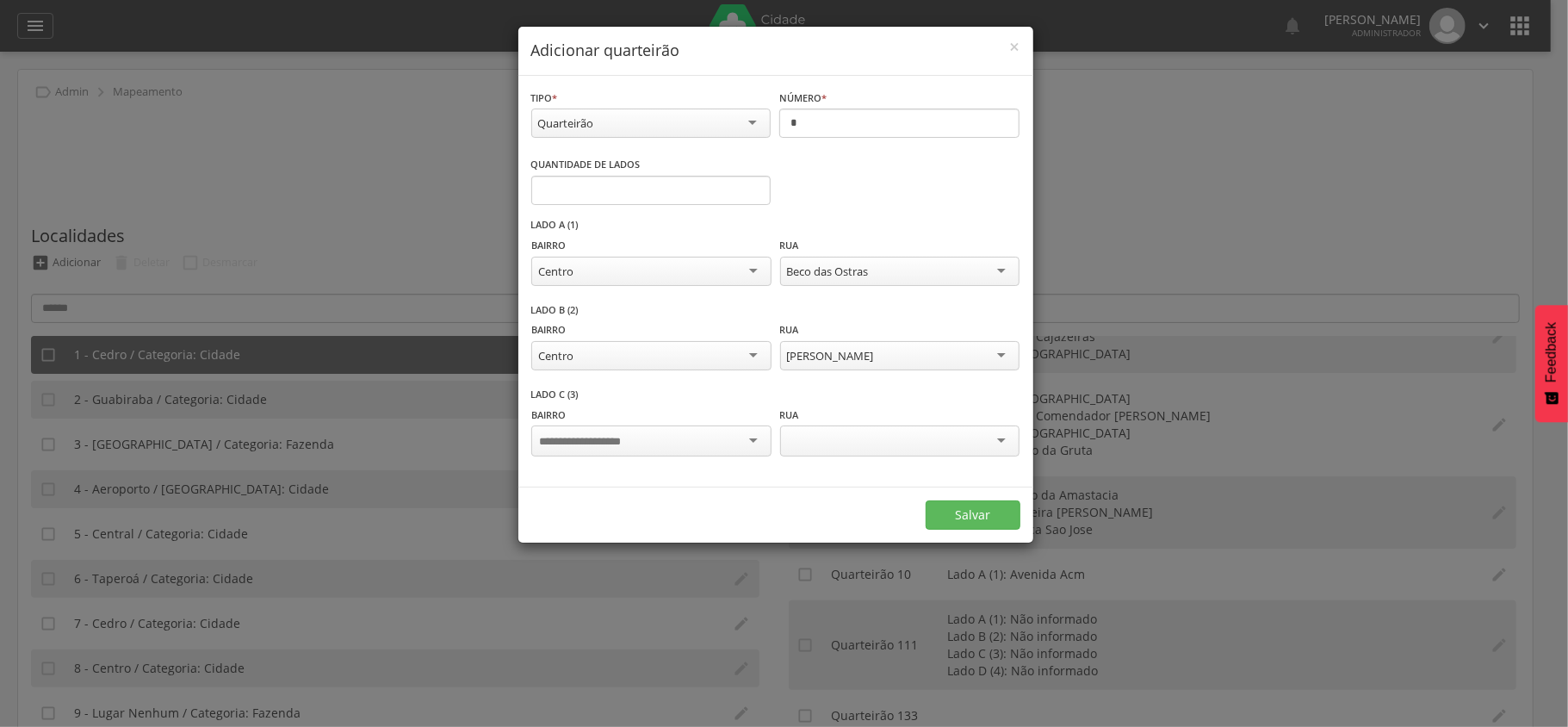
click at [670, 426] on div "Bairro" at bounding box center [651, 434] width 240 height 56
click at [663, 441] on div at bounding box center [651, 441] width 240 height 31
type input "*****"
click at [935, 422] on div "Rua" at bounding box center [900, 434] width 240 height 56
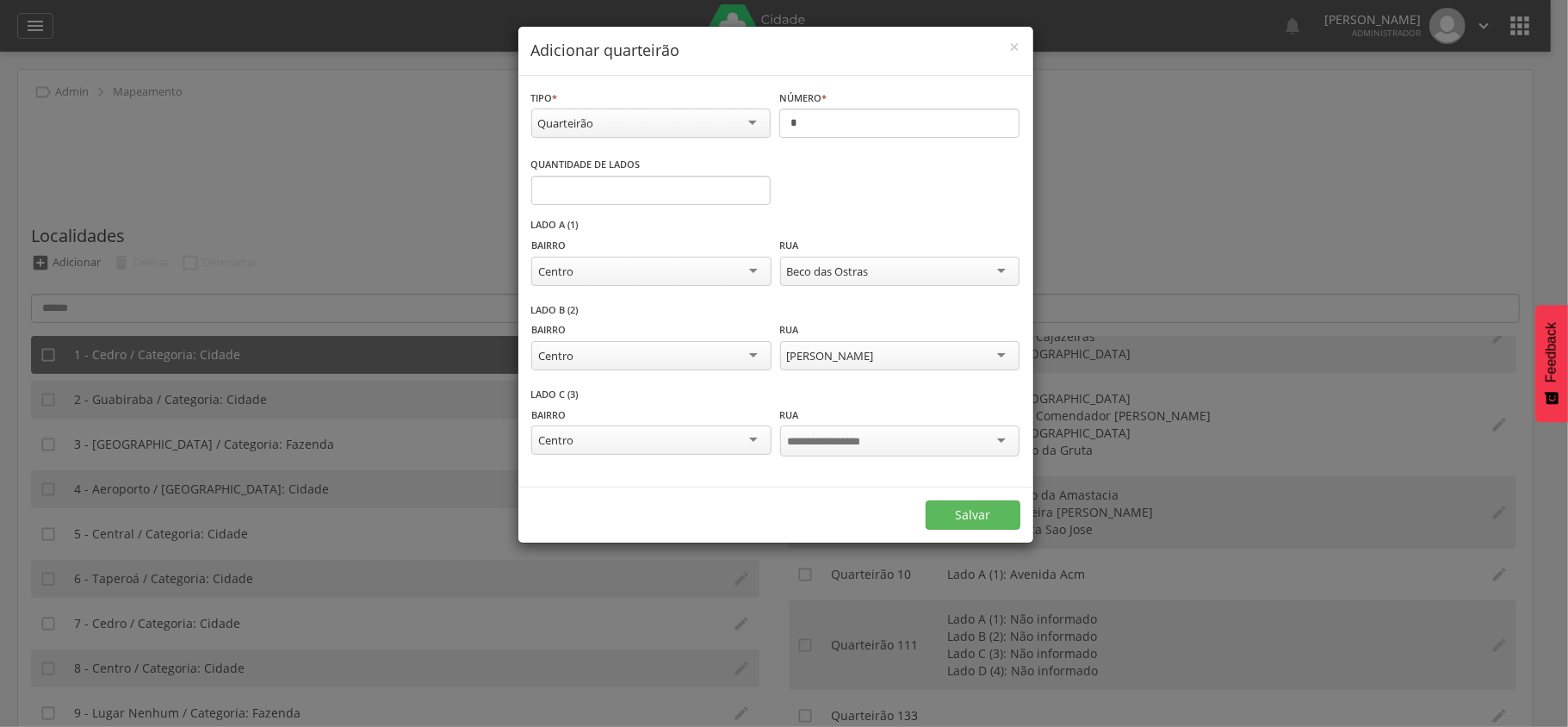
click at [923, 441] on div at bounding box center [900, 441] width 240 height 31
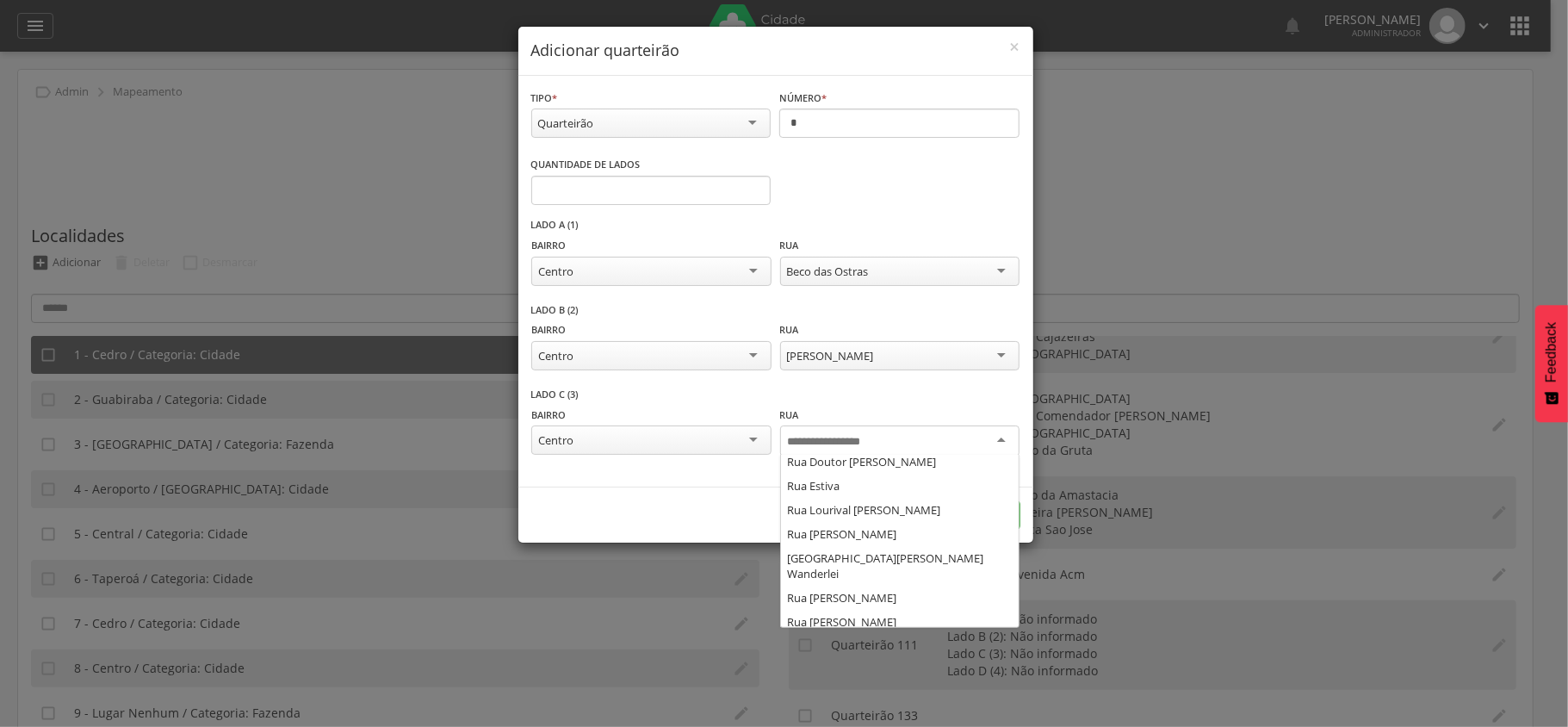
scroll to position [689, 0]
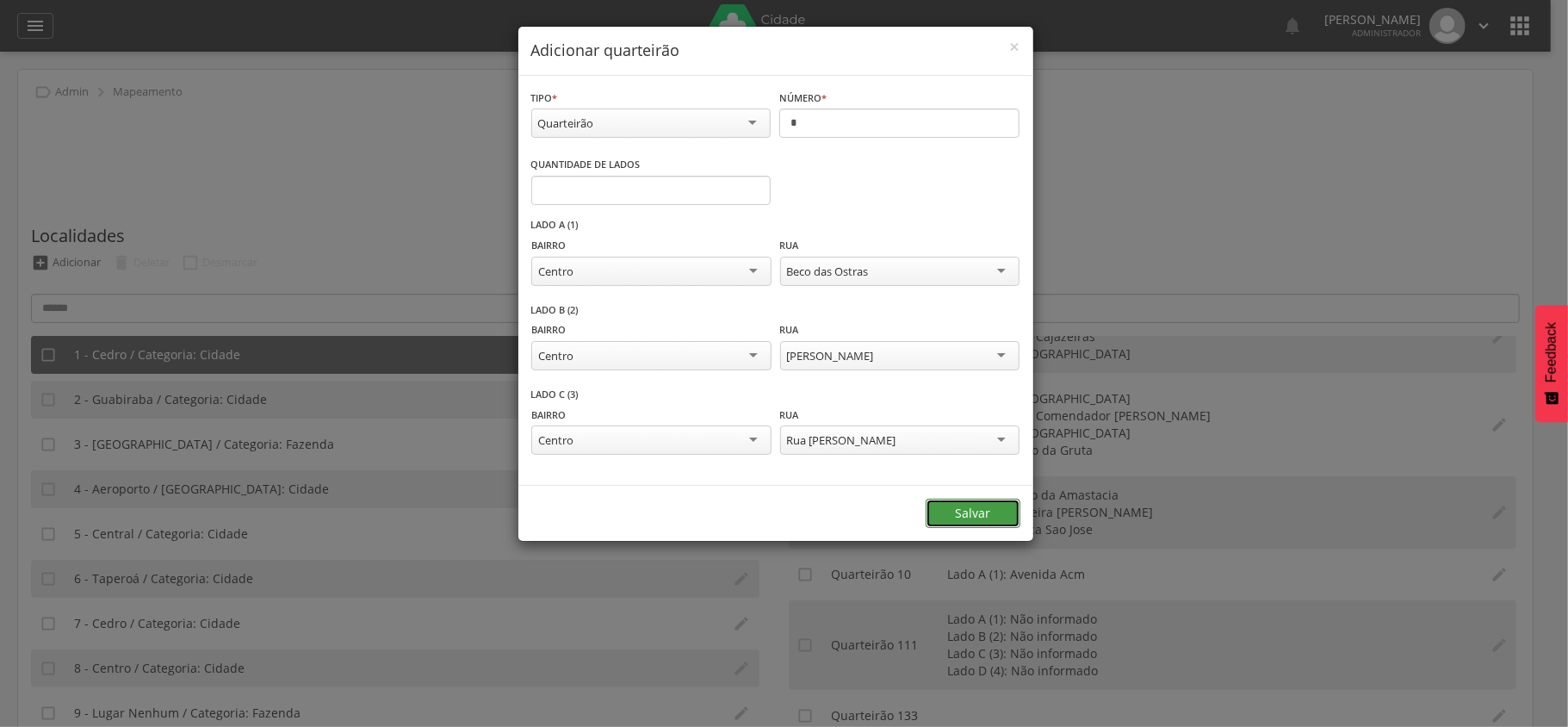
click at [979, 501] on button "Salvar" at bounding box center [973, 513] width 94 height 30
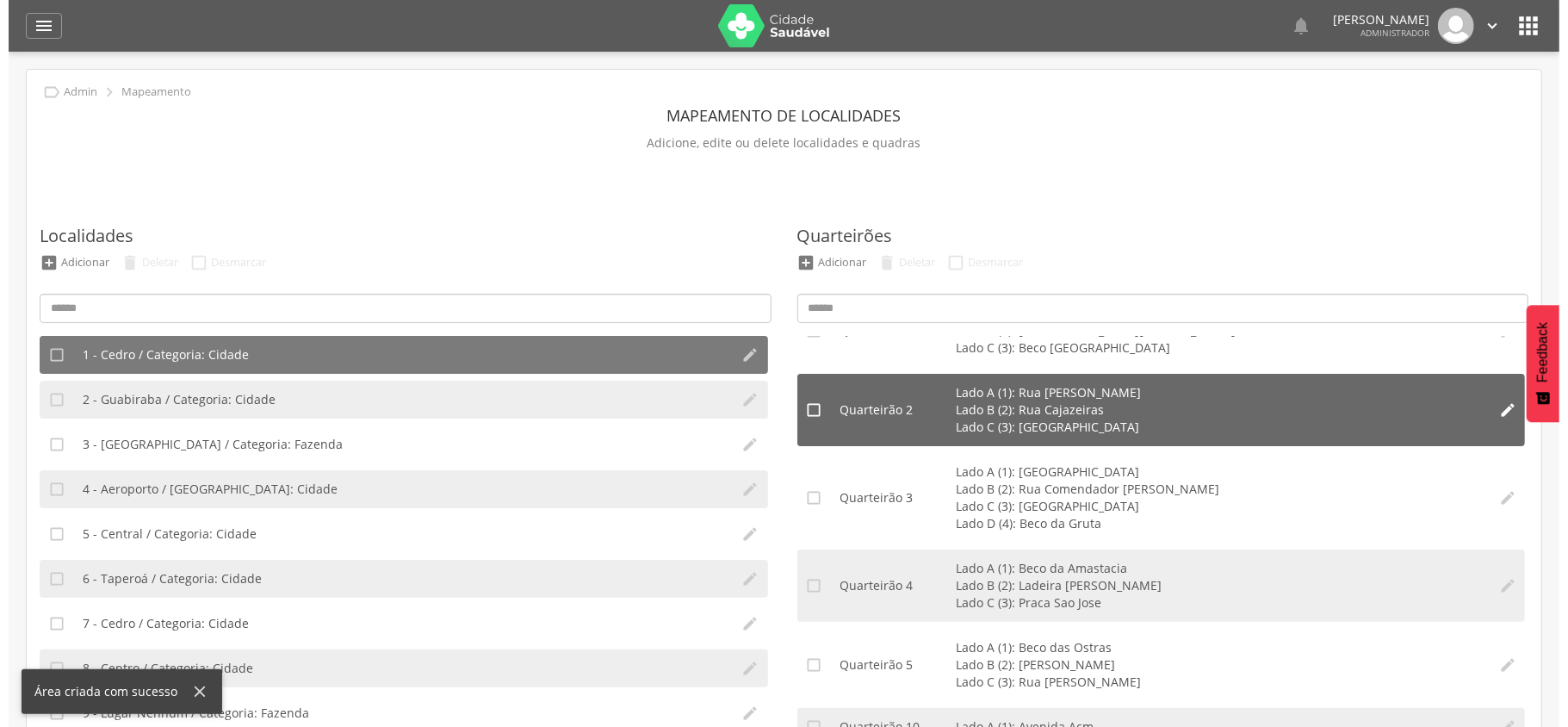
scroll to position [115, 0]
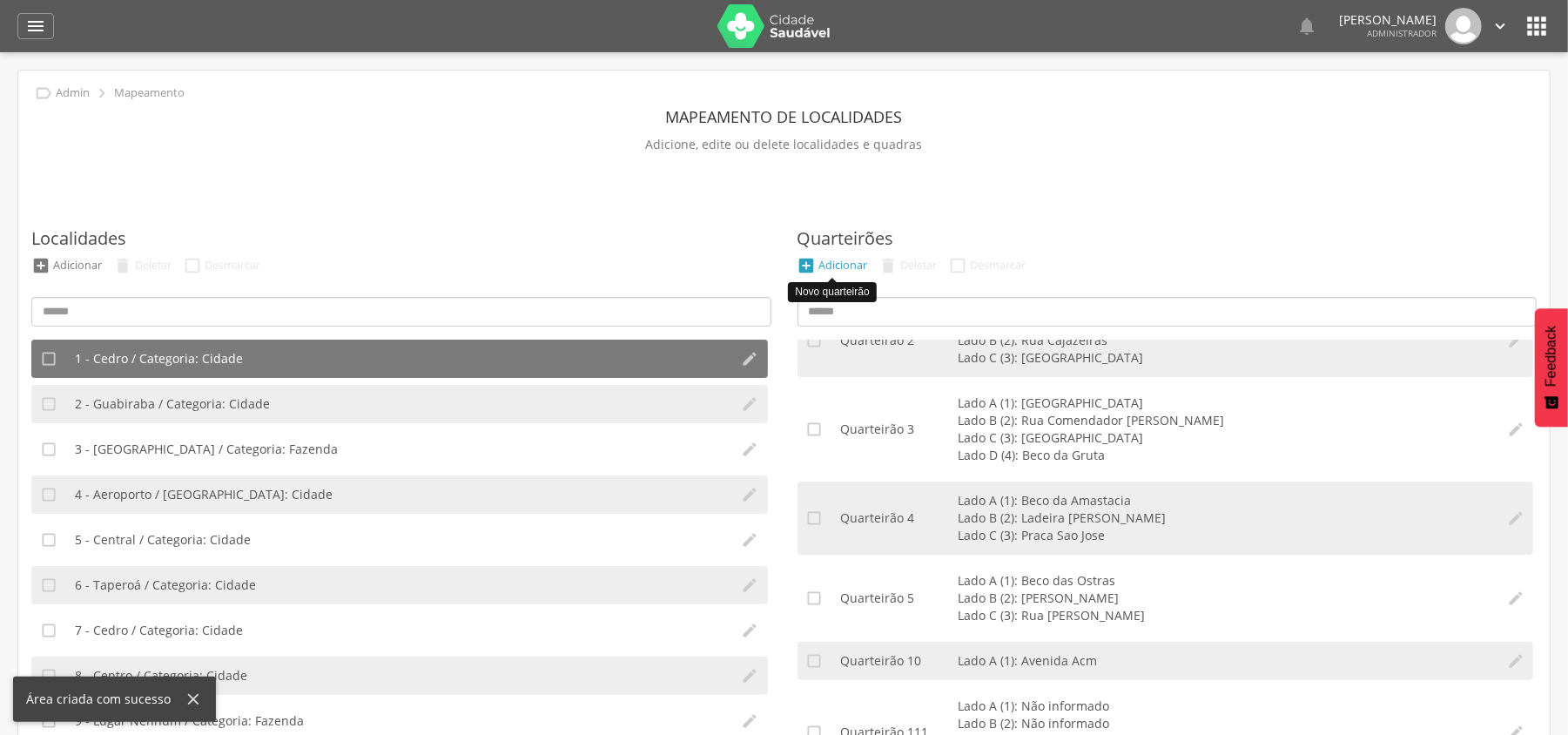
click at [858, 263] on div "Adicionar" at bounding box center [843, 265] width 49 height 15
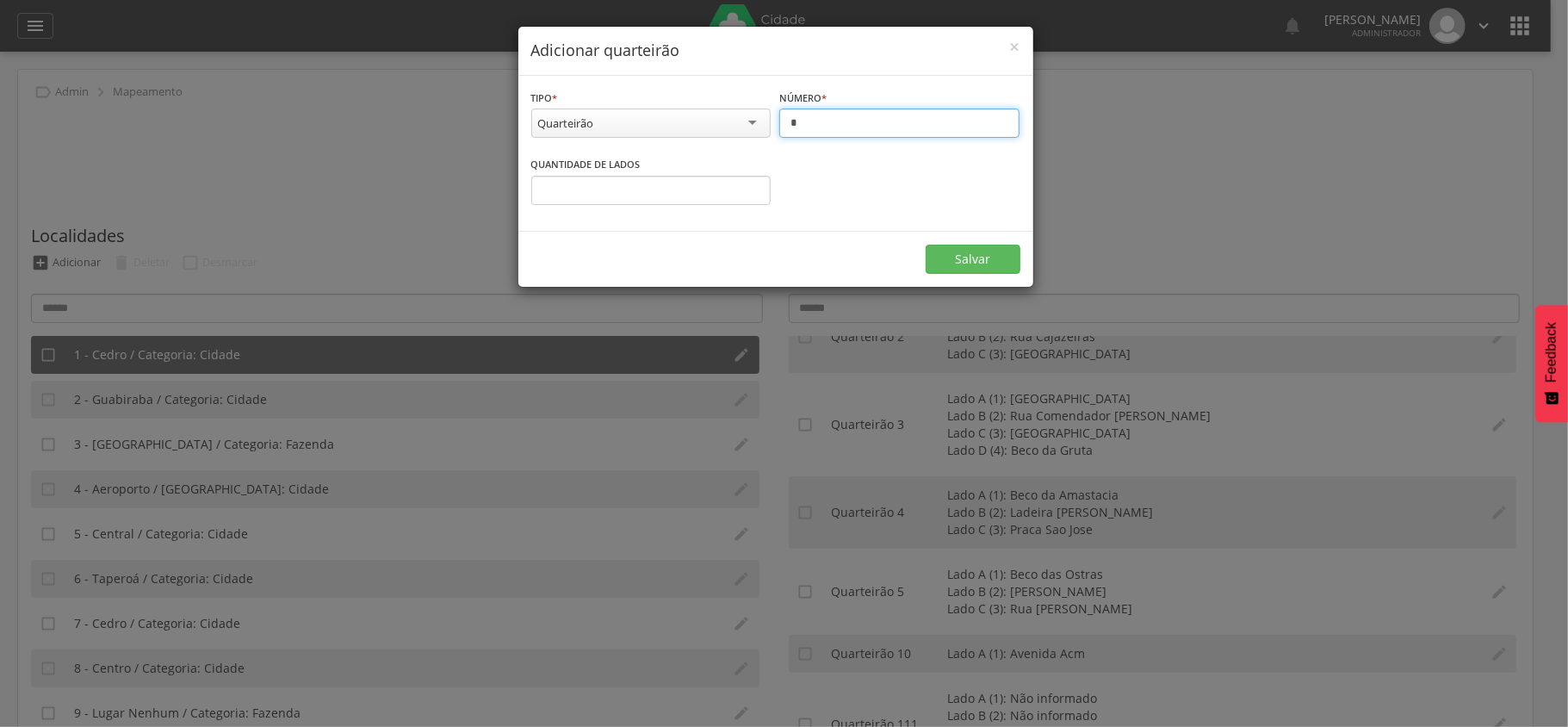
click at [852, 129] on input "*" at bounding box center [900, 123] width 241 height 30
type input "*"
click at [601, 195] on input "*" at bounding box center [652, 191] width 241 height 30
click at [600, 199] on input "*" at bounding box center [652, 191] width 241 height 30
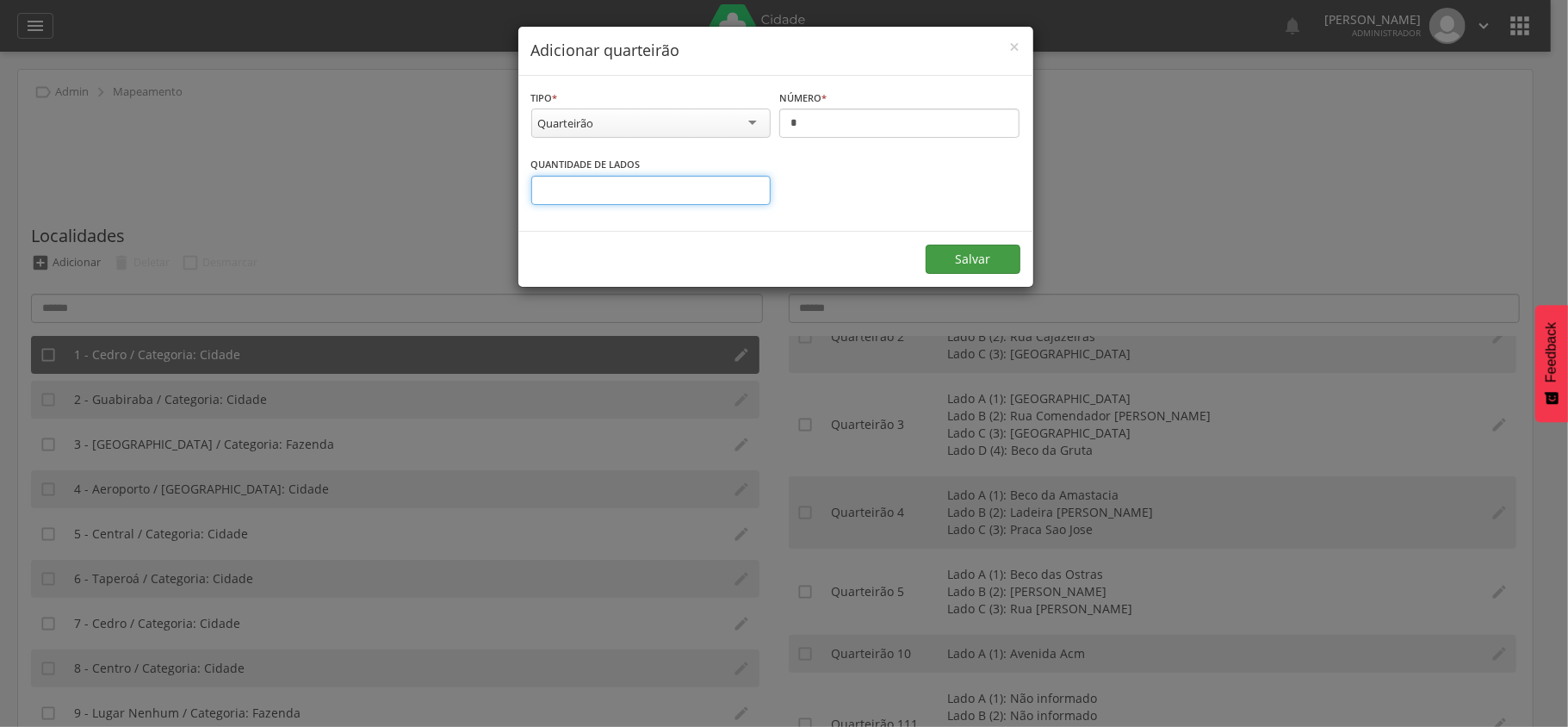
type input "*"
click at [958, 246] on form "**********" at bounding box center [775, 181] width 515 height 211
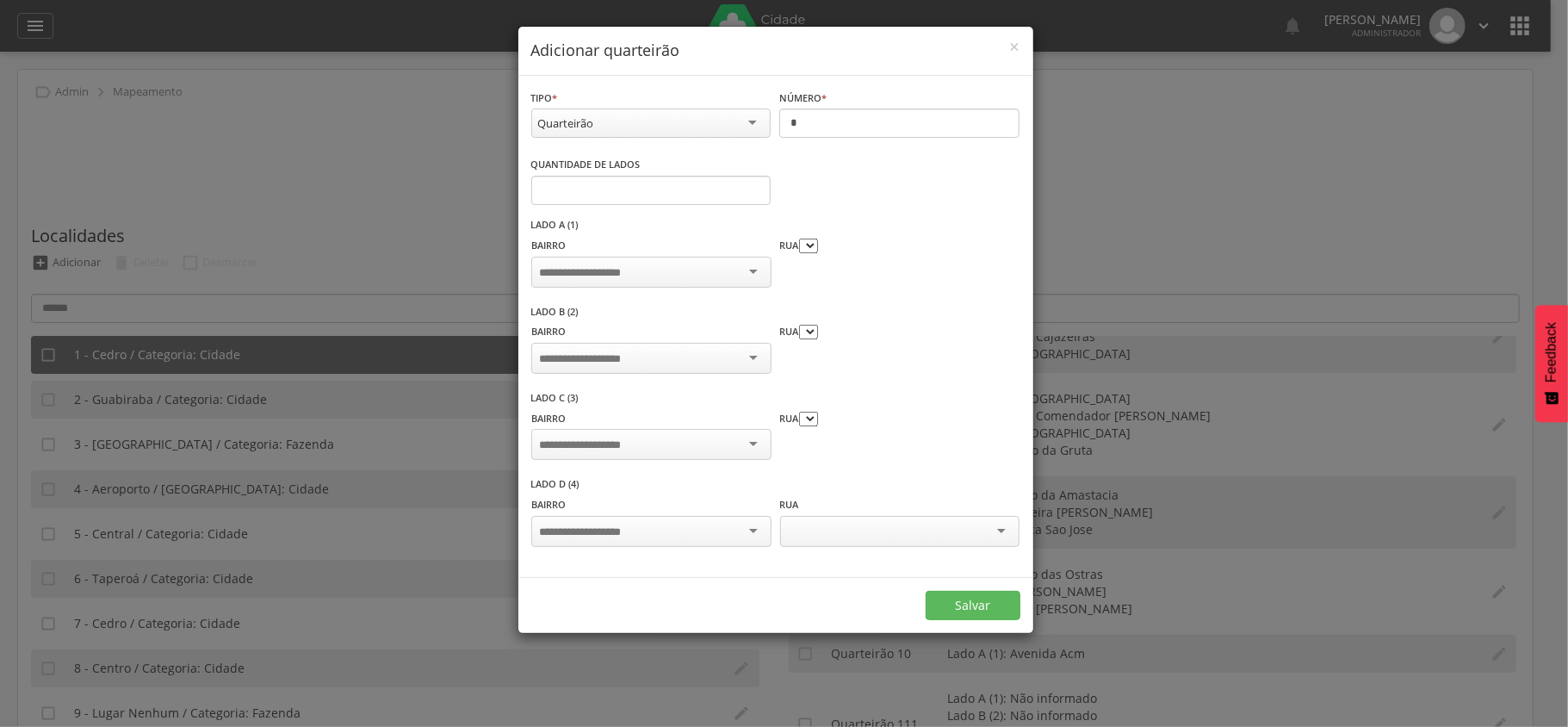
click at [676, 269] on div at bounding box center [651, 272] width 240 height 31
type input "*****"
click at [930, 267] on div at bounding box center [900, 272] width 240 height 31
click at [634, 350] on input "select-one" at bounding box center [593, 357] width 108 height 15
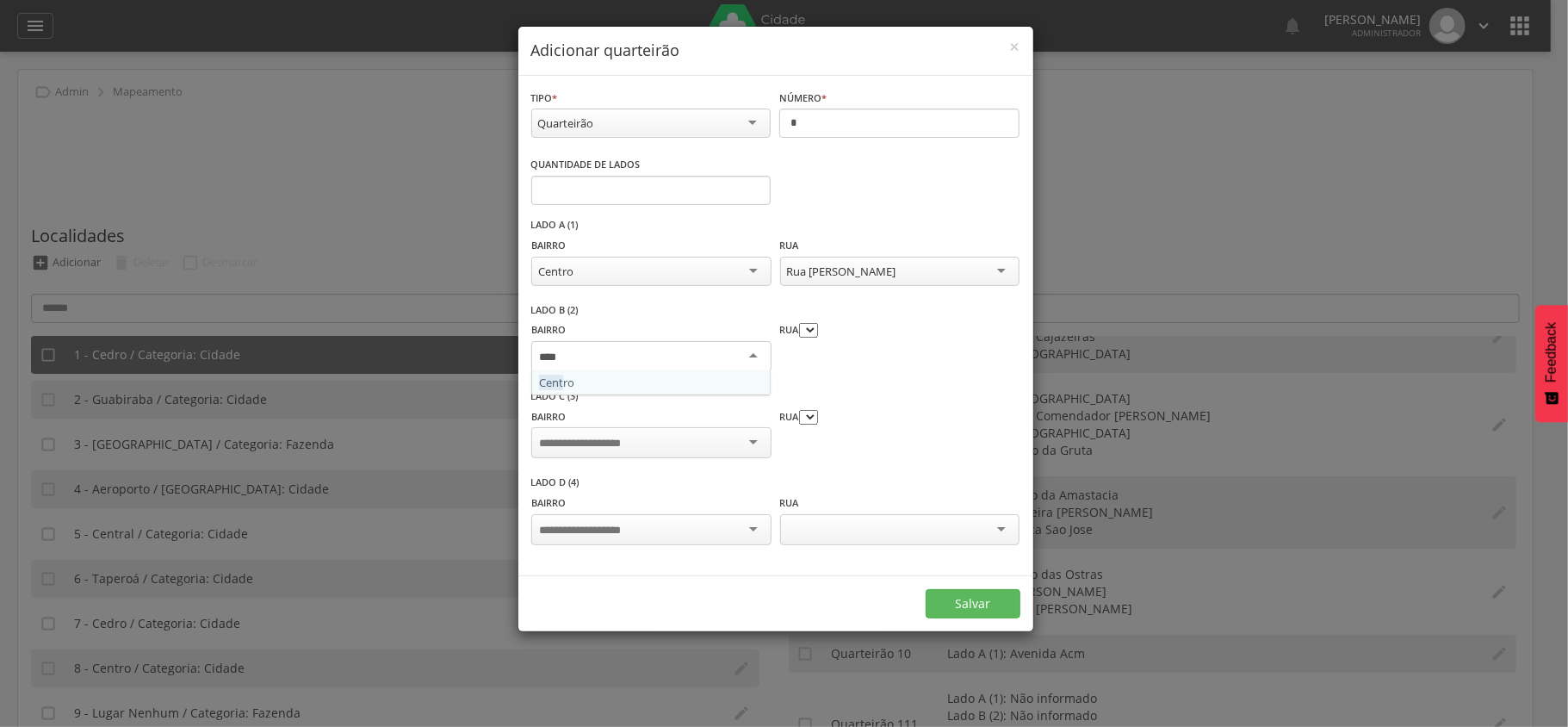
type input "*****"
click at [949, 345] on div at bounding box center [900, 357] width 240 height 31
click at [934, 360] on div at bounding box center [900, 357] width 240 height 31
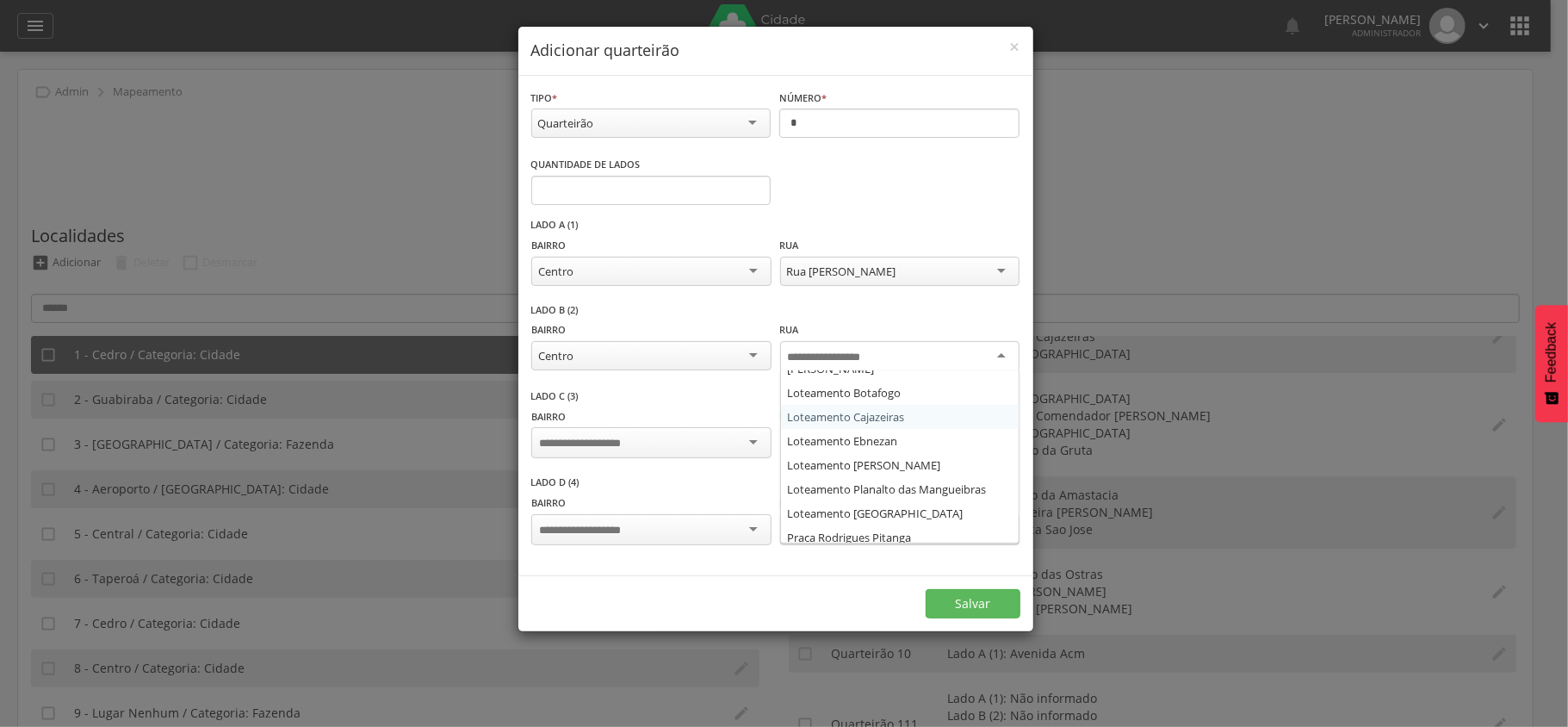
scroll to position [345, 0]
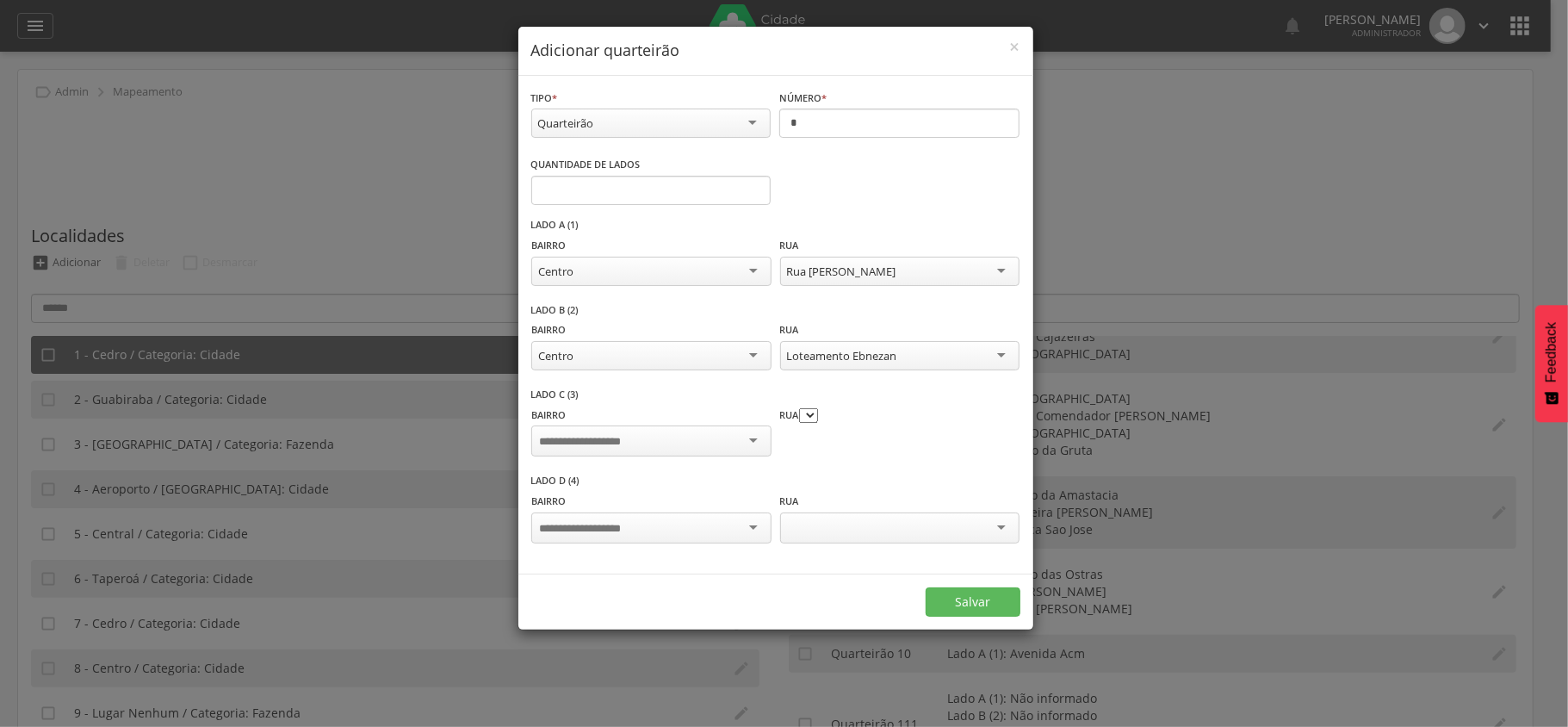
click at [628, 436] on input "select-one" at bounding box center [593, 441] width 108 height 15
type input "******"
click at [892, 447] on div at bounding box center [900, 441] width 240 height 31
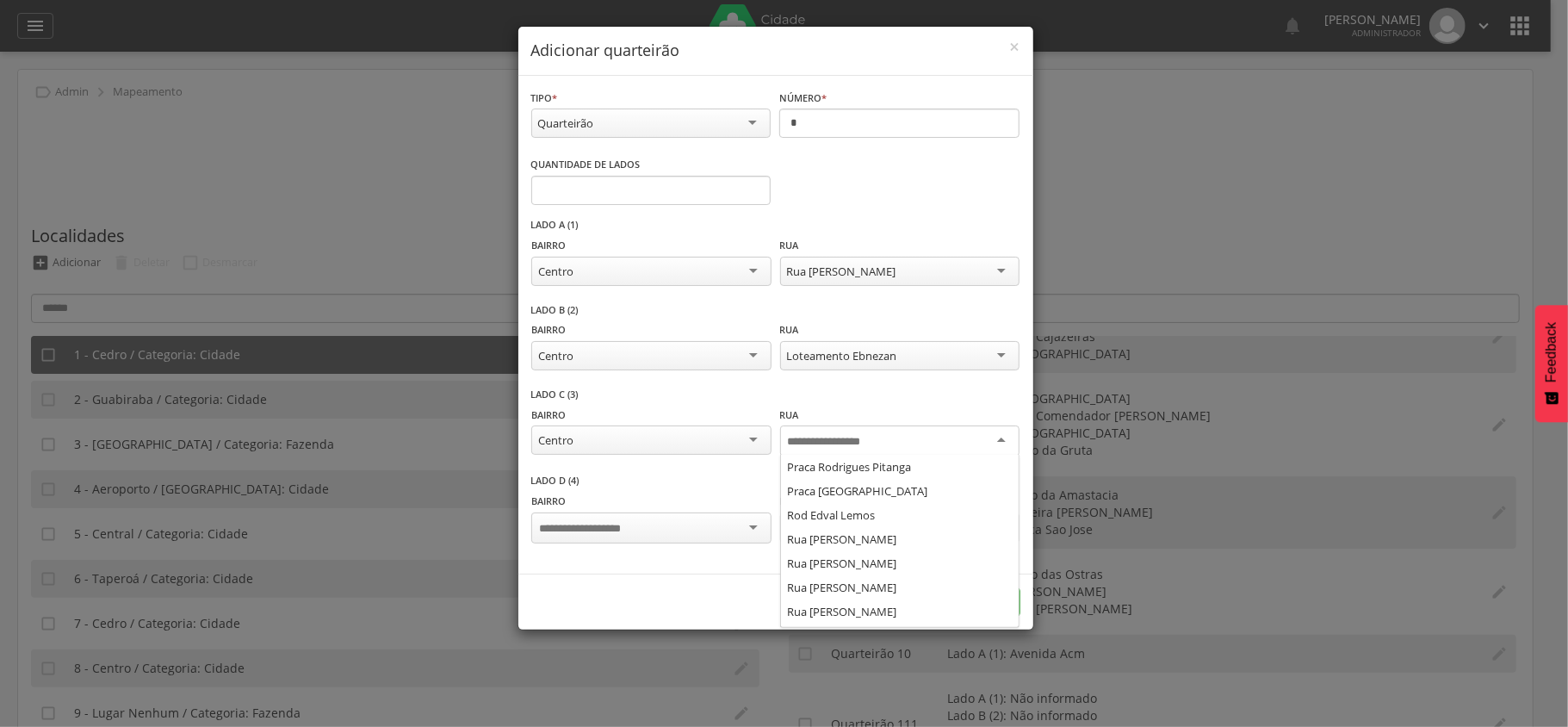
scroll to position [459, 0]
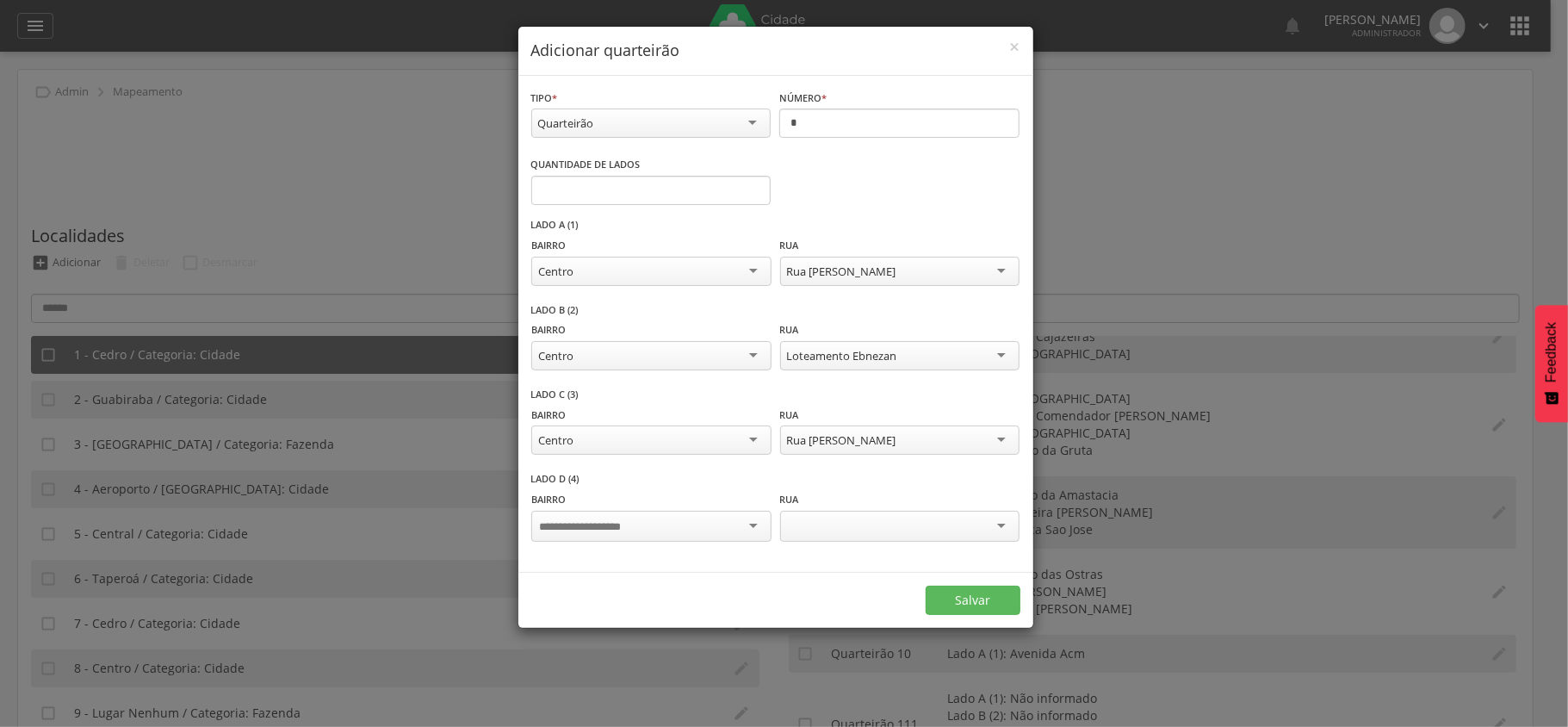
click at [679, 508] on div "Bairro" at bounding box center [651, 519] width 240 height 56
click at [670, 533] on div at bounding box center [651, 527] width 240 height 31
type input "*****"
click at [1014, 524] on div at bounding box center [900, 527] width 240 height 31
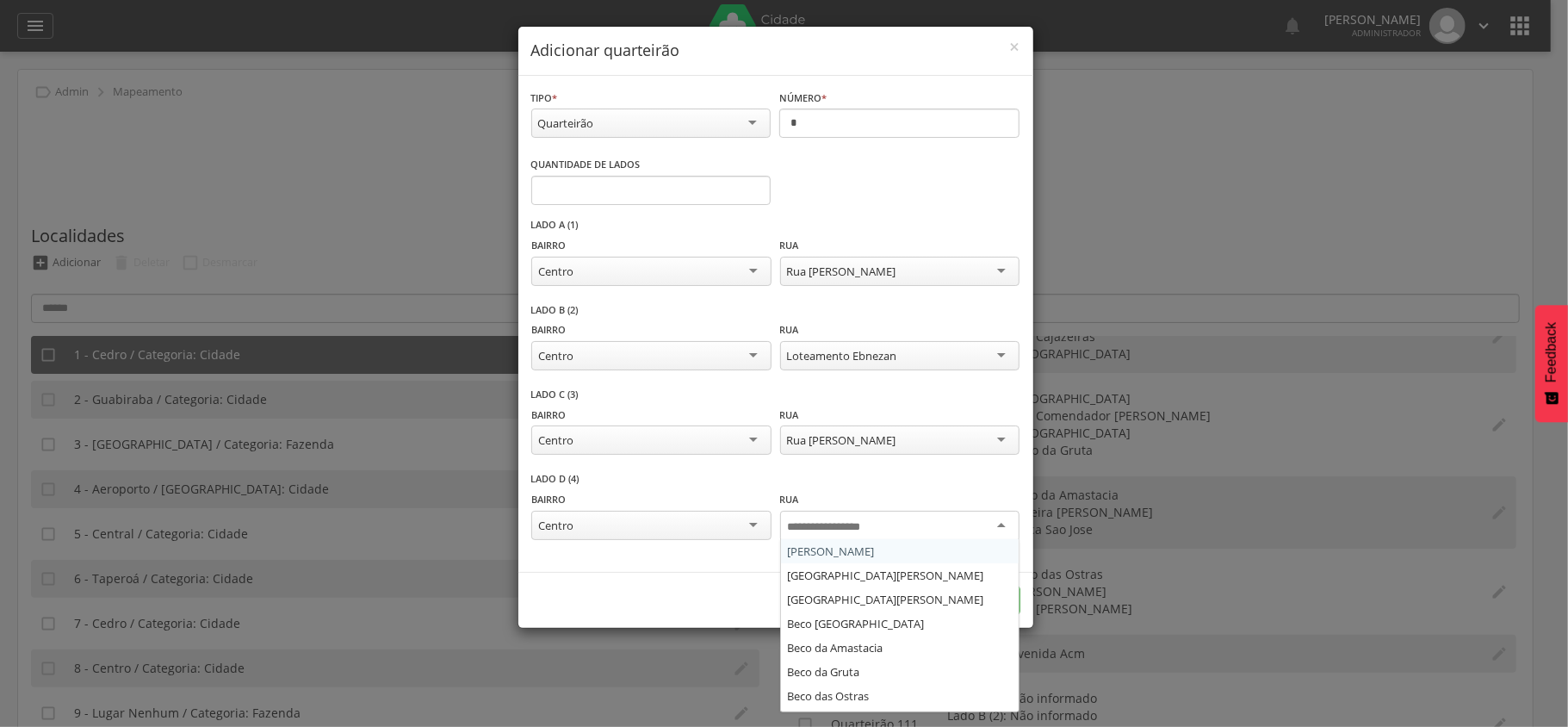
click at [974, 528] on div at bounding box center [900, 527] width 240 height 31
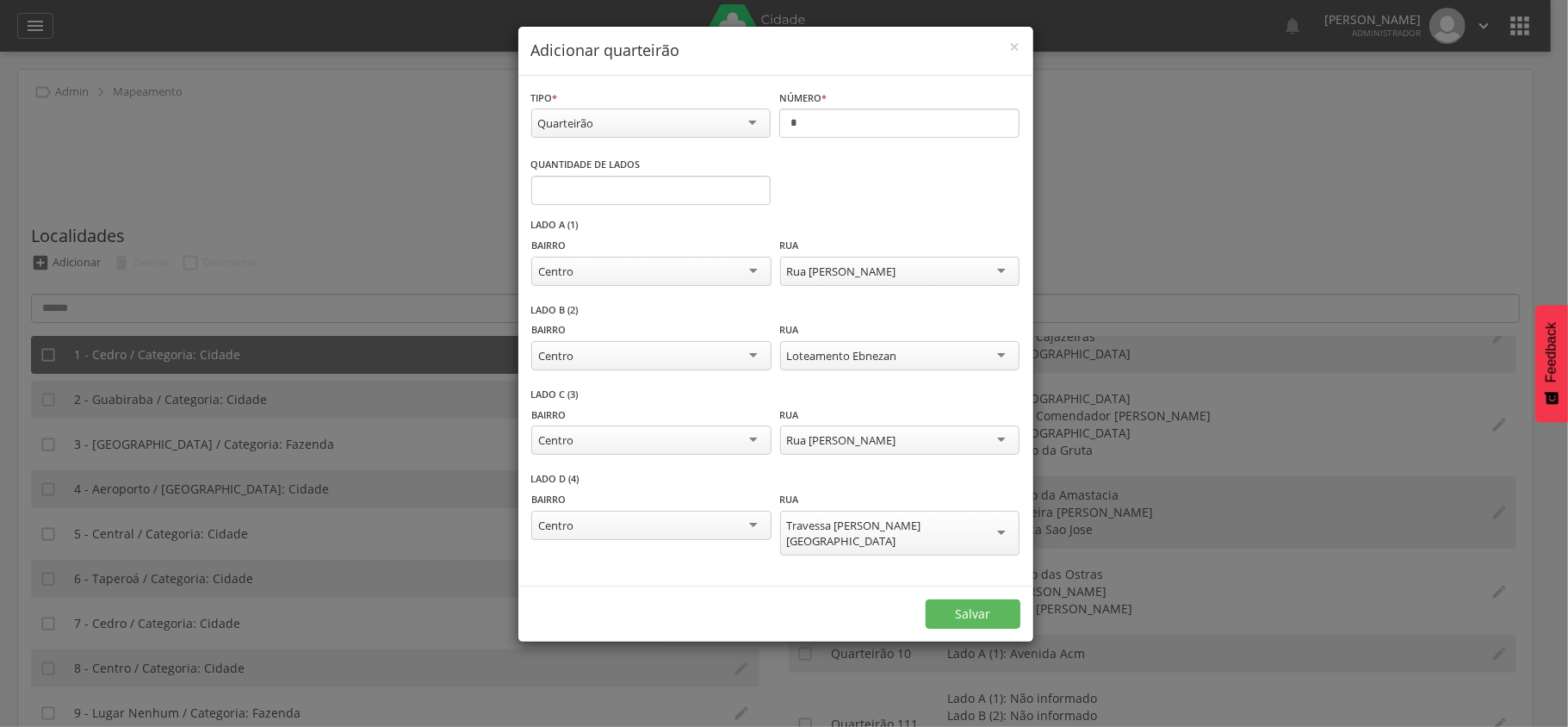
click at [1021, 586] on div "Salvar" at bounding box center [775, 614] width 515 height 56
click at [987, 604] on button "Salvar" at bounding box center [973, 614] width 94 height 30
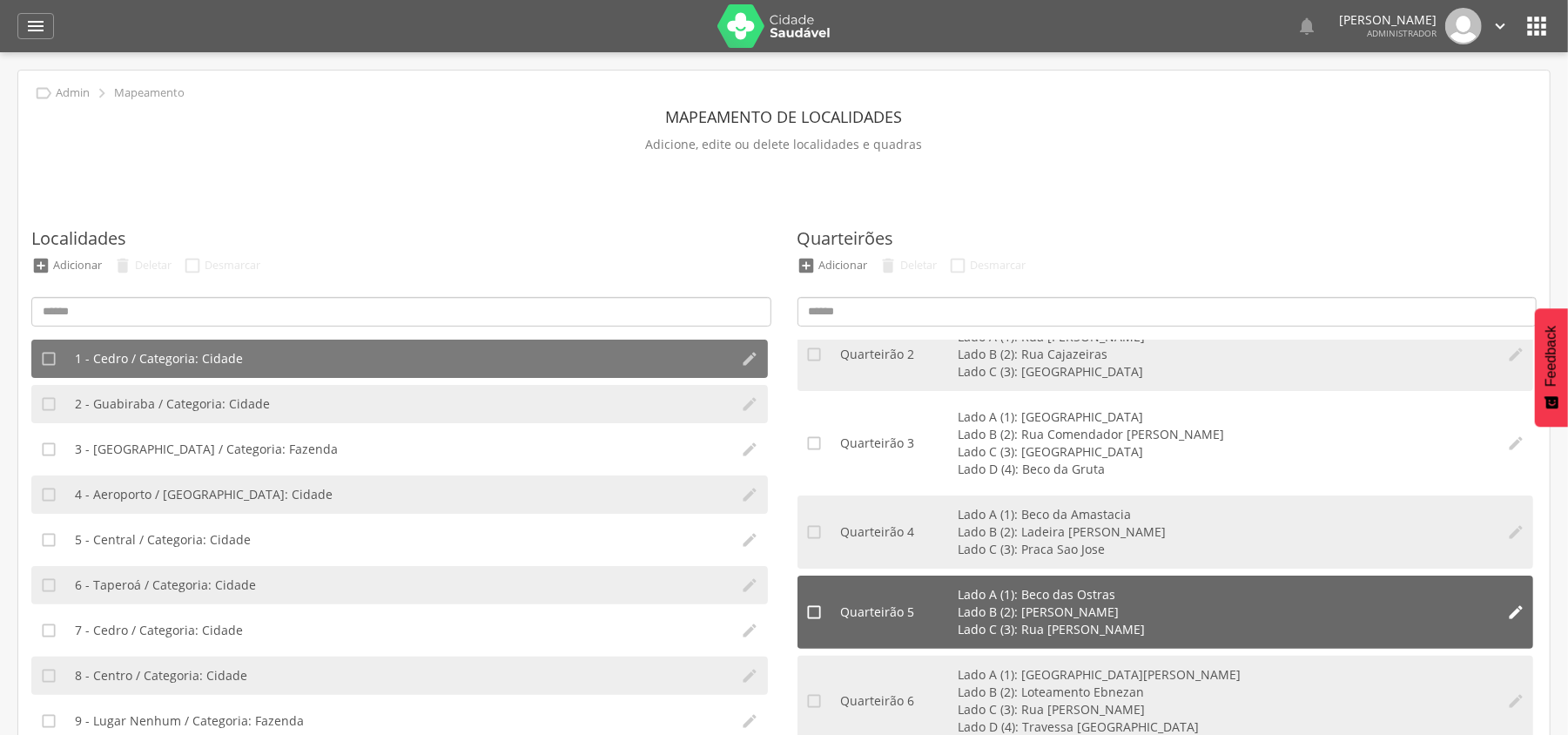
scroll to position [0, 0]
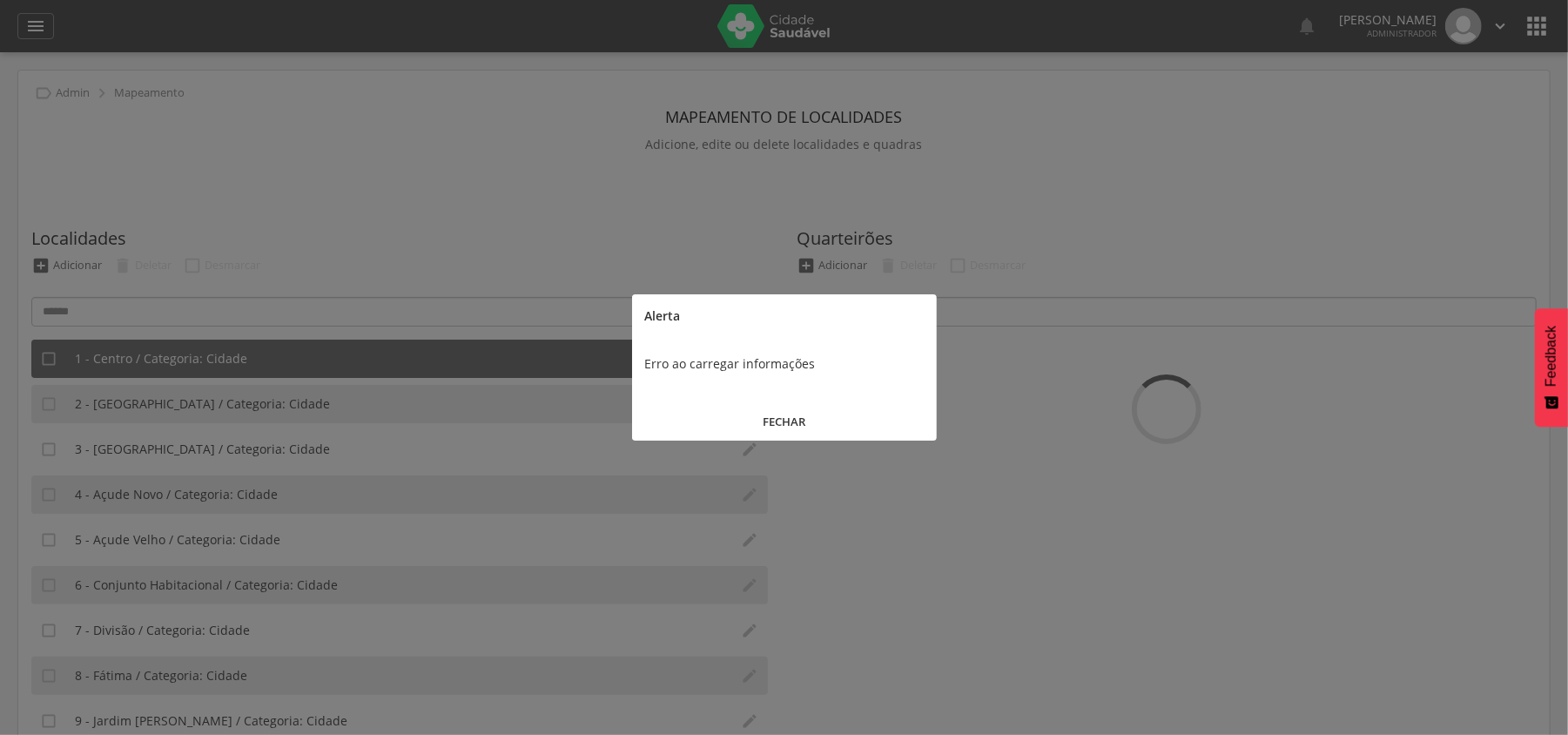
click at [784, 419] on button "FECHAR" at bounding box center [784, 422] width 305 height 37
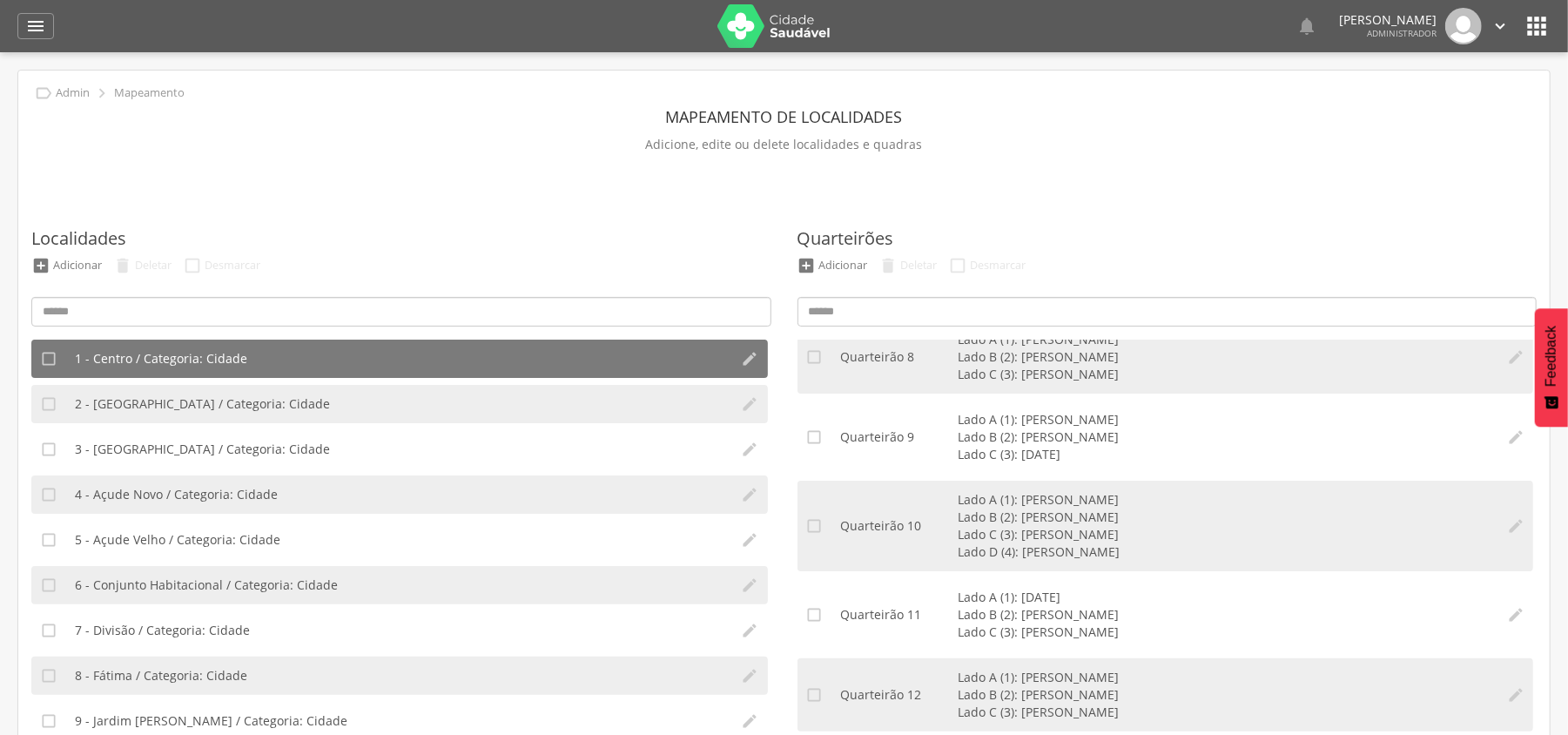
scroll to position [1161, 0]
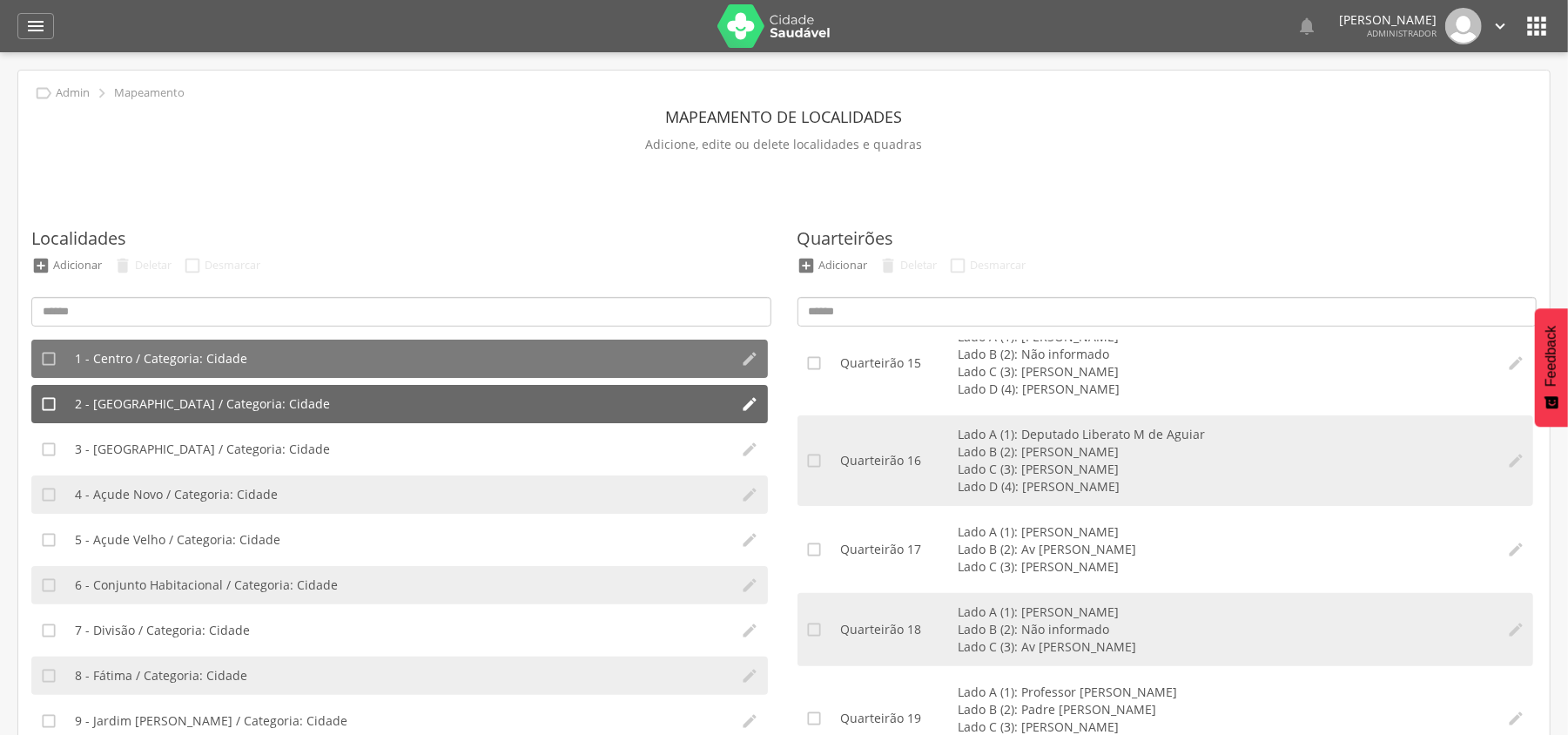
click at [249, 414] on li "2 - [GEOGRAPHIC_DATA] / Categoria: Cidade" at bounding box center [399, 404] width 666 height 38
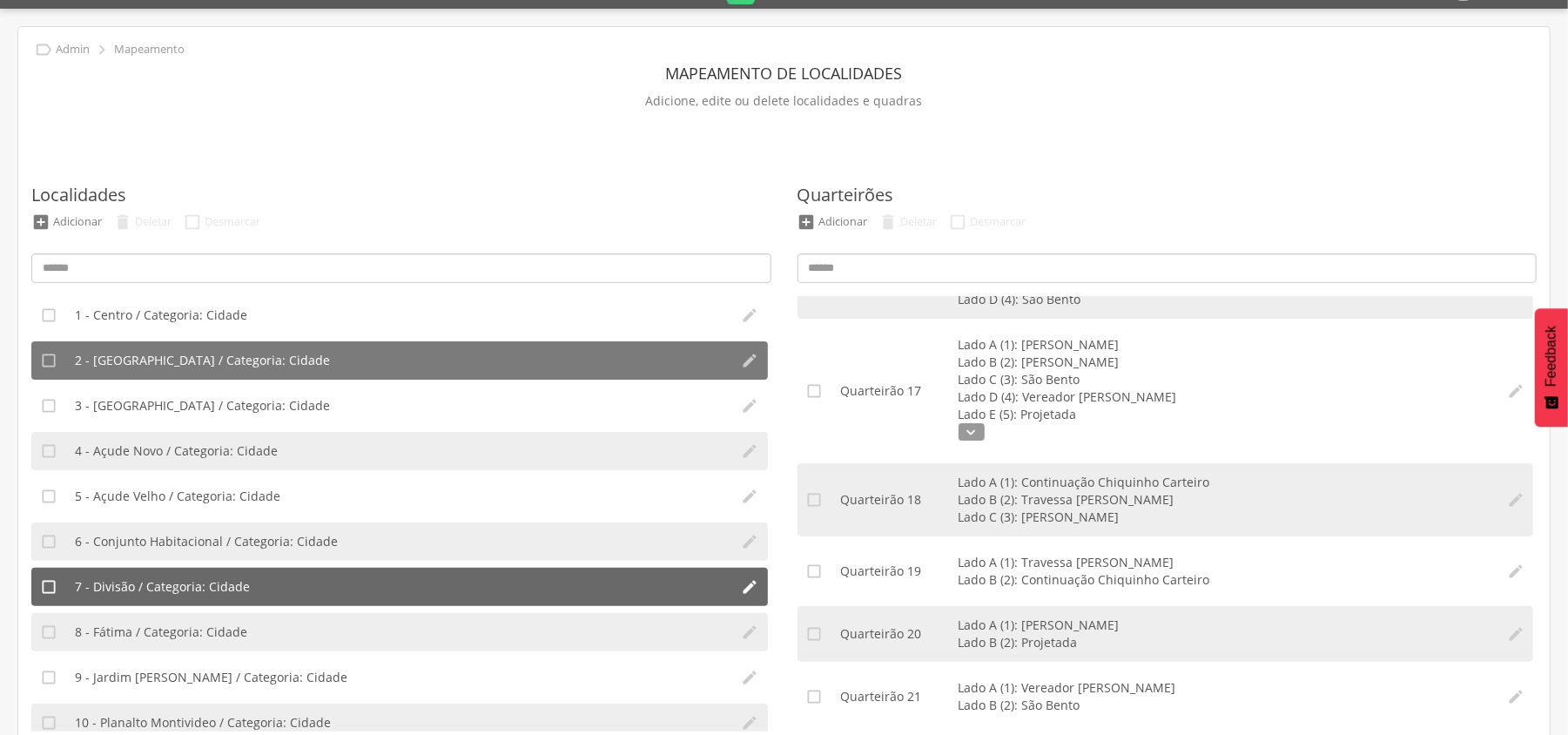
scroll to position [67, 0]
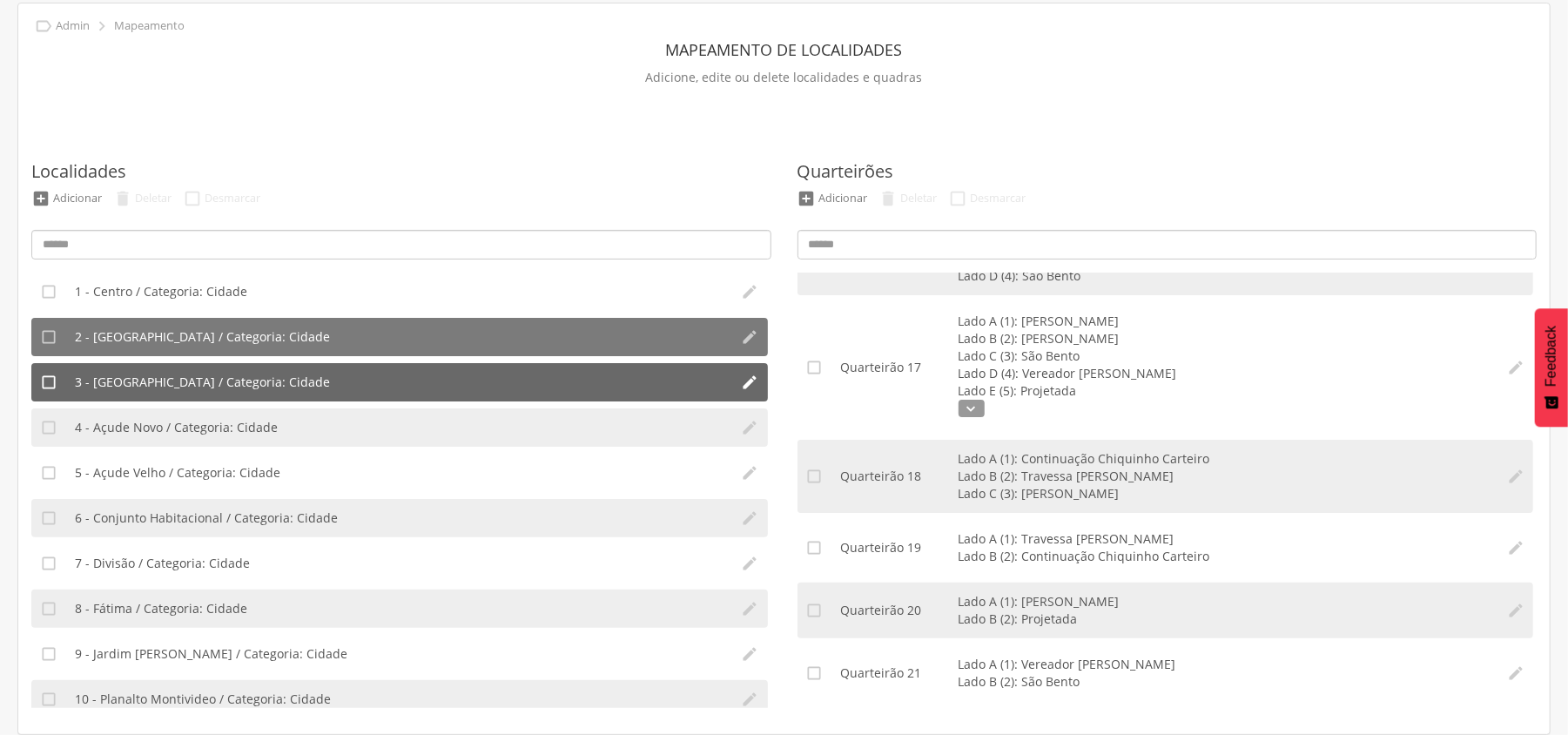
click at [172, 373] on span "3 - [GEOGRAPHIC_DATA] / Categoria: Cidade" at bounding box center [202, 382] width 255 height 17
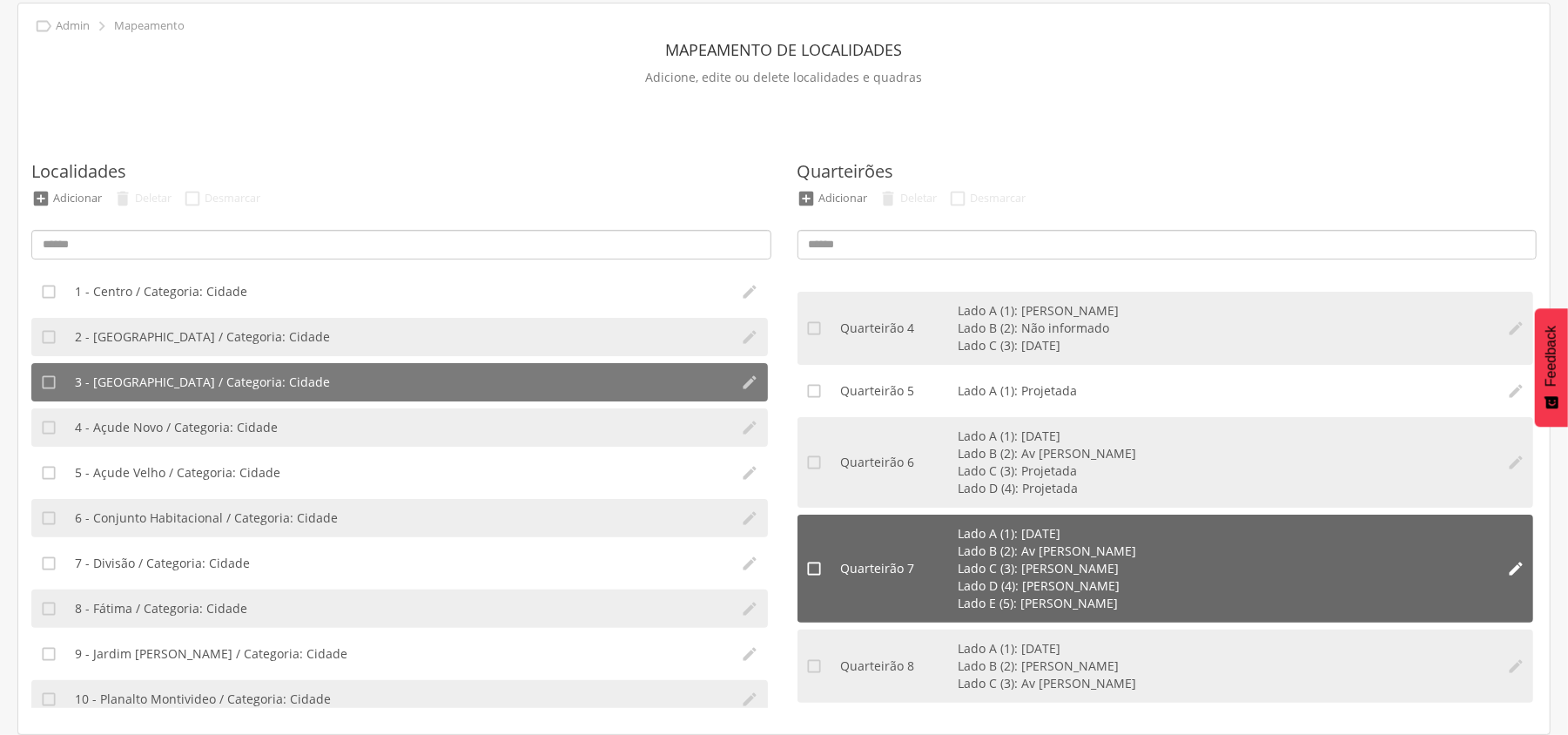
scroll to position [136, 0]
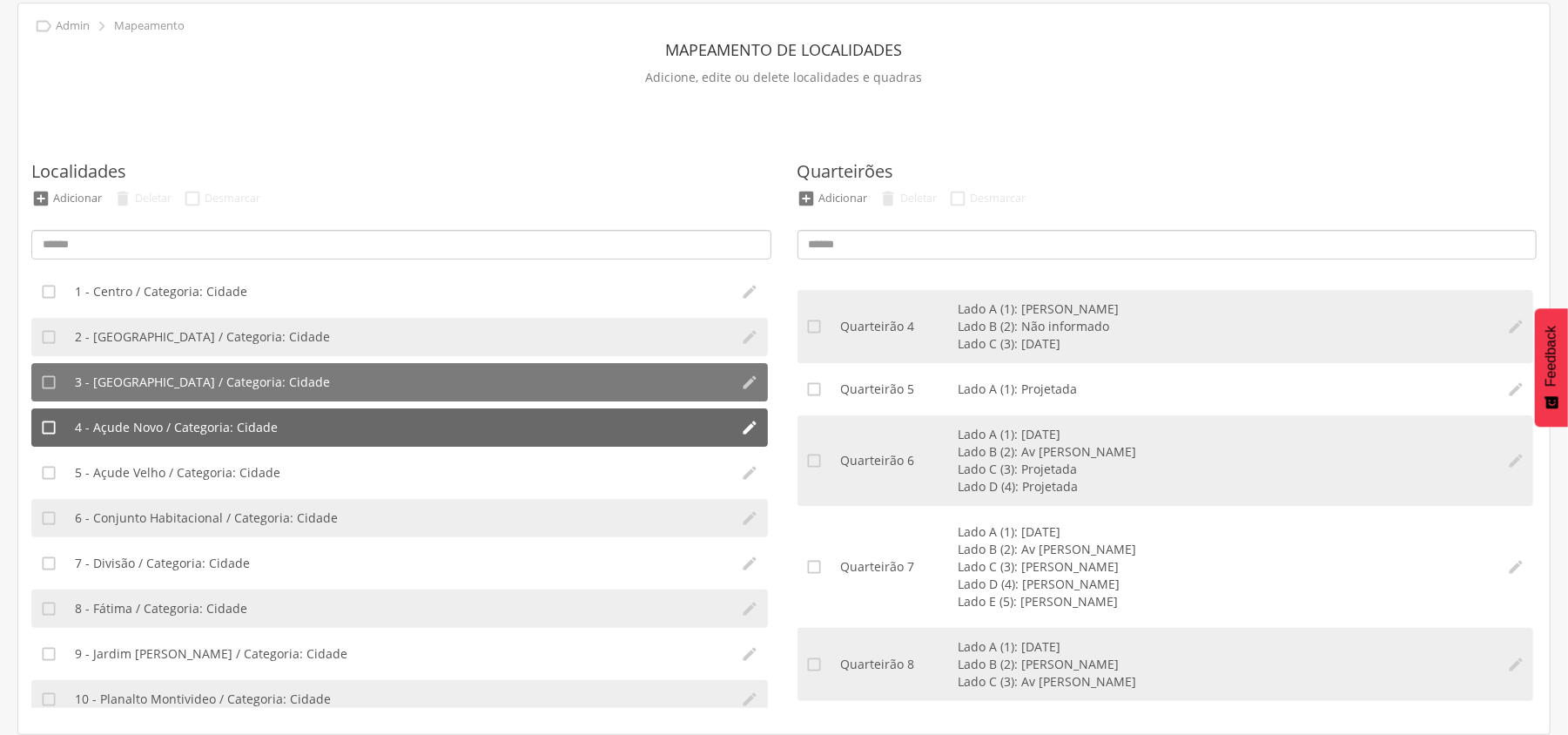
click at [202, 427] on span "4 - Açude Novo / Categoria: Cidade" at bounding box center [175, 427] width 202 height 17
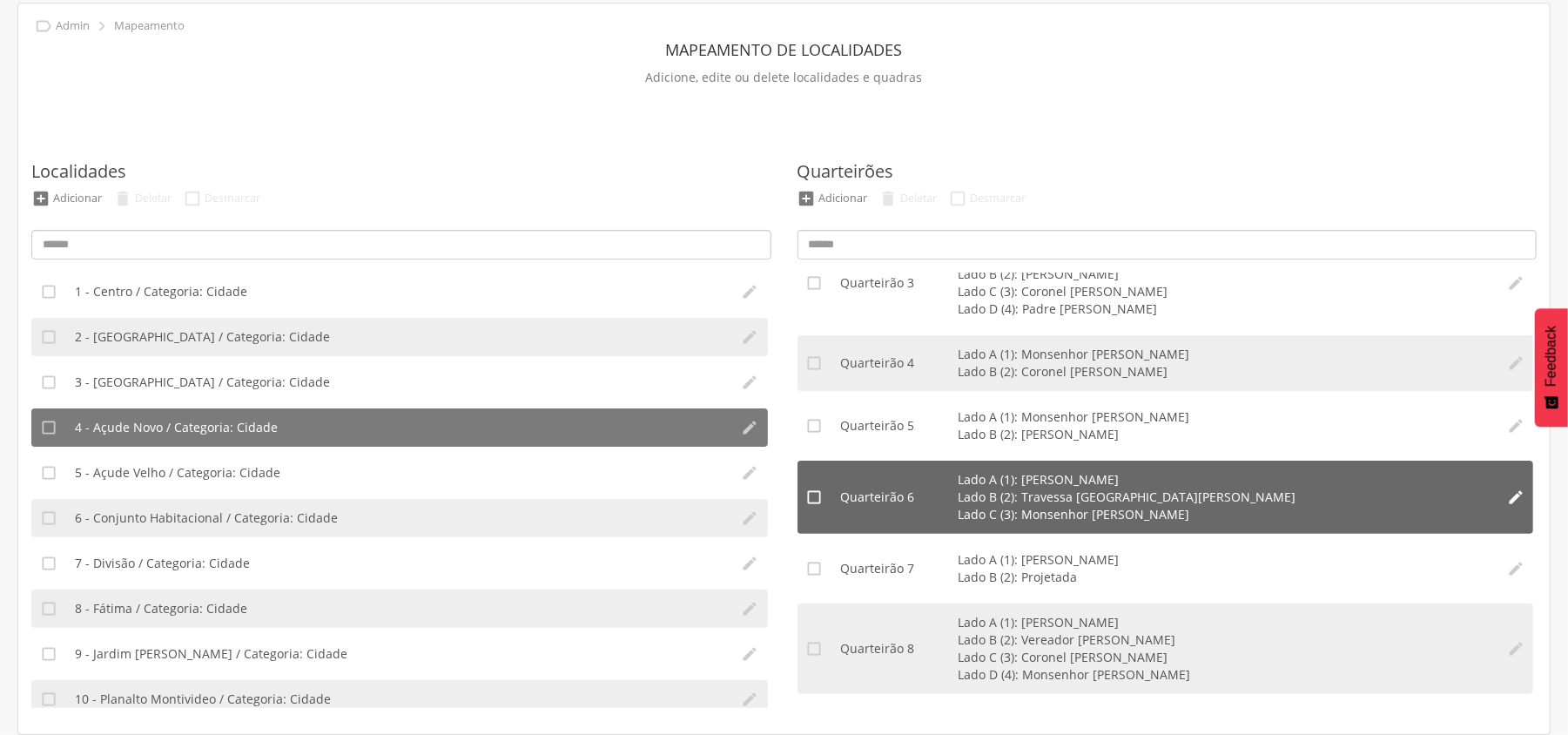
scroll to position [331, 0]
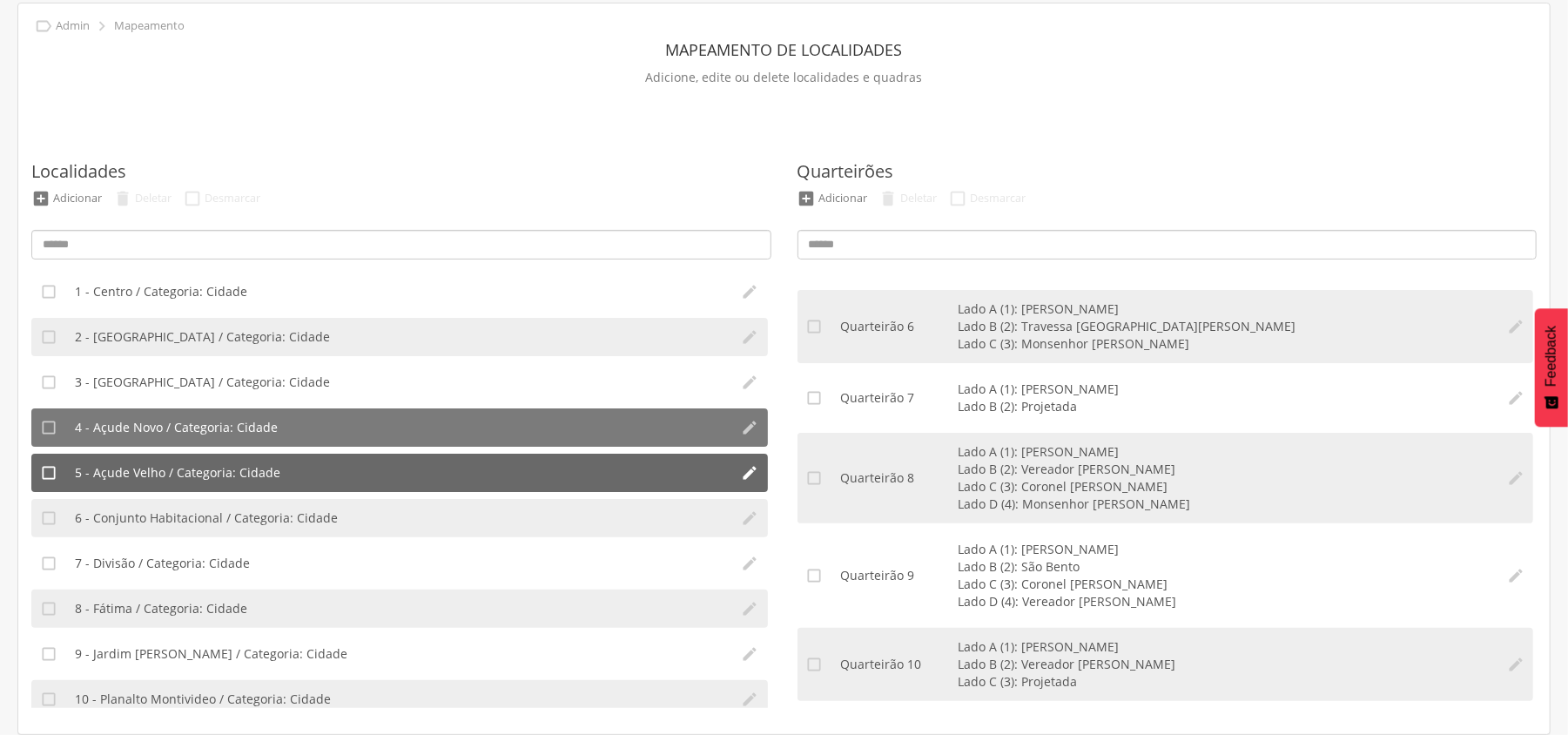
click at [212, 476] on span "5 - Açude Velho / Categoria: Cidade" at bounding box center [177, 472] width 205 height 17
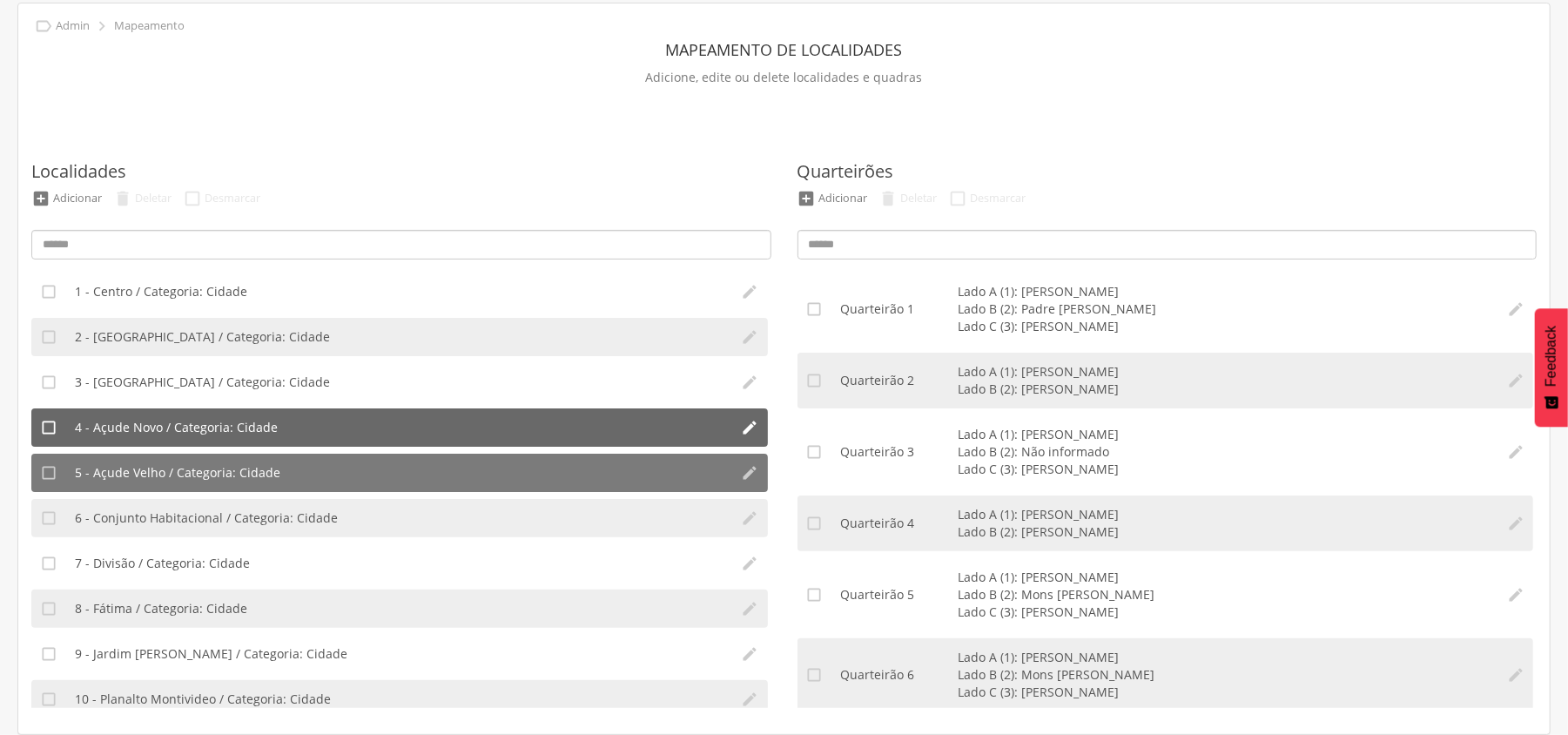
scroll to position [0, 0]
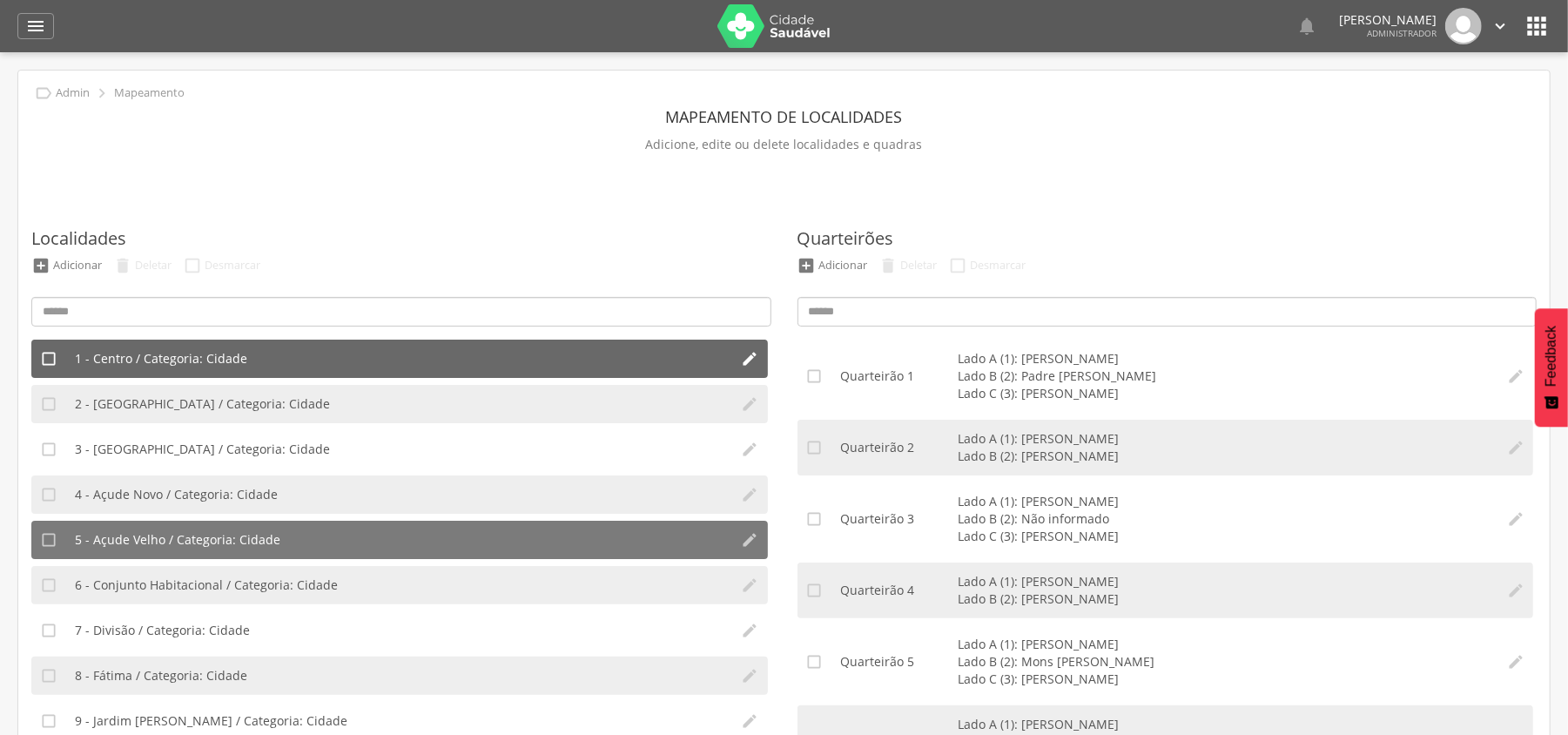
click at [210, 345] on li "1 - Centro / Categoria: Cidade" at bounding box center [399, 359] width 666 height 38
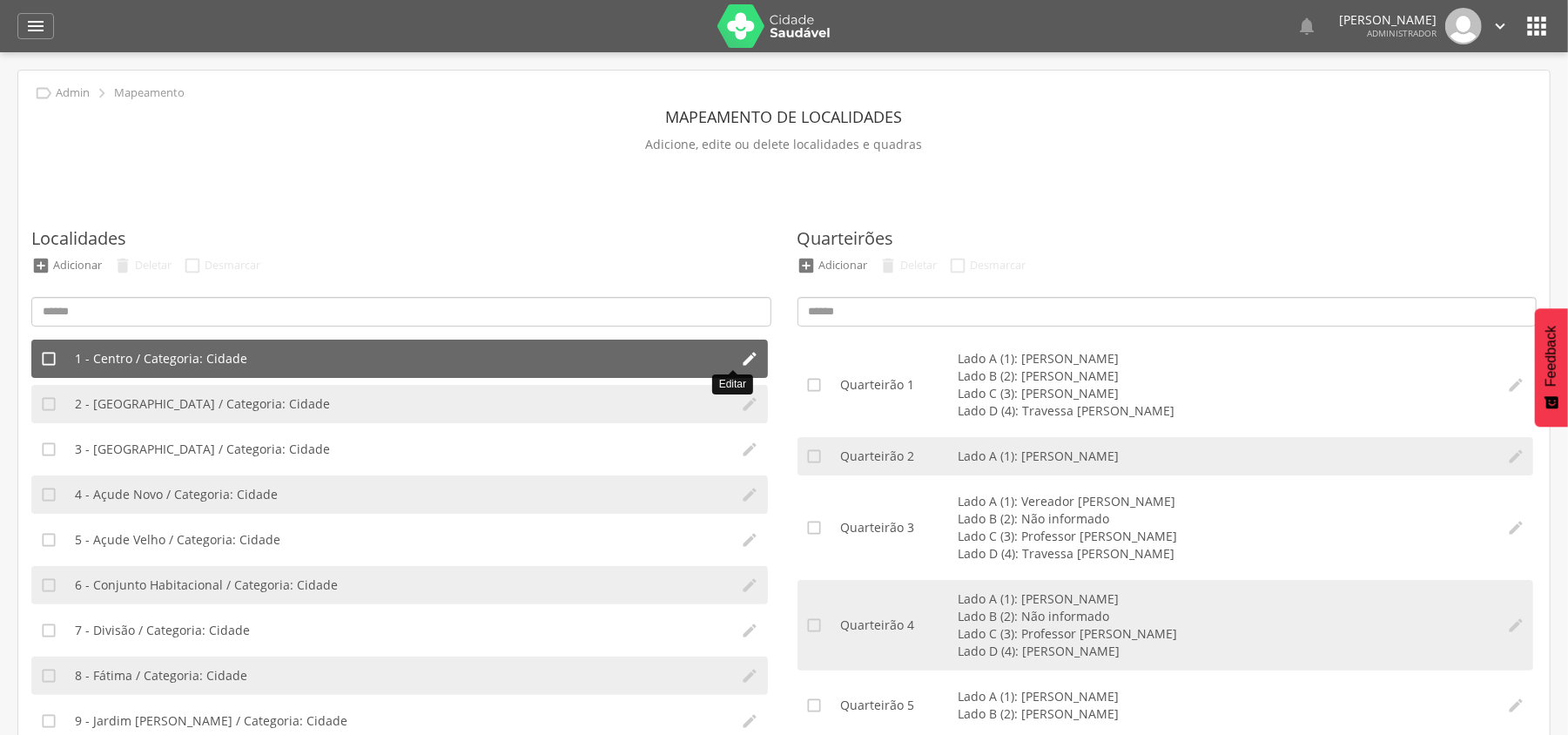
click at [742, 361] on icon "" at bounding box center [750, 358] width 17 height 17
type input "******"
type input "*"
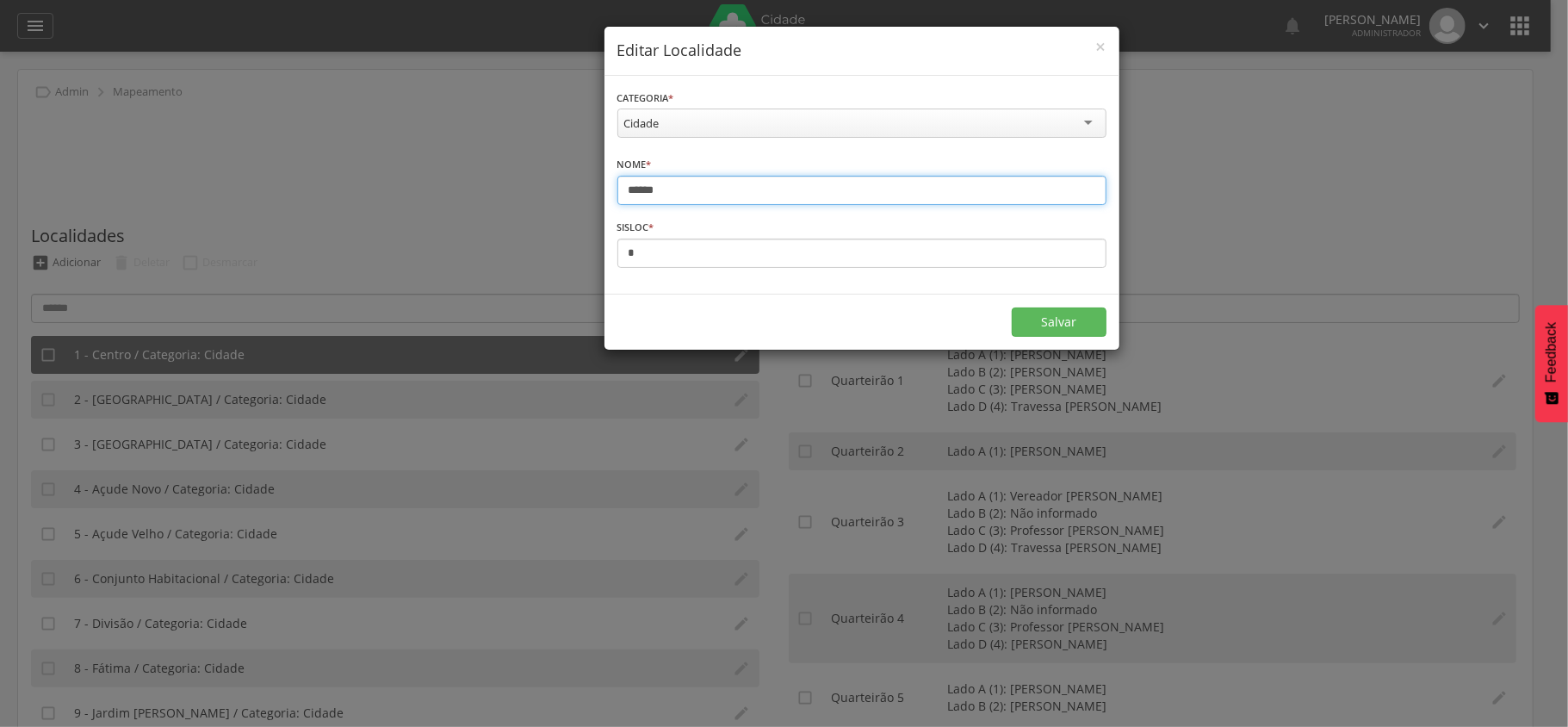
drag, startPoint x: 736, startPoint y: 191, endPoint x: 647, endPoint y: 187, distance: 89.1
click at [647, 187] on input "******" at bounding box center [861, 191] width 489 height 30
click at [1212, 169] on div "**********" at bounding box center [784, 363] width 1568 height 727
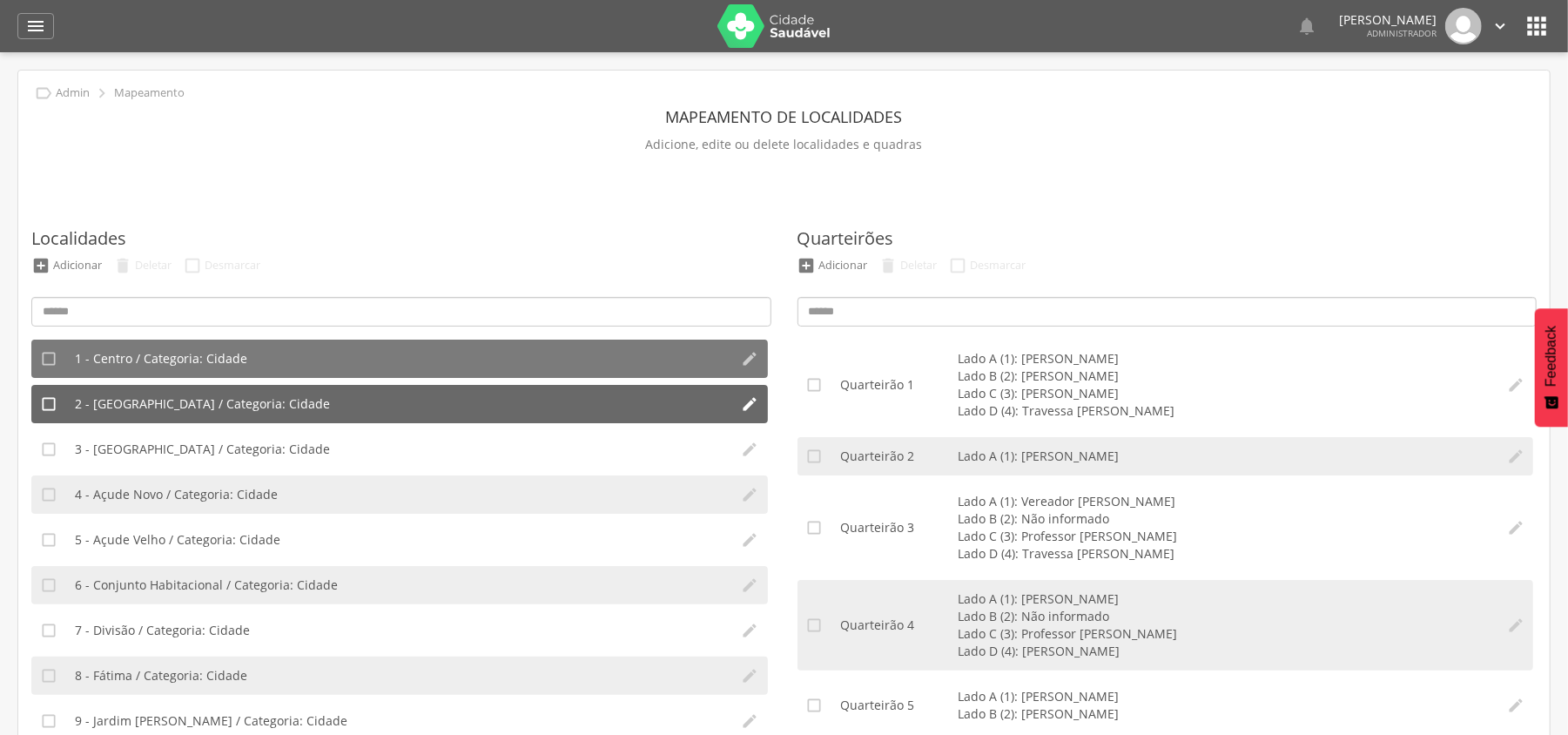
click at [223, 420] on li "2 - Alto do Padeiro / Categoria: Cidade" at bounding box center [399, 404] width 666 height 38
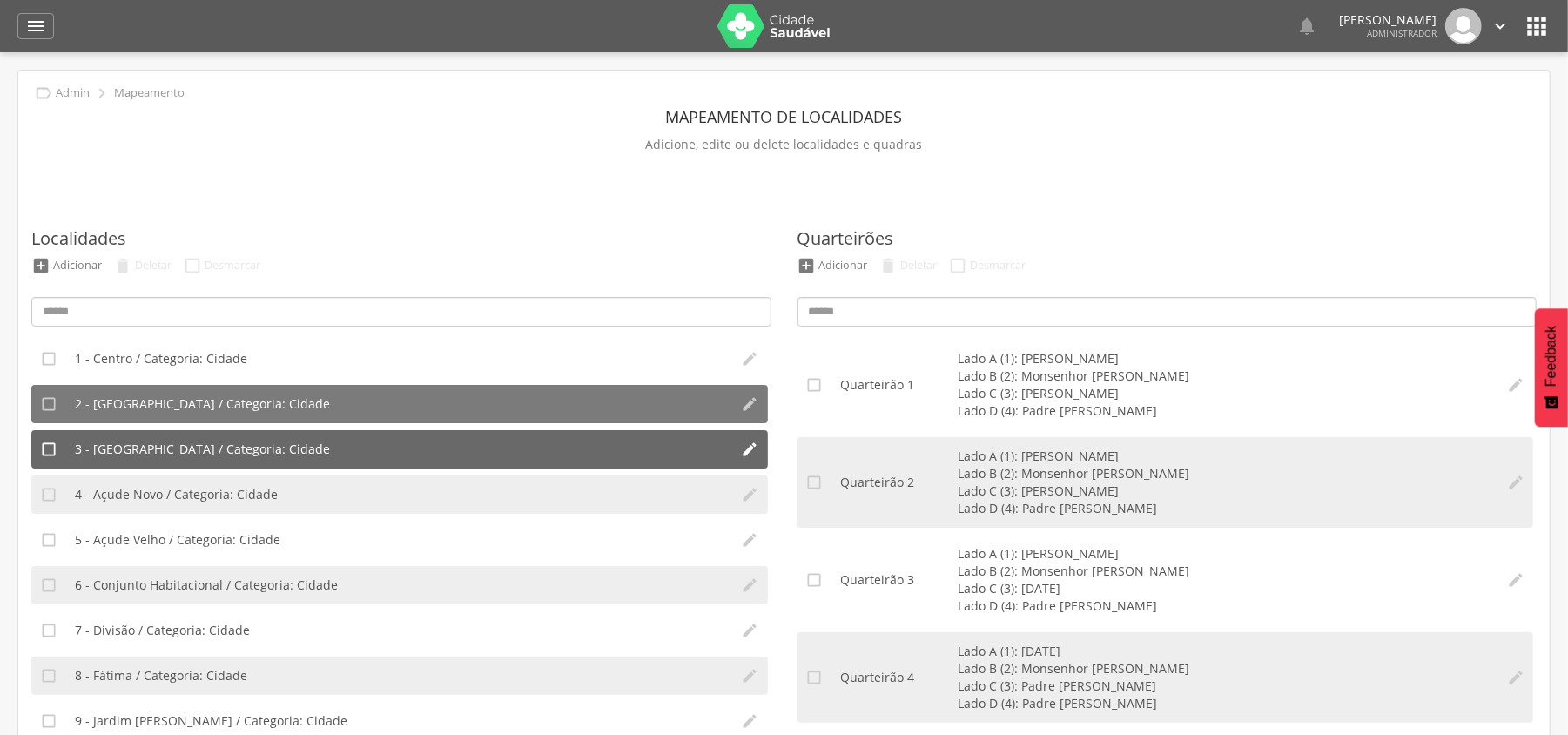
click at [209, 464] on li "3 - Alto da Floresta / Categoria: Cidade" at bounding box center [399, 450] width 666 height 38
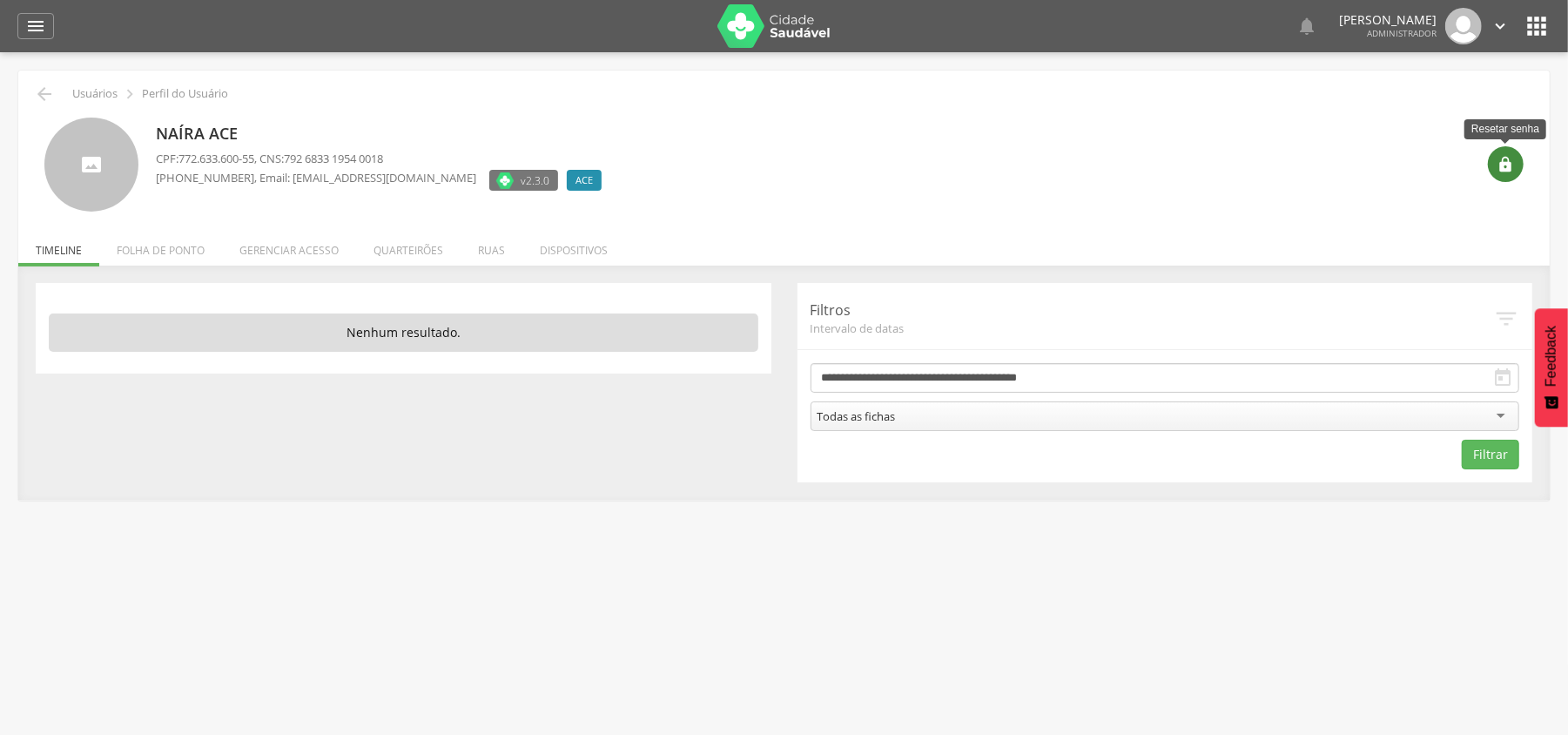
click at [1508, 173] on icon "" at bounding box center [1505, 164] width 17 height 17
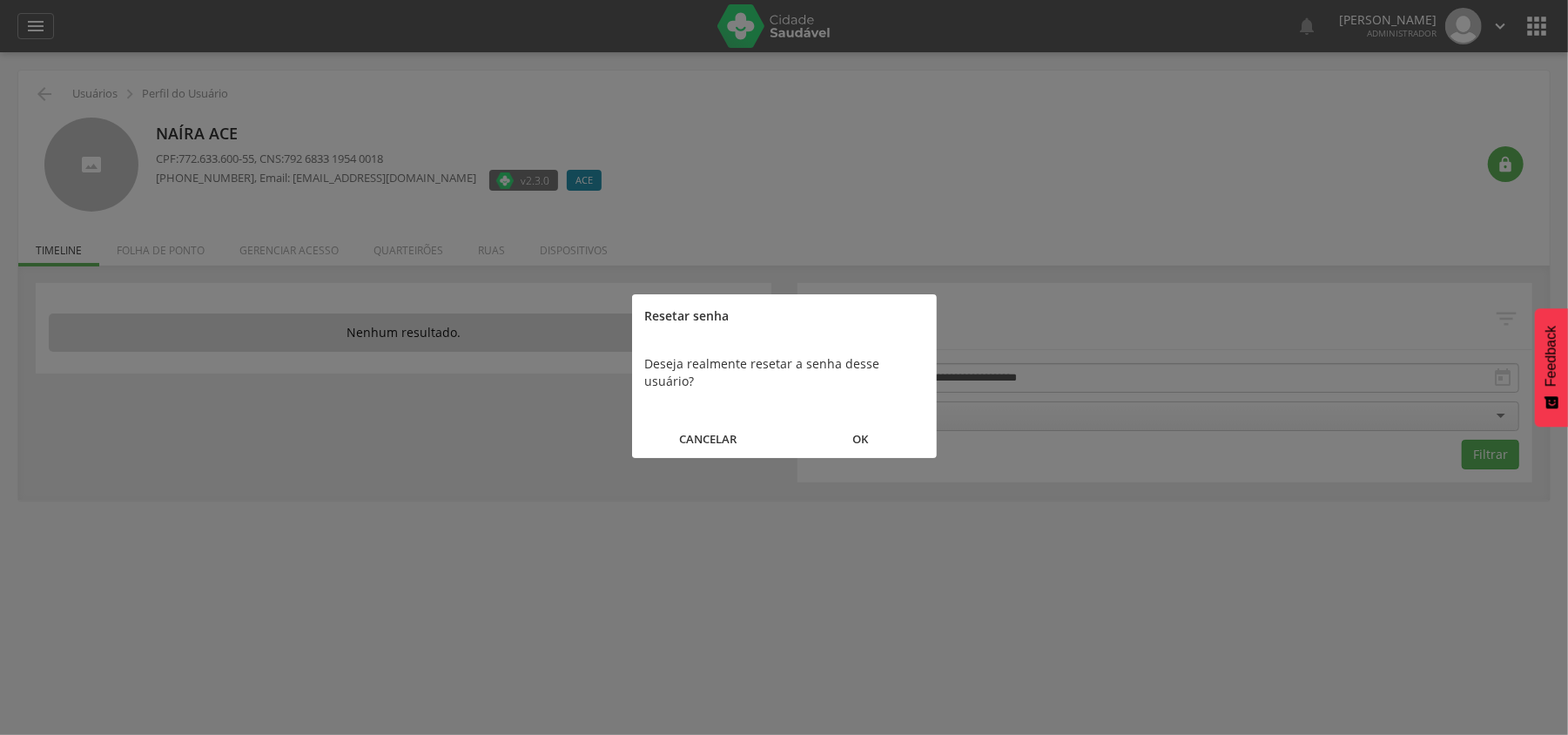
click at [856, 426] on button "OK" at bounding box center [861, 439] width 153 height 37
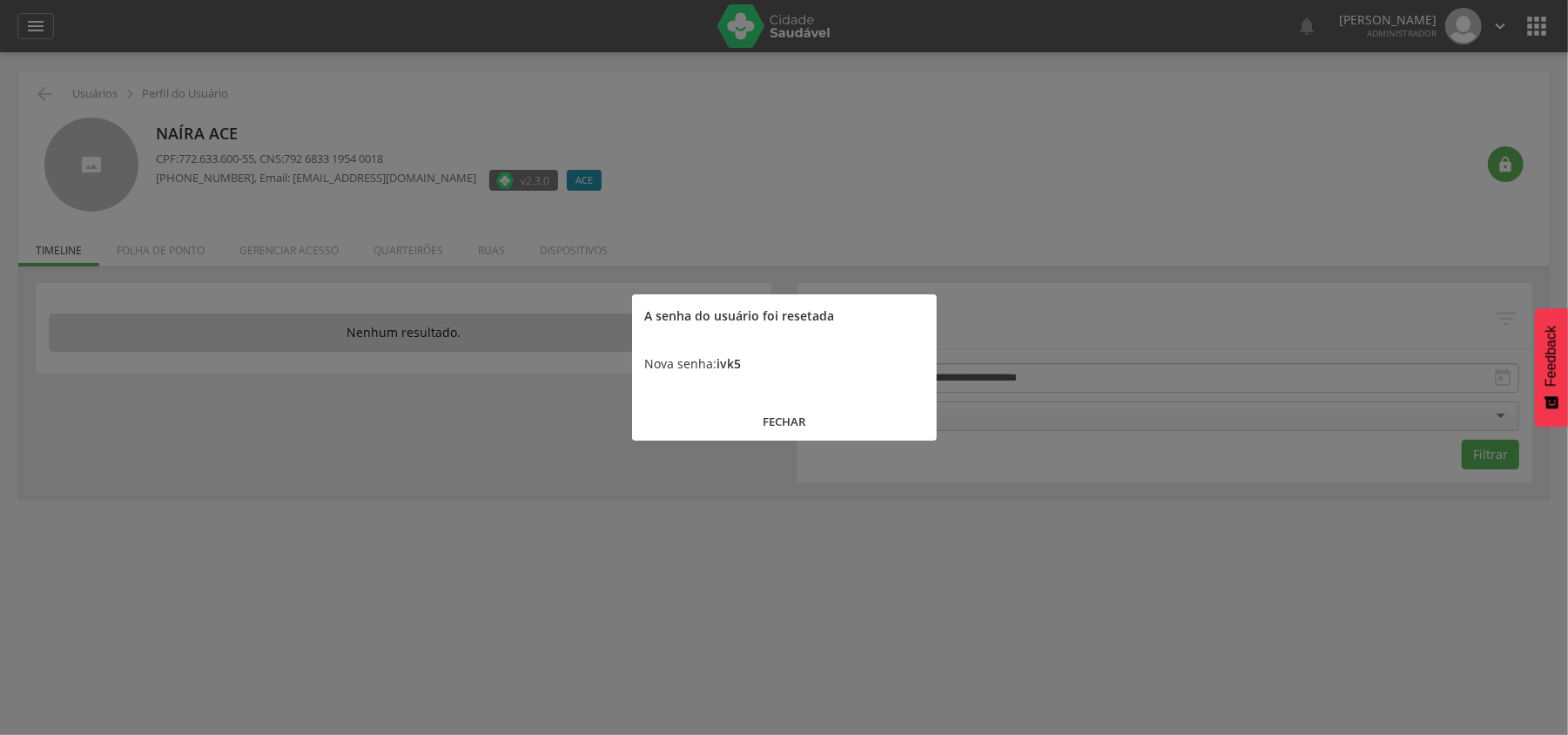
drag, startPoint x: 777, startPoint y: 405, endPoint x: 101, endPoint y: 172, distance: 715.0
click at [776, 405] on button "FECHAR" at bounding box center [784, 422] width 305 height 37
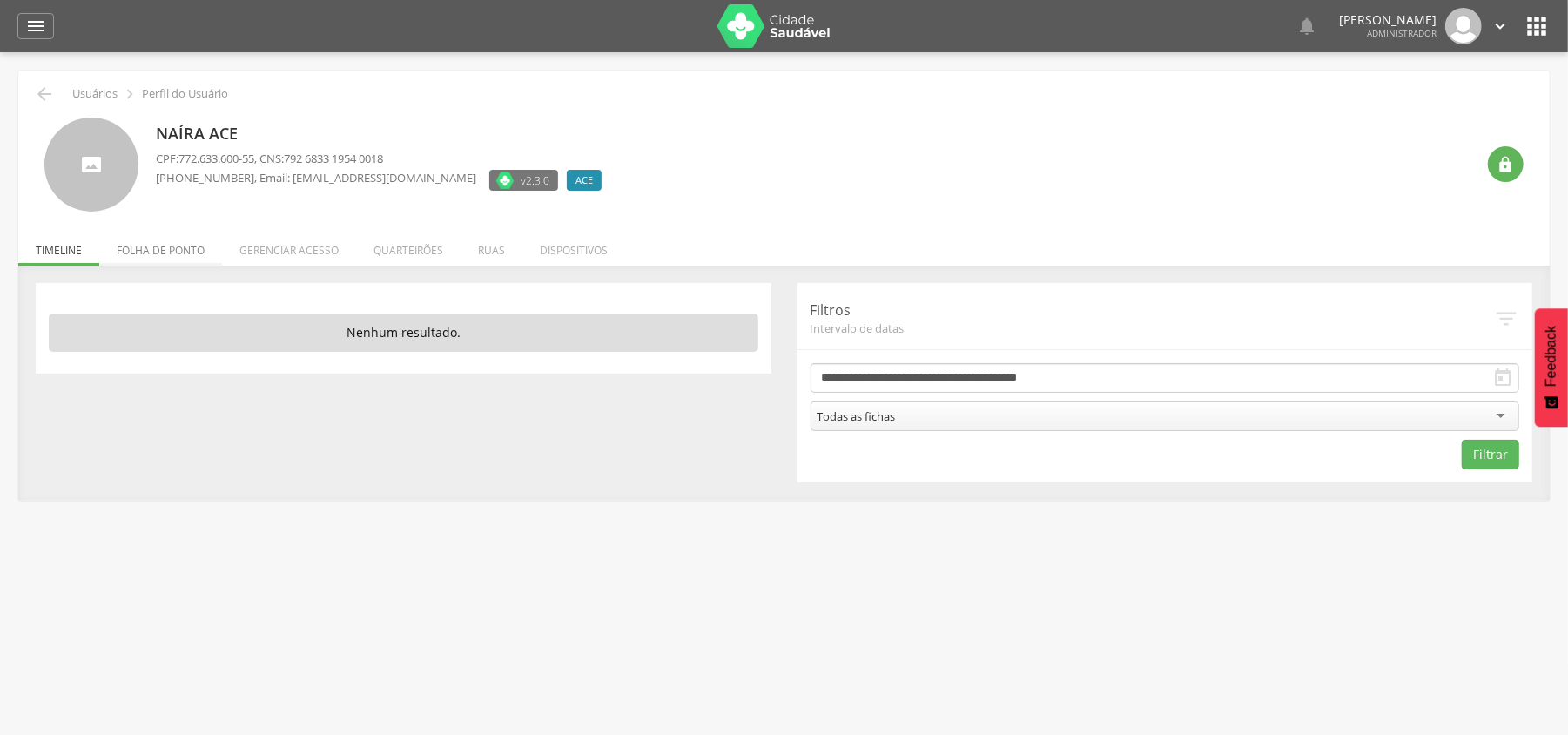
click at [193, 247] on li "Folha de ponto" at bounding box center [160, 245] width 123 height 41
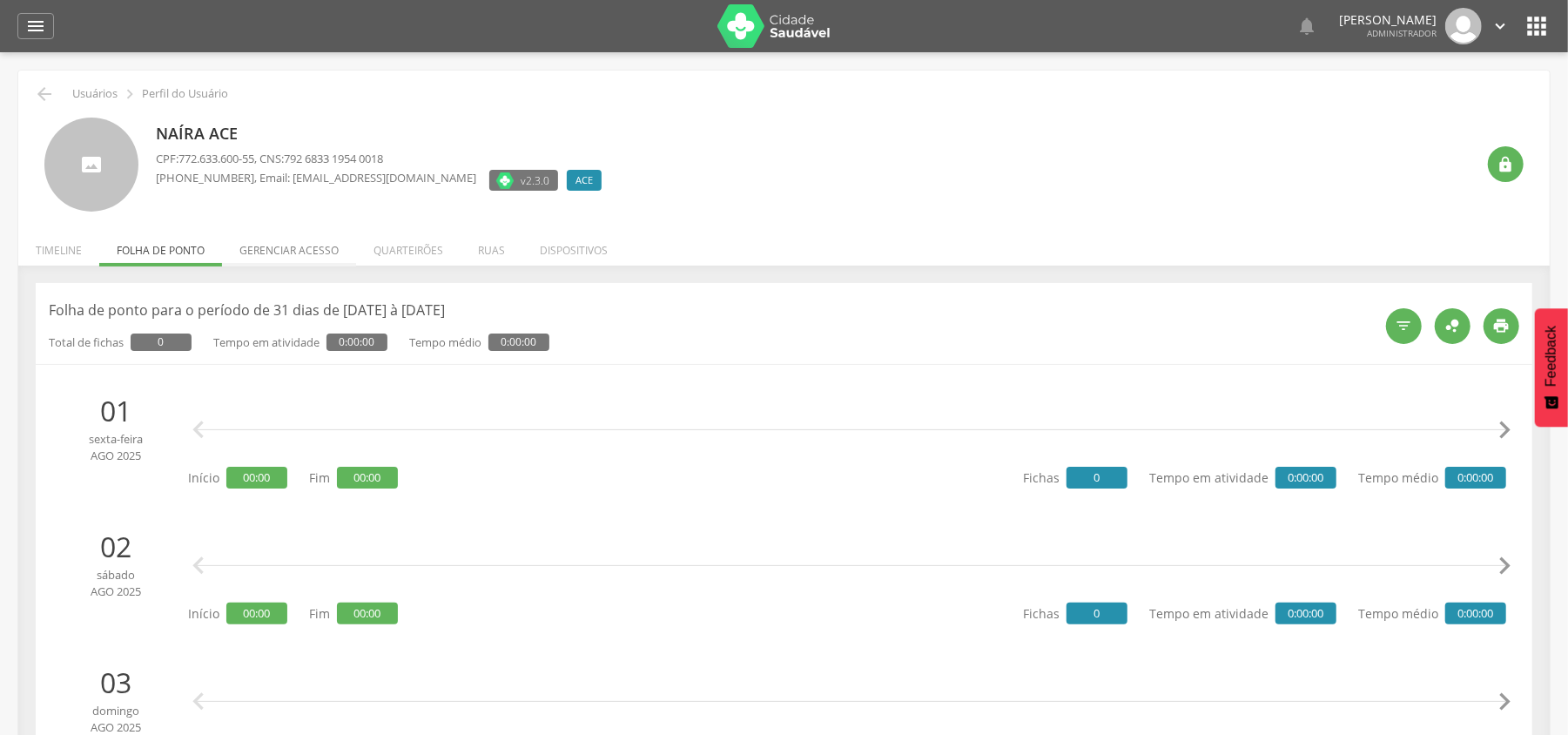
click at [281, 253] on li "Gerenciar acesso" at bounding box center [289, 245] width 134 height 41
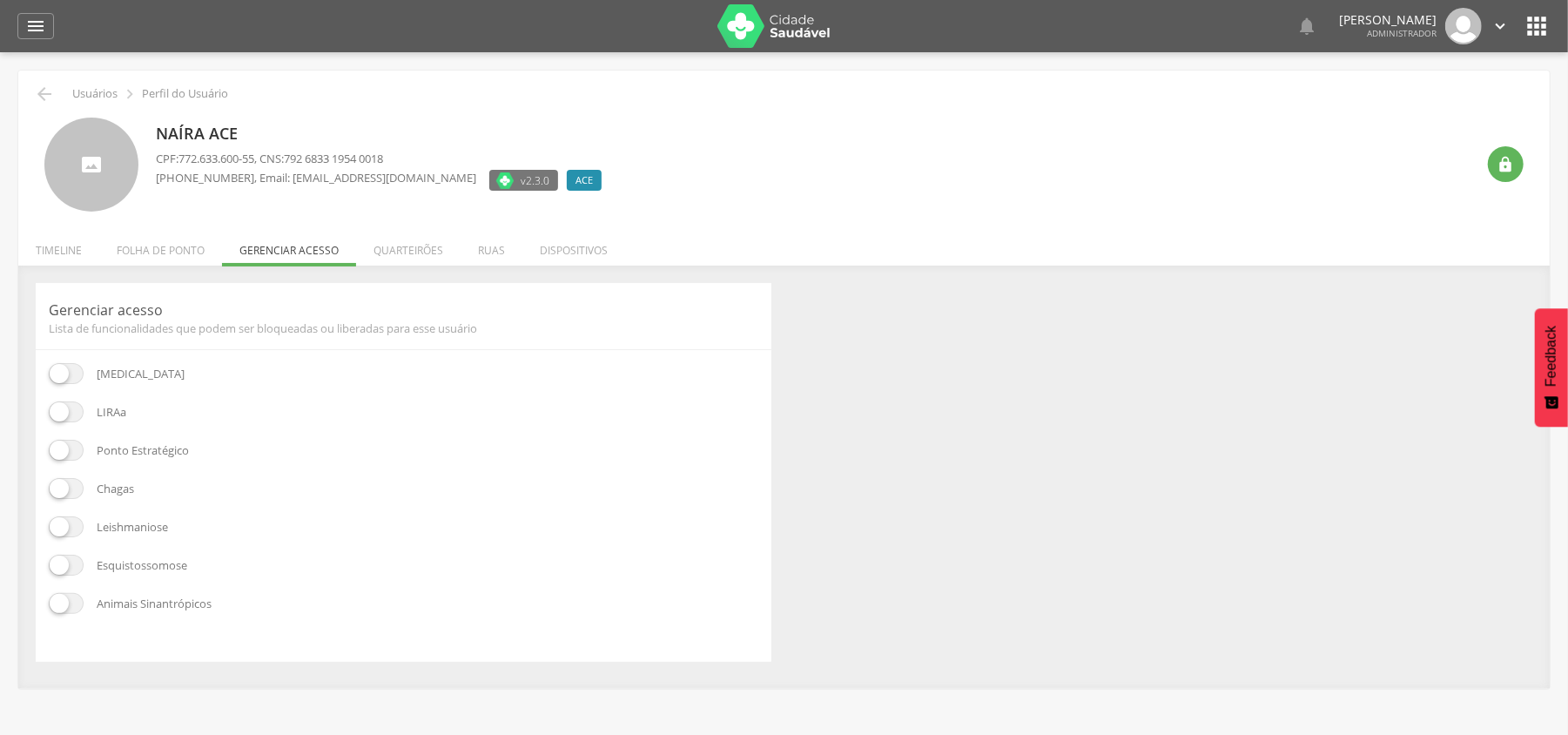
click at [74, 484] on span at bounding box center [66, 488] width 35 height 21
drag, startPoint x: 74, startPoint y: 541, endPoint x: 70, endPoint y: 560, distance: 19.4
click at [74, 543] on div "[MEDICAL_DATA] [GEOGRAPHIC_DATA] Ponto Estratégico [GEOGRAPHIC_DATA] Leishmanio…" at bounding box center [403, 506] width 709 height 285
click at [60, 603] on span at bounding box center [66, 603] width 35 height 21
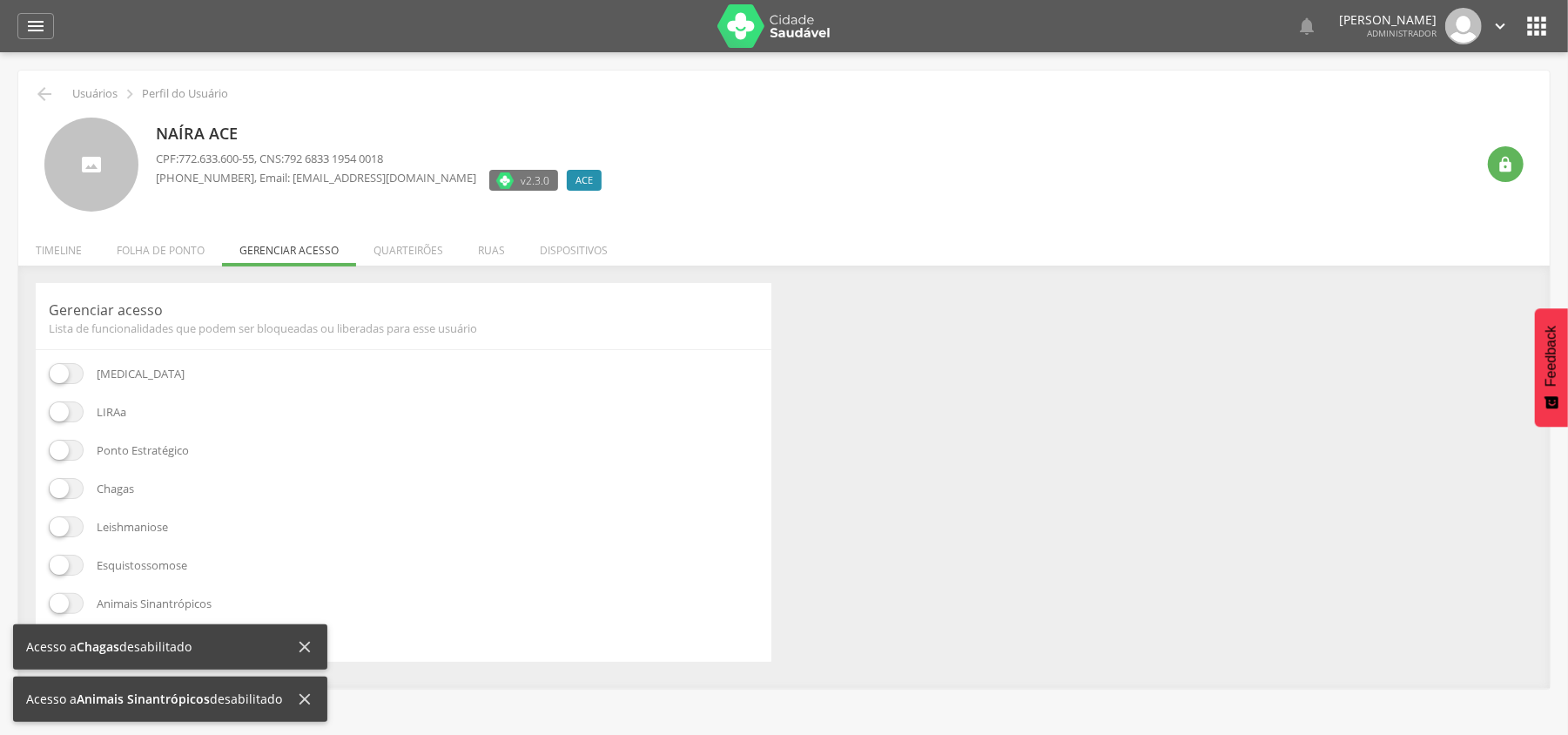
click at [60, 551] on div "[MEDICAL_DATA] [GEOGRAPHIC_DATA] Ponto Estratégico [GEOGRAPHIC_DATA] Leishmanio…" at bounding box center [403, 506] width 709 height 285
click at [64, 523] on span at bounding box center [66, 527] width 35 height 21
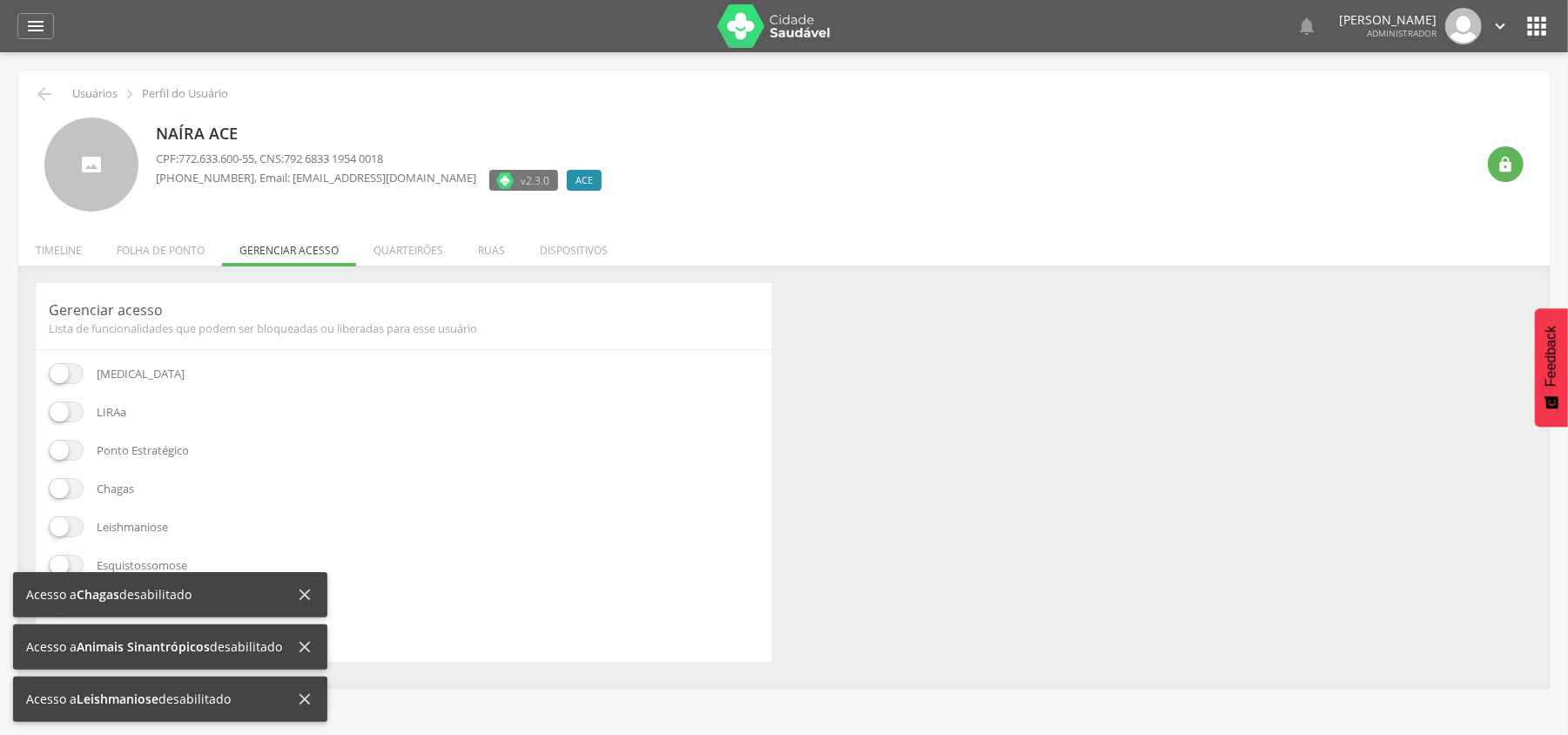
click at [67, 560] on span at bounding box center [66, 565] width 35 height 21
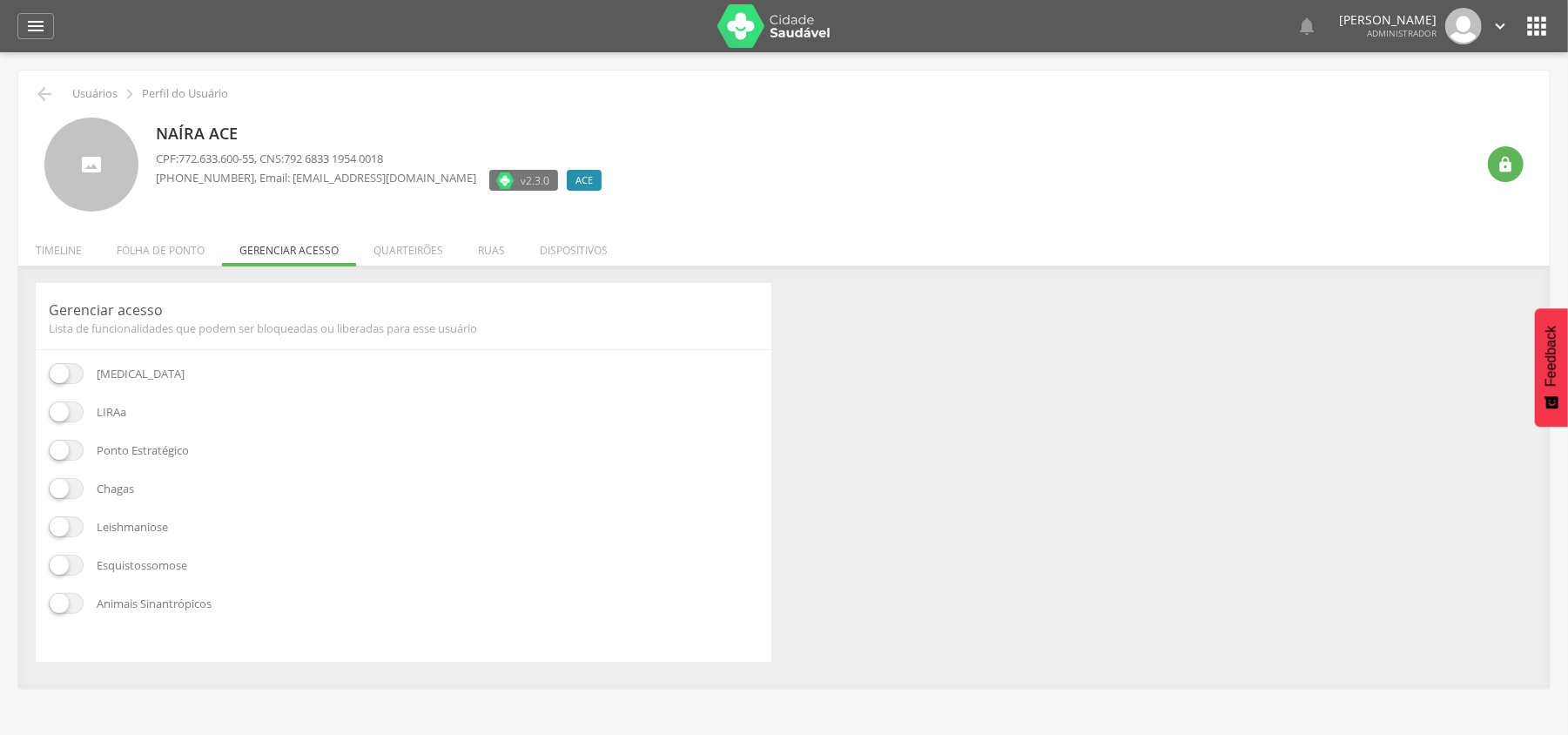
click at [0, 14] on header " Dashboard Supervisão Produtividade Mapa da cidade Mapa de cobertura Ranking A…" at bounding box center [784, 26] width 1568 height 53
click at [30, 25] on icon "" at bounding box center [35, 25] width 21 height 21
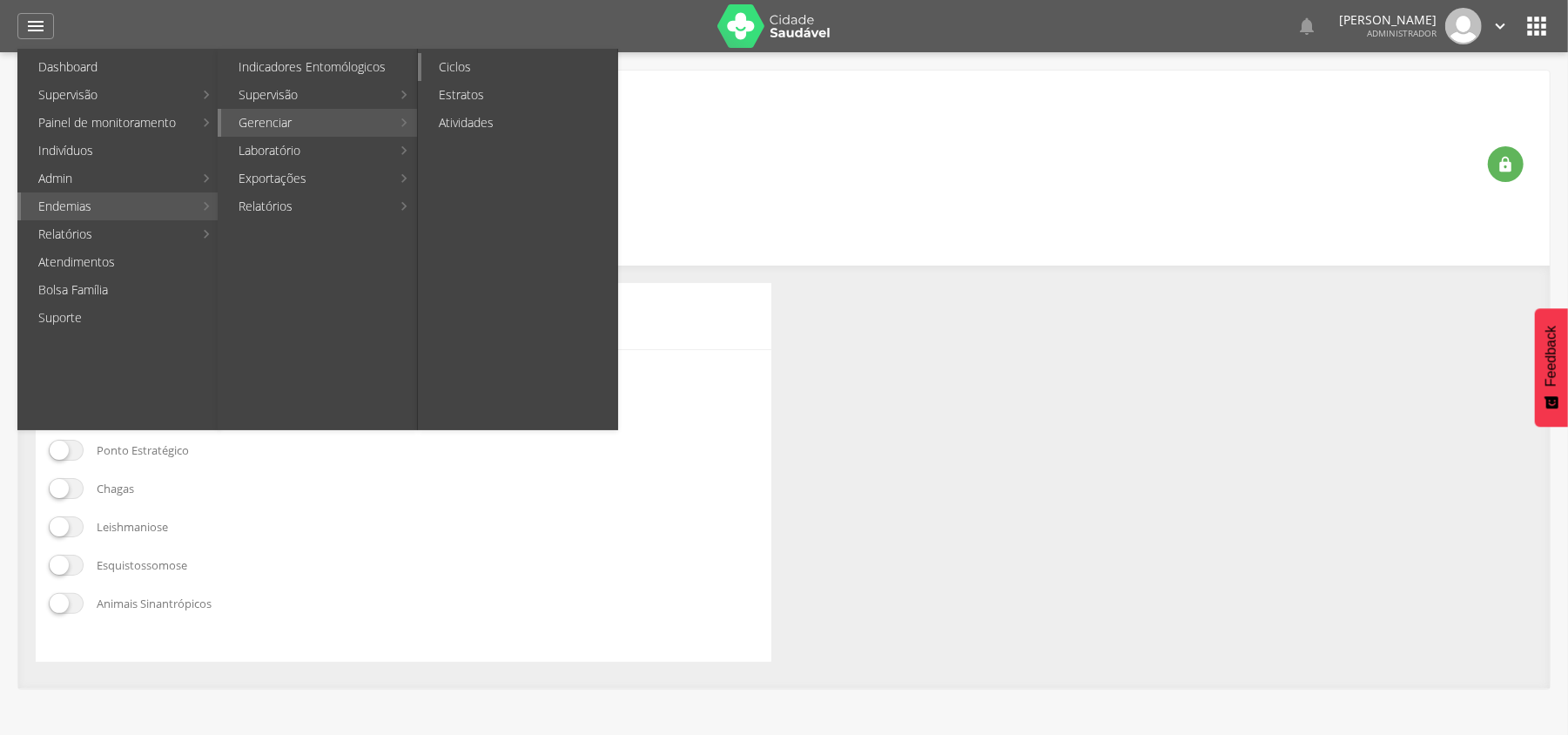
click at [454, 60] on link "Ciclos" at bounding box center [519, 66] width 196 height 28
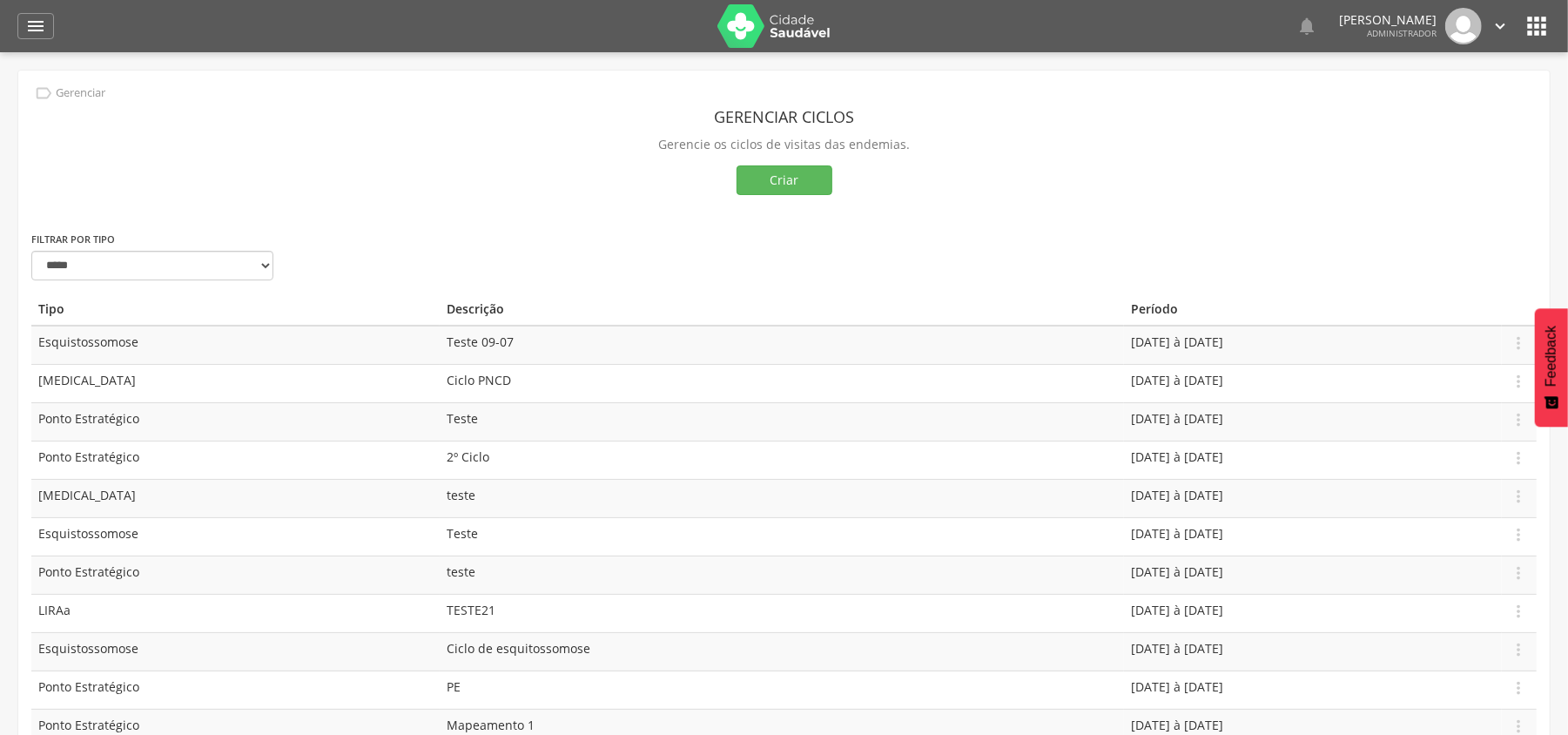
click at [1533, 22] on icon "" at bounding box center [1536, 25] width 28 height 28
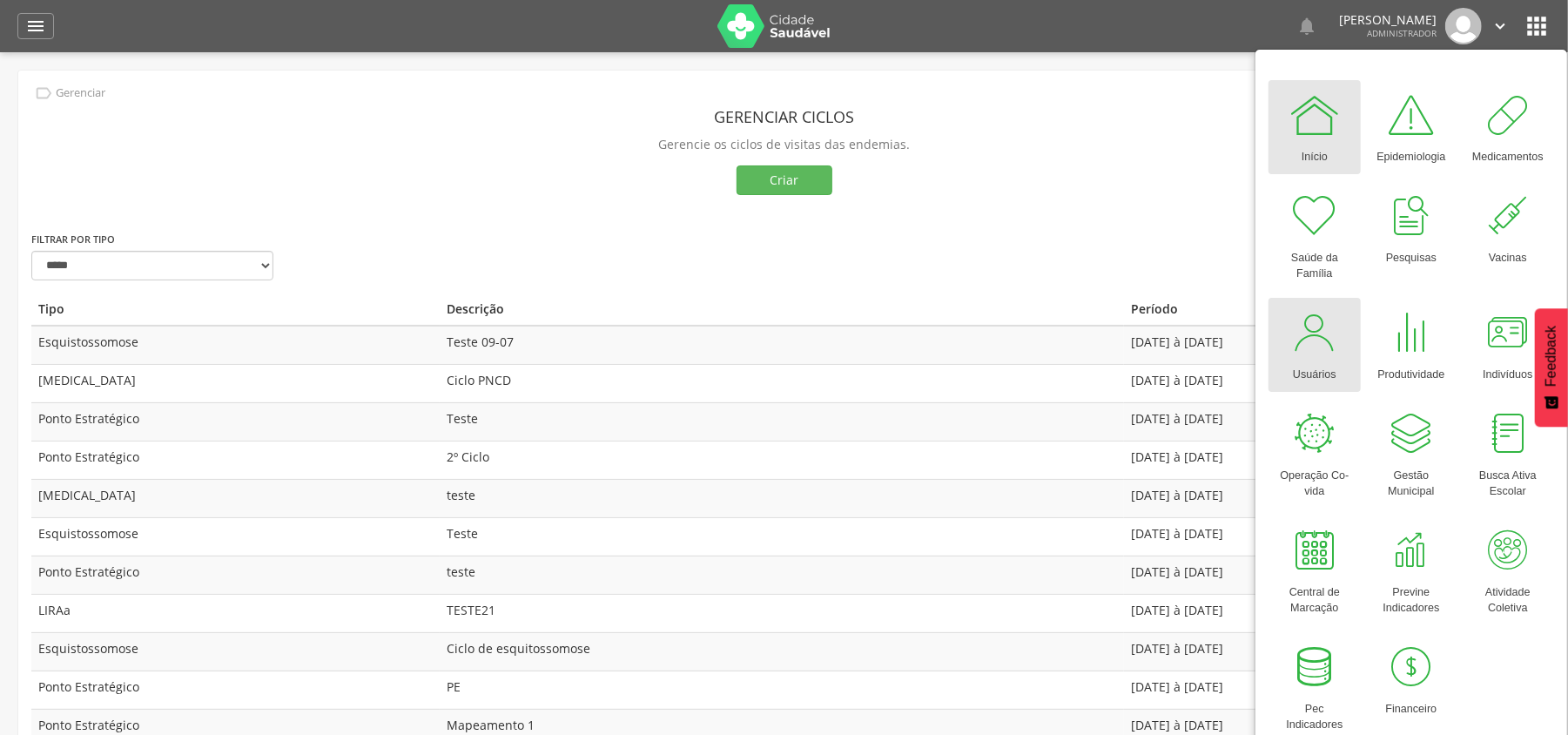
click at [1299, 343] on div at bounding box center [1315, 333] width 53 height 53
